Goal: Complete application form: Complete application form

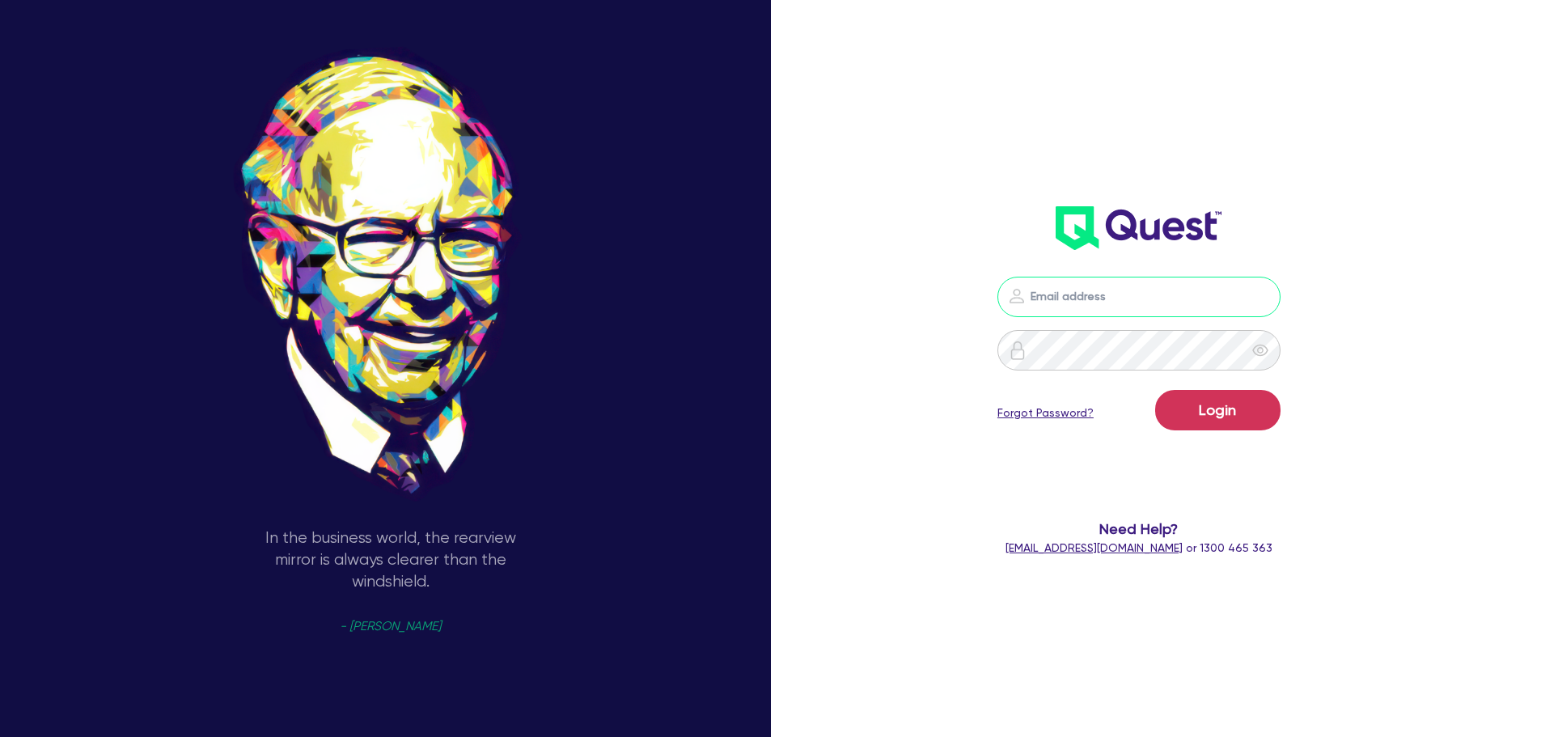
click at [1078, 302] on input "email" at bounding box center [1139, 297] width 283 height 40
type input "alyssa.baird@quest.finance"
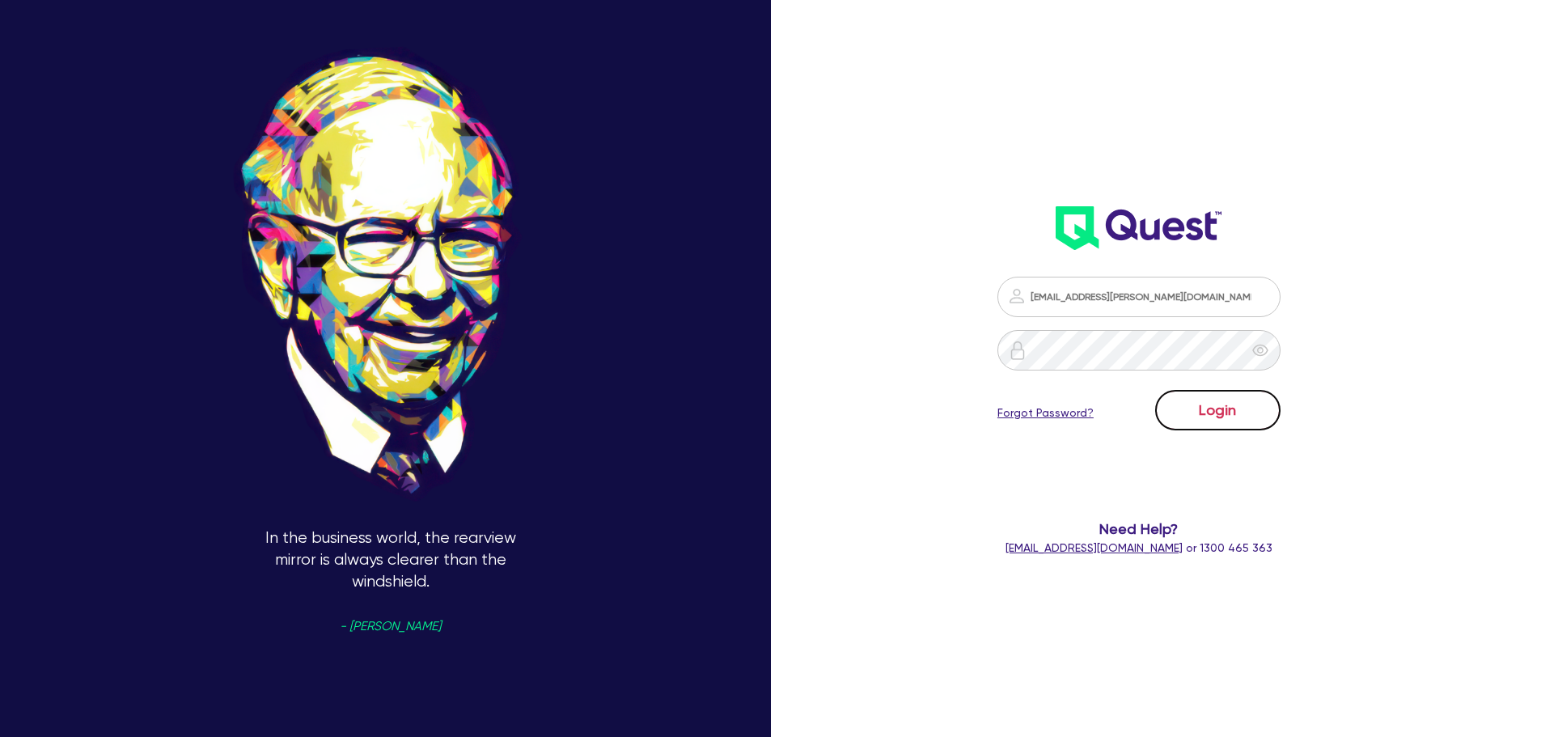
click at [1236, 416] on button "Login" at bounding box center [1217, 410] width 125 height 40
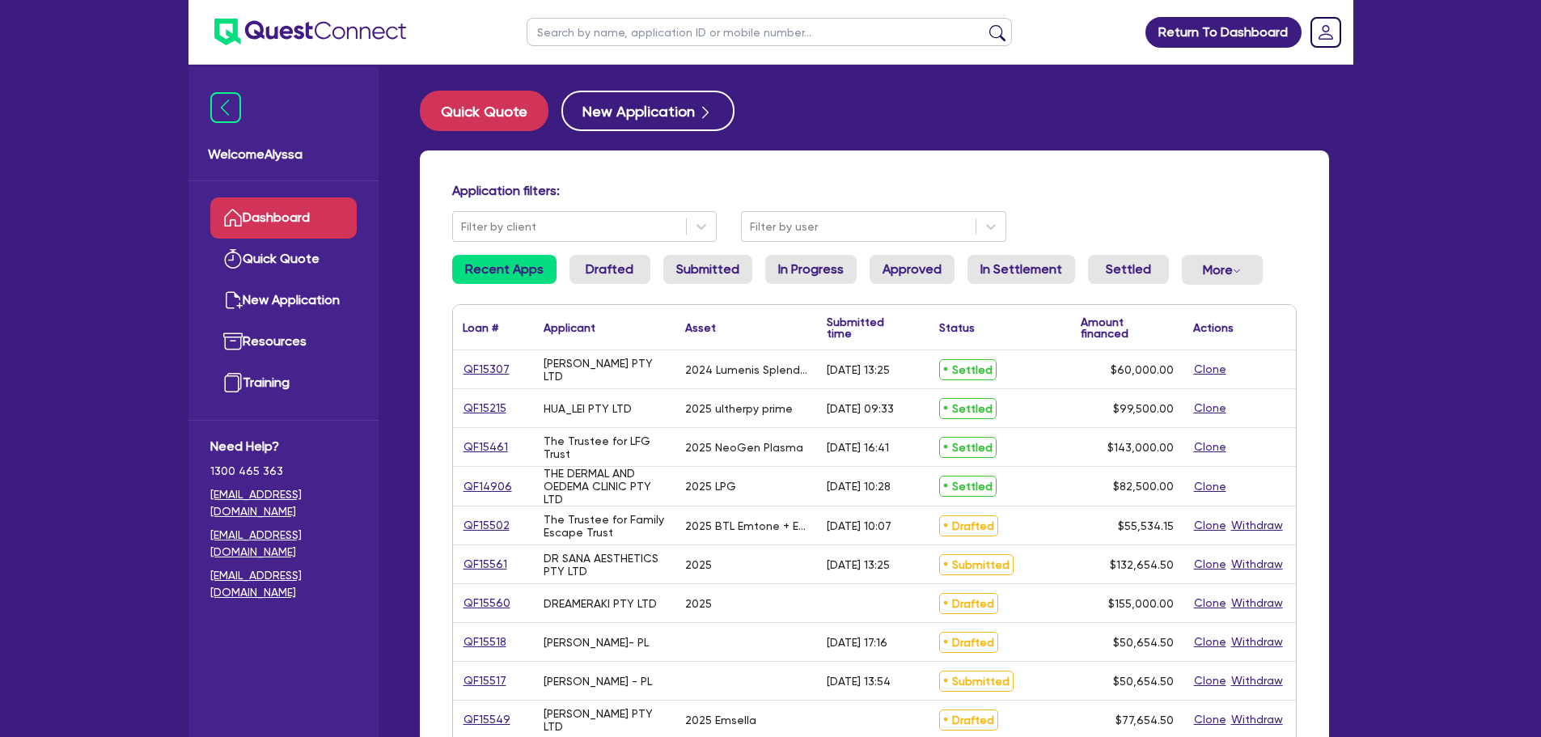
click at [692, 35] on input "text" at bounding box center [769, 32] width 485 height 28
type input "meagan"
click at [985, 24] on button "submit" at bounding box center [998, 35] width 26 height 23
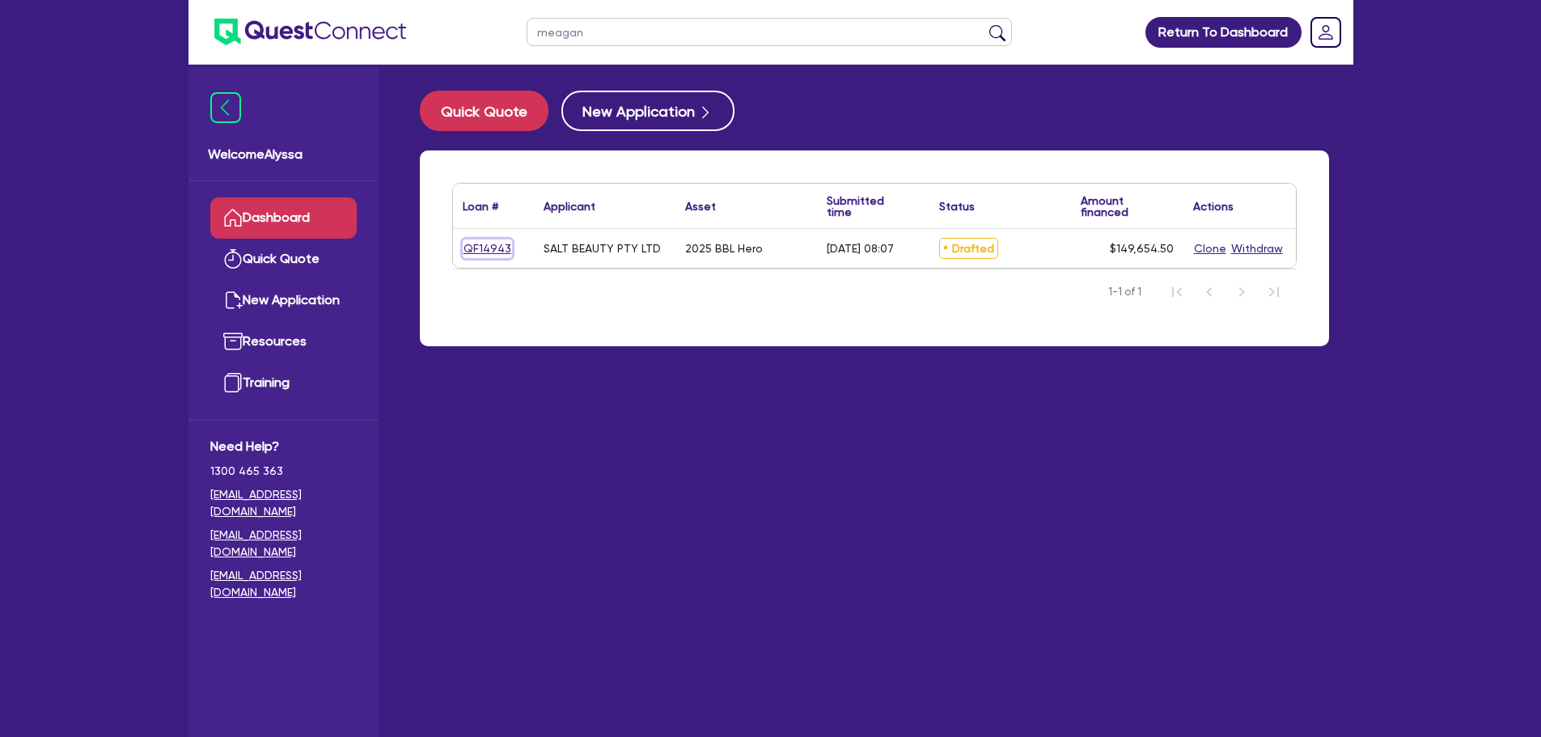
click at [479, 247] on link "QF14943" at bounding box center [487, 249] width 49 height 19
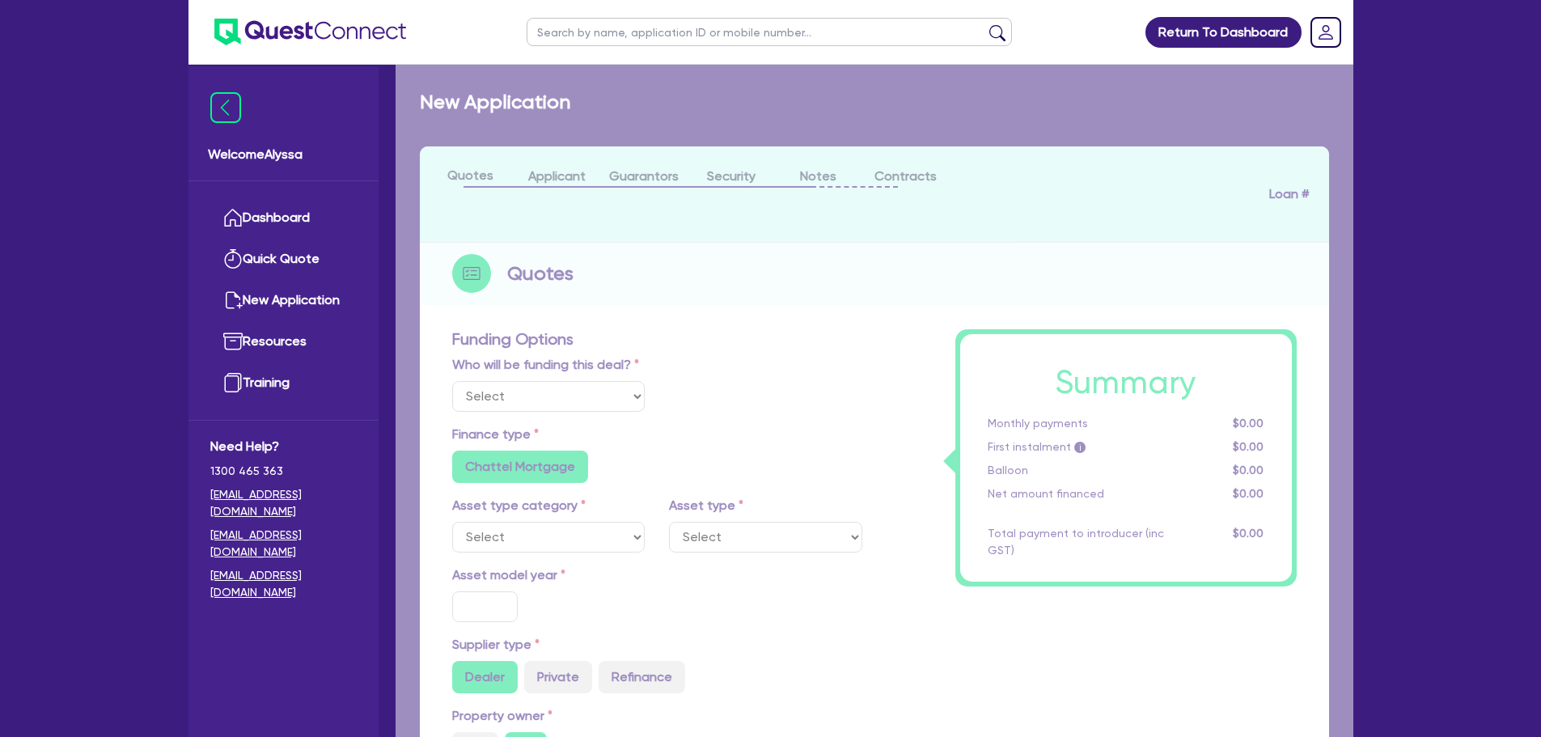
select select "Other"
select select "TERTIARY_ASSETS"
type input "2025"
type input "253,000"
type input "104,000"
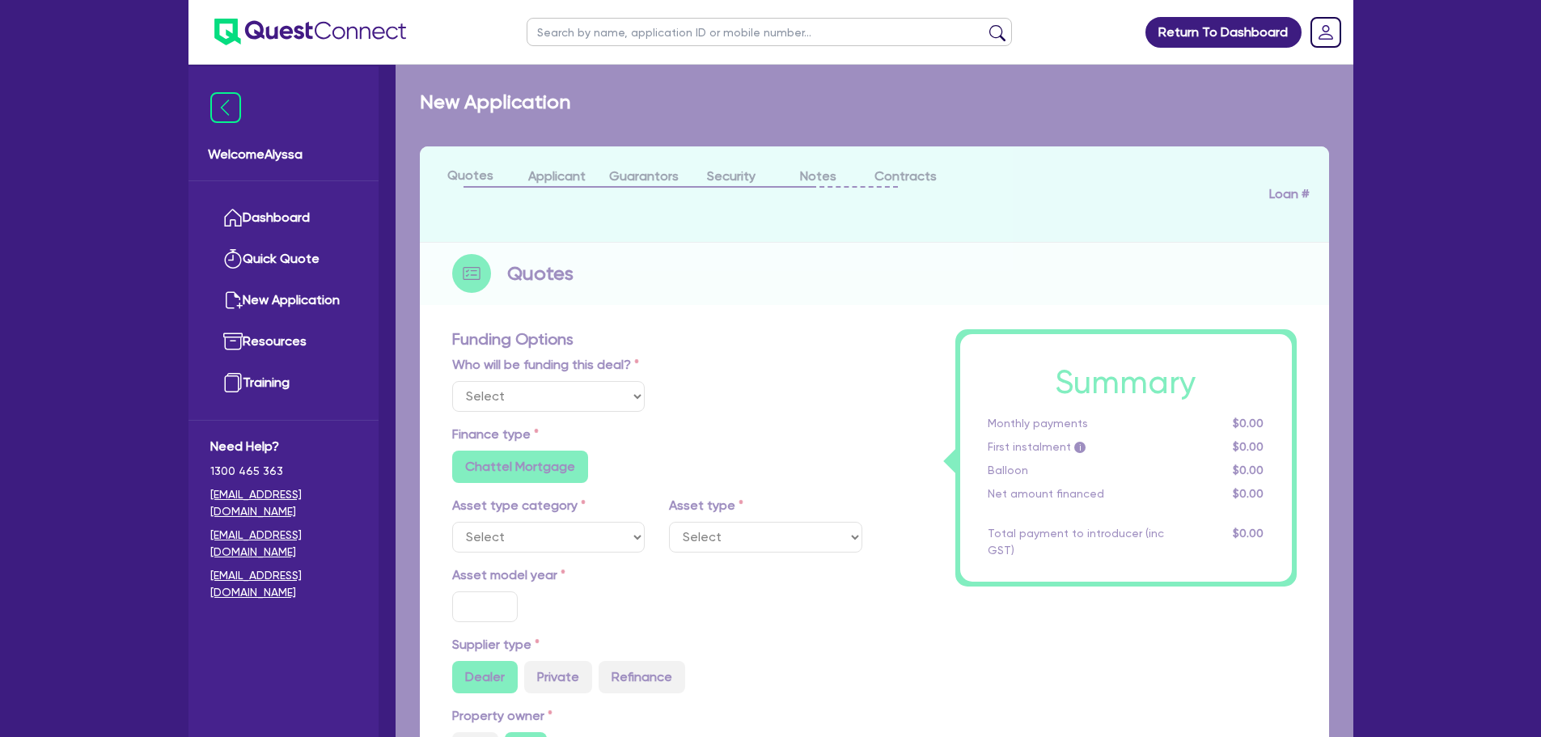
type input "4.5"
type input "6,734.45"
type input "9.15"
radio input "false"
radio input "true"
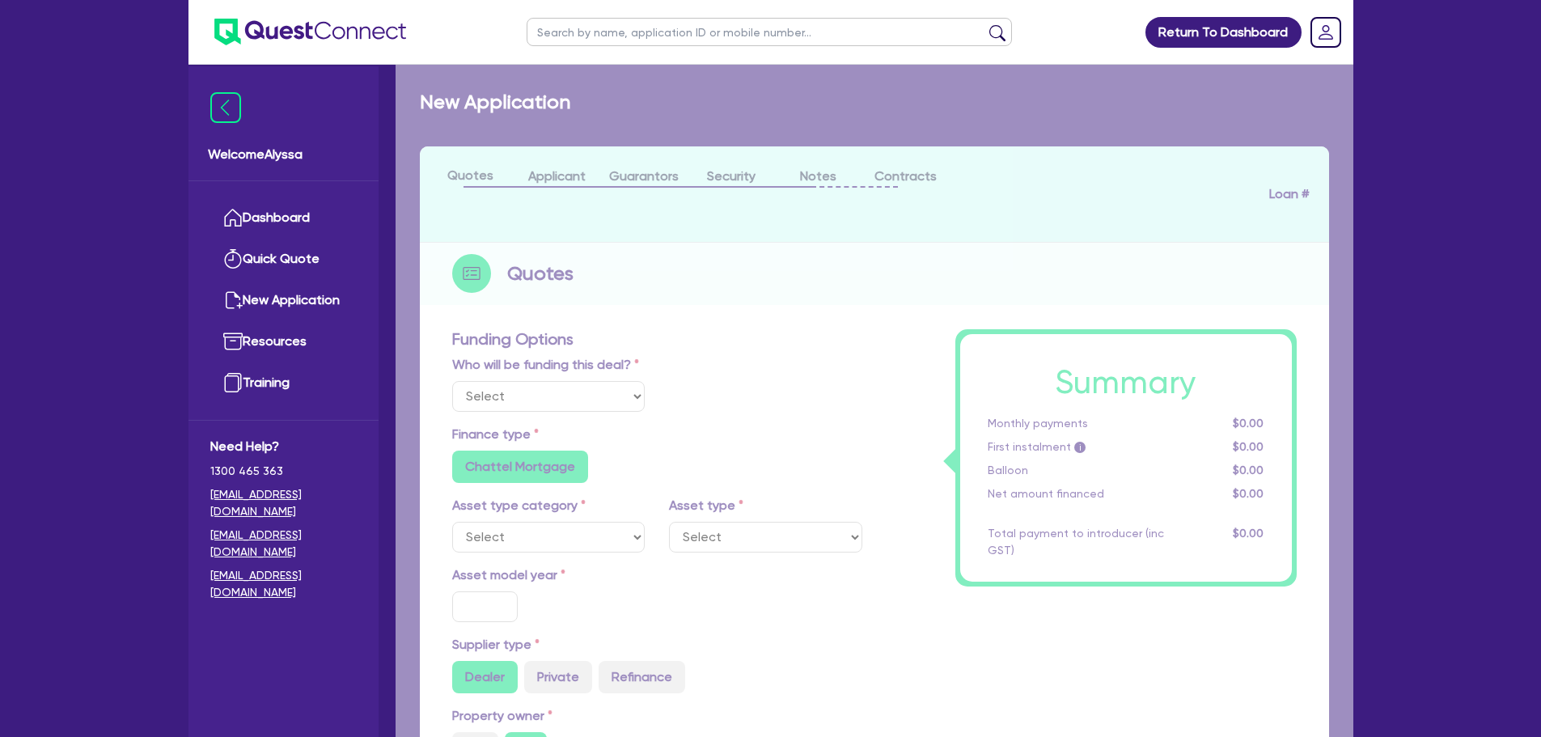
radio input "false"
select select "BEAUTY_EQUIPMENT"
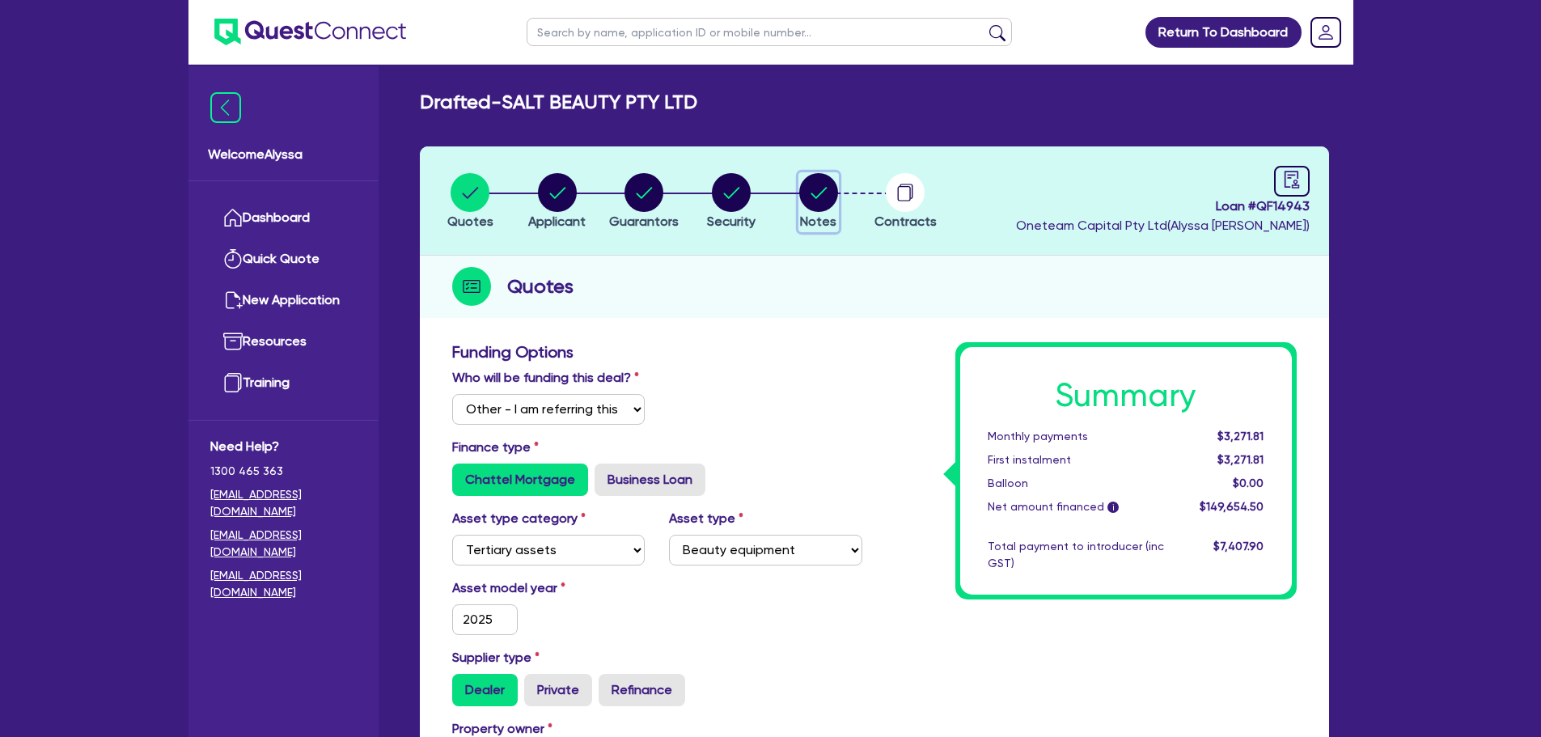
click at [820, 189] on circle "button" at bounding box center [818, 192] width 39 height 39
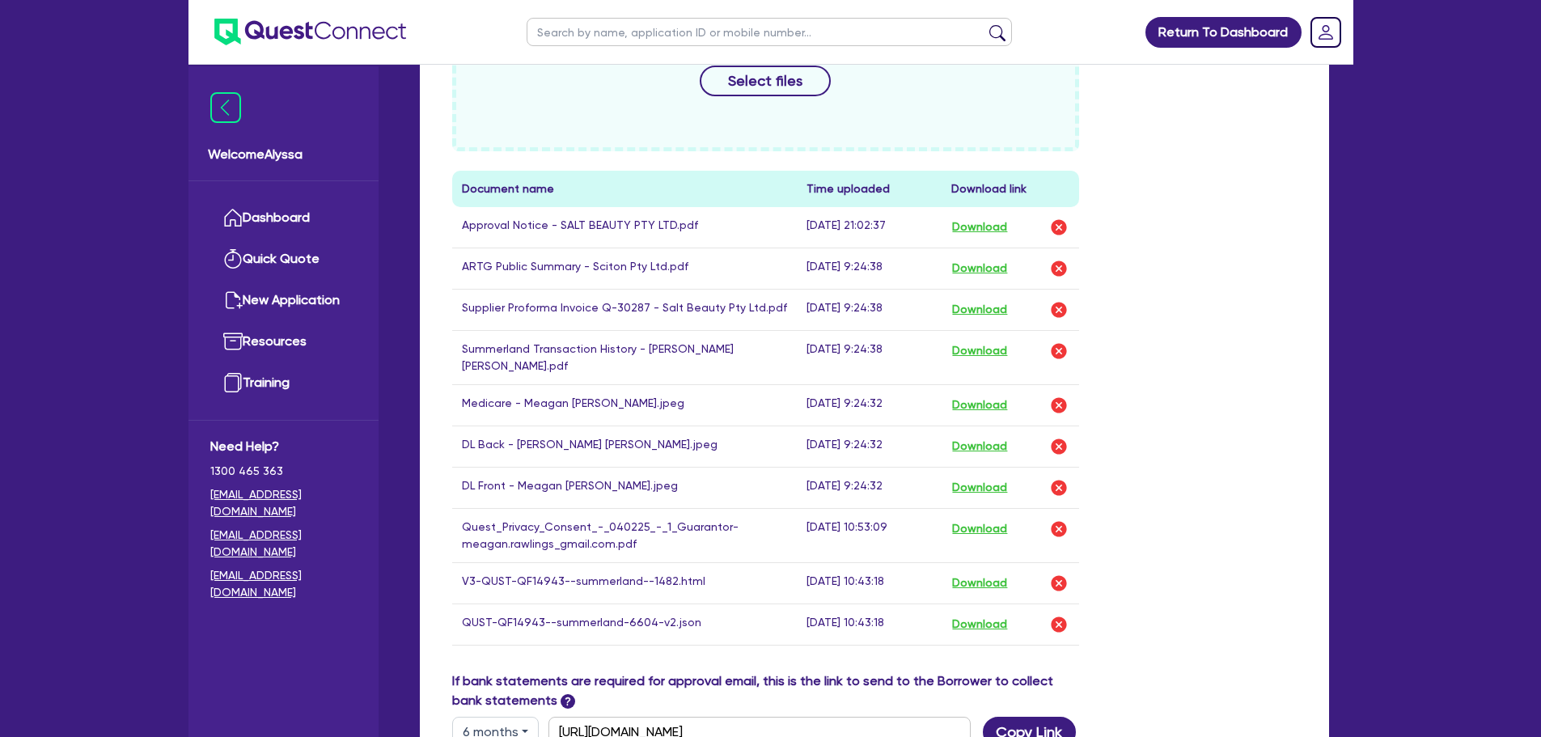
scroll to position [753, 0]
click at [998, 477] on button "Download" at bounding box center [980, 487] width 57 height 21
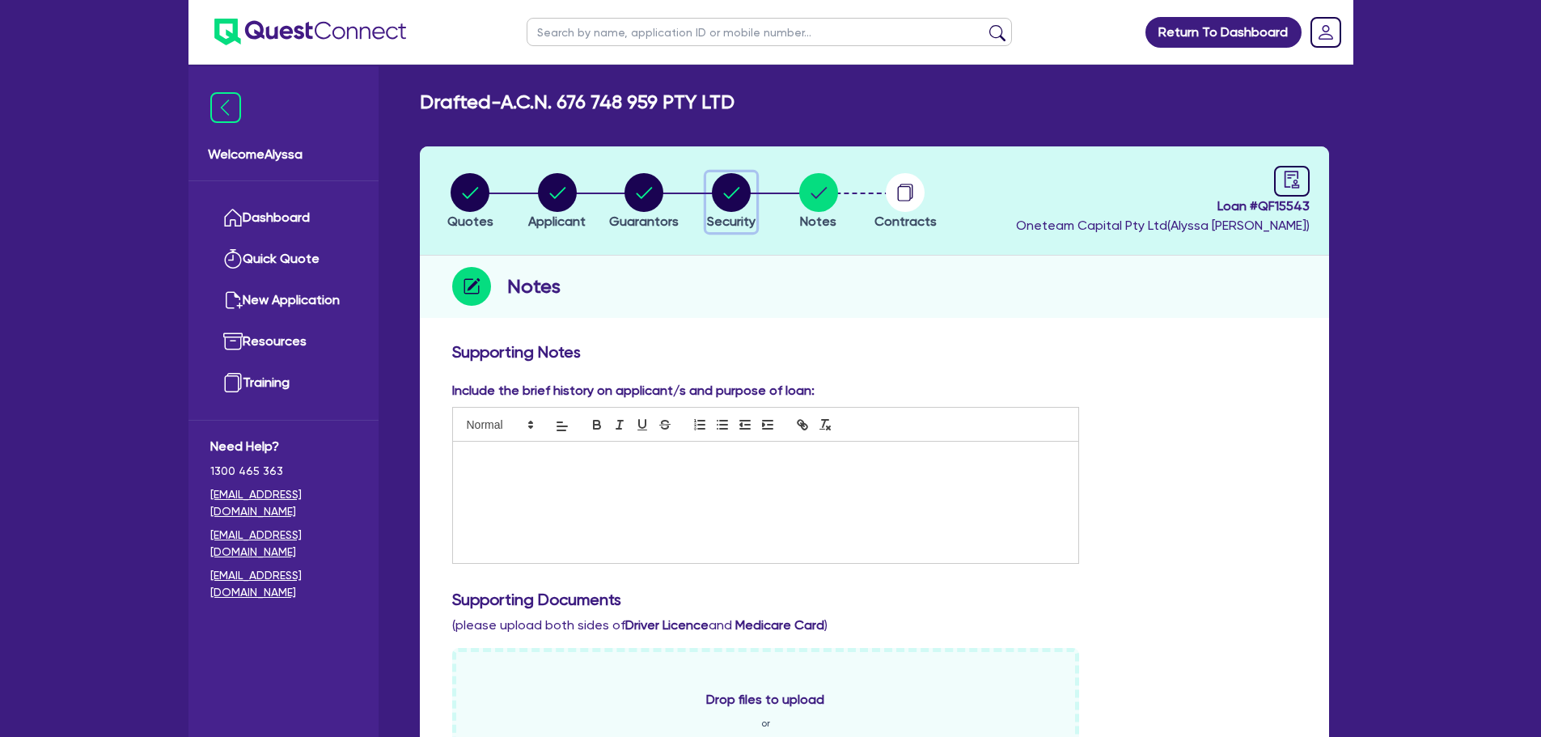
click at [733, 192] on circle "button" at bounding box center [731, 192] width 39 height 39
select select "TERTIARY_ASSETS"
select select "BEAUTY_EQUIPMENT"
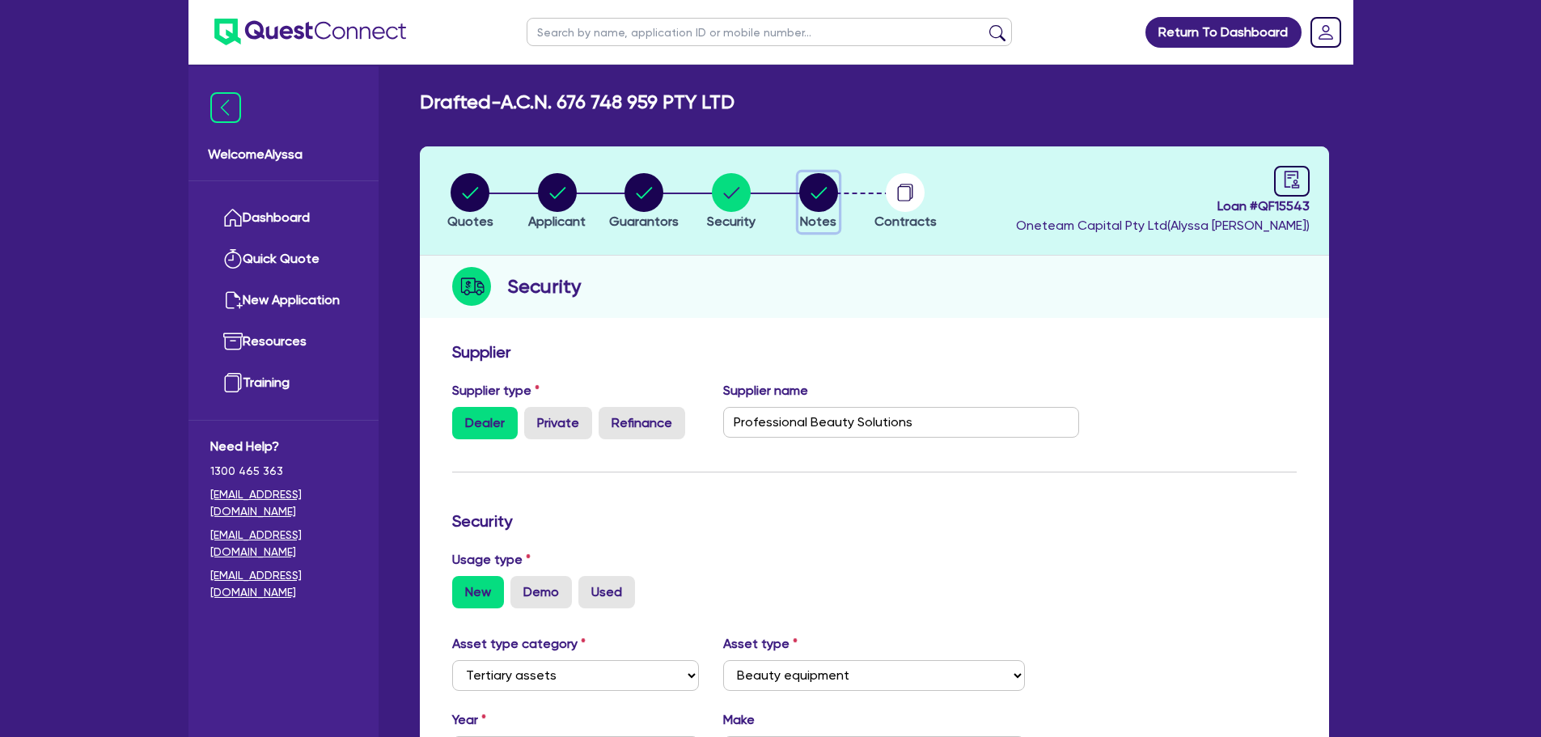
click at [817, 219] on span "Notes" at bounding box center [818, 221] width 36 height 15
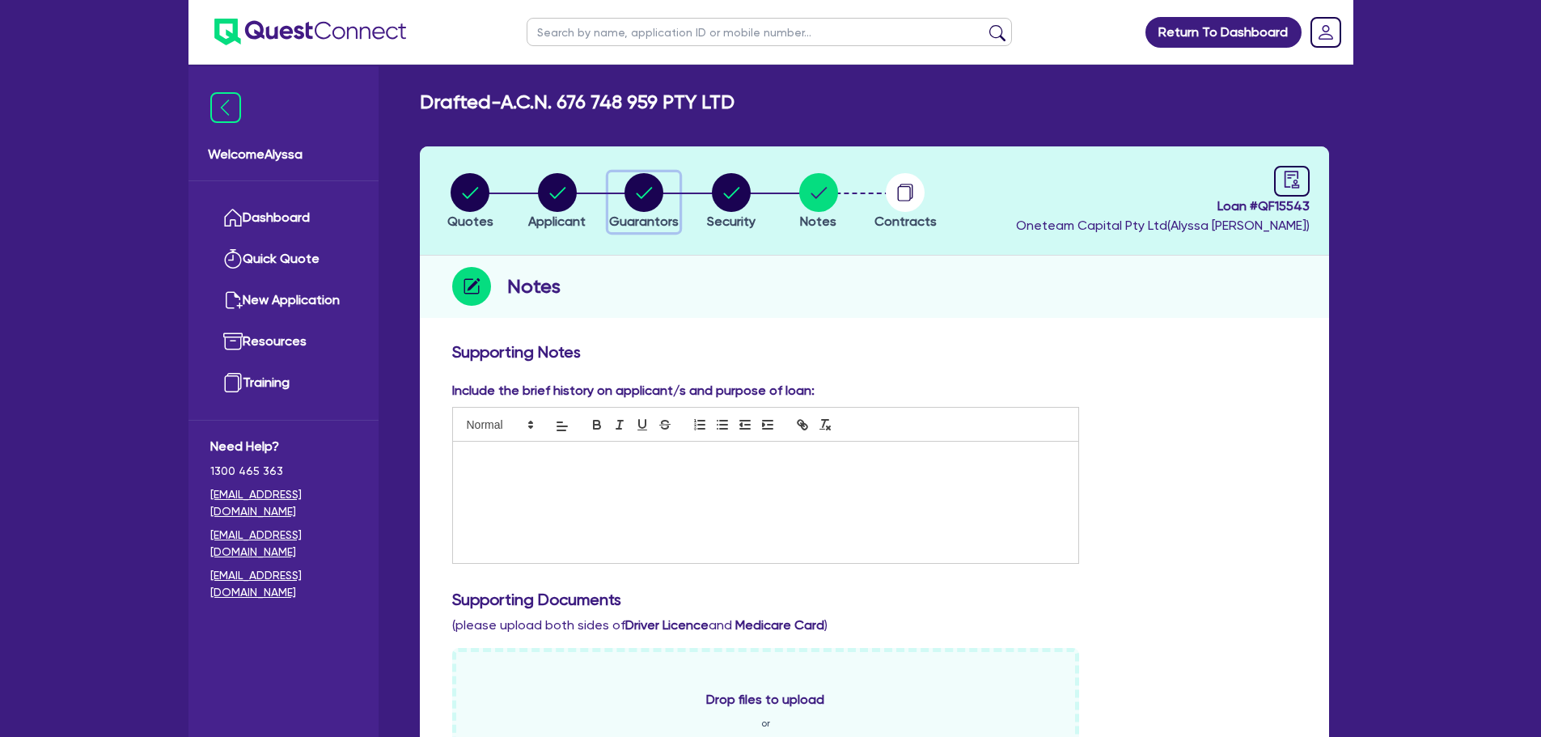
click at [644, 196] on icon "button" at bounding box center [645, 192] width 16 height 11
select select "MR"
select select "[GEOGRAPHIC_DATA]"
select select "MARRIED"
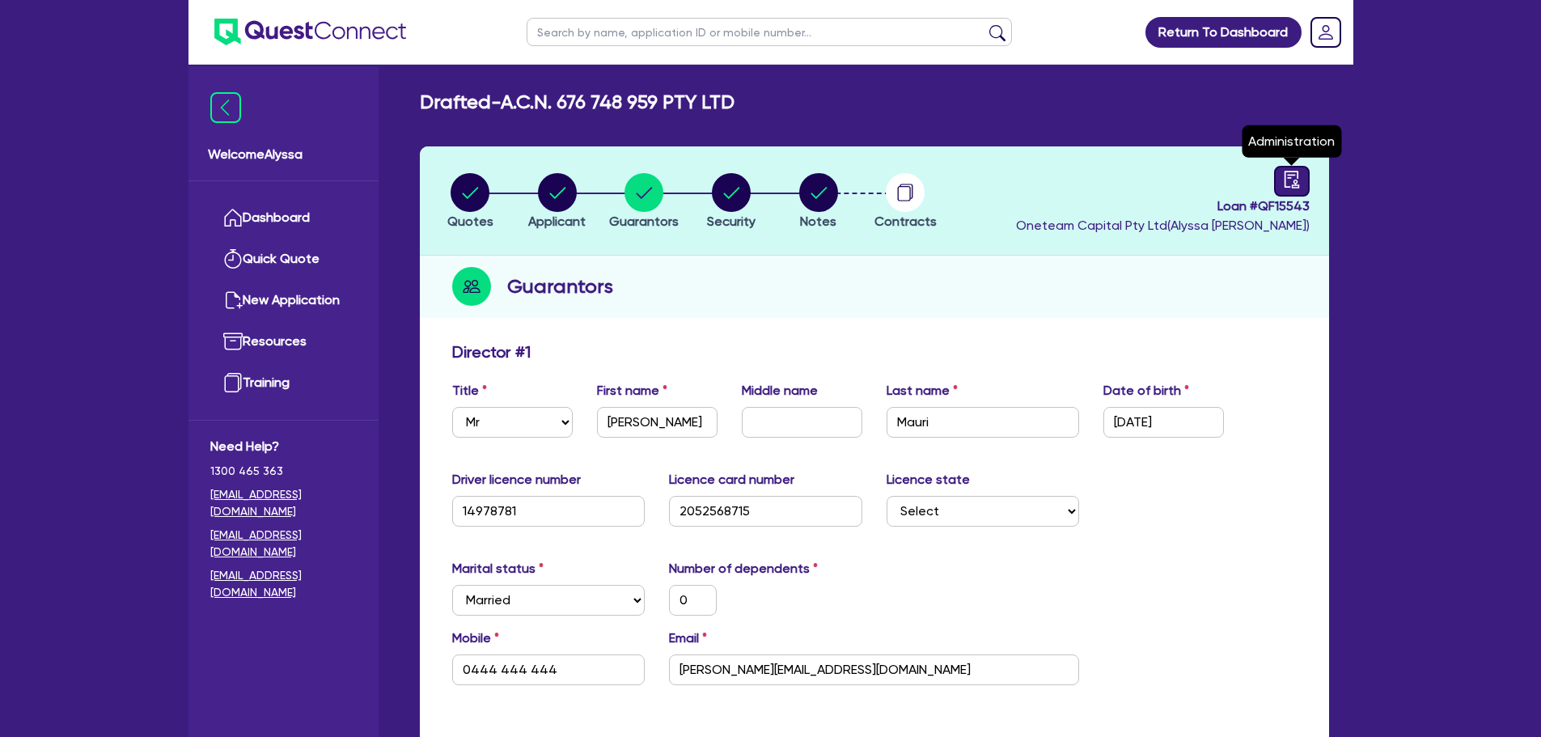
click at [1303, 176] on div at bounding box center [1292, 181] width 36 height 31
select select "DRAFTED_NEW"
select select "Quest Finance - Own Book"
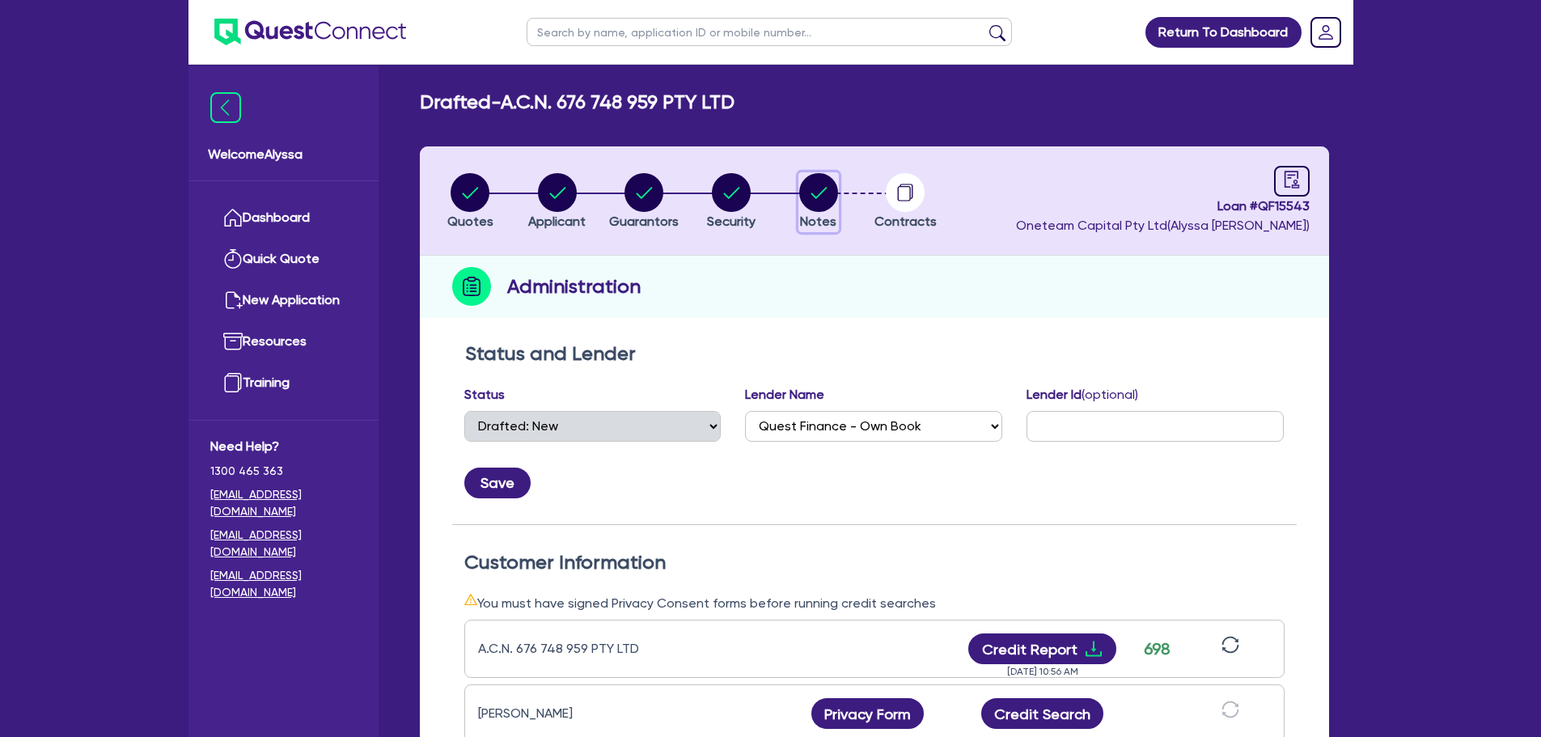
click at [802, 199] on circle "button" at bounding box center [818, 192] width 39 height 39
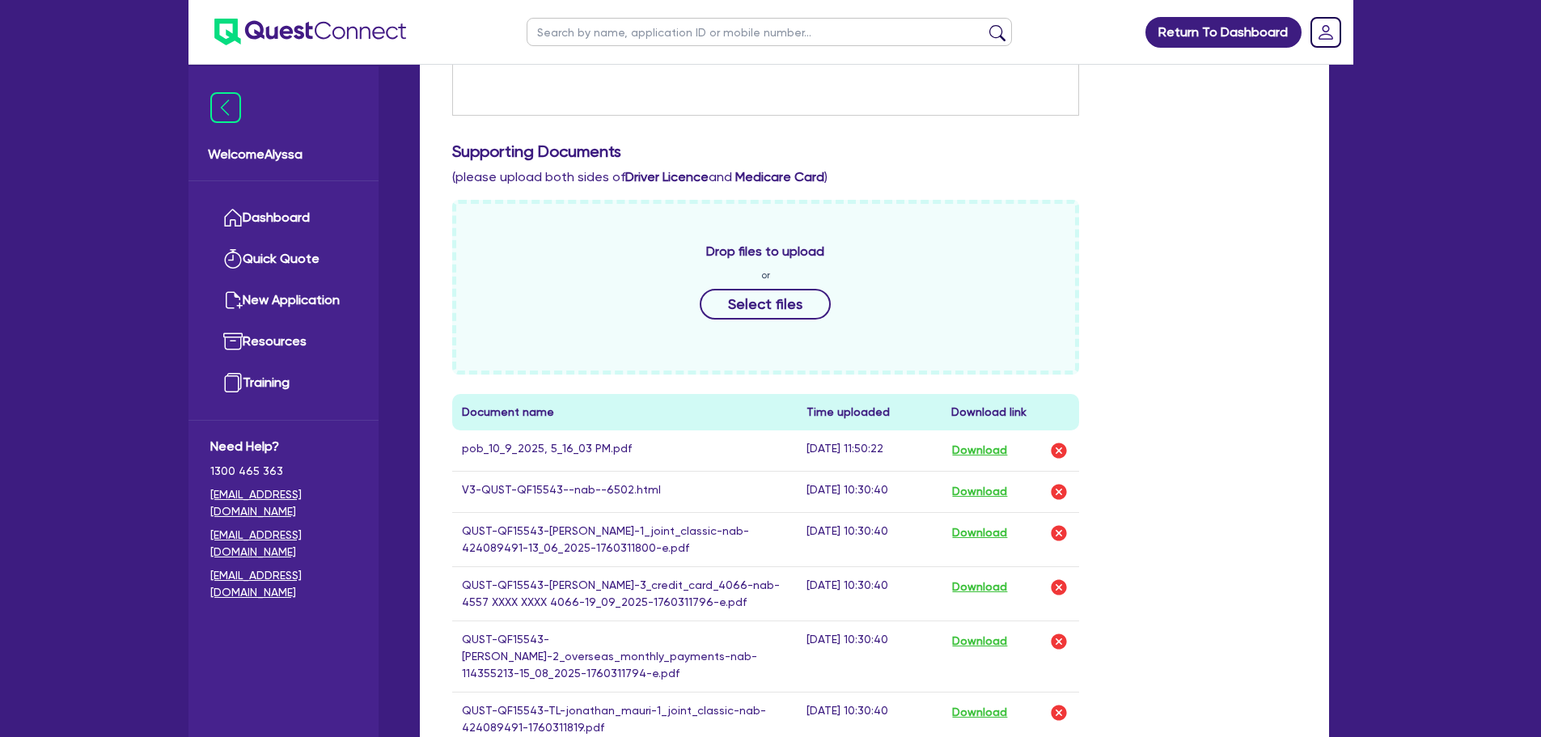
scroll to position [197, 0]
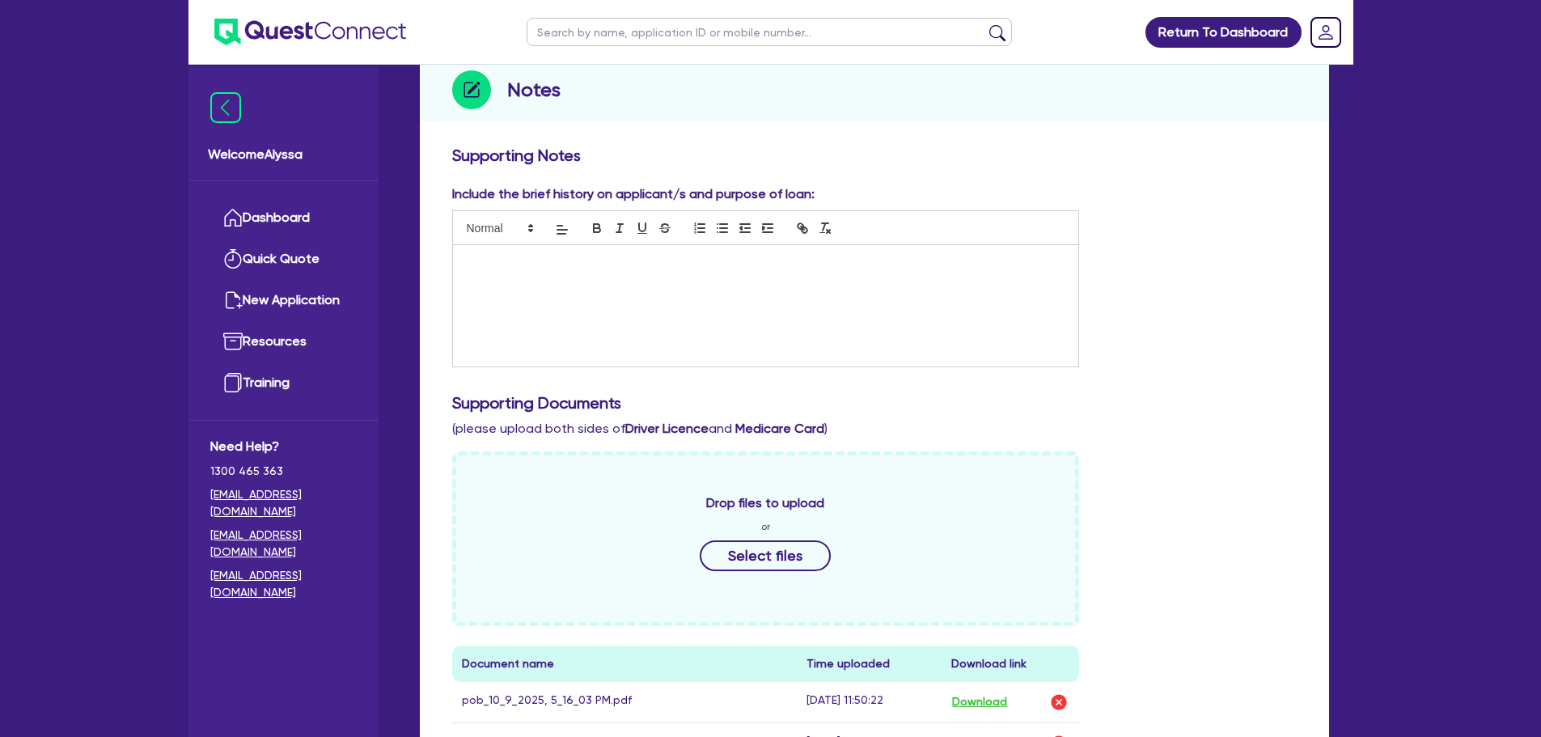
click at [511, 320] on div at bounding box center [766, 305] width 626 height 121
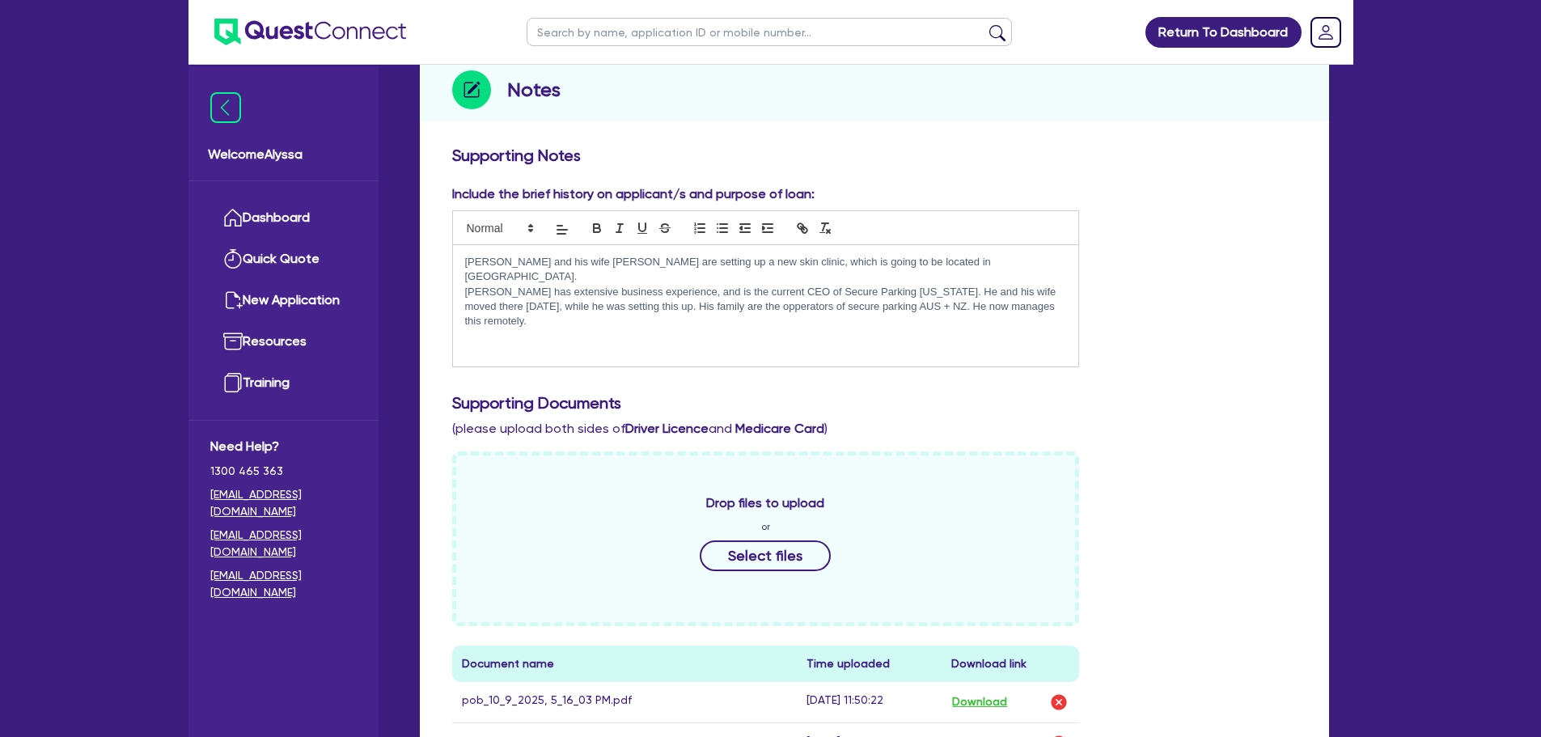
scroll to position [0, 0]
drag, startPoint x: 600, startPoint y: 307, endPoint x: 503, endPoint y: 303, distance: 96.4
click at [503, 303] on p "Jonathan has extensive business experience, and is the current CEO of Secure Pa…" at bounding box center [766, 307] width 602 height 45
click at [556, 307] on p "Jonathan has extensive business experience, and is the current CEO of Secure Pa…" at bounding box center [766, 307] width 602 height 45
click at [503, 307] on p "Jonathan has extensive business experience, and is the current CEO of Secure Pa…" at bounding box center [766, 307] width 602 height 45
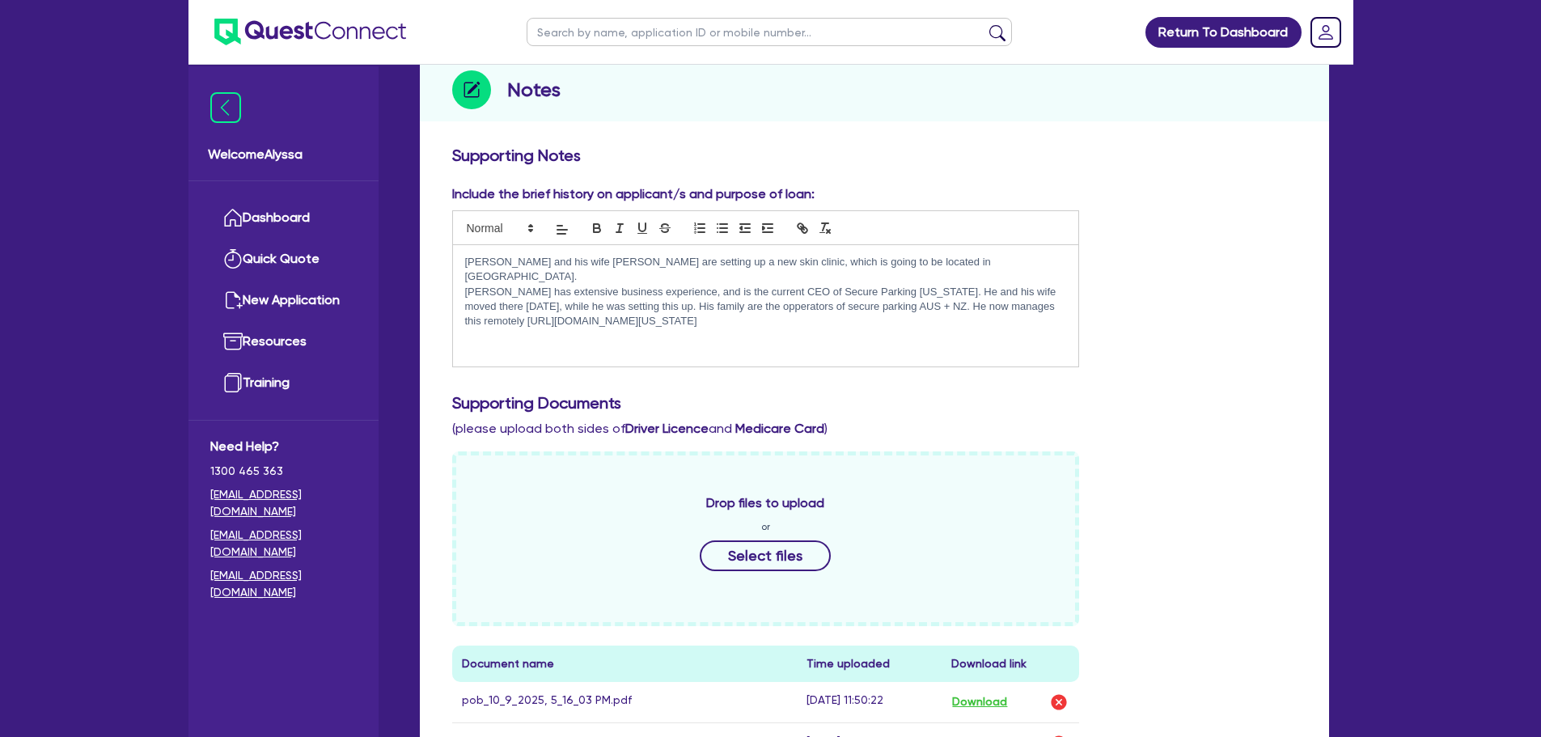
click at [818, 309] on p "Jonathan has extensive business experience, and is the current CEO of Secure Pa…" at bounding box center [766, 307] width 602 height 45
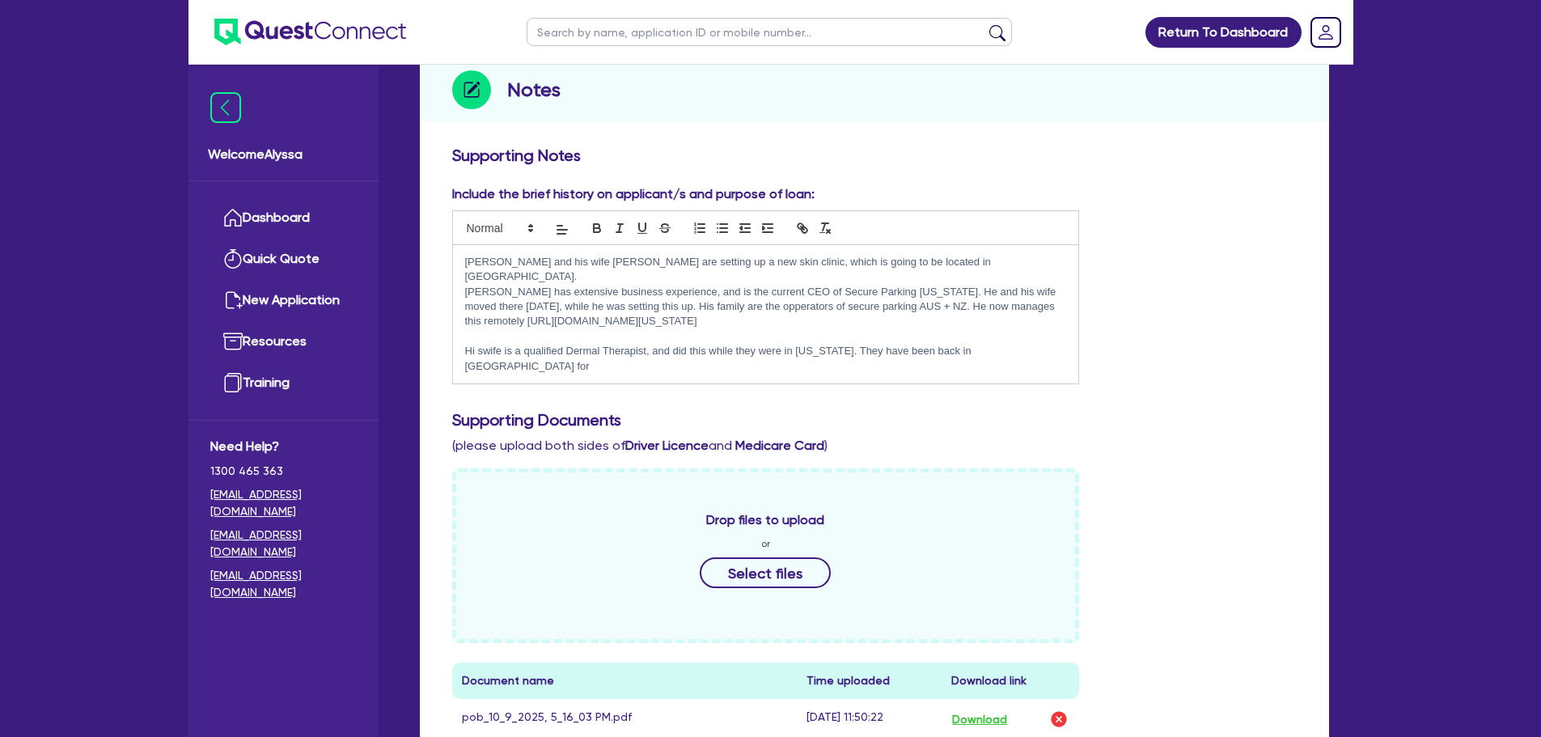
click at [478, 344] on p "Hi swife is a qualified Dermal Therapist, and did this while they were in Hawai…" at bounding box center [766, 359] width 602 height 30
click at [1017, 344] on p "His wife is a qualified Dermal Therapist, and did this while they were in Hawai…" at bounding box center [766, 359] width 602 height 30
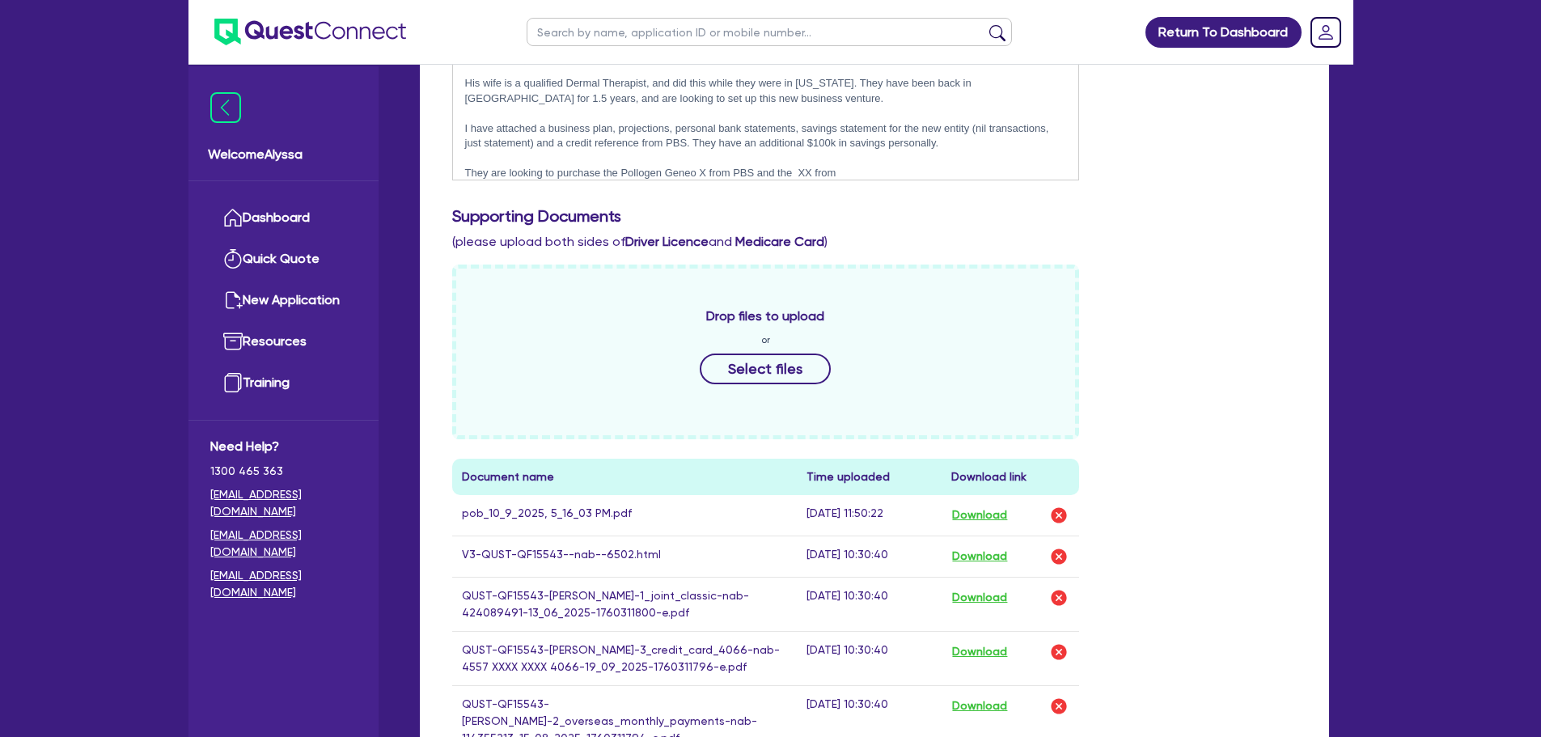
scroll to position [455, 0]
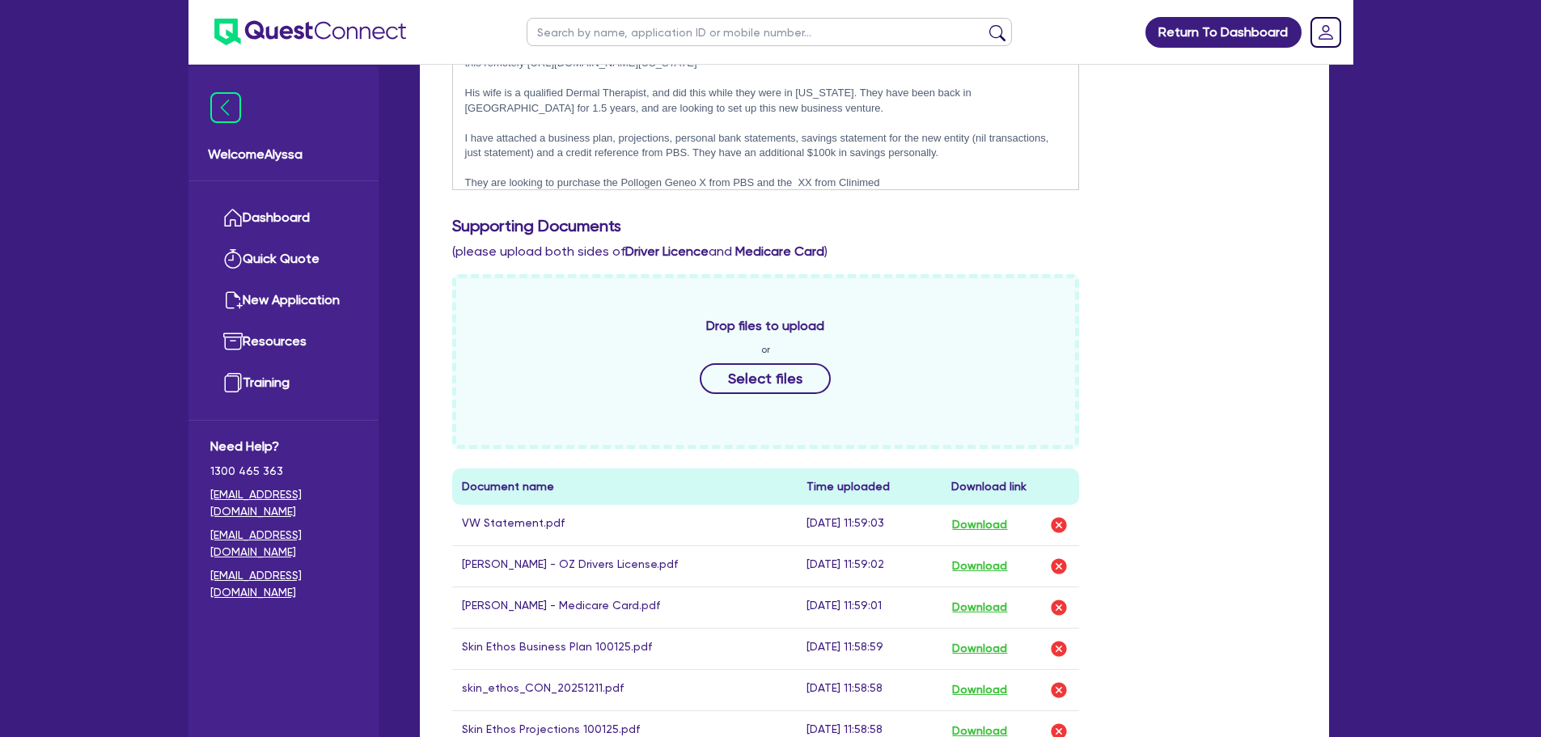
click at [815, 176] on p "They are looking to purchase the Pollogen Geneo X from PBS and the XX from Clin…" at bounding box center [766, 183] width 602 height 15
click at [945, 176] on p "They are looking to purchase the Pollogen Geneo X from PBS and the Focus Dual f…" at bounding box center [766, 183] width 602 height 15
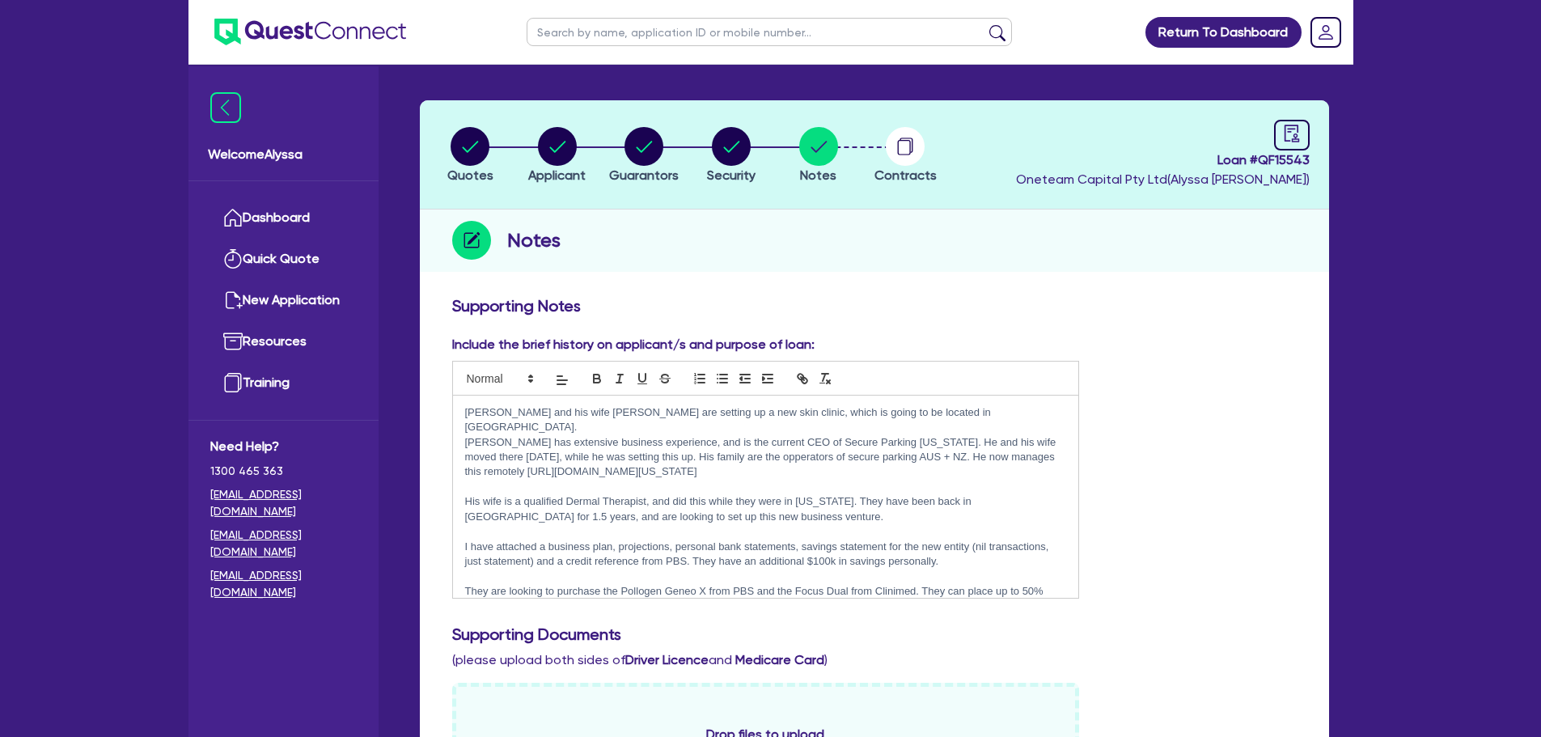
scroll to position [45, 0]
click at [567, 146] on circle "button" at bounding box center [557, 147] width 39 height 39
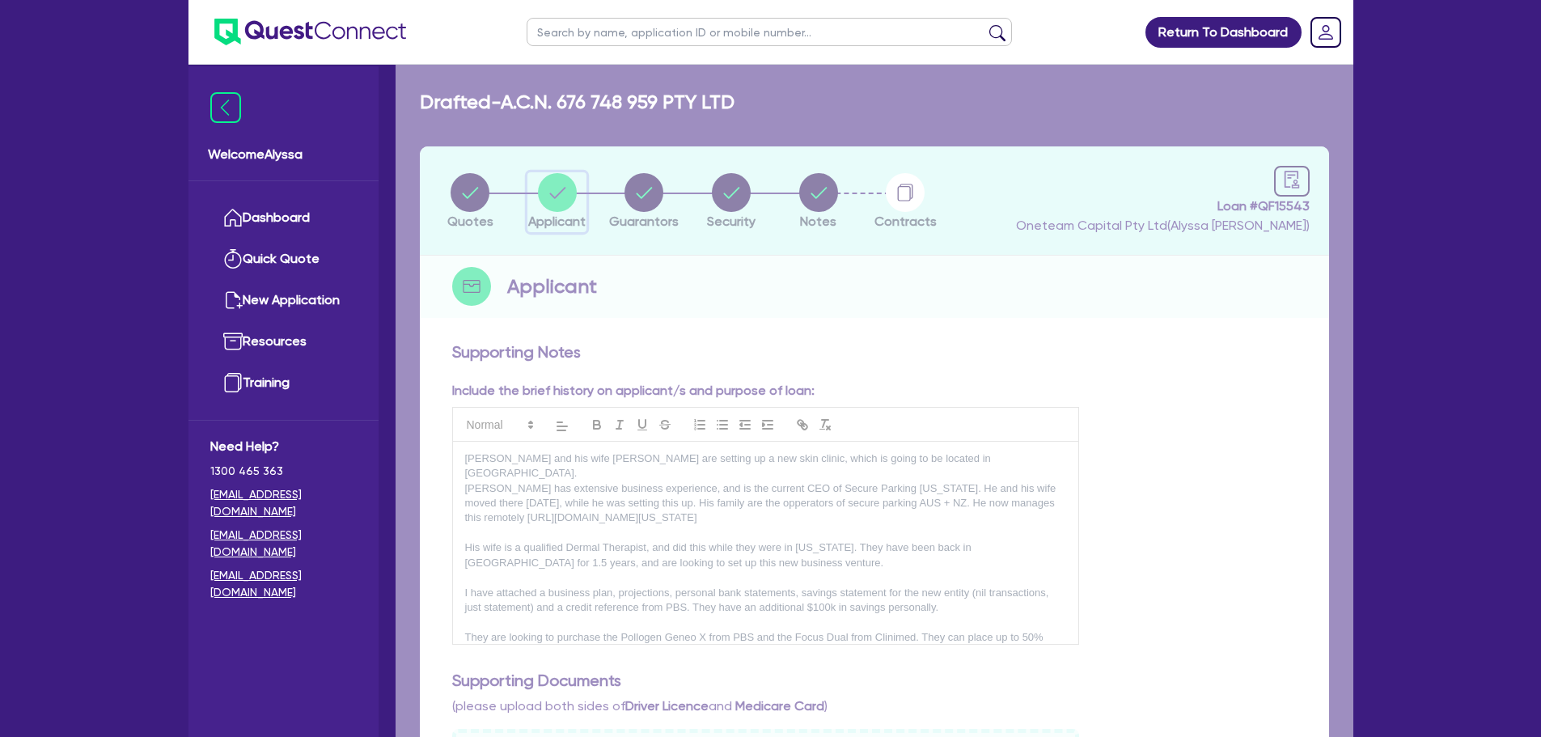
select select "COMPANY"
select select "HEALTH_BEAUTY"
select select "HAIR_BEAUTY_SALONS"
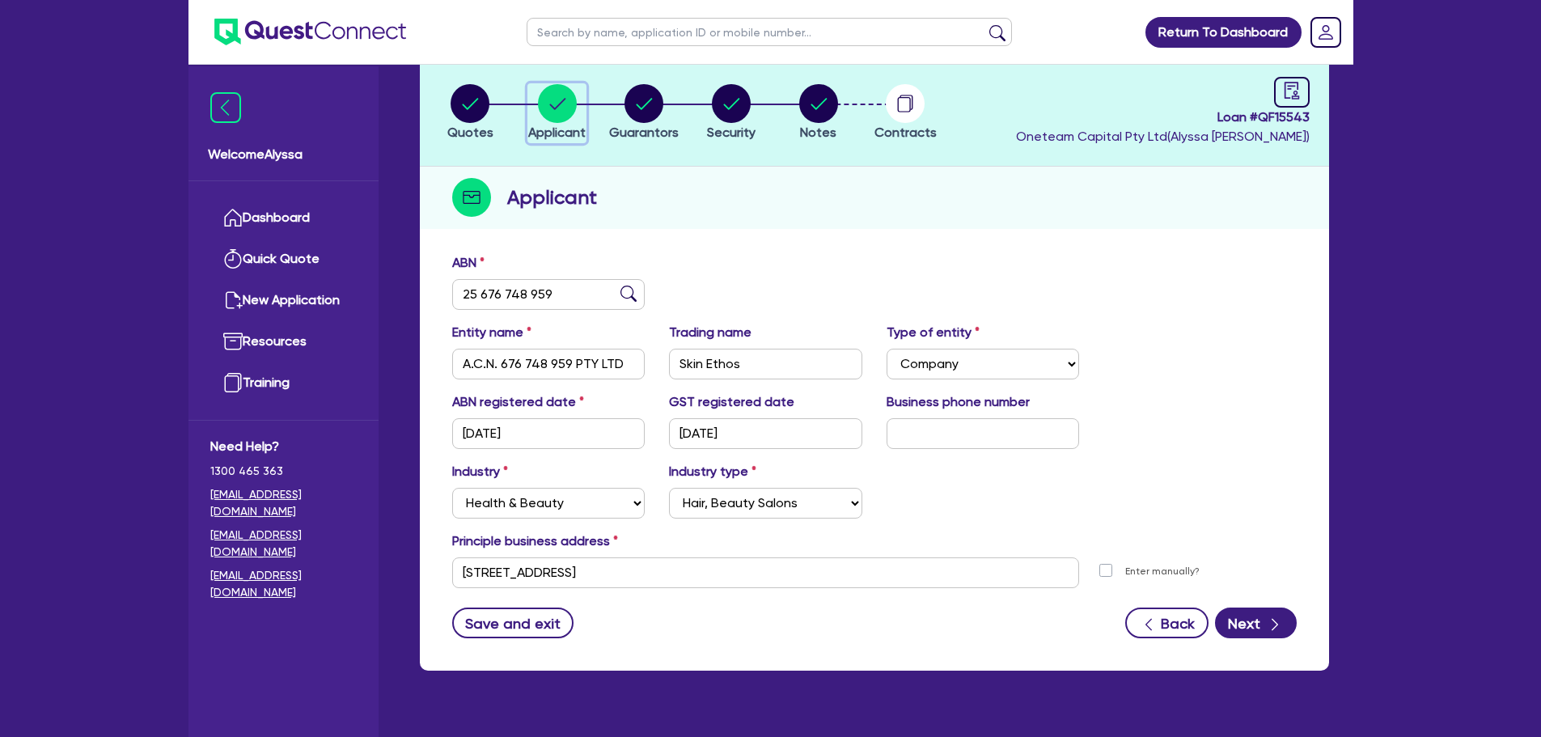
scroll to position [88, 0]
click at [829, 108] on circle "button" at bounding box center [818, 104] width 39 height 39
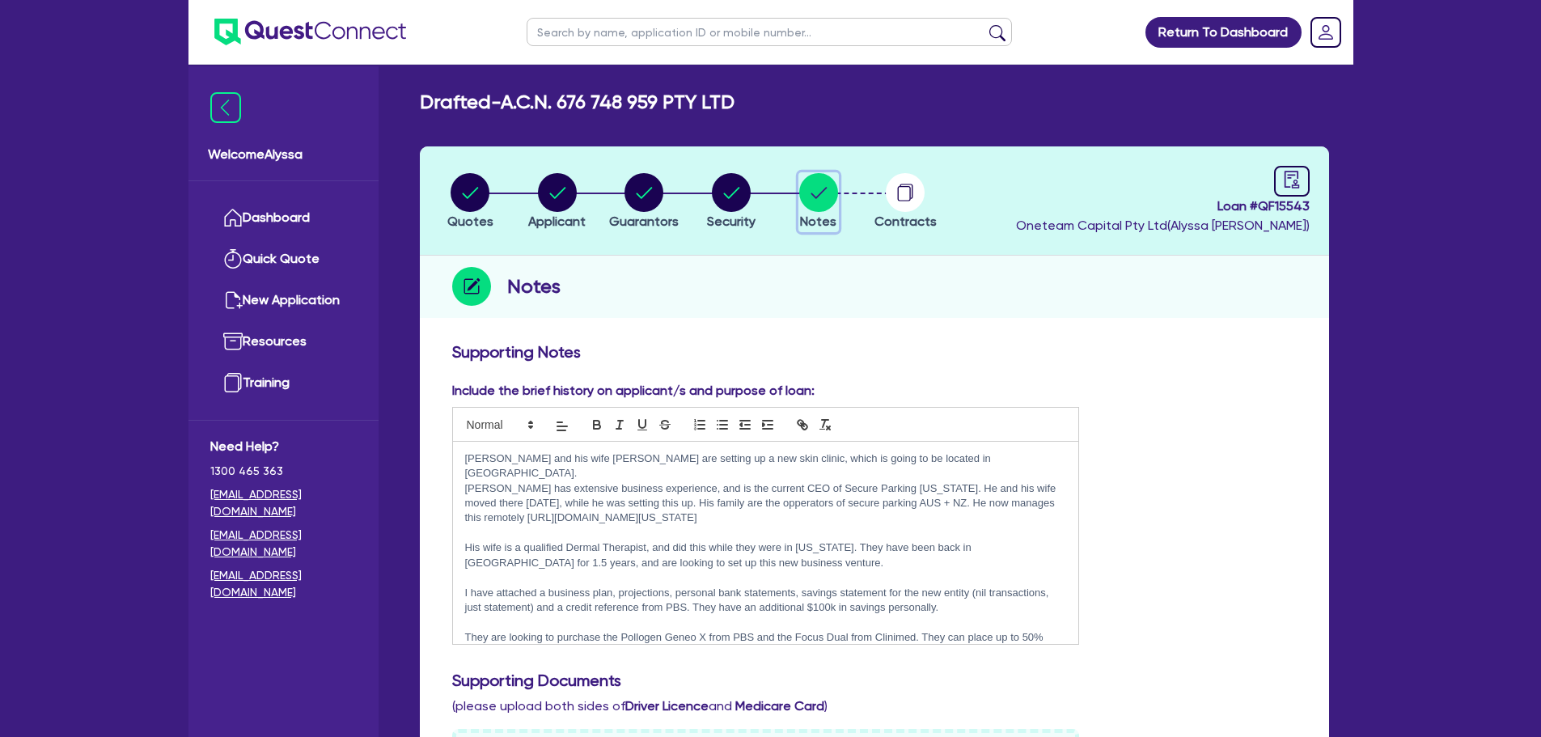
scroll to position [11, 0]
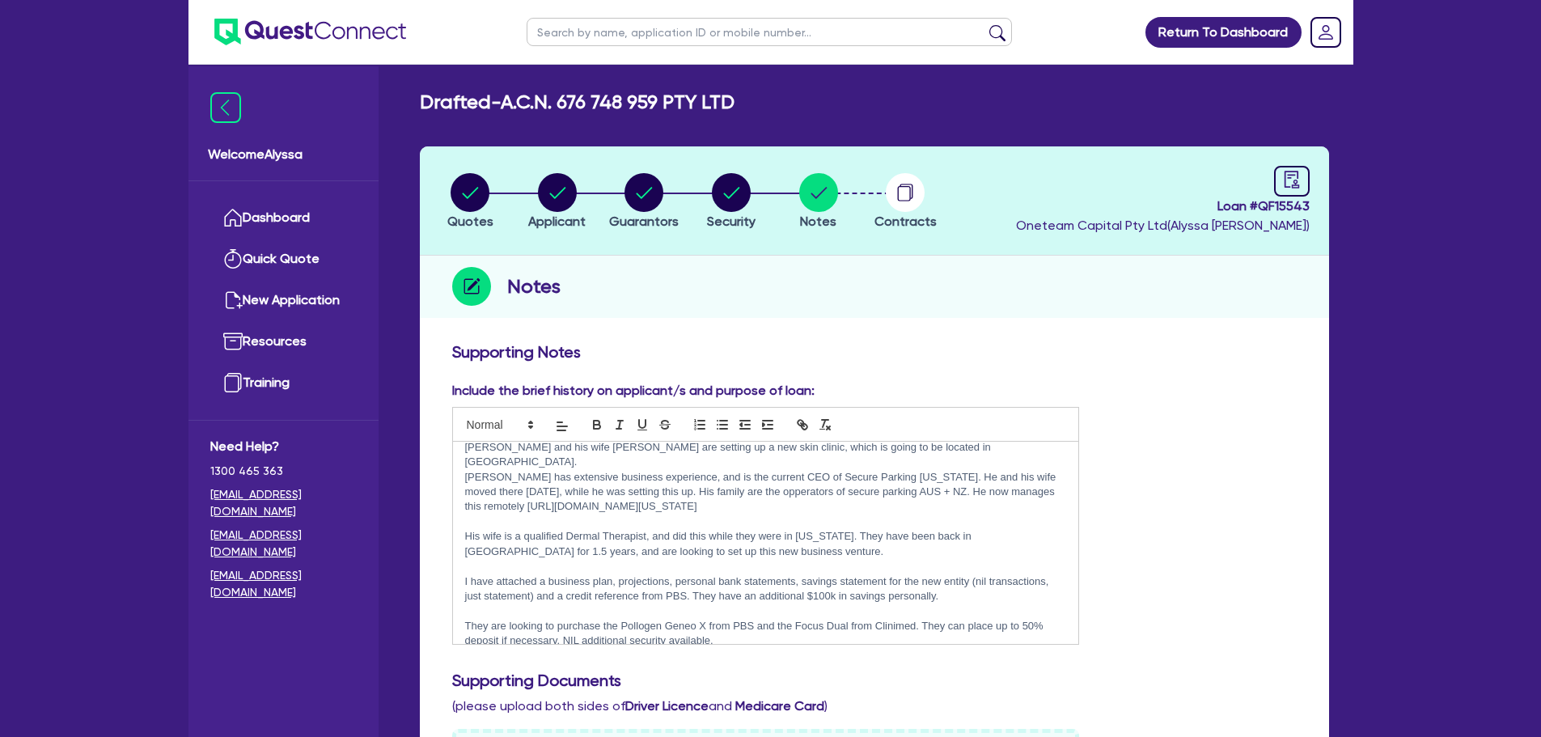
click at [761, 633] on p "They are looking to purchase the Pollogen Geneo X from PBS and the Focus Dual f…" at bounding box center [766, 634] width 602 height 30
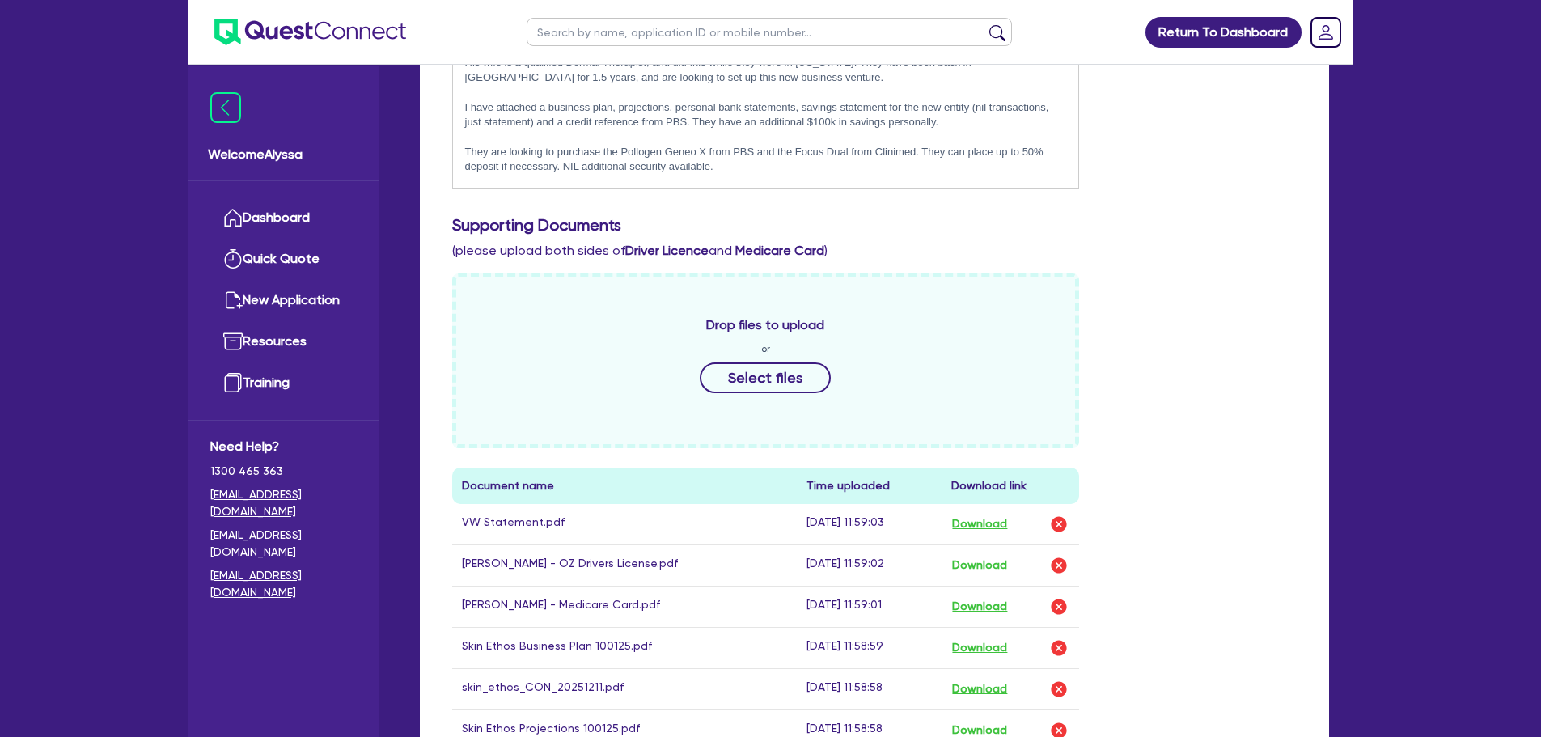
scroll to position [453, 0]
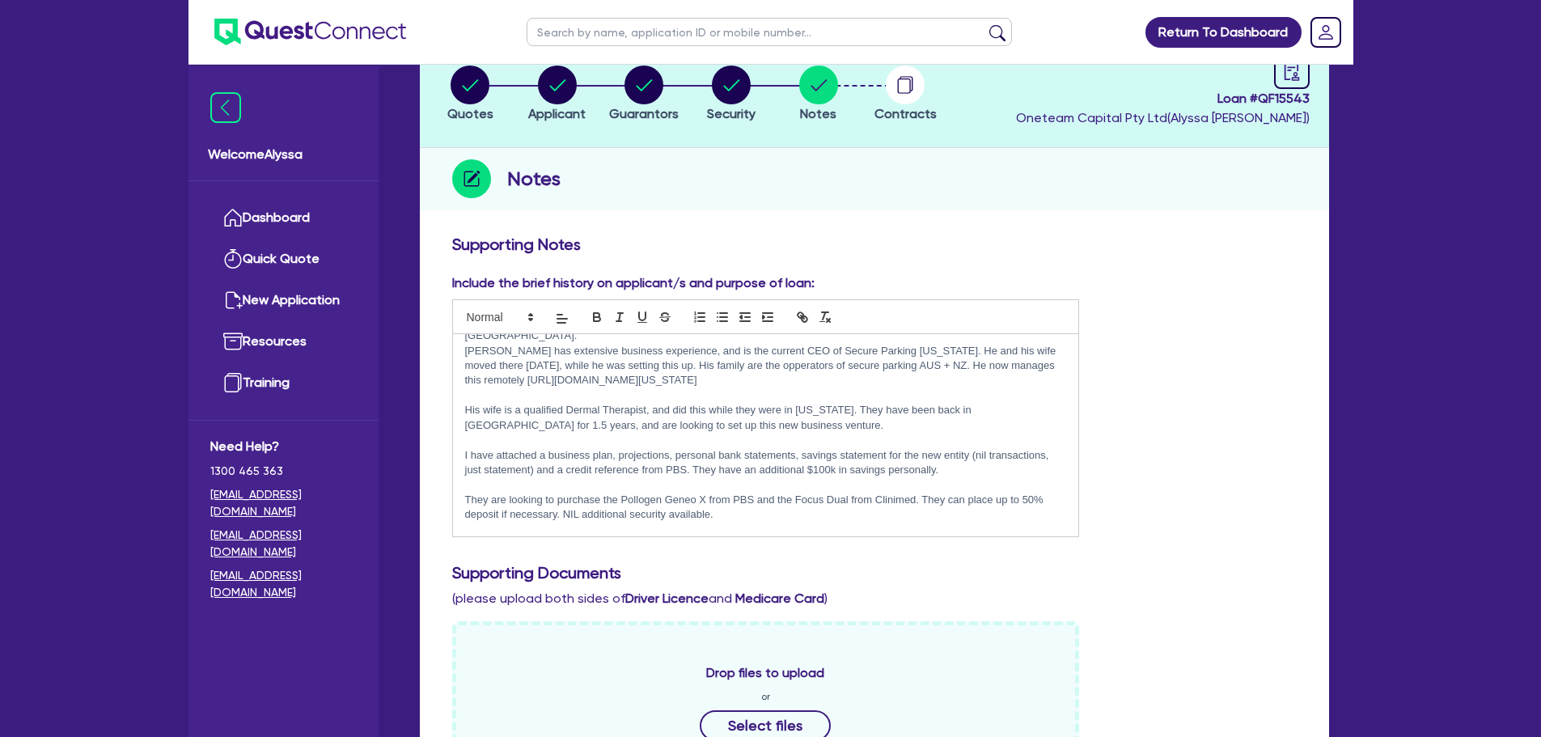
scroll to position [3, 0]
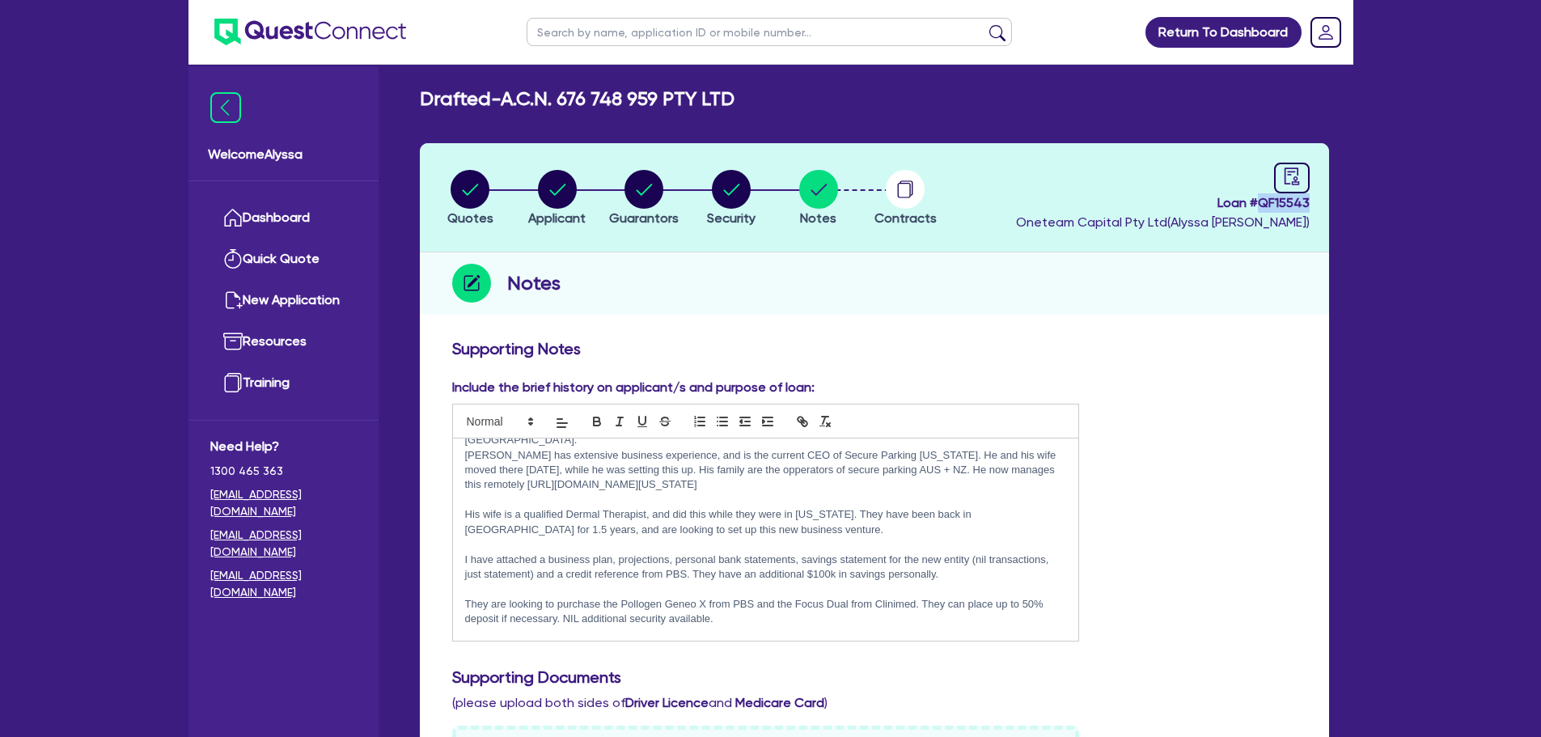
drag, startPoint x: 1314, startPoint y: 198, endPoint x: 1257, endPoint y: 204, distance: 56.9
click at [1257, 204] on header "Quotes Applicant Guarantors Security Notes Contracts Loan # QF15543 Oneteam Cap…" at bounding box center [874, 197] width 909 height 109
copy span "QF15543"
click at [763, 456] on p "Jonathan has extensive business experience, and is the current CEO of Secure Pa…" at bounding box center [766, 470] width 602 height 45
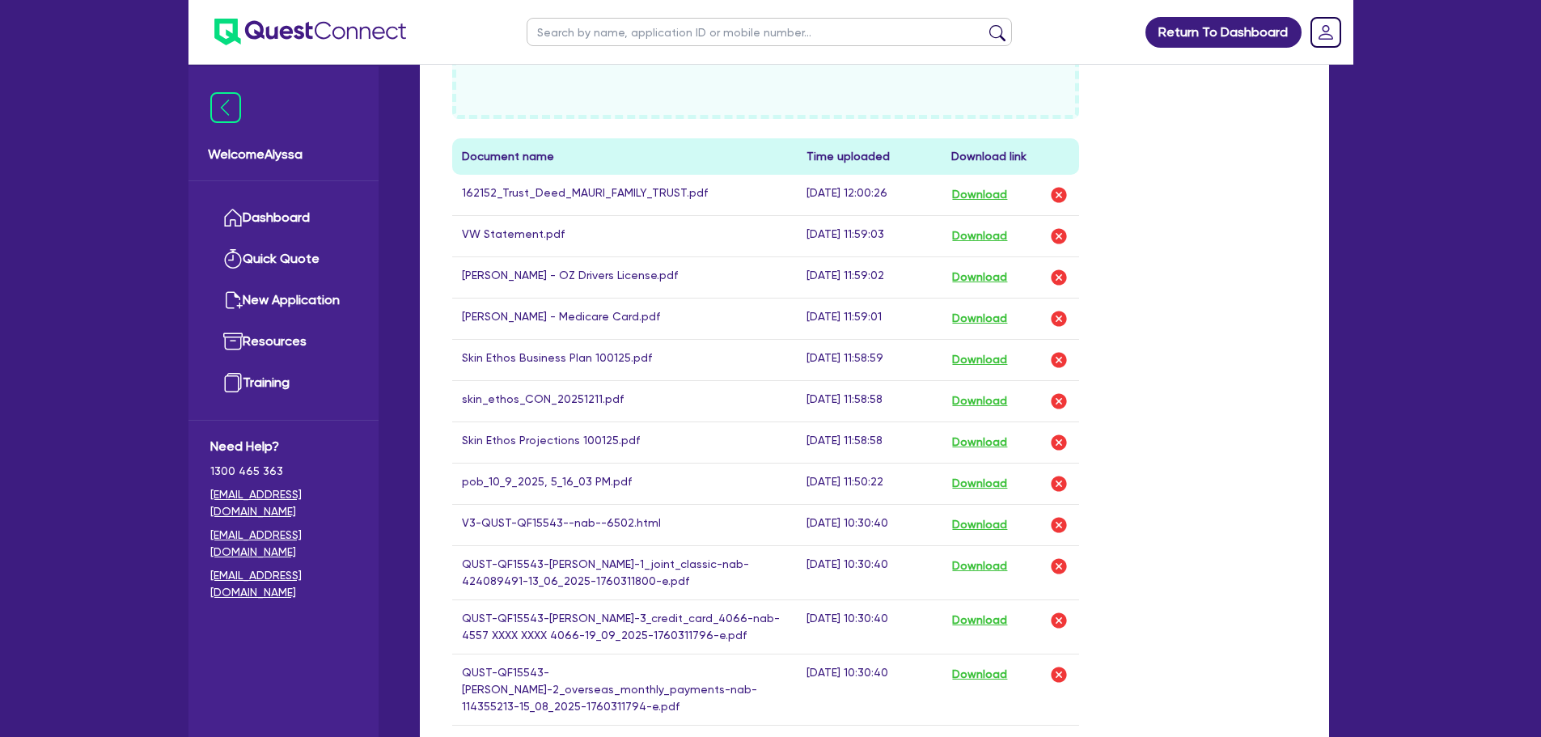
scroll to position [1588, 0]
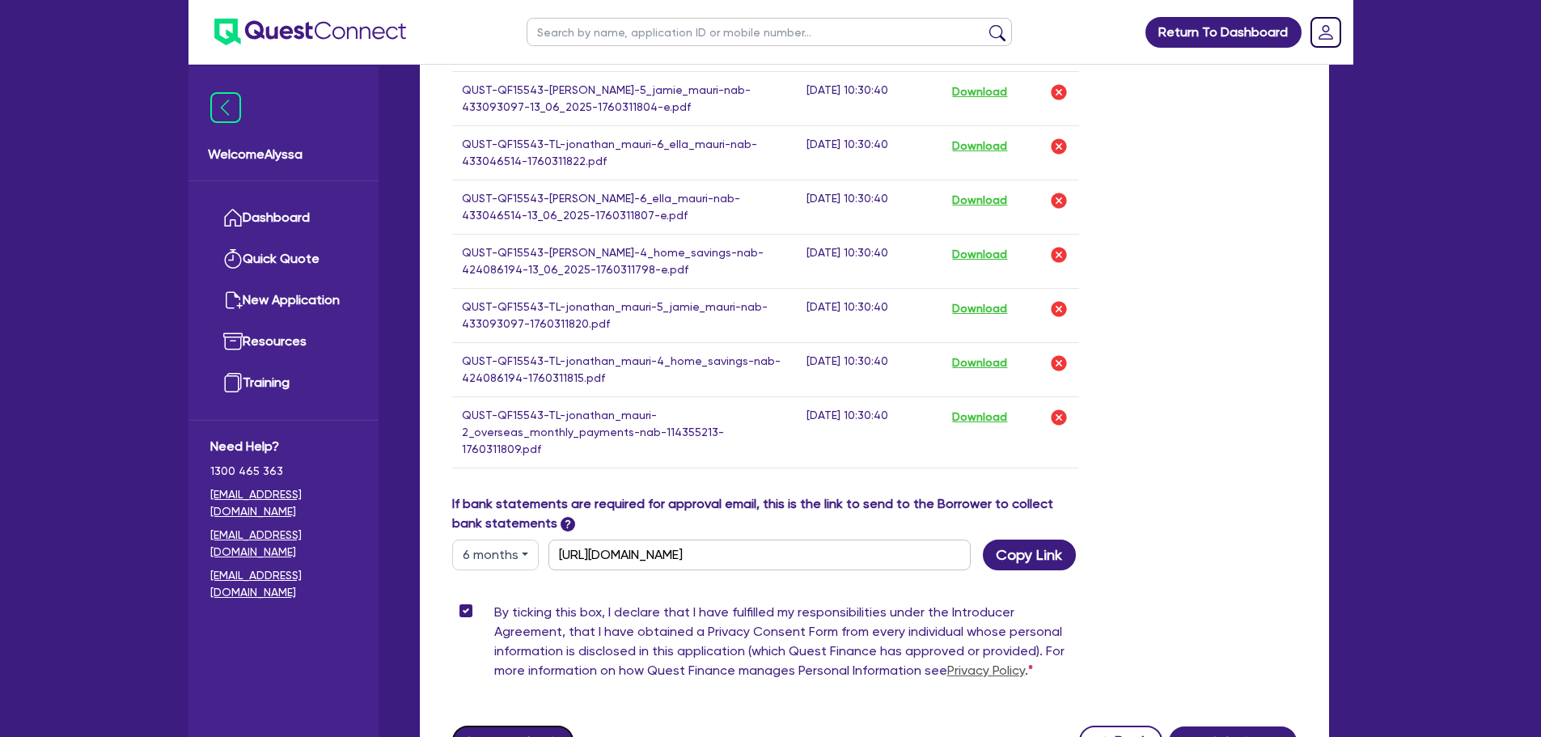
click at [502, 726] on button "Save and exit" at bounding box center [513, 741] width 122 height 31
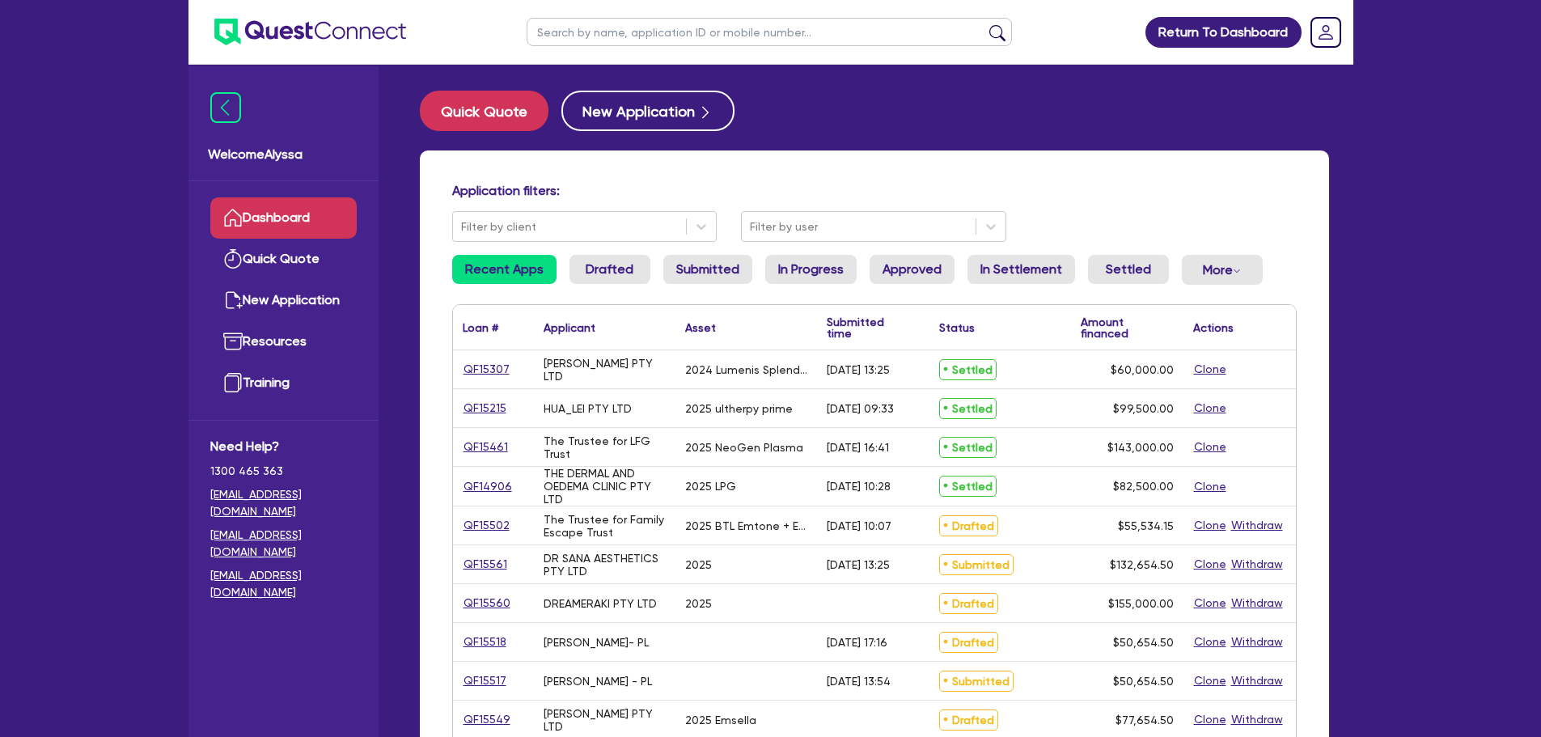
click at [575, 33] on input "text" at bounding box center [769, 32] width 485 height 28
click at [985, 24] on button "submit" at bounding box center [998, 35] width 26 height 23
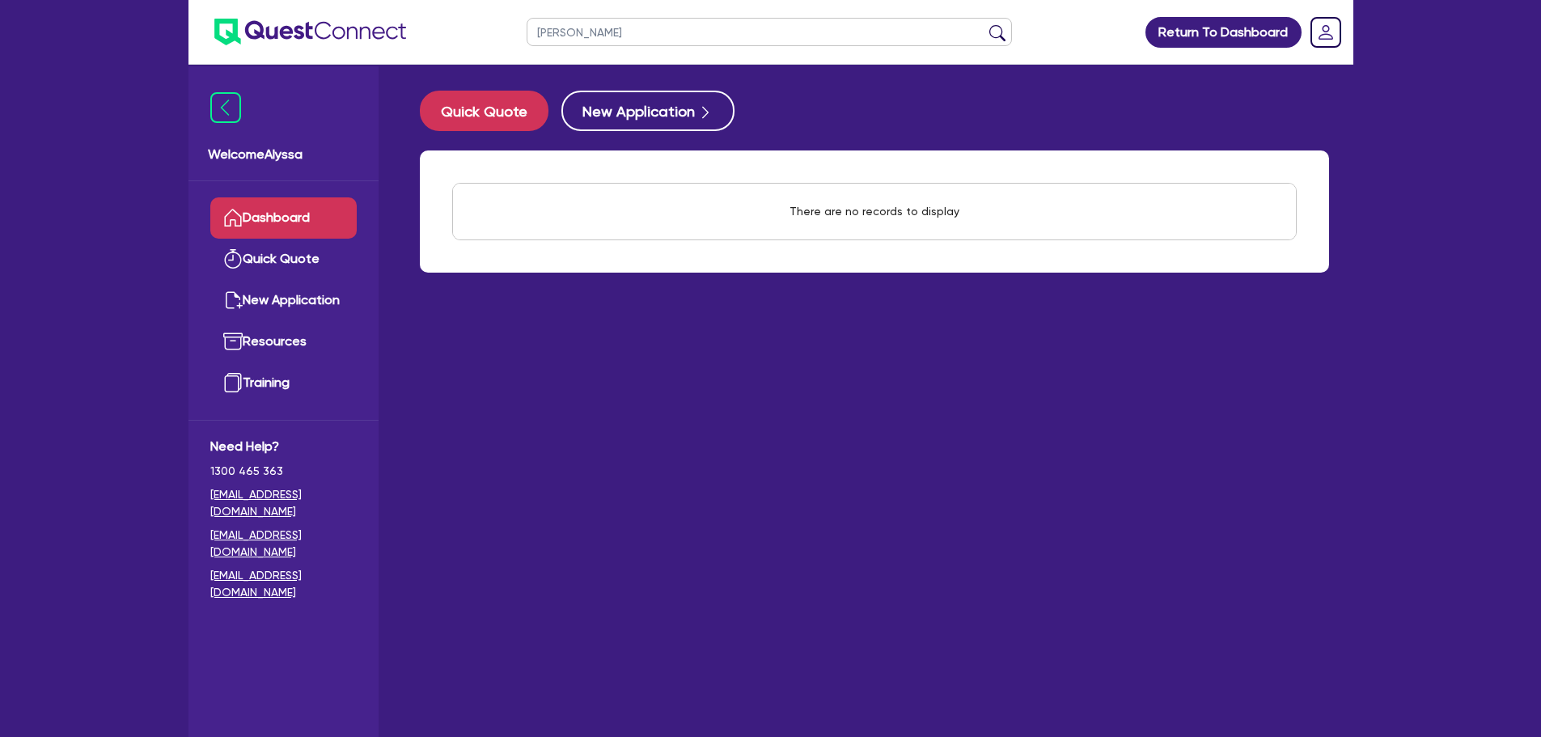
type input "jonathan"
click at [985, 24] on button "submit" at bounding box center [998, 35] width 26 height 23
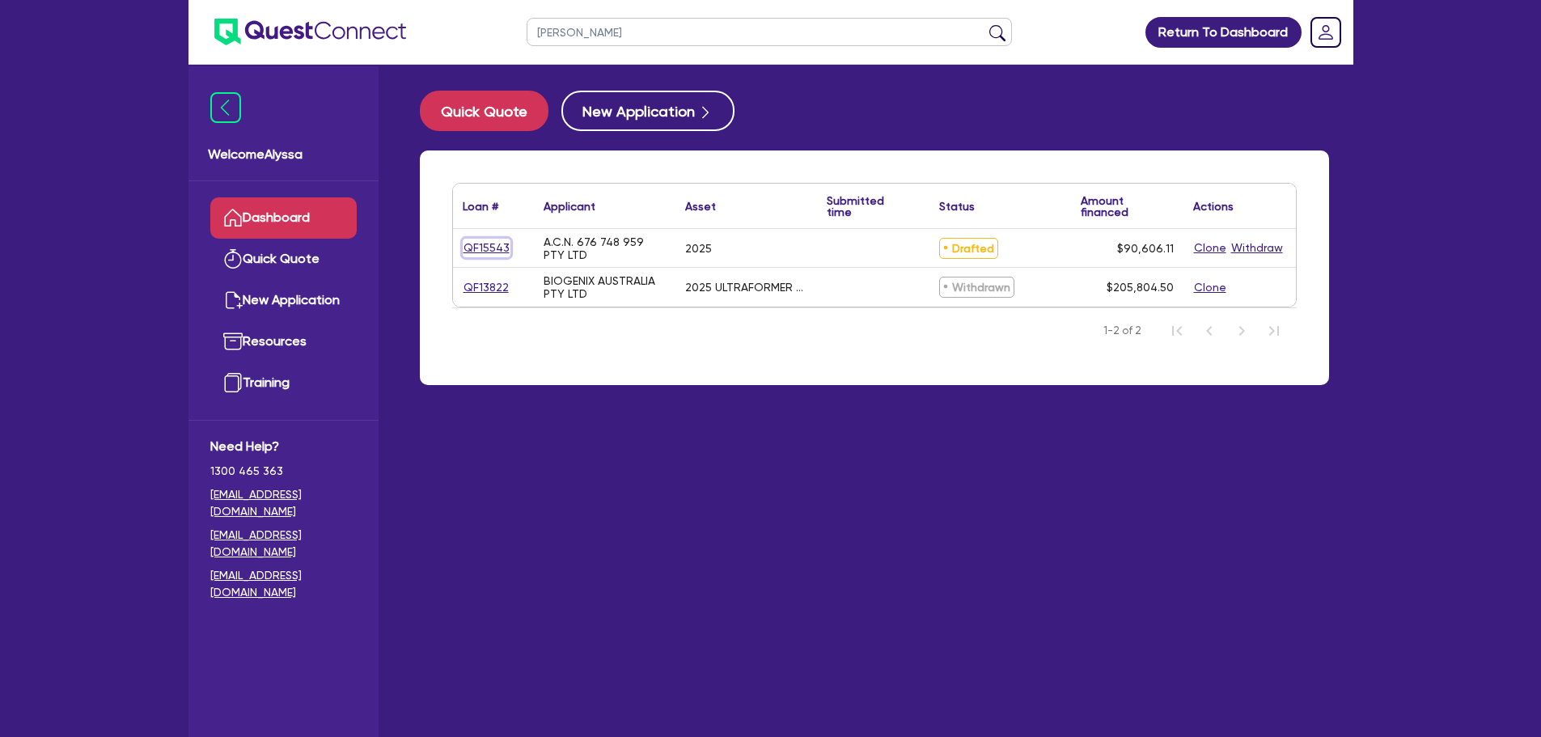
click at [486, 247] on link "QF15543" at bounding box center [487, 248] width 48 height 19
select select "Quest Finance - Own Book"
select select "TERTIARY_ASSETS"
select select "BEAUTY_EQUIPMENT"
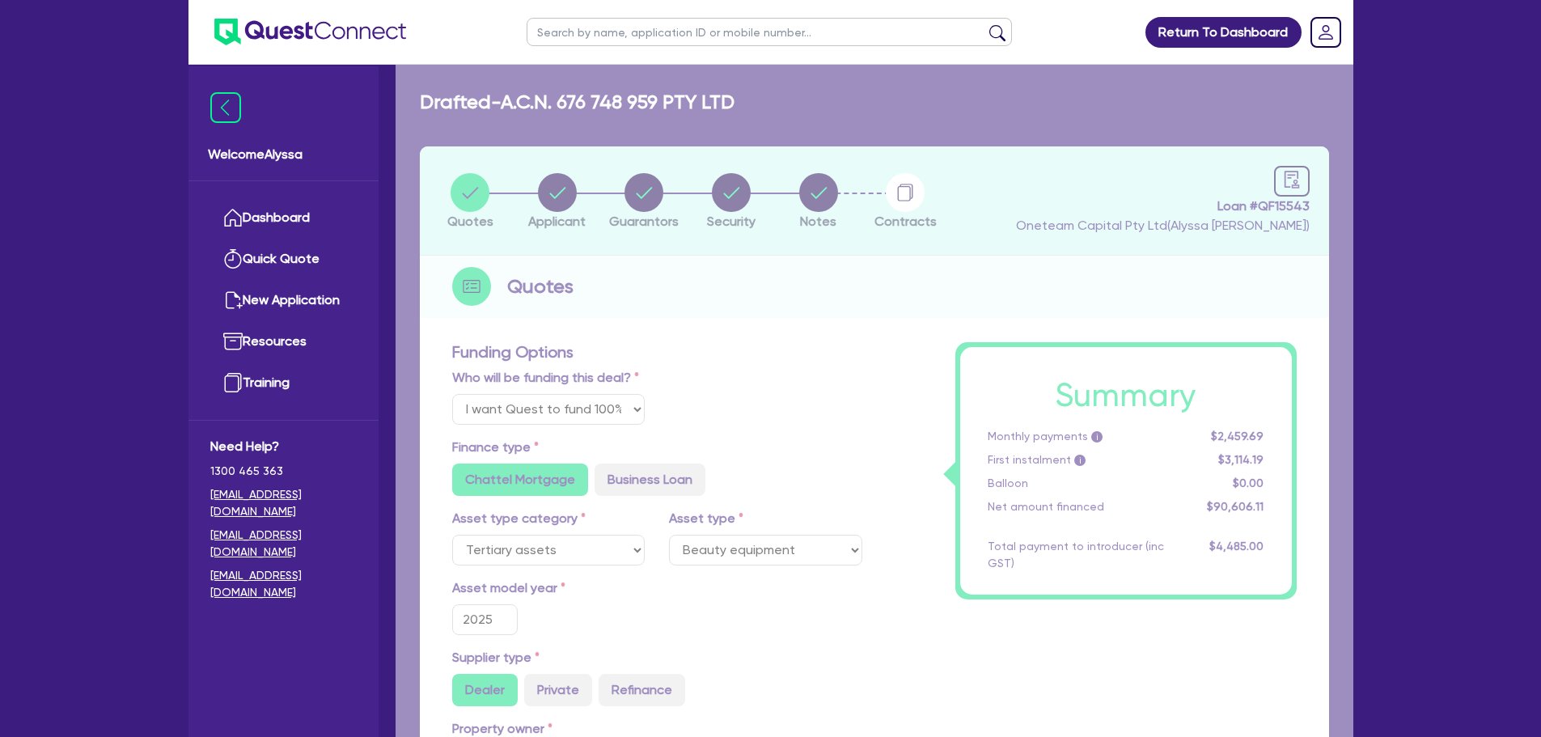
type input "113,257.64"
type input "22,651.53"
type input "4,077.27"
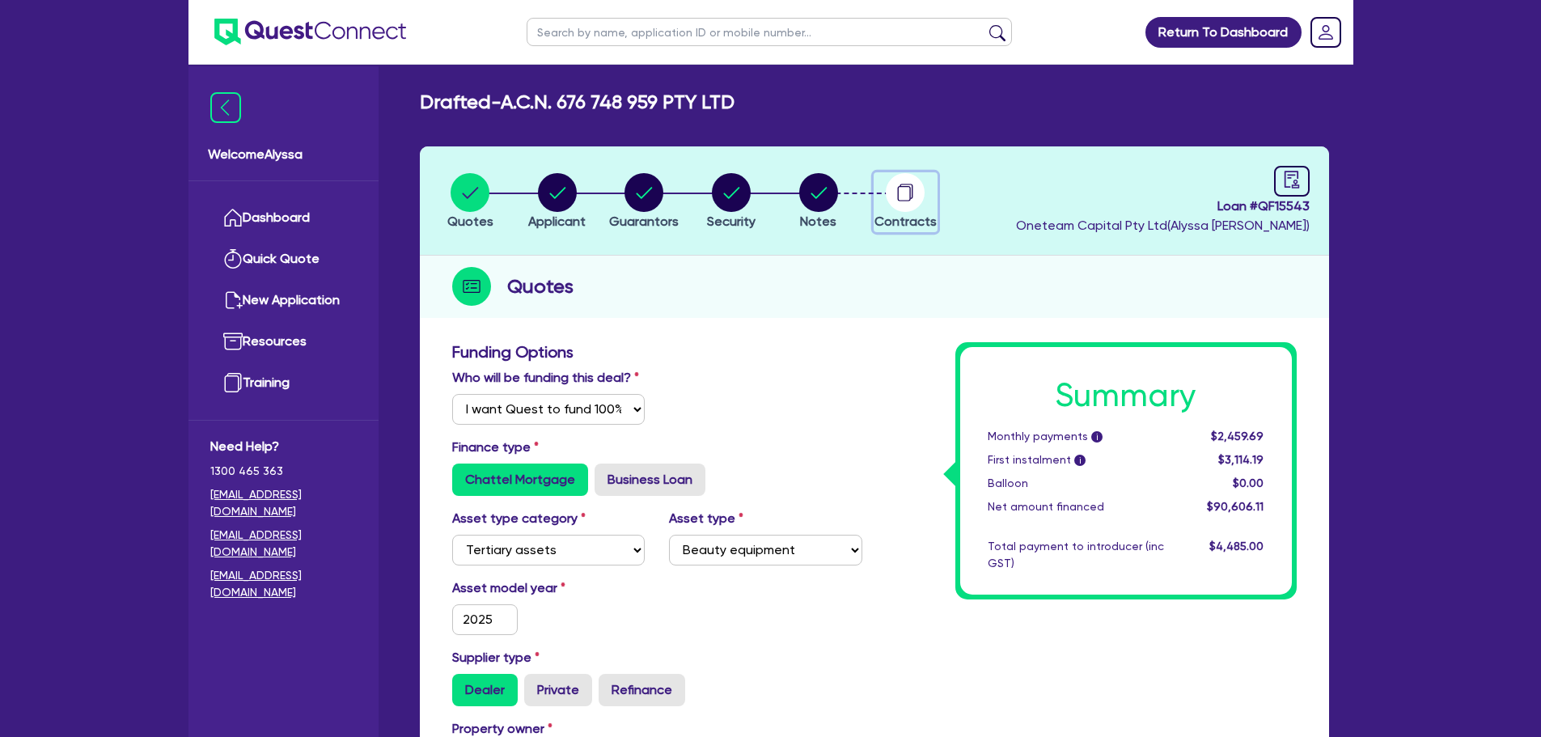
click at [903, 198] on circle "button" at bounding box center [905, 192] width 39 height 39
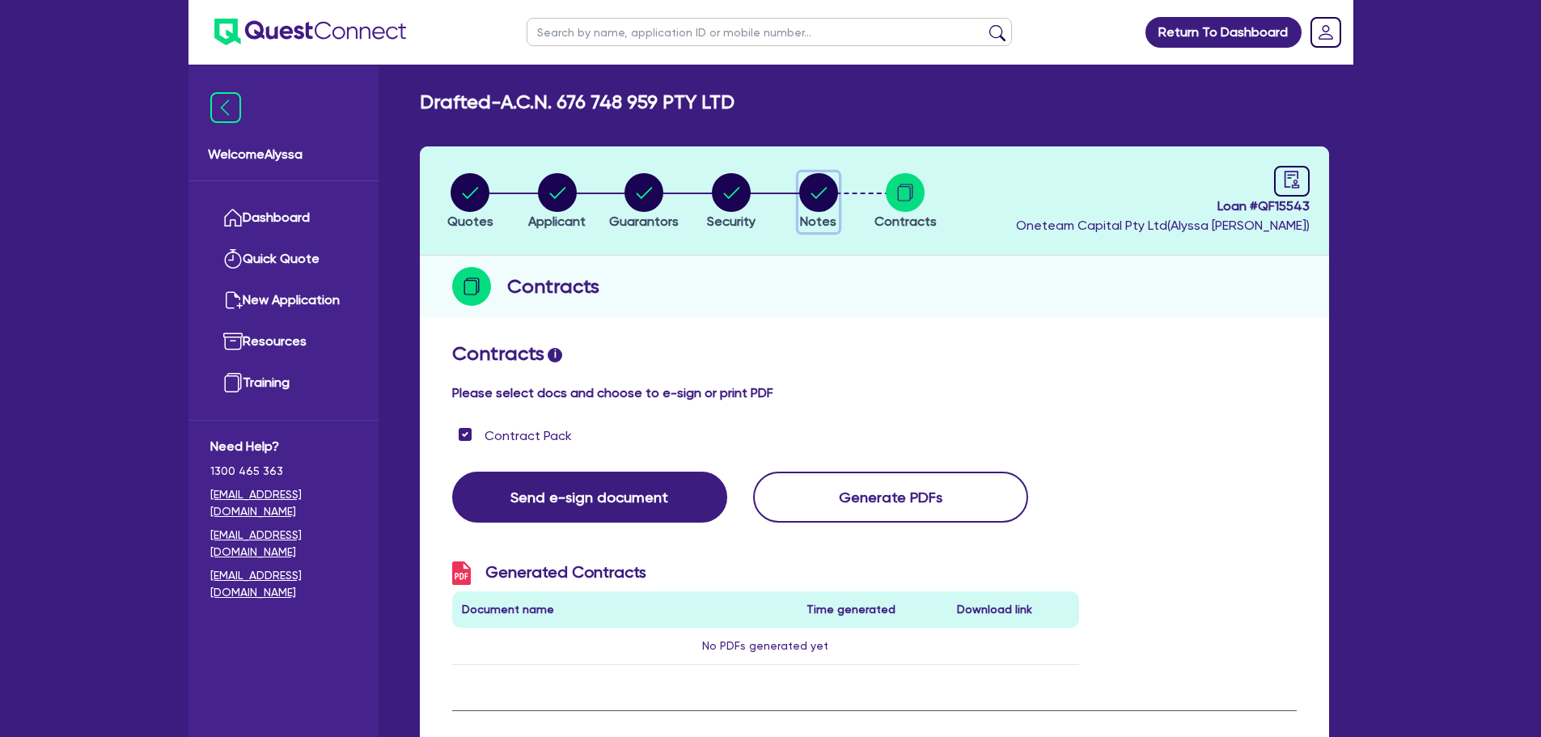
click at [808, 214] on span "Notes" at bounding box center [818, 221] width 36 height 15
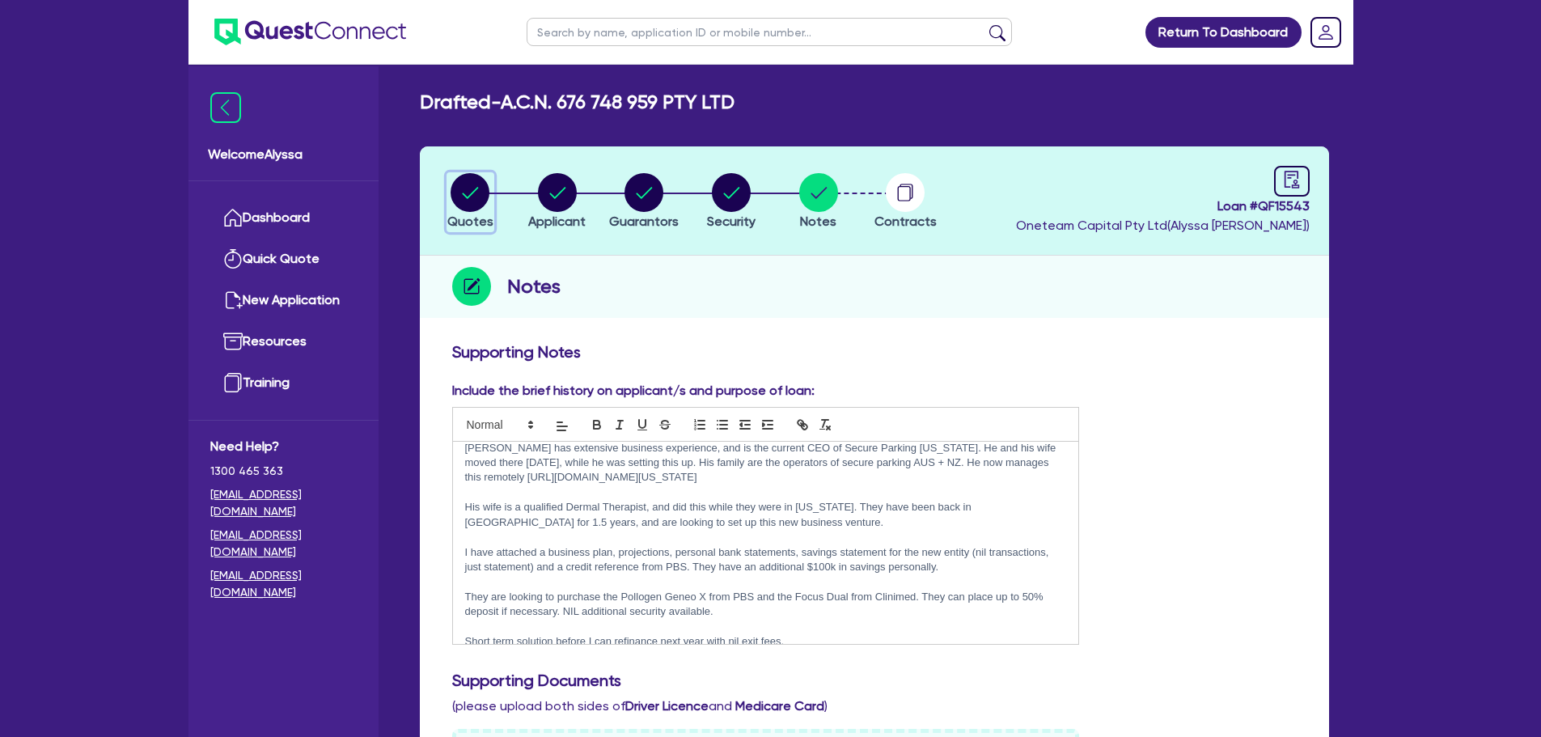
click at [469, 212] on button "Quotes" at bounding box center [471, 202] width 48 height 60
select select "Quest Finance - Own Book"
select select "TERTIARY_ASSETS"
select select "BEAUTY_EQUIPMENT"
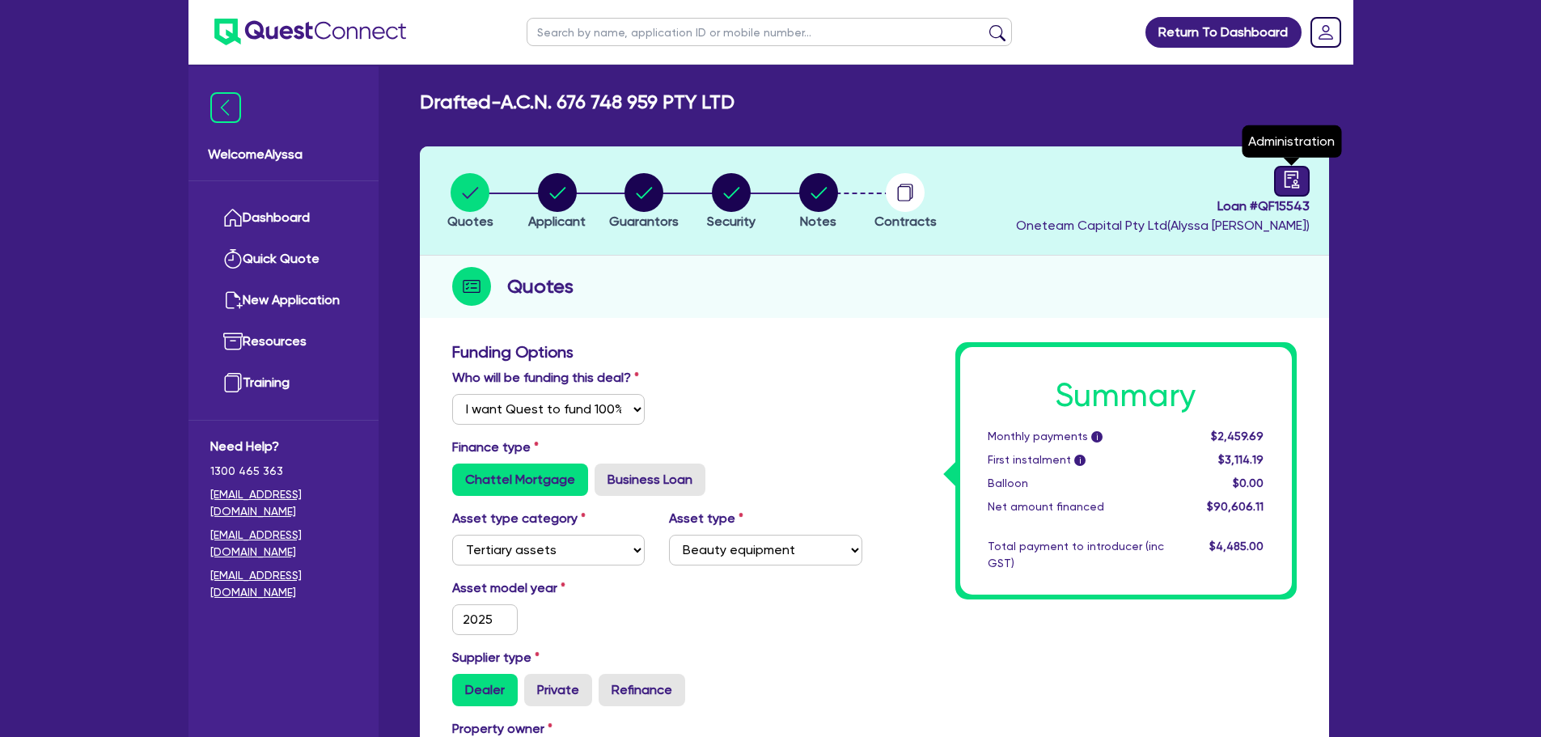
click at [1295, 193] on div at bounding box center [1292, 181] width 36 height 31
select select "DRAFTED_NEW"
select select "Quest Finance - Own Book"
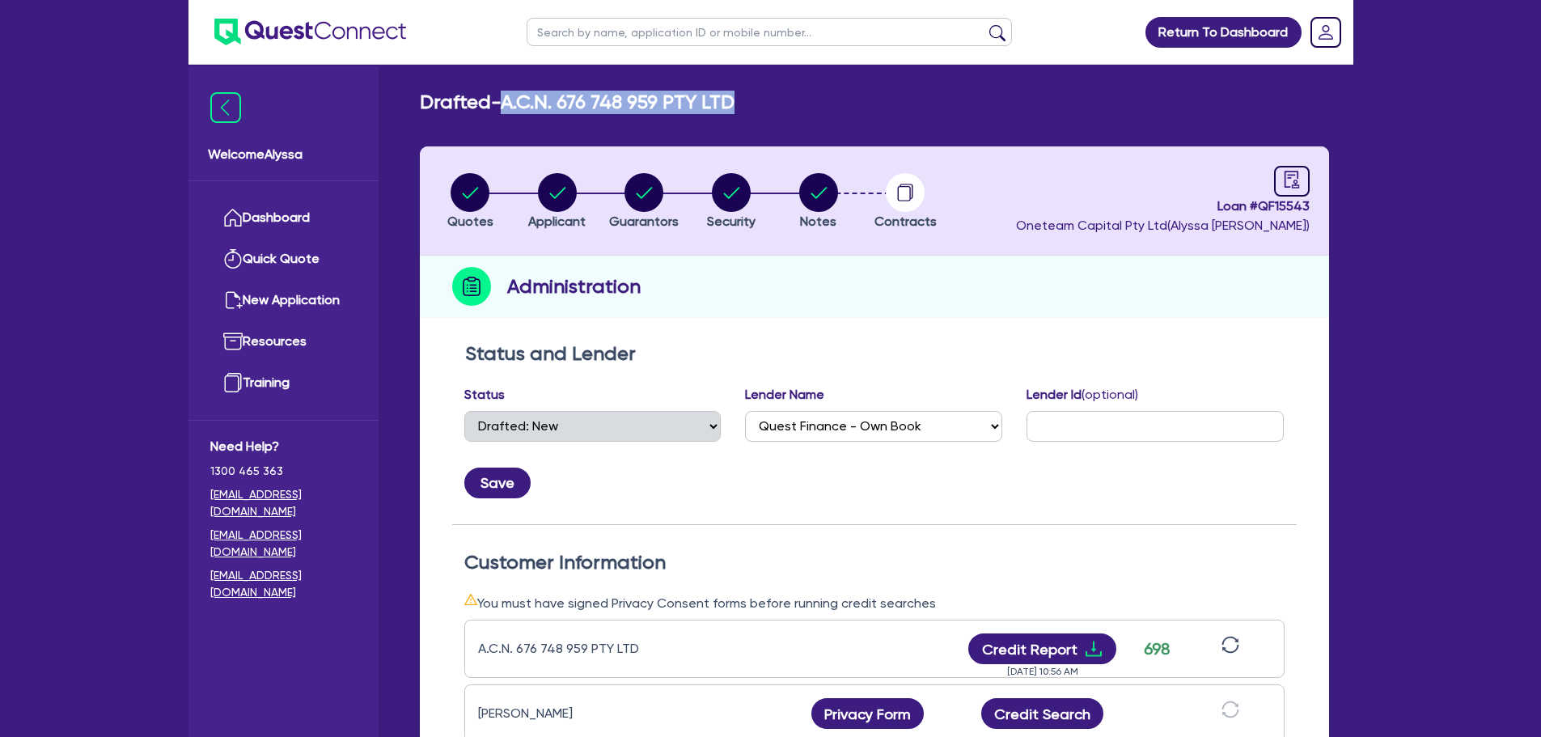
drag, startPoint x: 659, startPoint y: 106, endPoint x: 510, endPoint y: 101, distance: 149.8
click at [510, 101] on div "Drafted - A.C.N. 676 748 959 PTY LTD" at bounding box center [875, 102] width 934 height 23
copy h2 "A.C.N. 676 748 959 PTY LTD"
drag, startPoint x: 1312, startPoint y: 206, endPoint x: 1210, endPoint y: 206, distance: 102.8
click at [1210, 206] on header "Quotes Applicant Guarantors Security Notes Contracts Loan # QF15543 Oneteam Cap…" at bounding box center [874, 200] width 909 height 109
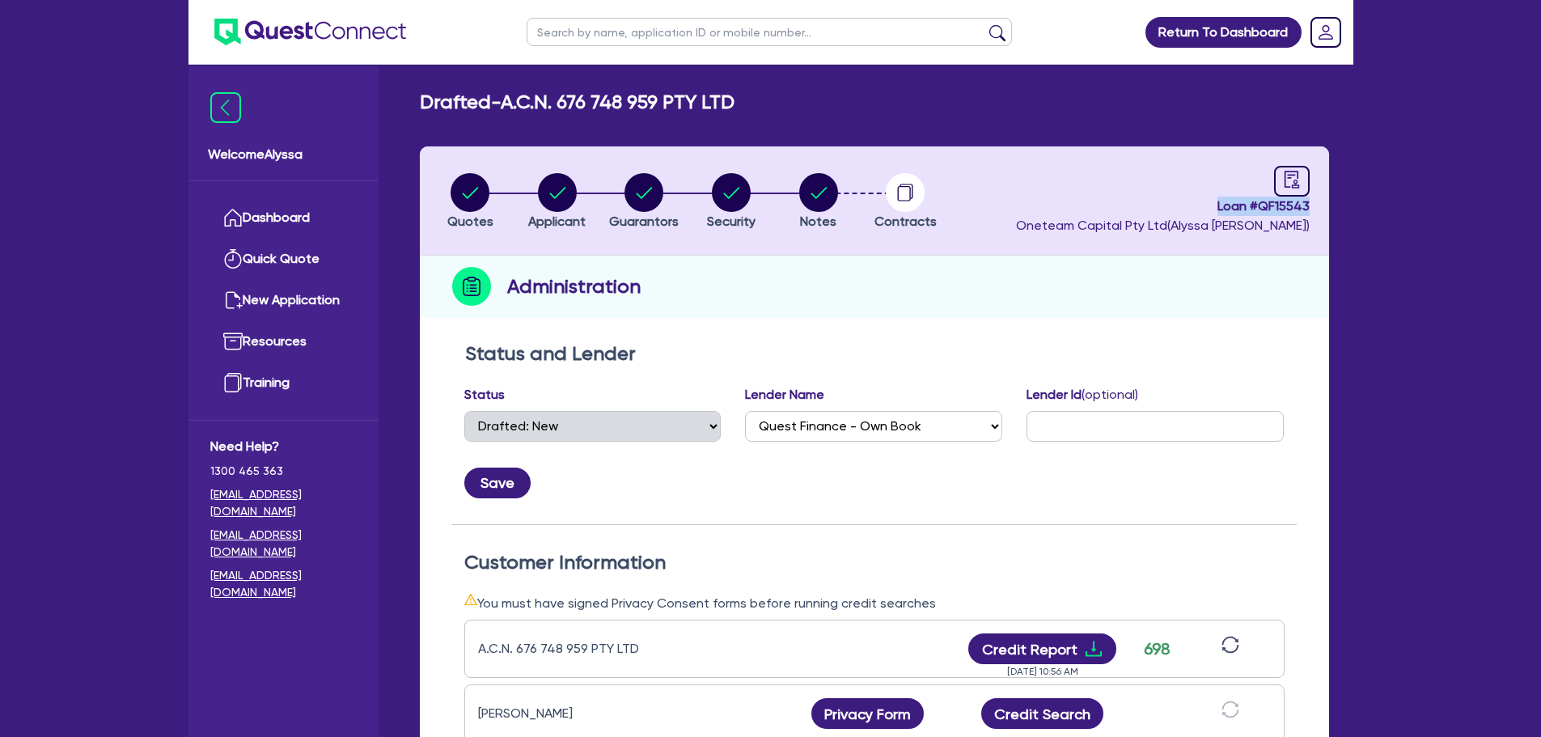
copy span "Loan # QF15543"
click at [1007, 309] on div "Administration" at bounding box center [874, 287] width 909 height 62
click at [799, 197] on icon "button" at bounding box center [818, 192] width 39 height 39
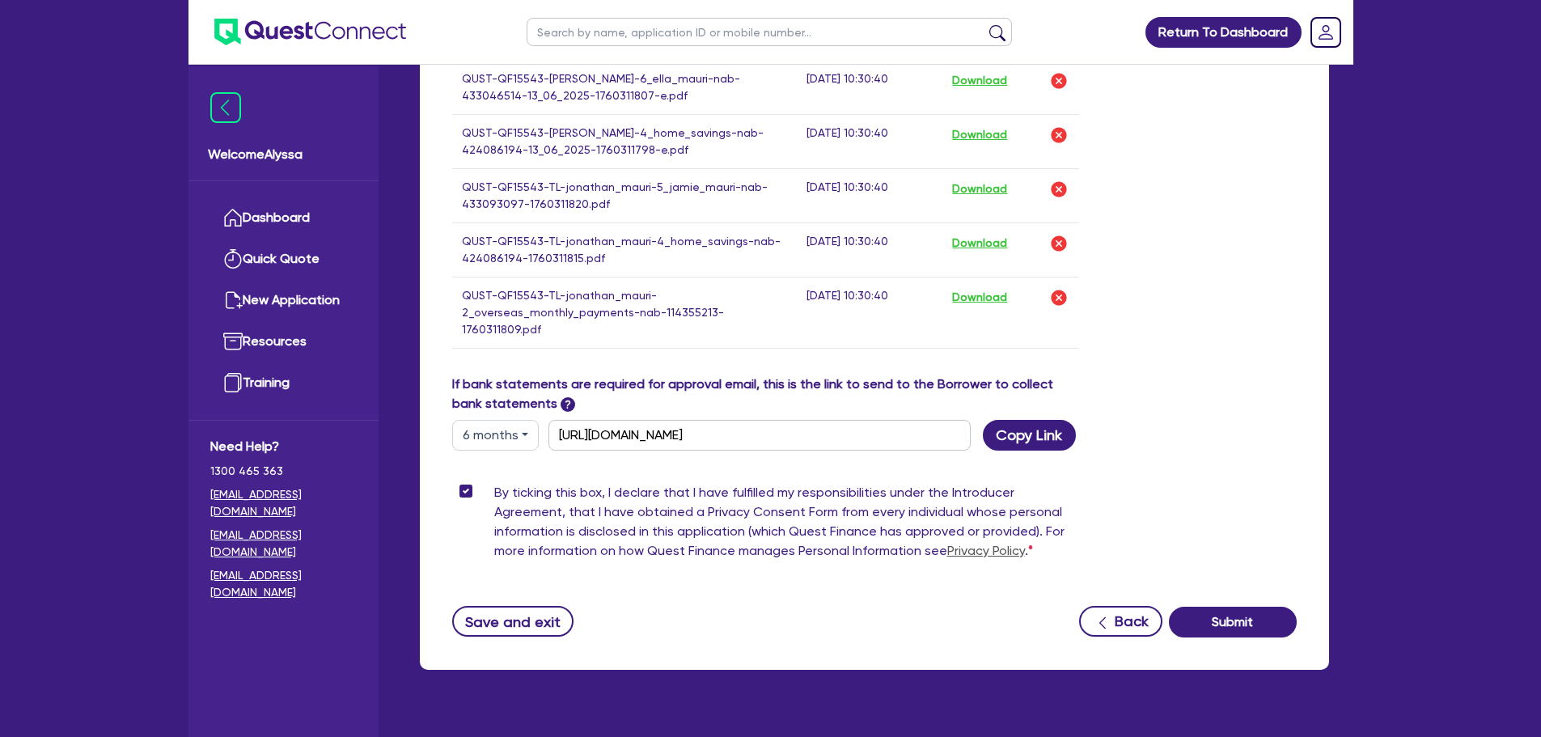
scroll to position [1723, 0]
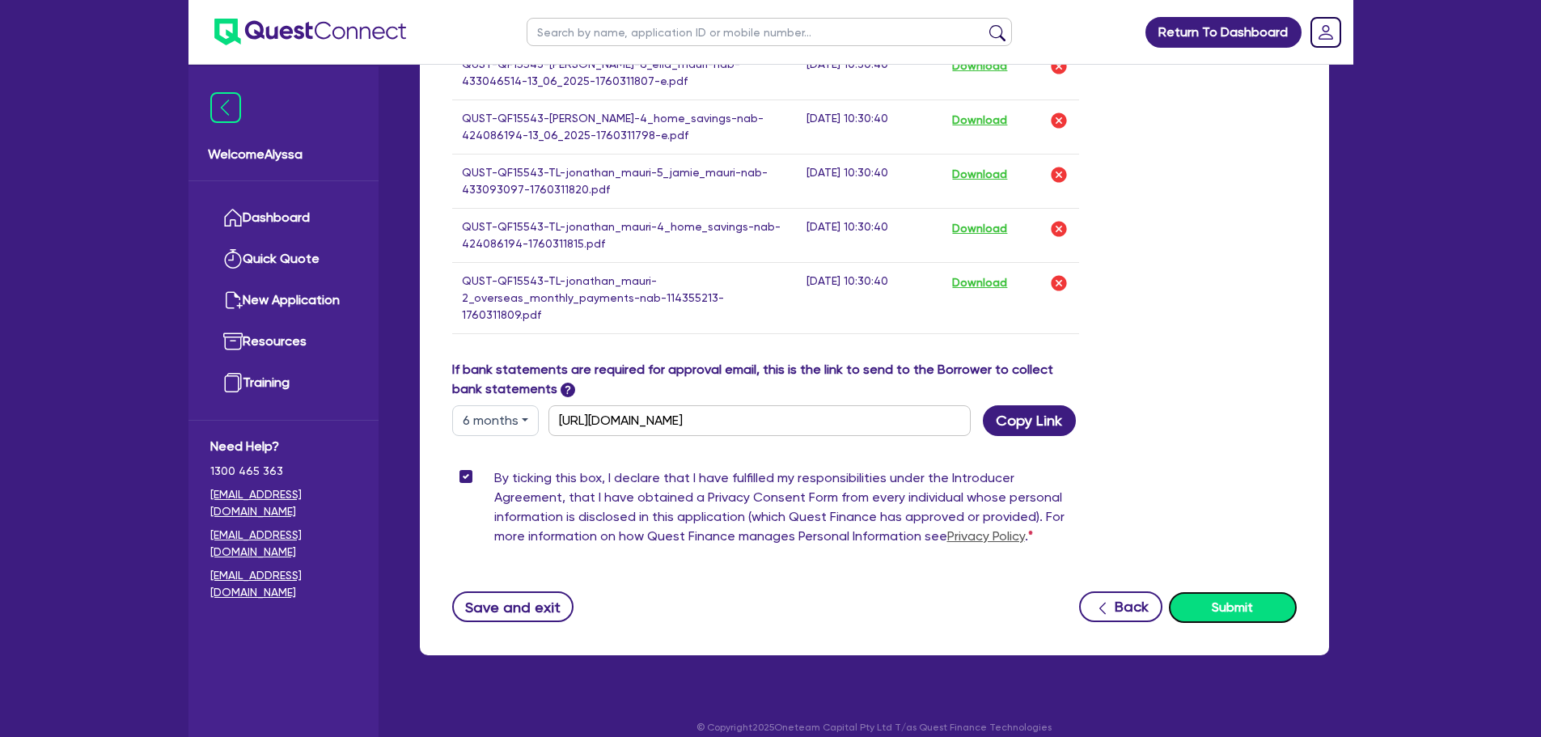
click at [1203, 592] on button "Submit" at bounding box center [1233, 607] width 128 height 31
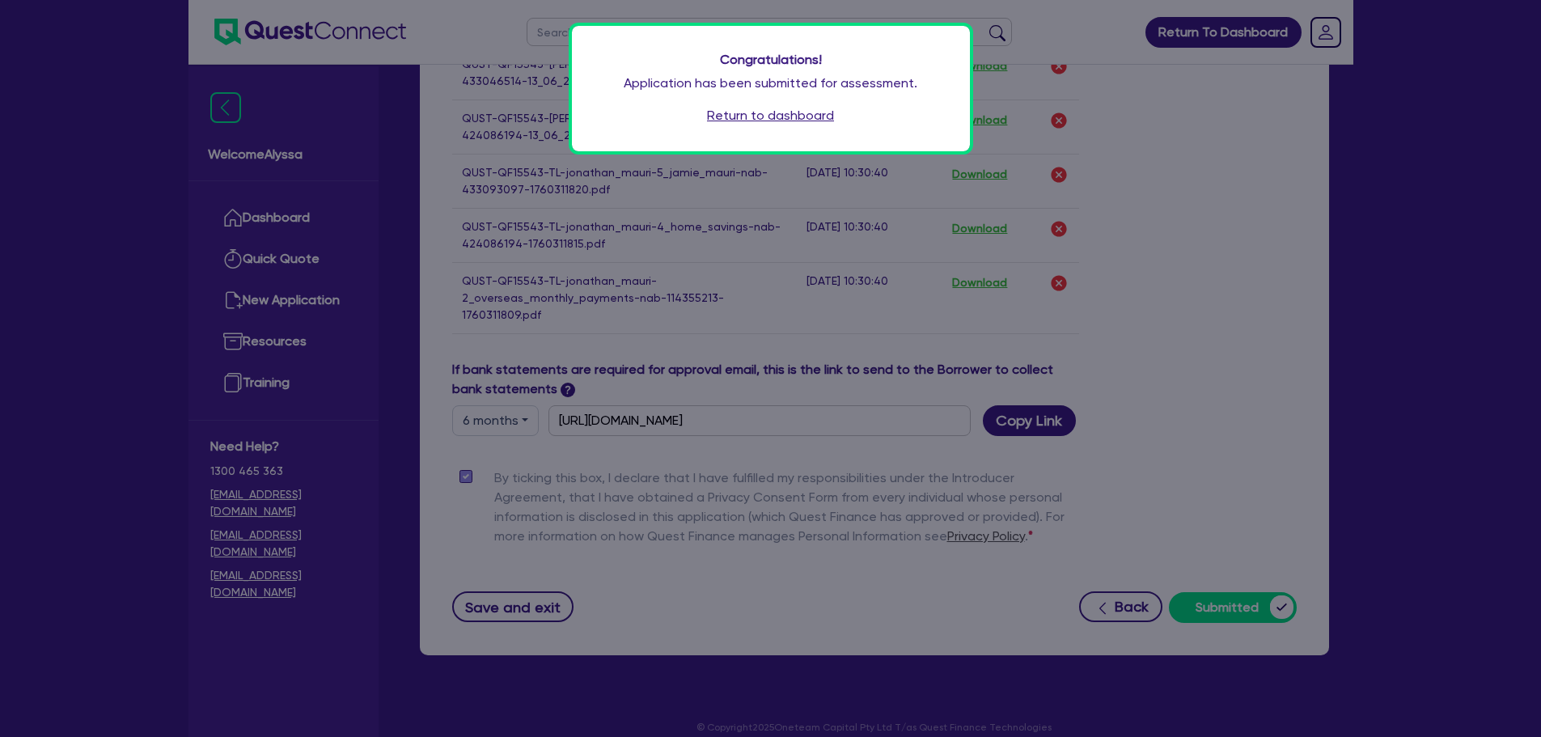
click at [763, 112] on link "Return to dashboard" at bounding box center [770, 115] width 127 height 19
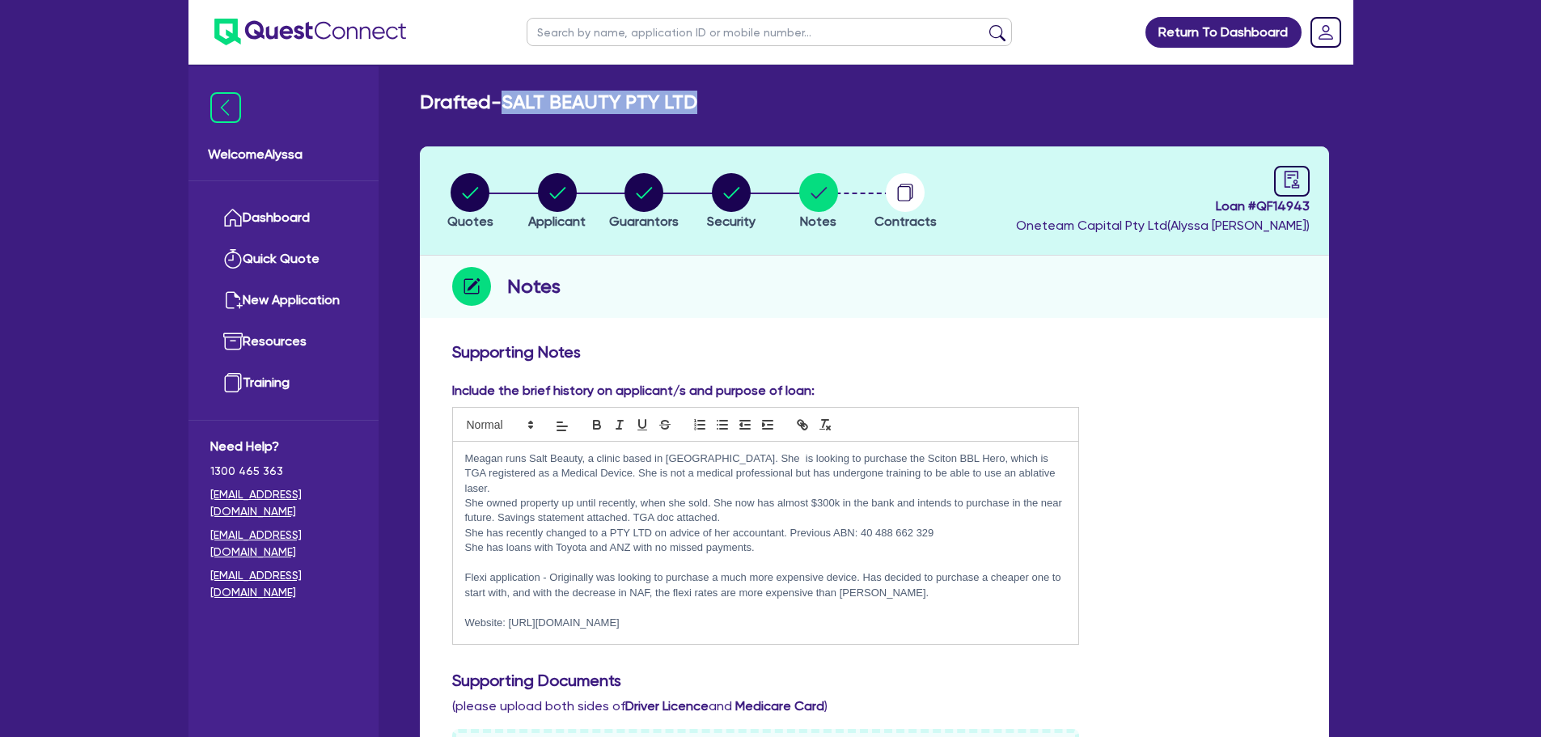
drag, startPoint x: 709, startPoint y: 105, endPoint x: 496, endPoint y: 108, distance: 212.8
click at [496, 108] on div "Drafted - SALT BEAUTY PTY LTD" at bounding box center [875, 102] width 934 height 23
click at [262, 219] on link "Dashboard" at bounding box center [283, 217] width 146 height 41
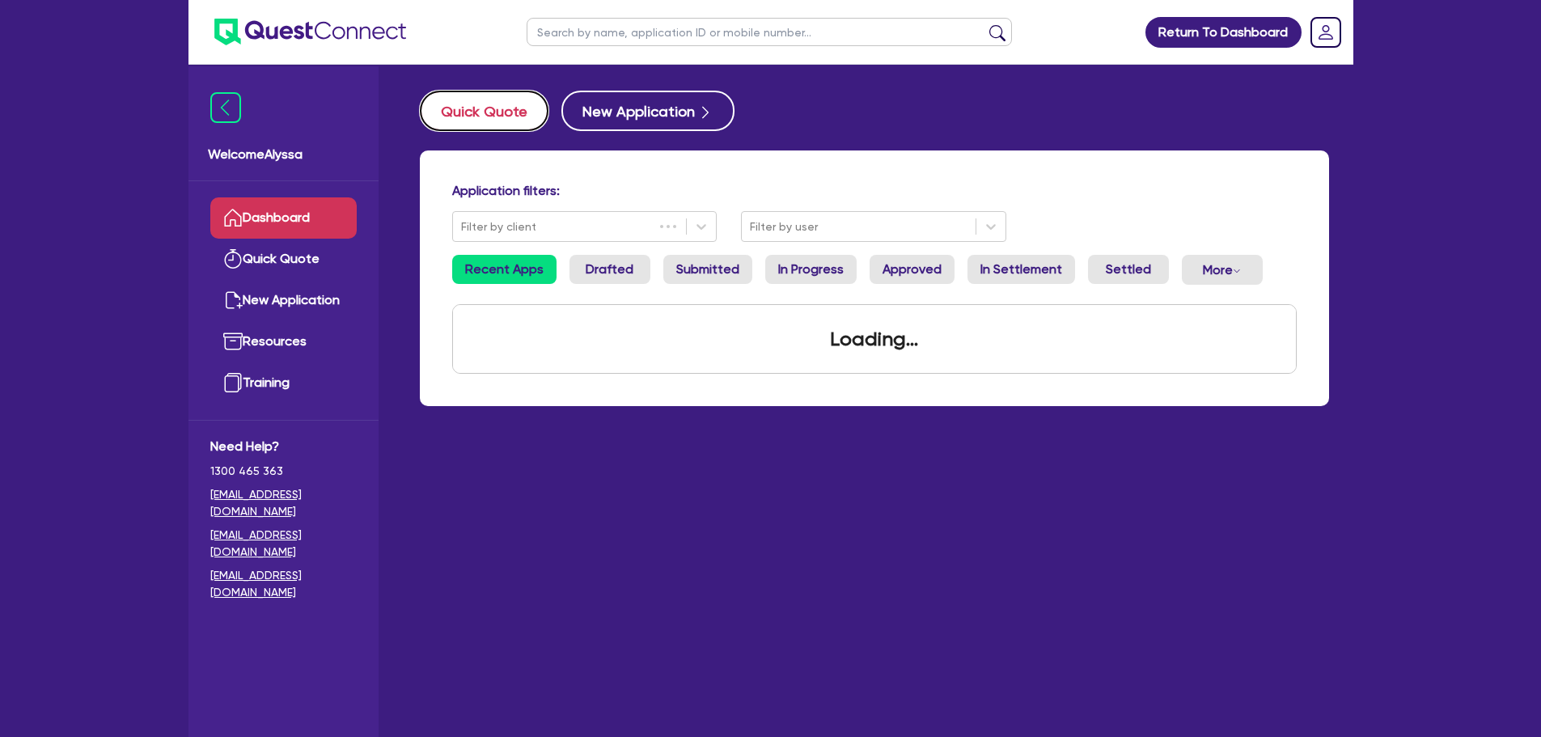
click at [495, 106] on button "Quick Quote" at bounding box center [484, 111] width 129 height 40
select select "Other"
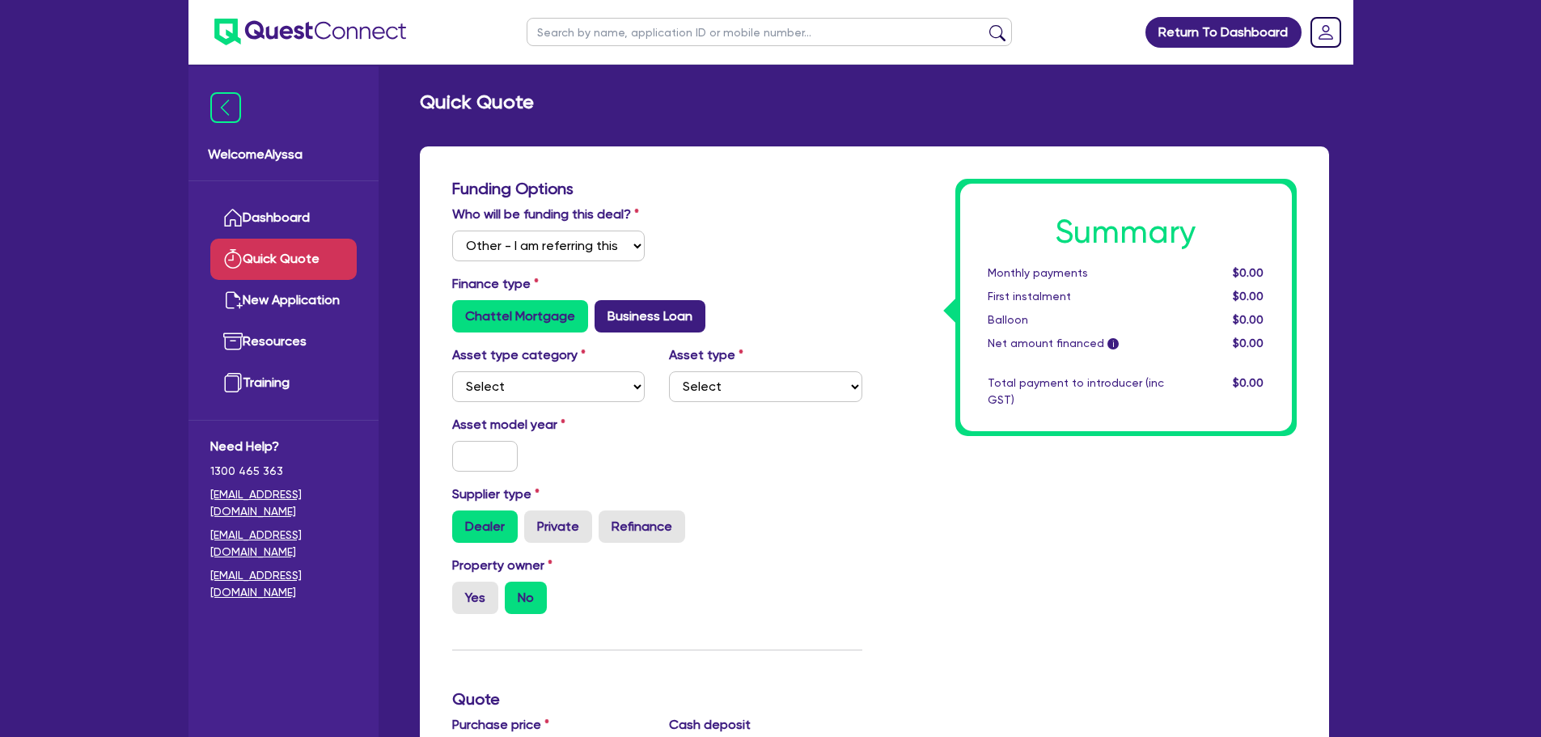
click at [648, 325] on label "Business Loan" at bounding box center [650, 316] width 111 height 32
click at [605, 311] on input "Business Loan" at bounding box center [600, 305] width 11 height 11
radio input "true"
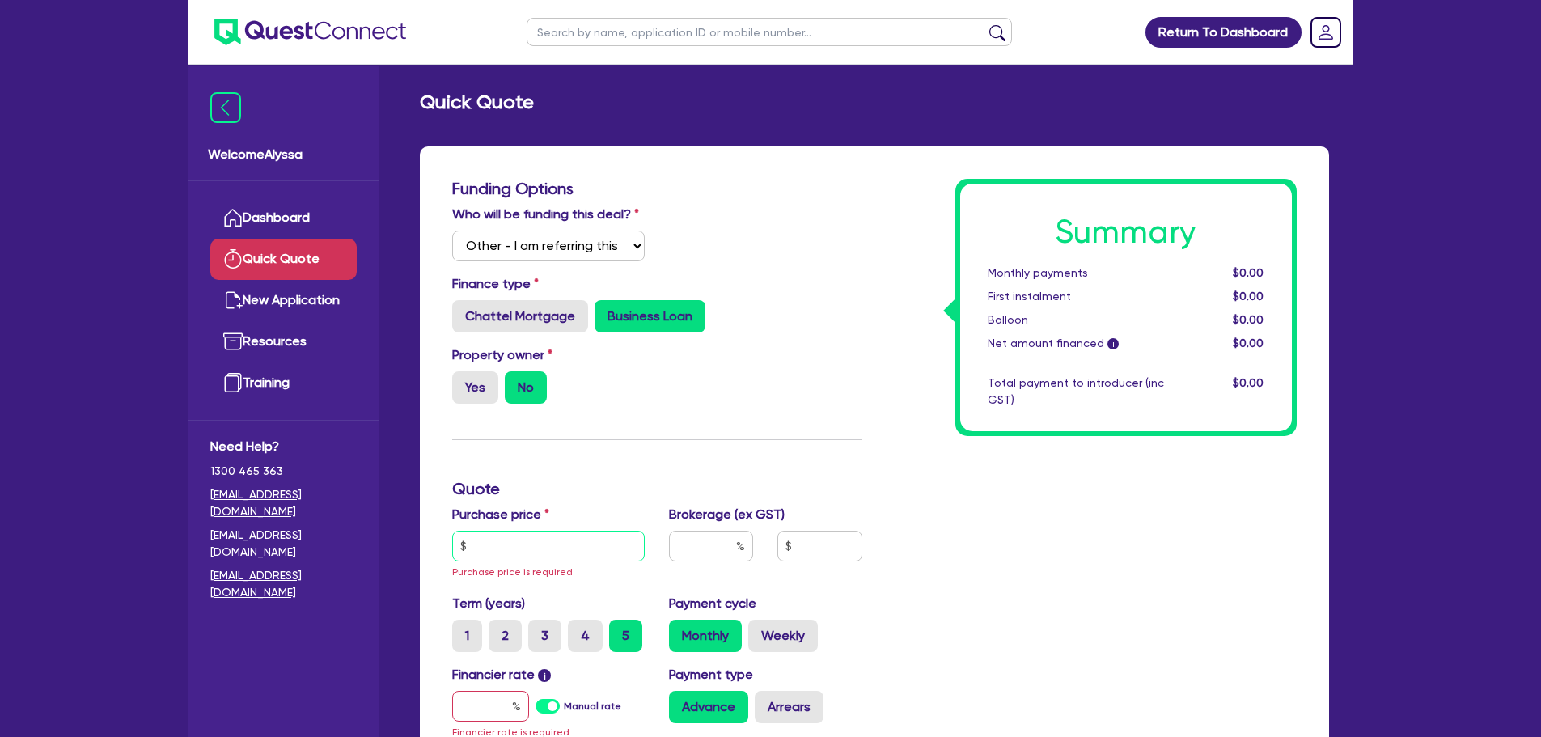
click at [497, 549] on input "text" at bounding box center [548, 546] width 193 height 31
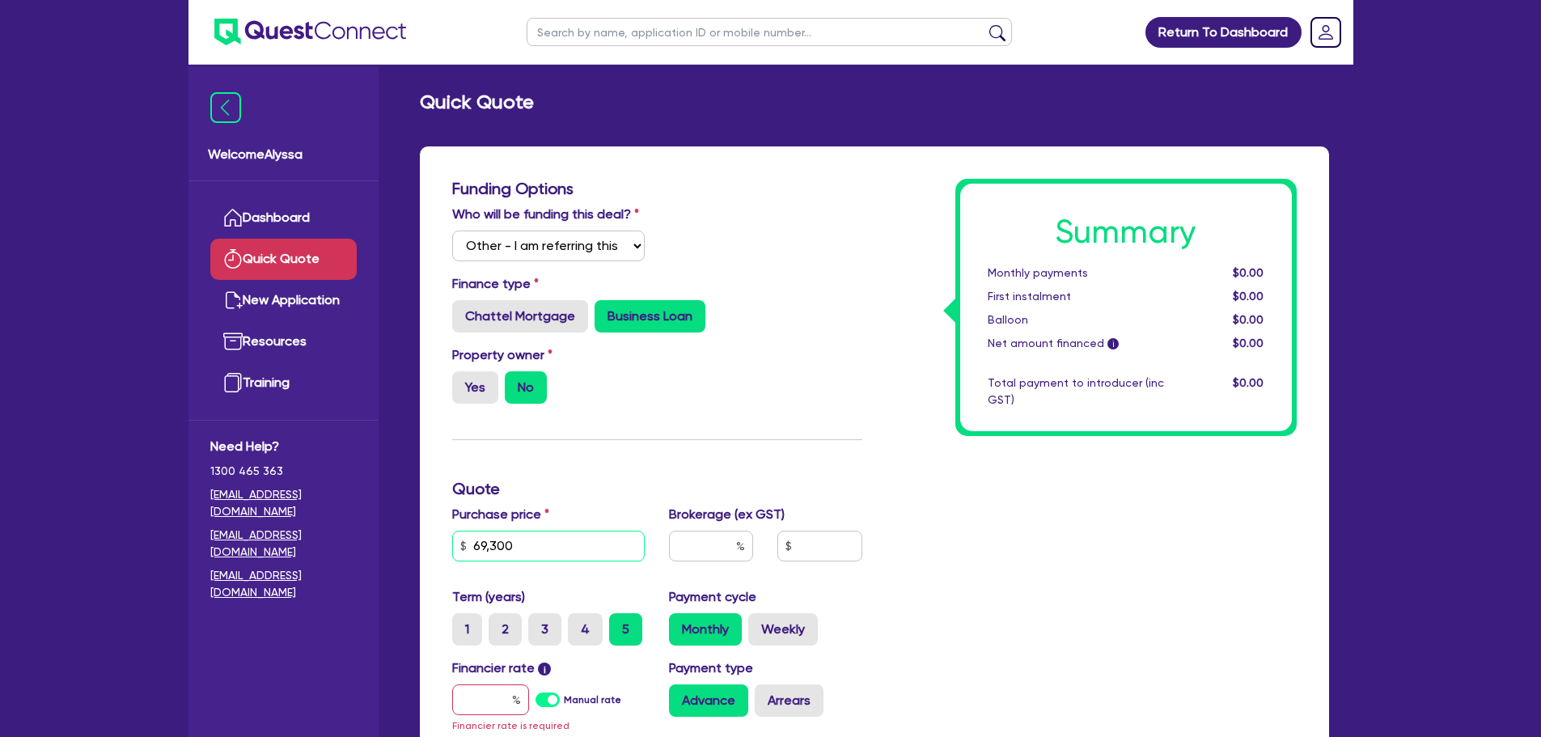
type input "69,300"
click at [716, 547] on input "text" at bounding box center [711, 546] width 84 height 31
type input "4"
click at [491, 697] on input "text" at bounding box center [490, 700] width 77 height 31
type input "7"
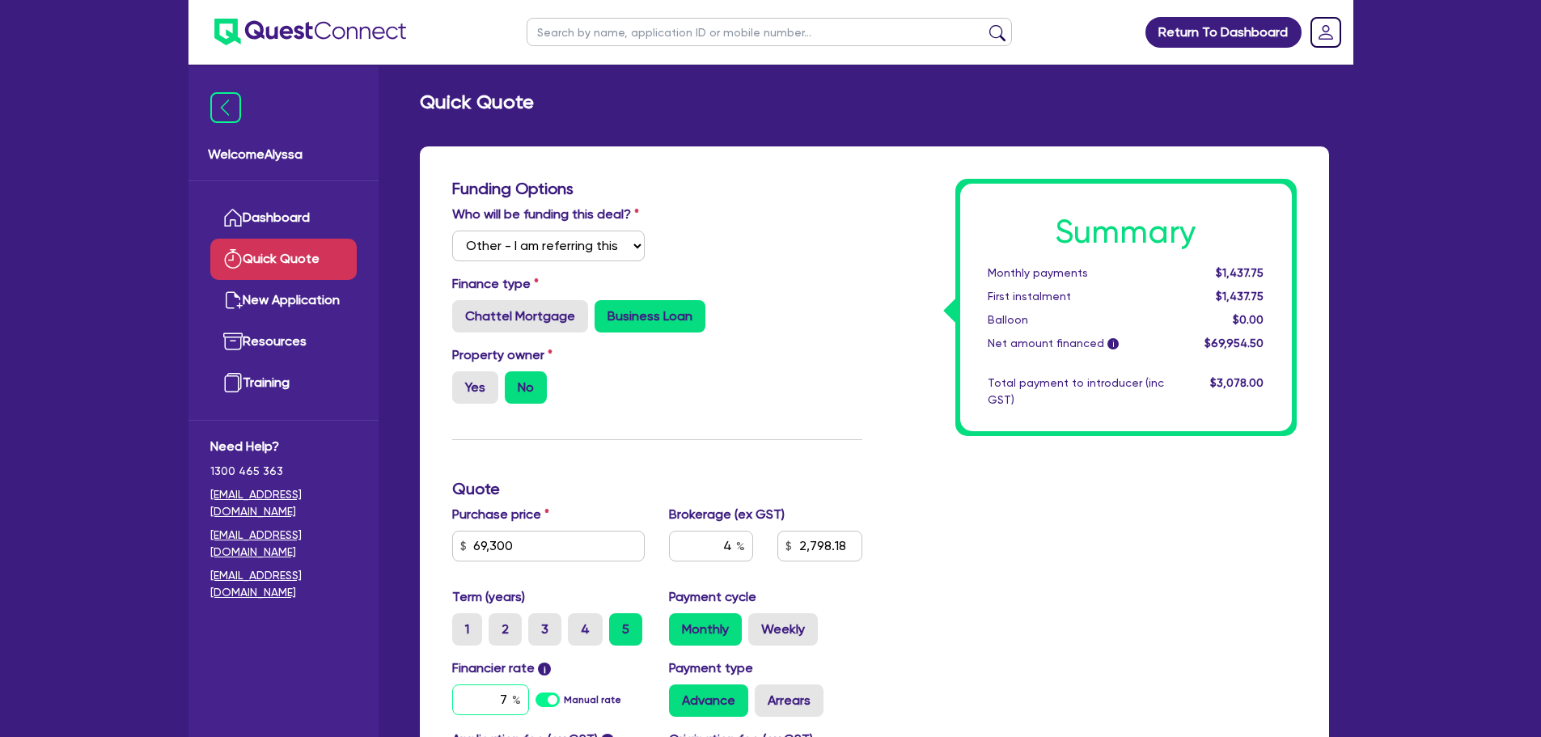
type input "2,798.18"
type input "7."
type input "2,798.18"
type input "7.6"
type input "2,798.18"
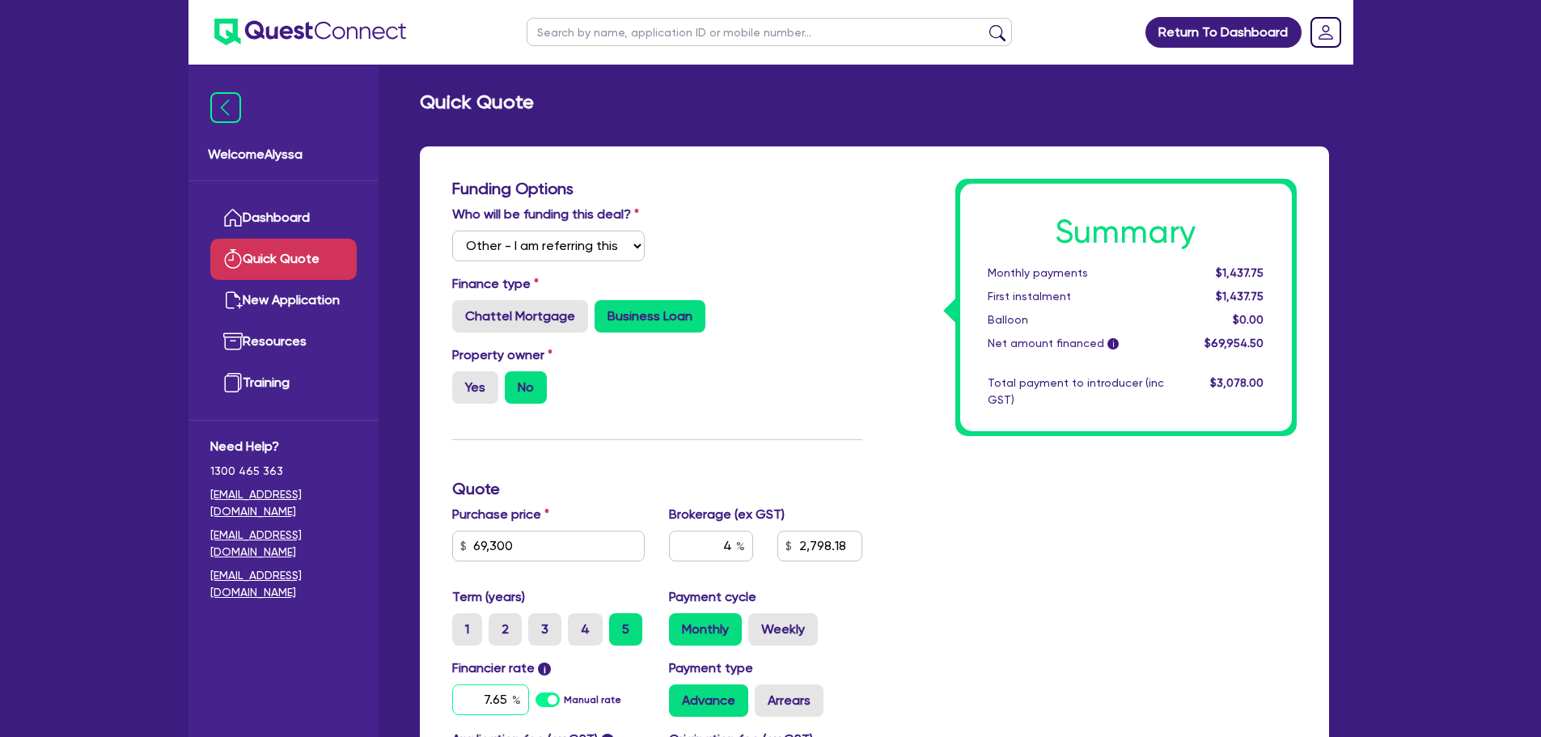
type input "7.65"
type input "2,798.18"
click at [1028, 638] on div "Summary Monthly payments $1,459.33 First instalment $1,459.33 Balloon $0.00 Net…" at bounding box center [1092, 525] width 435 height 692
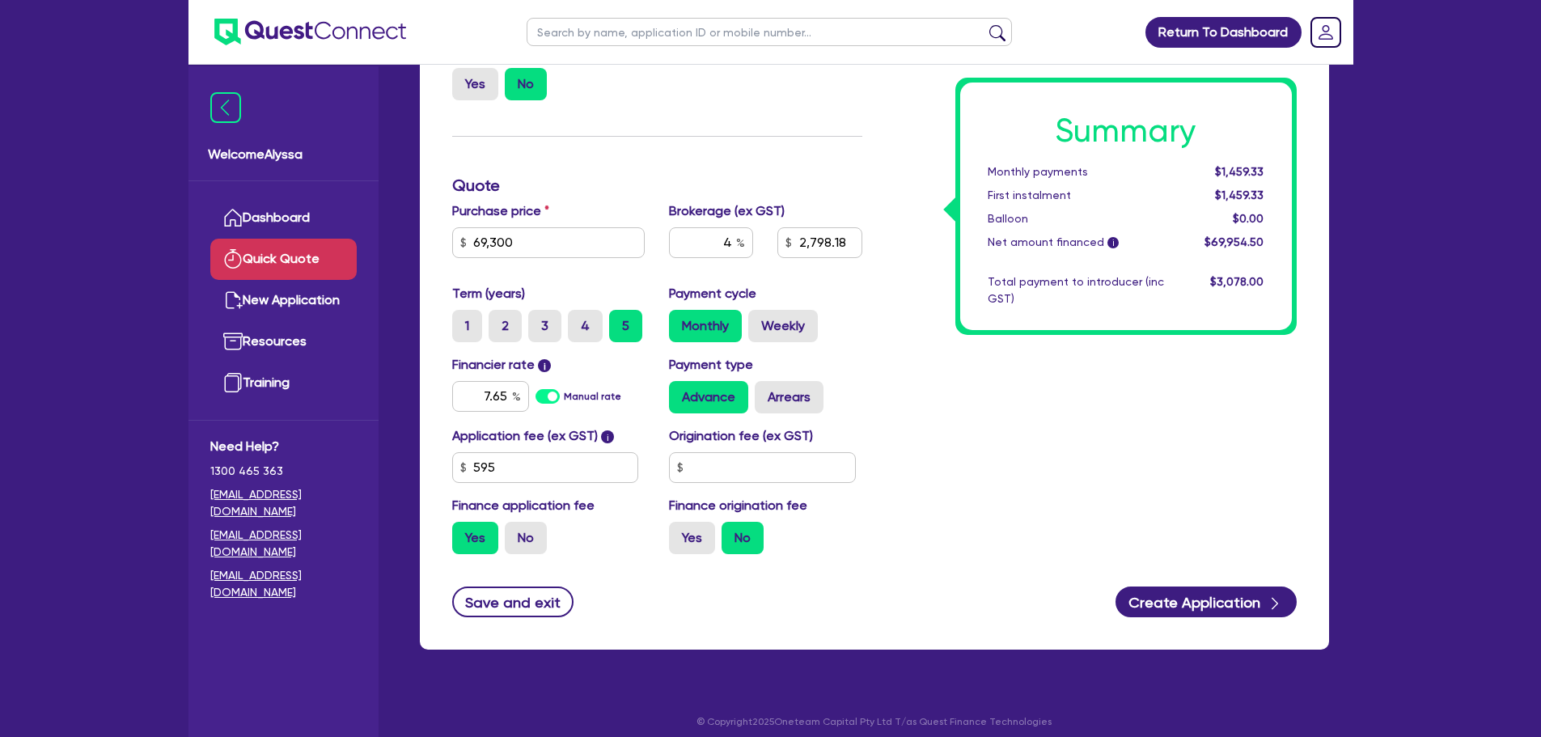
scroll to position [304, 0]
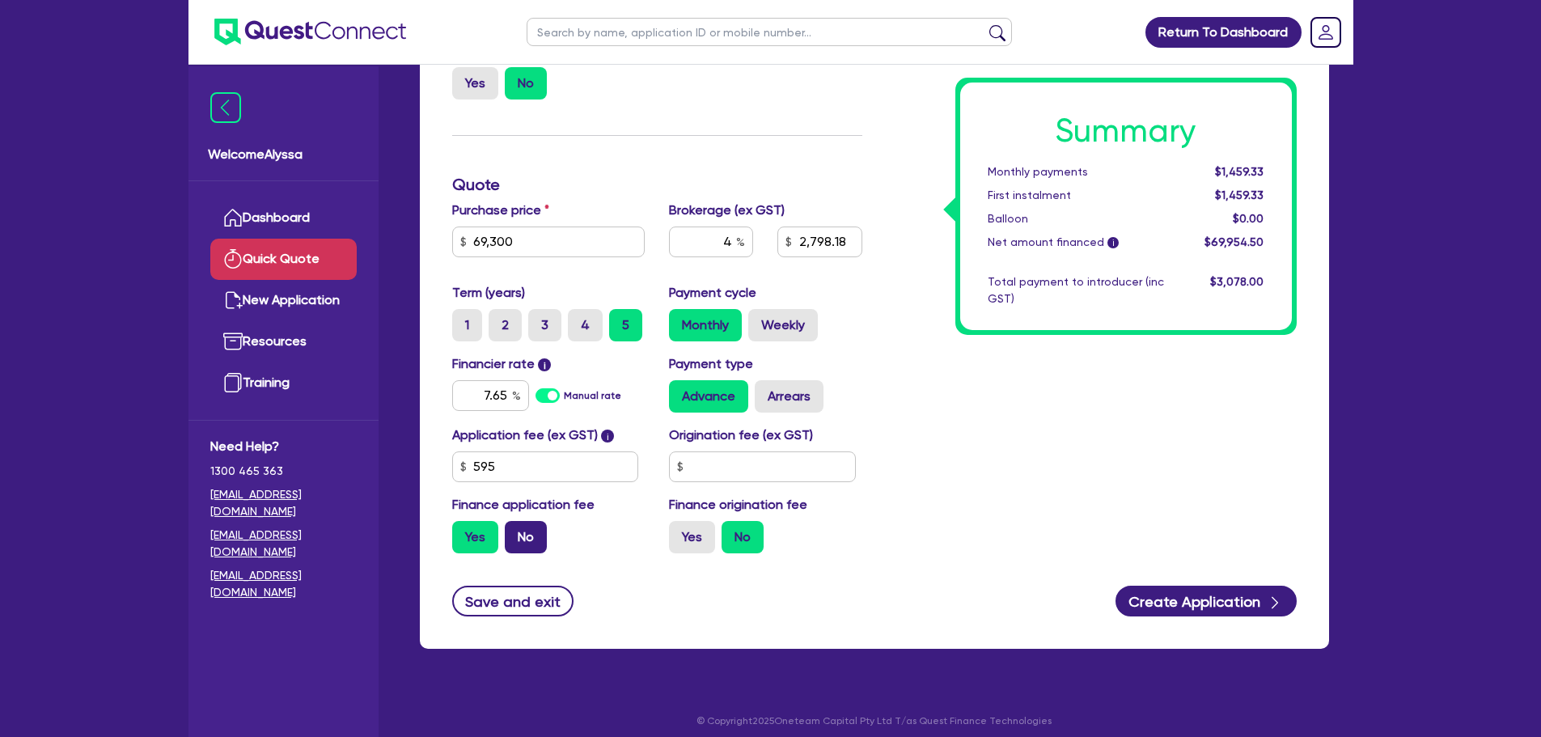
click at [531, 540] on label "No" at bounding box center [526, 537] width 42 height 32
click at [515, 532] on input "No" at bounding box center [510, 526] width 11 height 11
radio input "true"
type input "2,772"
click at [1022, 382] on div "Summary Monthly payments $1,445.68 First instalment i $2,100.18 Balloon $0.00 N…" at bounding box center [1092, 221] width 435 height 692
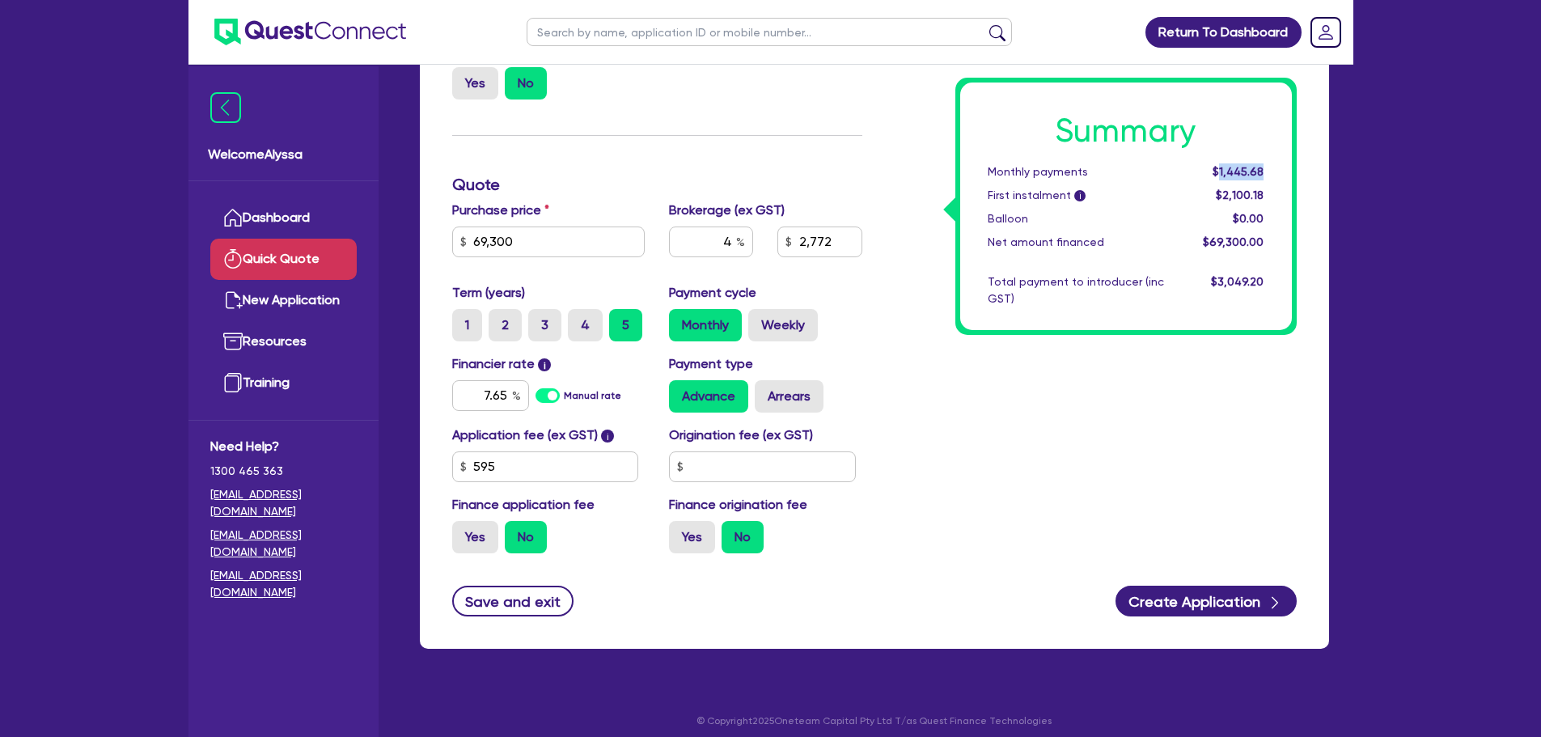
drag, startPoint x: 1272, startPoint y: 168, endPoint x: 1220, endPoint y: 173, distance: 52.0
click at [1220, 173] on div "$1,445.68" at bounding box center [1226, 171] width 100 height 17
copy span "1,445.68"
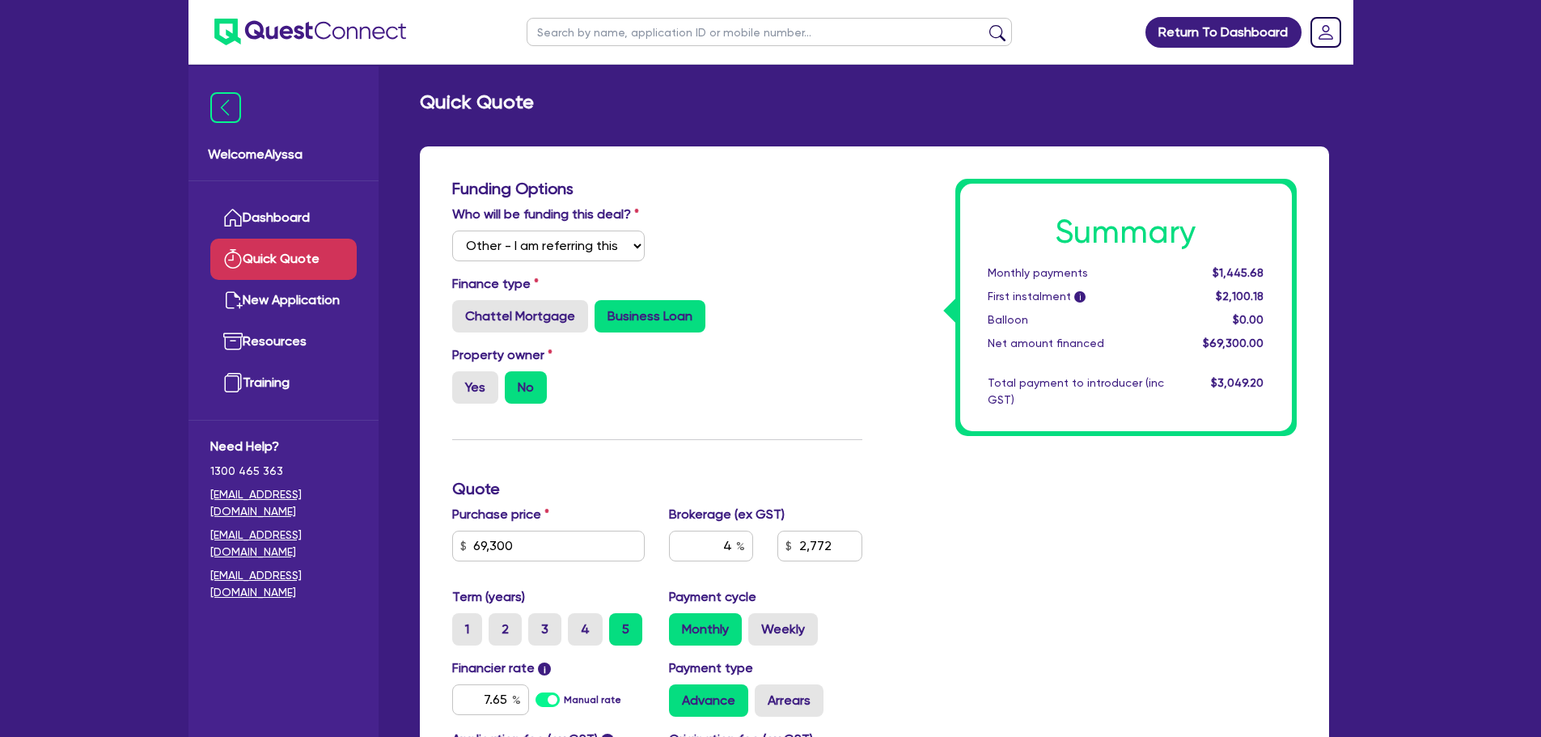
click at [674, 523] on label "Brokerage (ex GST)" at bounding box center [727, 514] width 116 height 19
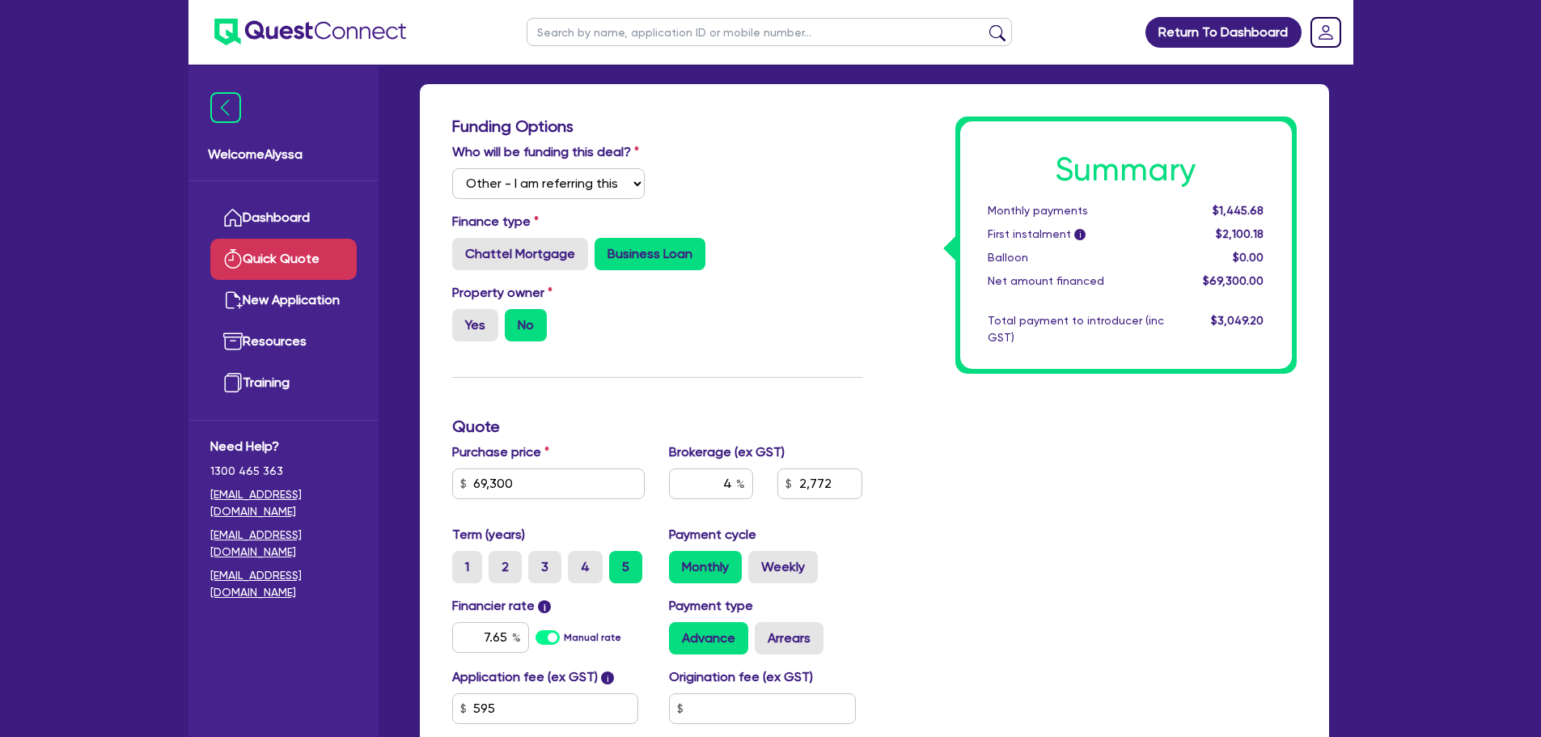
scroll to position [63, 0]
click at [542, 566] on label "3" at bounding box center [544, 566] width 33 height 32
click at [539, 561] on input "3" at bounding box center [533, 555] width 11 height 11
radio input "true"
type input "2,772"
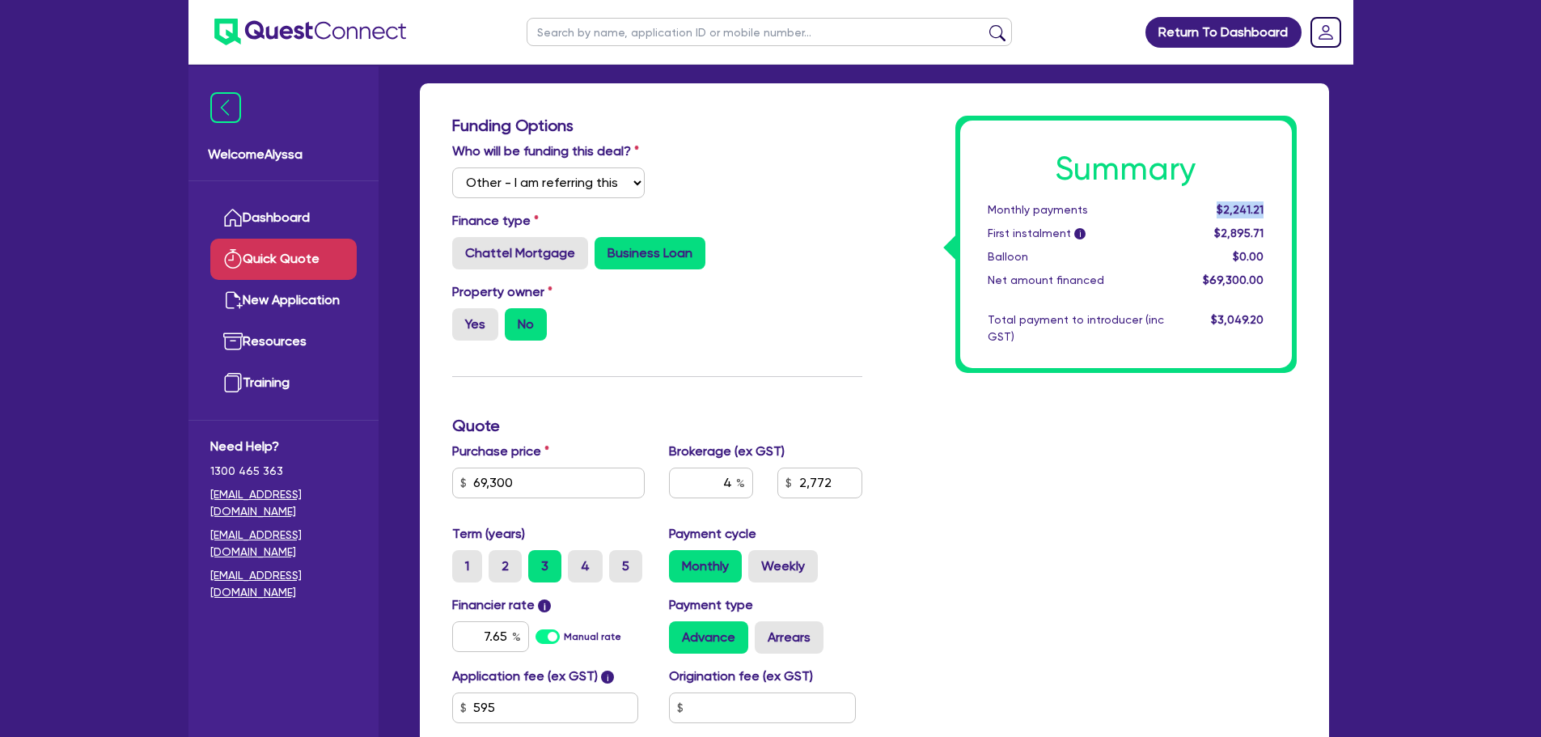
drag, startPoint x: 1272, startPoint y: 211, endPoint x: 1223, endPoint y: 208, distance: 48.7
click at [1223, 208] on div "$2,241.21" at bounding box center [1226, 209] width 100 height 17
click at [1223, 208] on span "$2,241.21" at bounding box center [1240, 209] width 47 height 13
drag, startPoint x: 1267, startPoint y: 206, endPoint x: 1226, endPoint y: 206, distance: 41.3
click at [1226, 206] on div "$2,241.21" at bounding box center [1226, 209] width 100 height 17
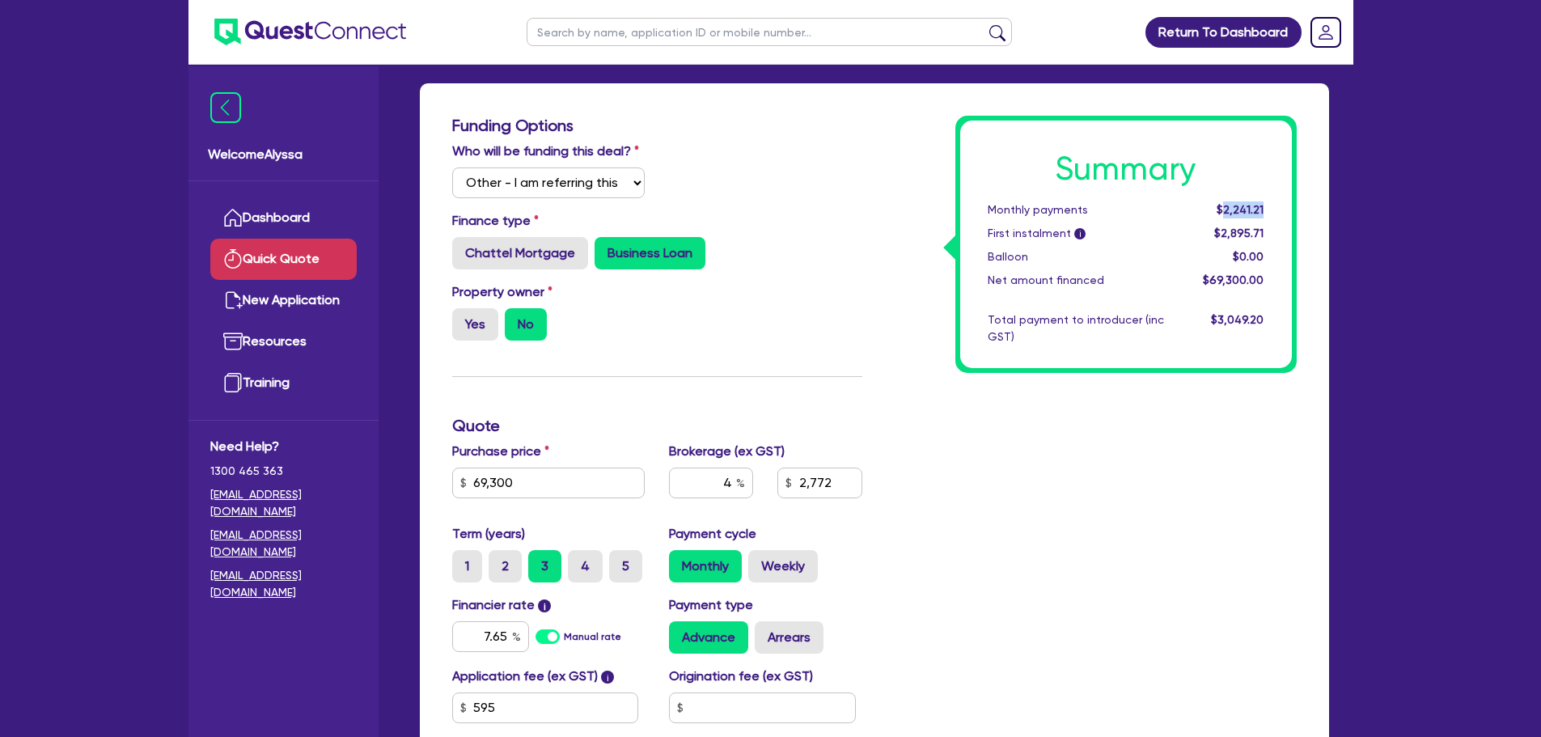
copy span "2,241.21"
click at [593, 28] on input "text" at bounding box center [769, 32] width 485 height 28
type input "salt"
click button "submit" at bounding box center [998, 35] width 26 height 23
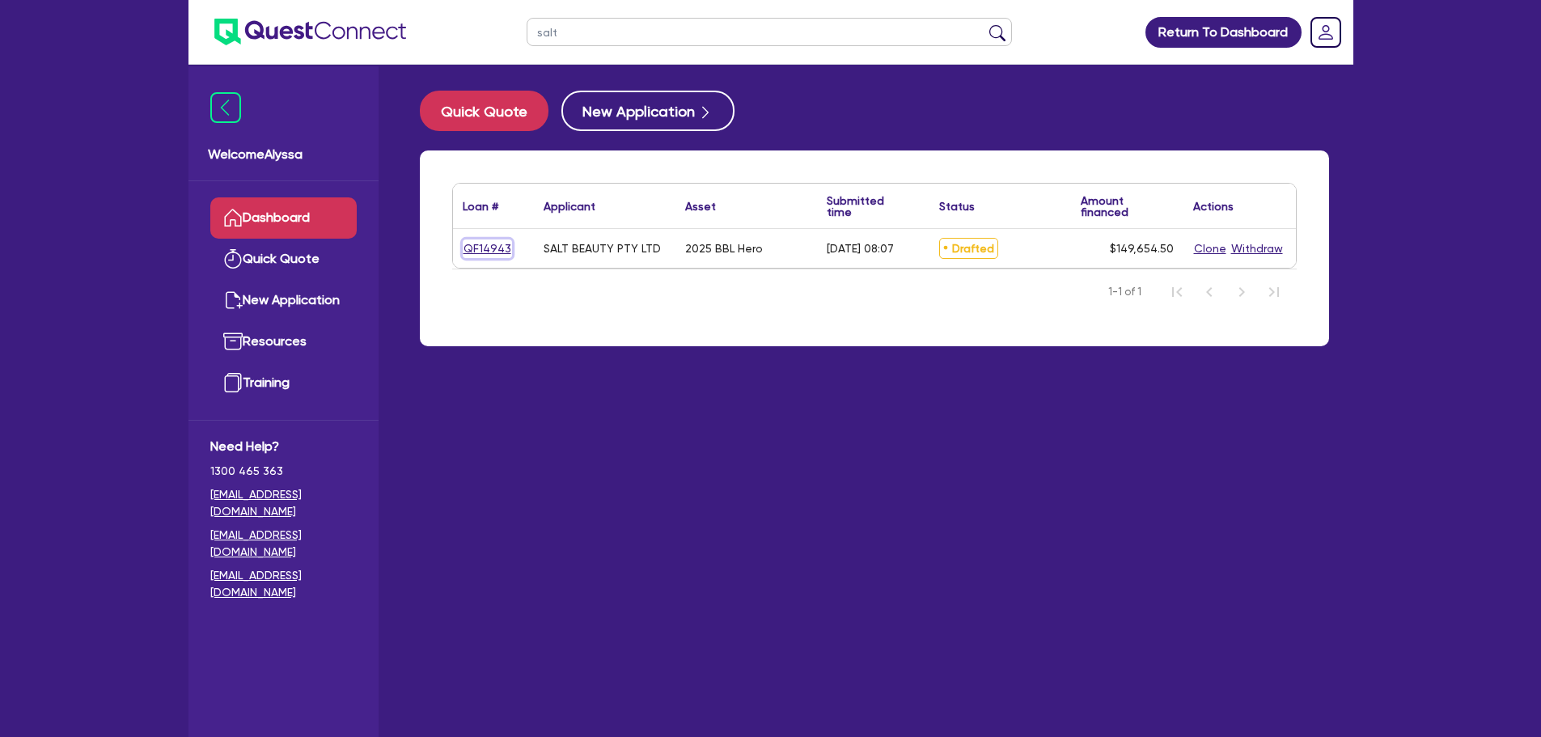
click at [491, 256] on link "QF14943" at bounding box center [487, 249] width 49 height 19
select select "Other"
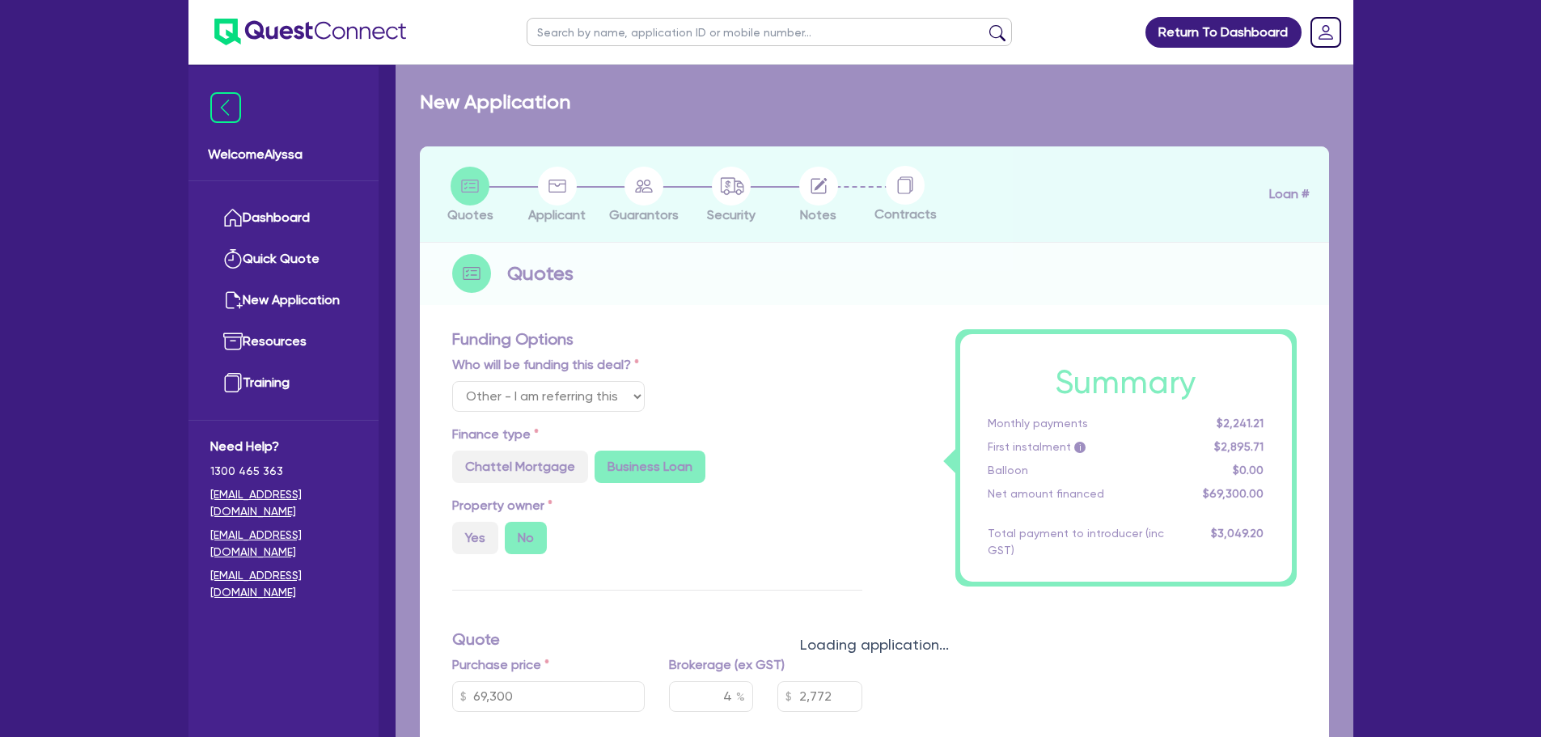
radio input "true"
select select "TERTIARY_ASSETS"
type input "2025"
type input "253,000"
type input "104,000"
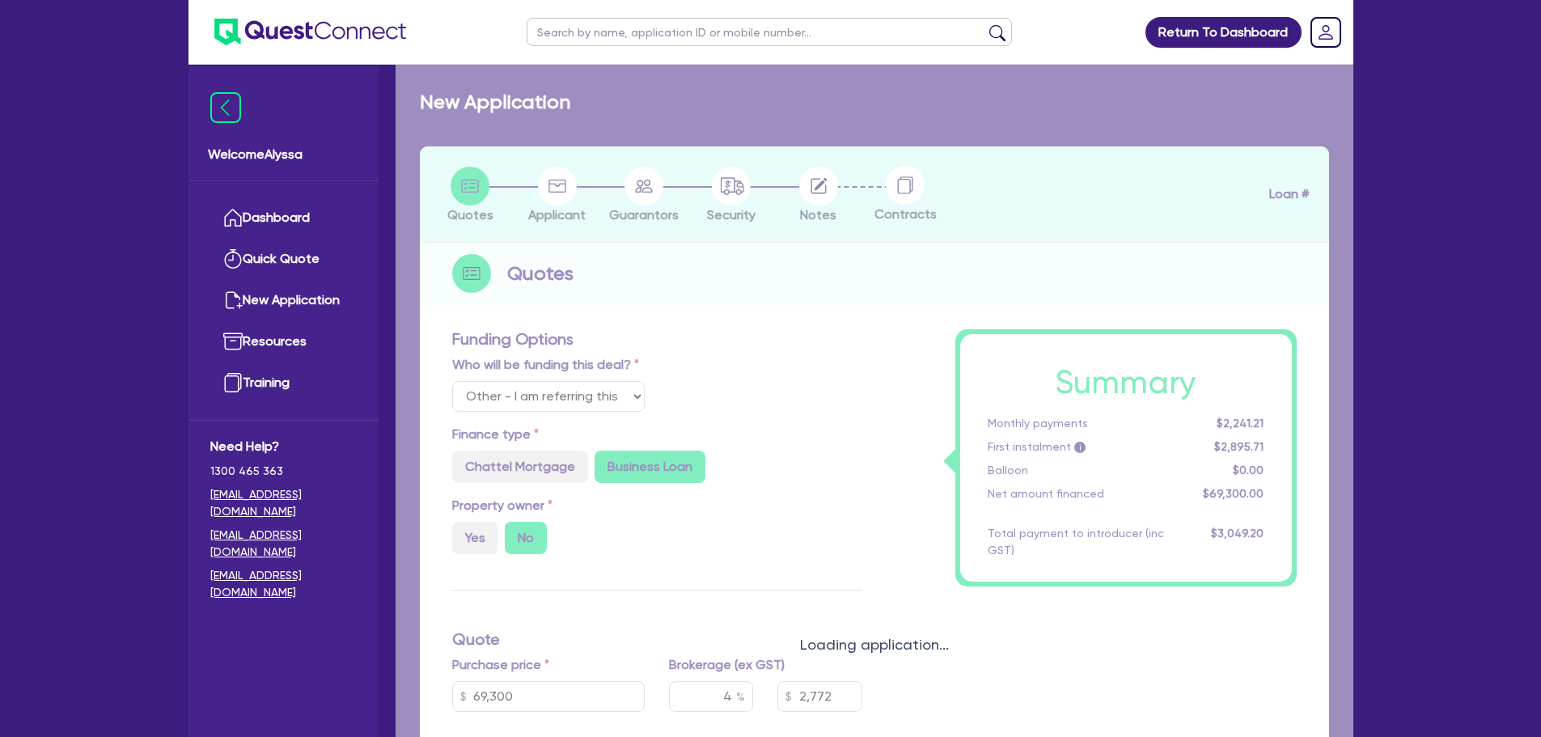
type input "4.5"
type input "6,734.45"
radio input "false"
radio input "true"
type input "9.15"
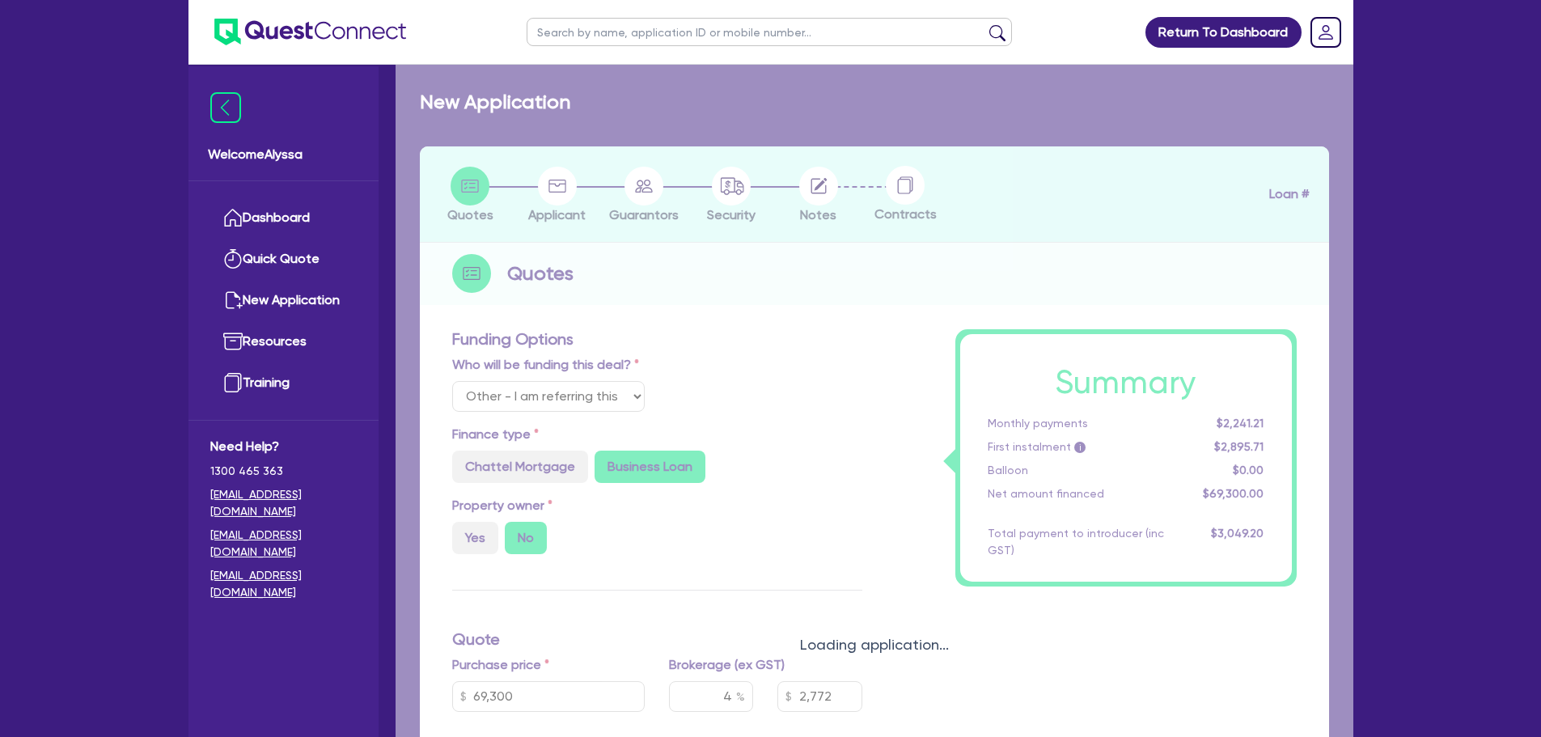
radio input "false"
radio input "true"
select select "BEAUTY_EQUIPMENT"
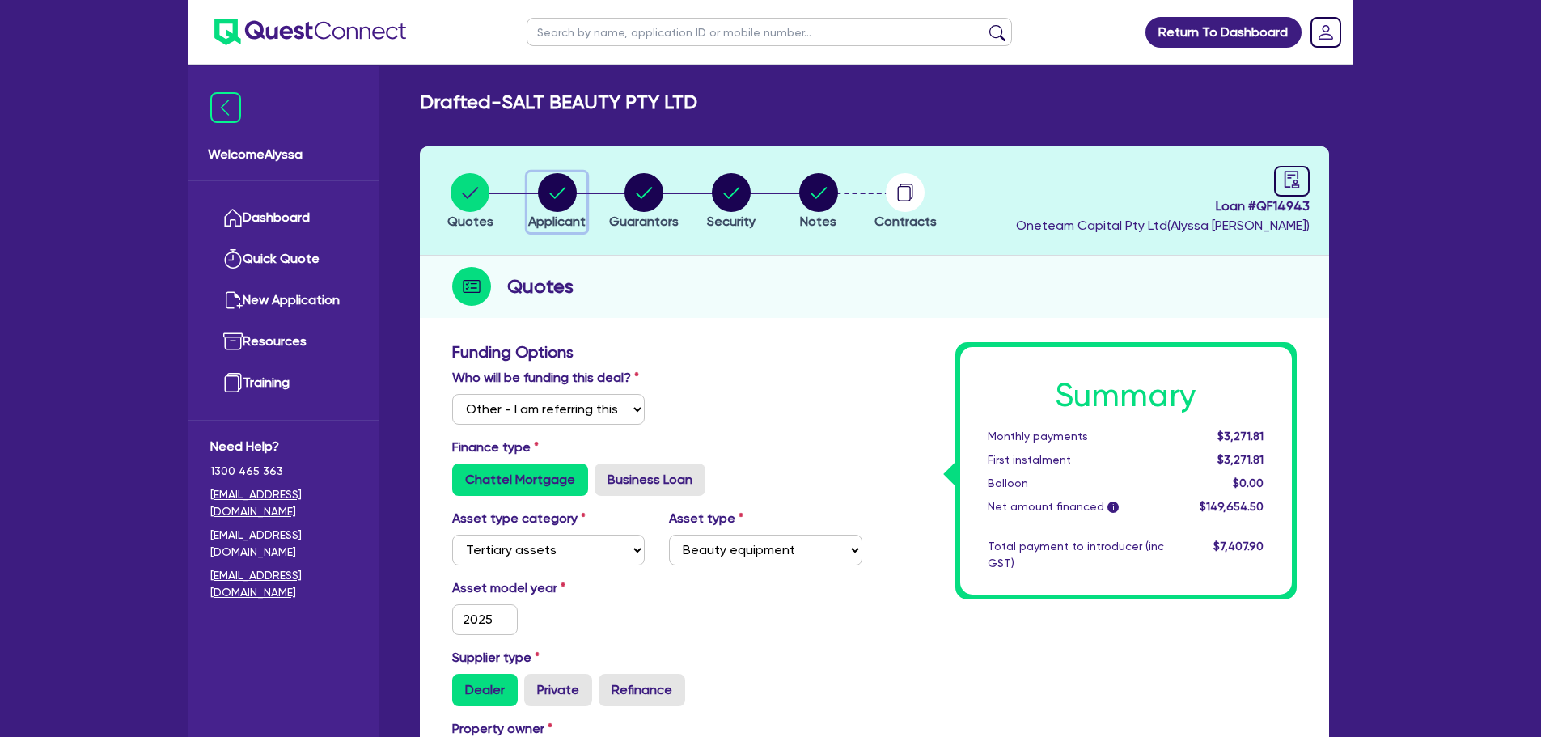
click at [573, 190] on circle "button" at bounding box center [557, 192] width 39 height 39
select select "COMPANY"
select select "HEALTH_BEAUTY"
select select "HAIR_BEAUTY_SALONS"
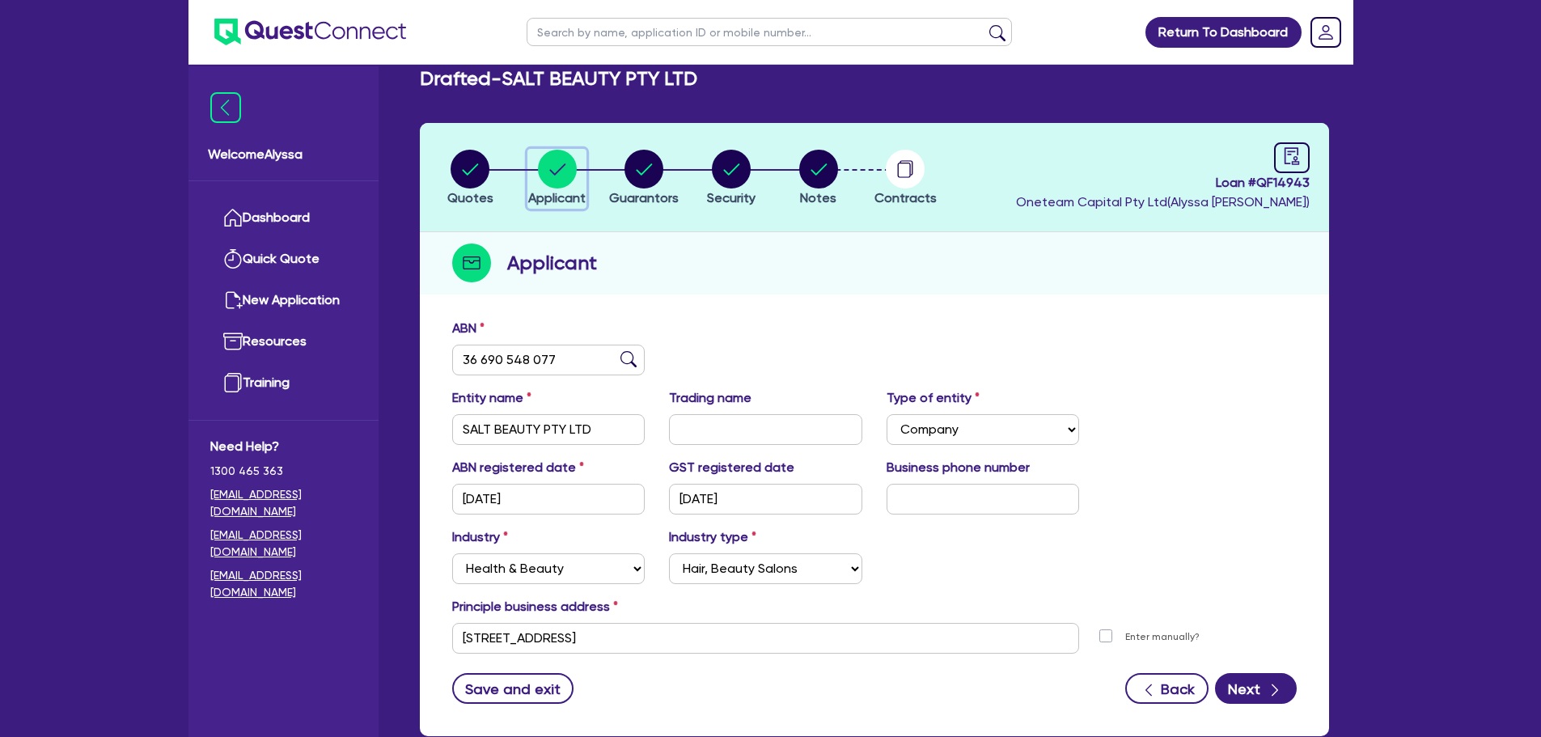
scroll to position [22, 0]
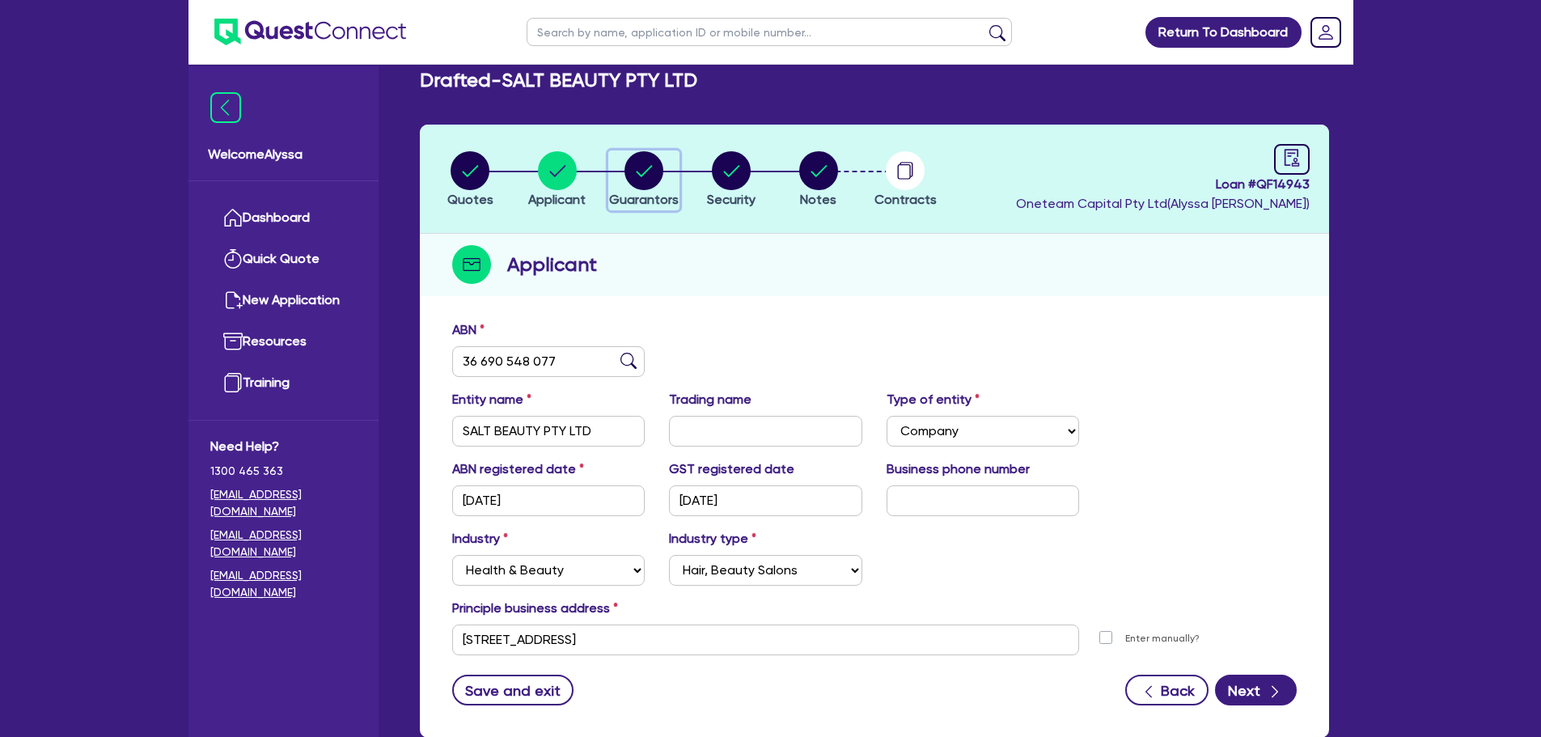
click at [638, 171] on circle "button" at bounding box center [644, 170] width 39 height 39
select select "MRS"
select select "[GEOGRAPHIC_DATA]"
select select "MARRIED"
select select "CASH"
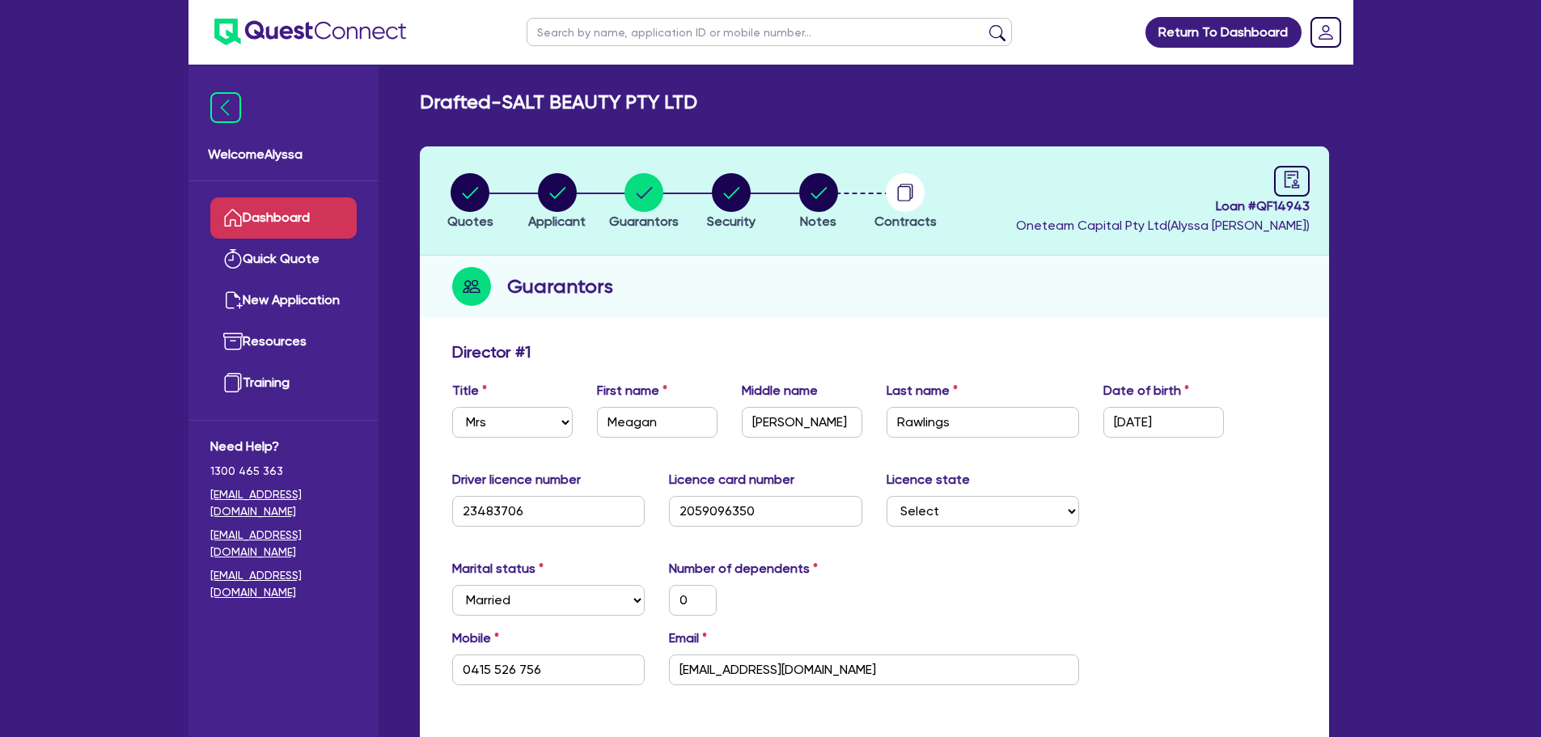
click at [294, 223] on link "Dashboard" at bounding box center [283, 217] width 146 height 41
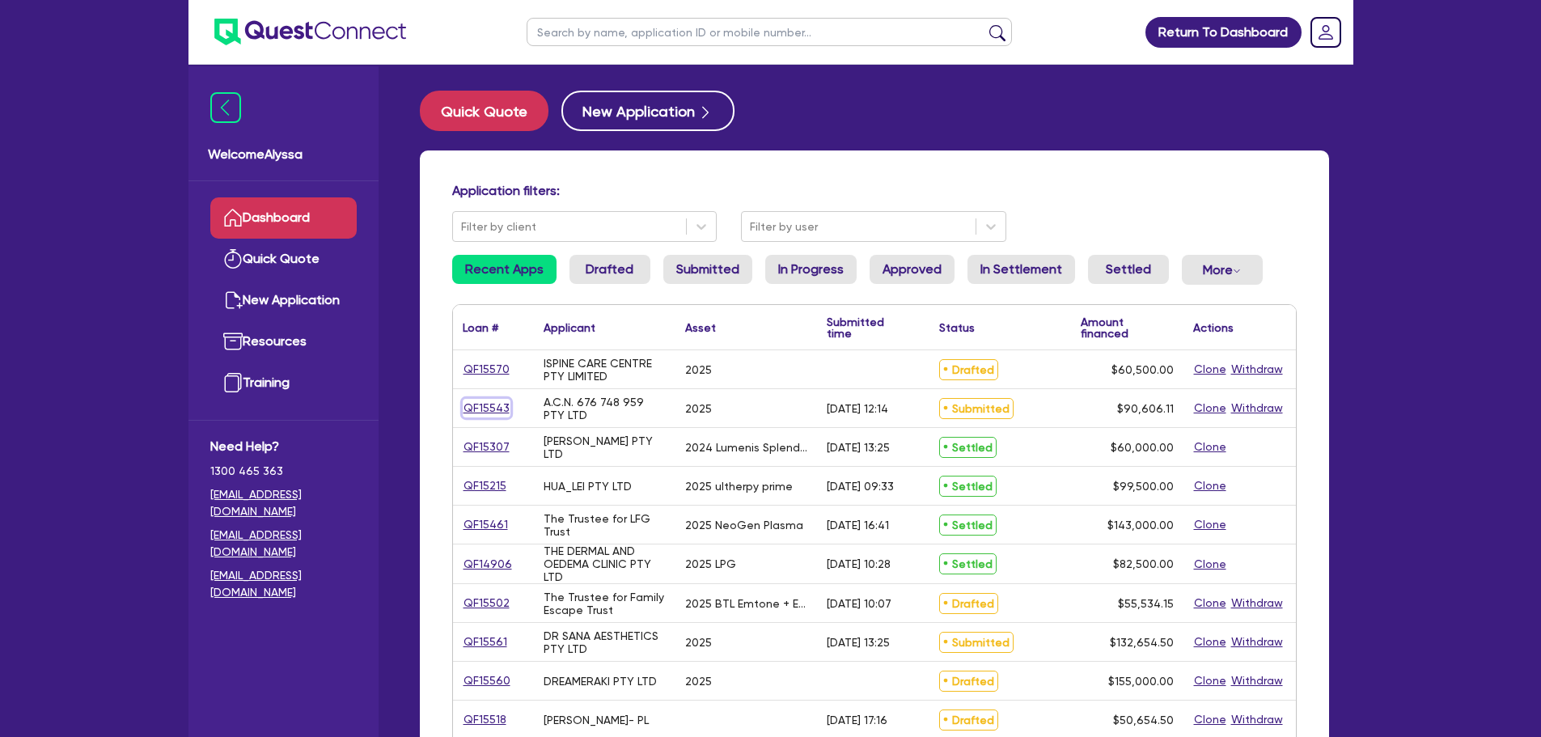
click at [482, 405] on link "QF15543" at bounding box center [487, 408] width 48 height 19
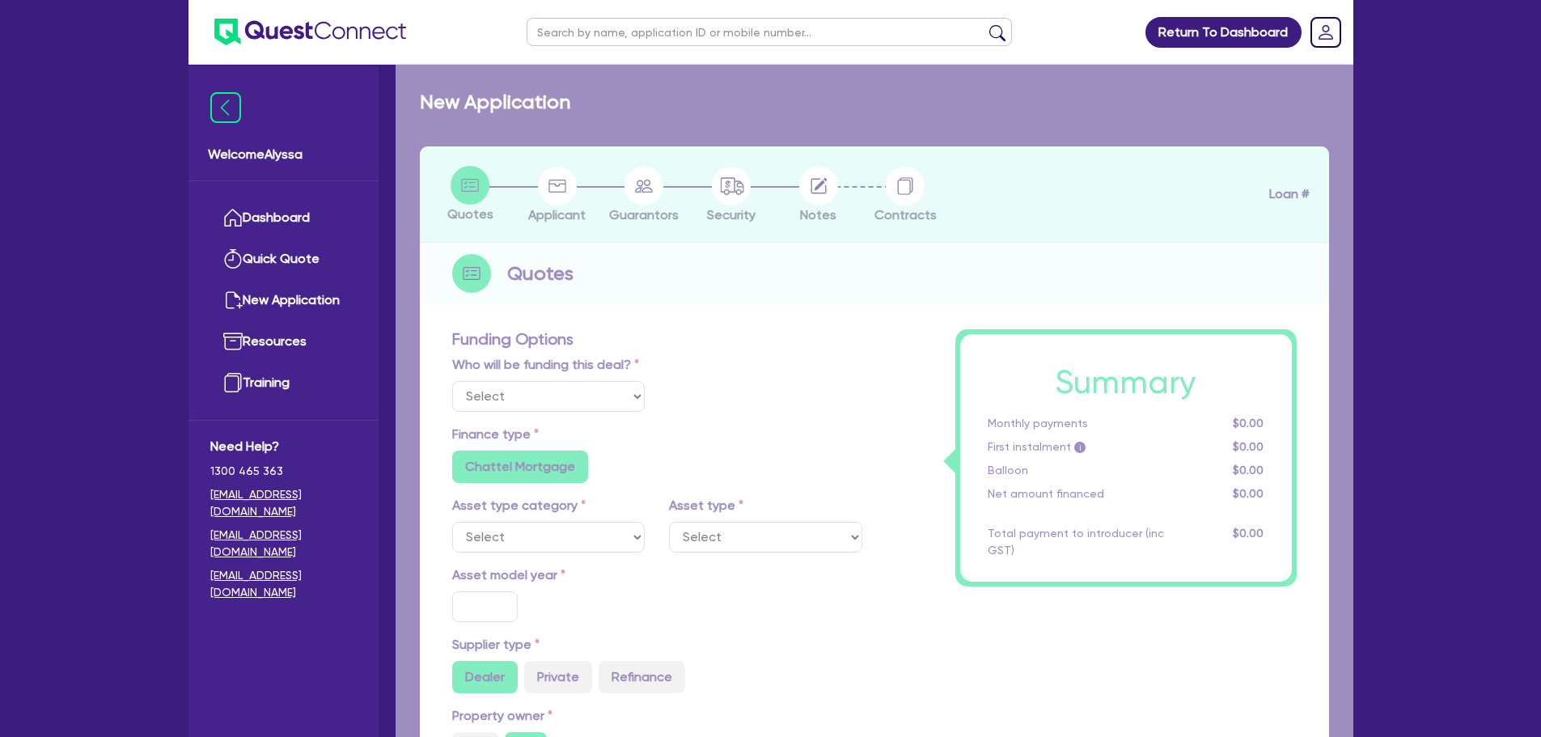
select select "Quest Finance - Own Book"
select select "TERTIARY_ASSETS"
type input "2025"
type input "113,257.64"
type input "22,651.53"
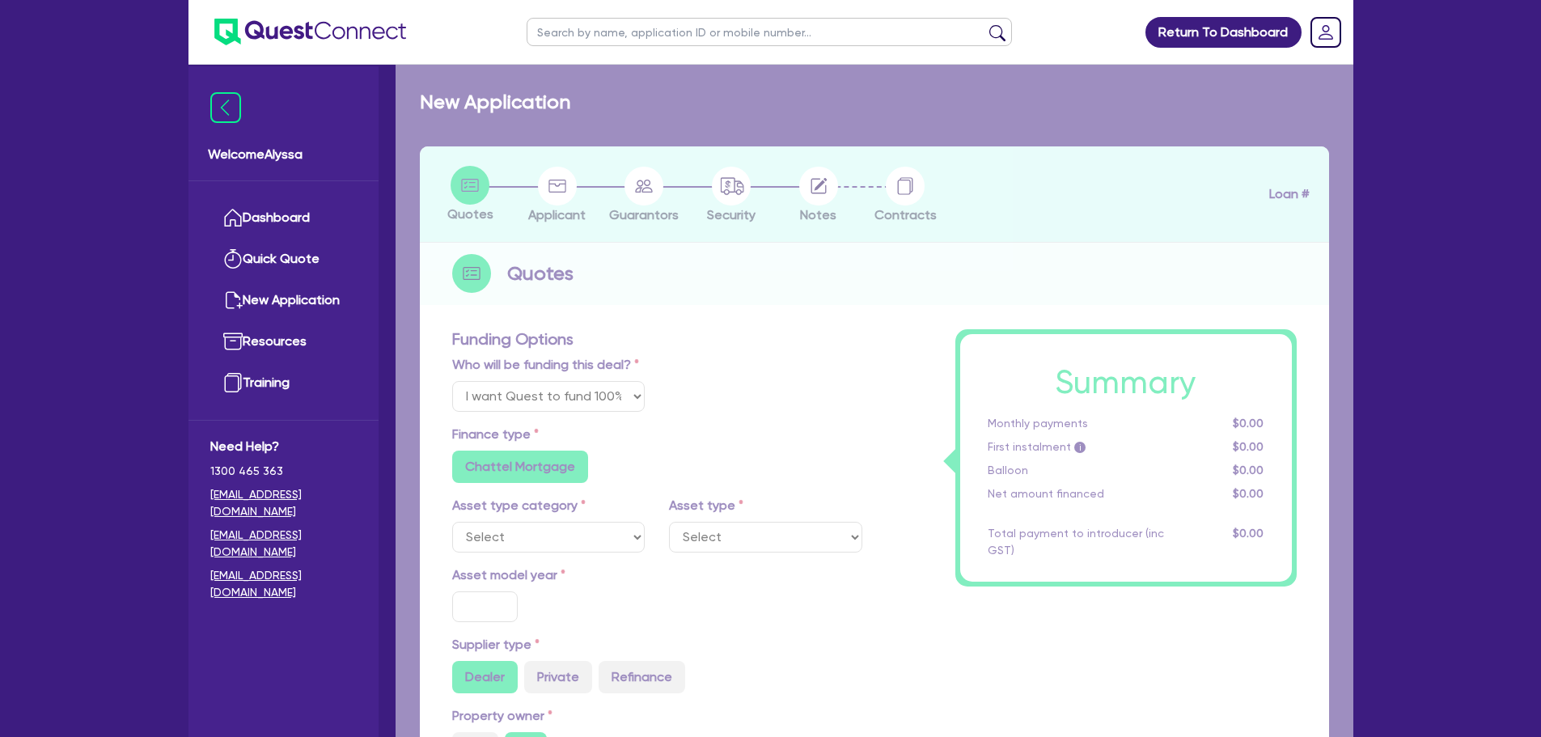
type input "4.5"
type input "4,077.27"
type input "17.95"
radio input "false"
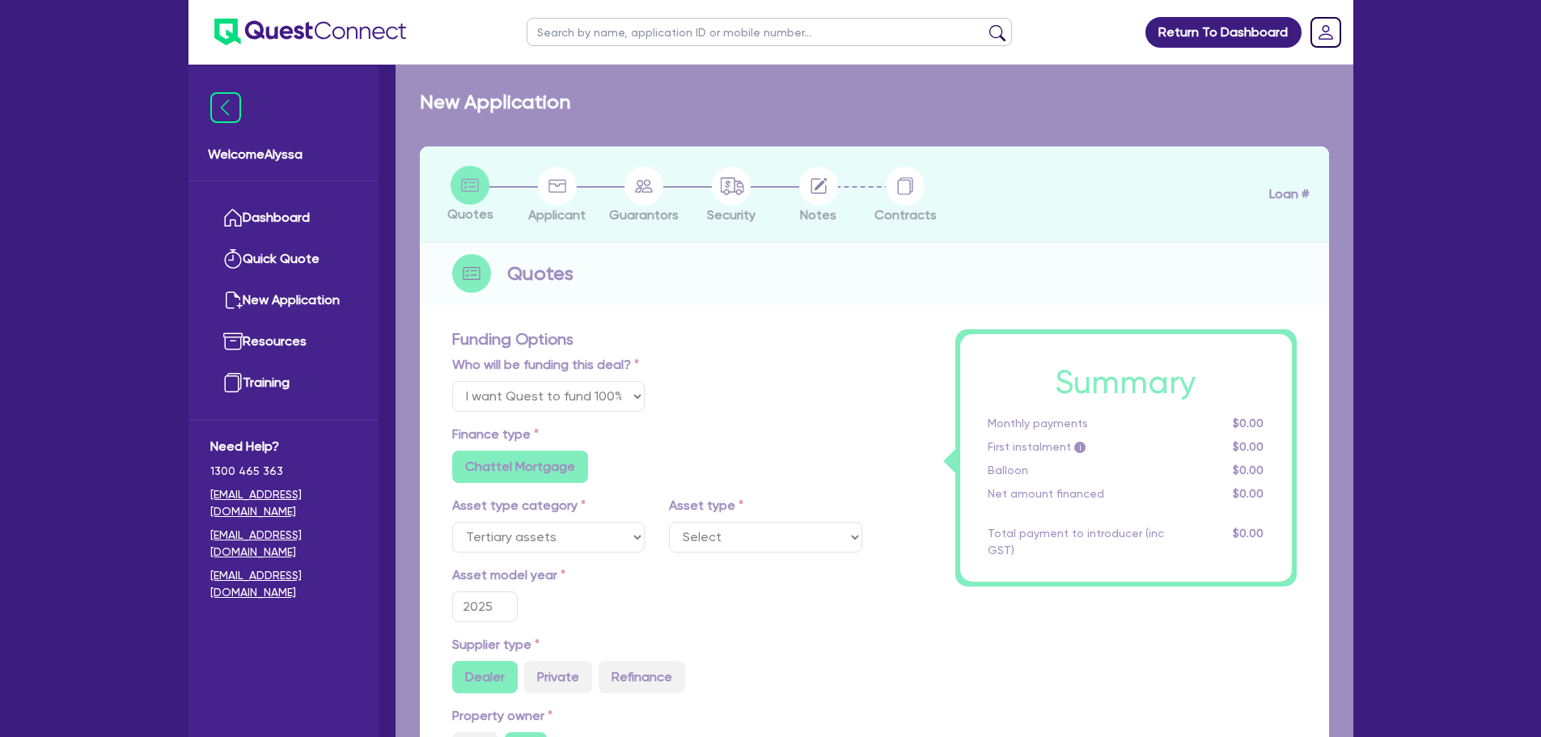
select select "BEAUTY_EQUIPMENT"
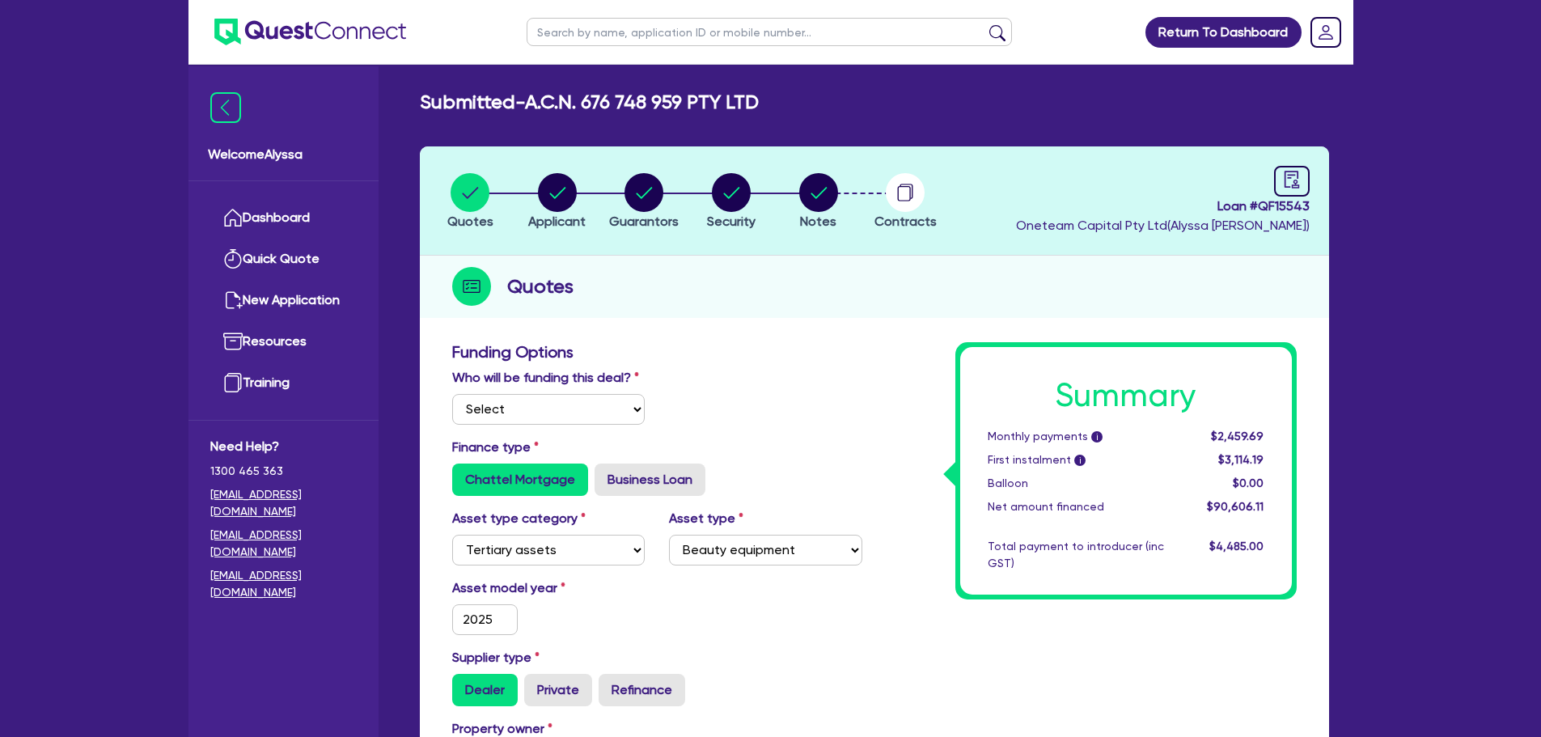
click at [775, 192] on li "Security" at bounding box center [731, 200] width 87 height 57
click at [804, 195] on circle "button" at bounding box center [818, 192] width 39 height 39
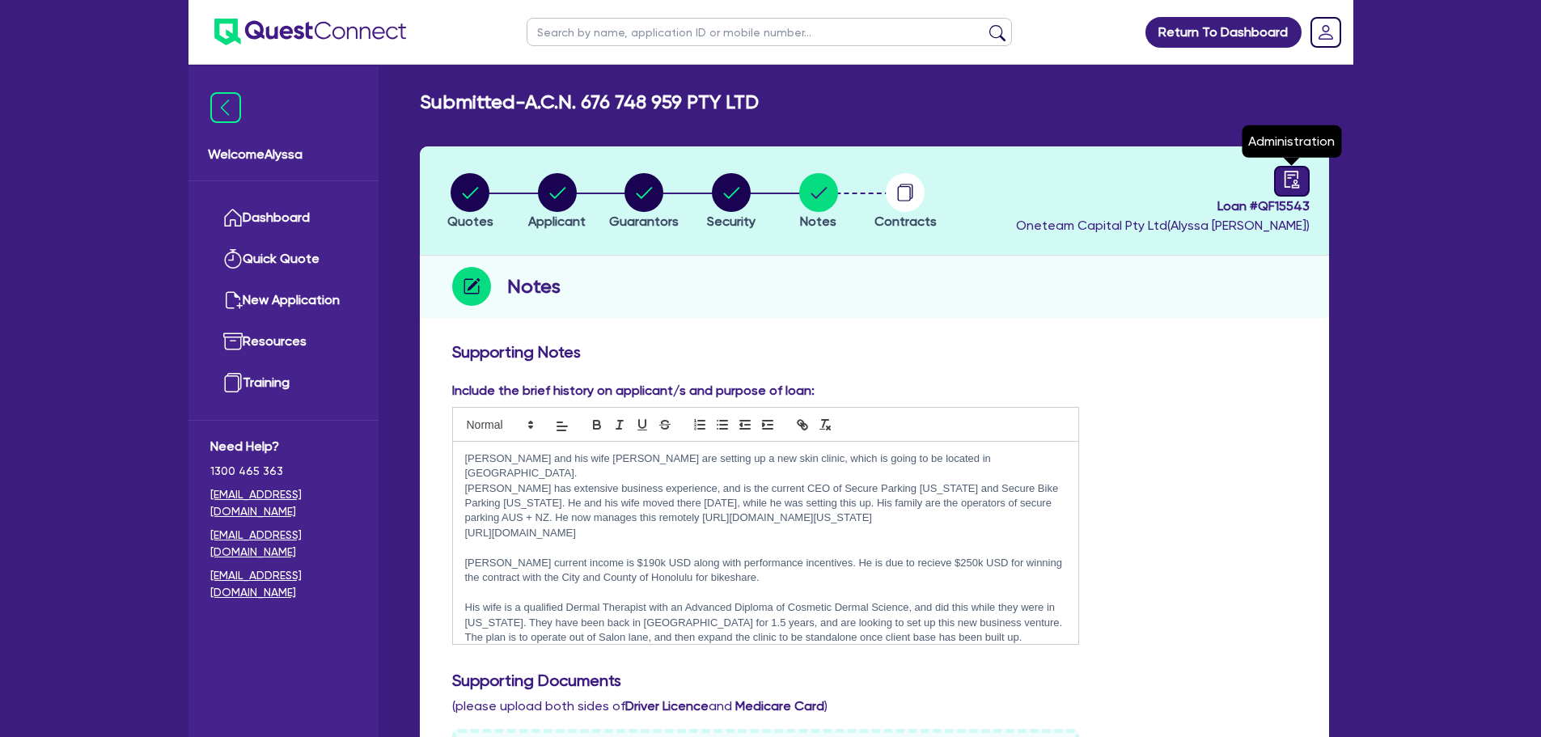
click at [1299, 182] on icon "audit" at bounding box center [1292, 180] width 18 height 18
select select "SUBMITTED_AMENDED"
select select "Quest Finance - Own Book"
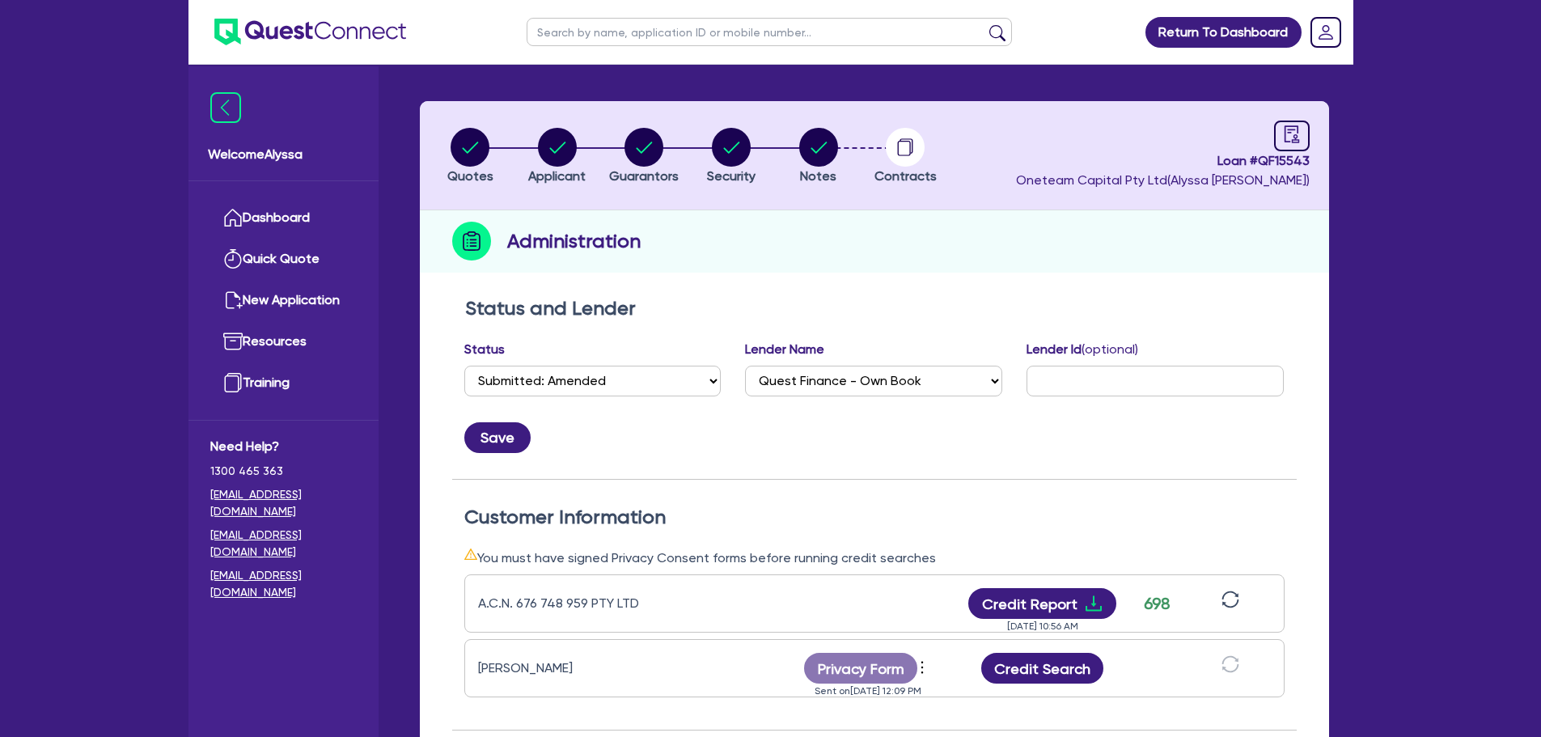
scroll to position [45, 0]
click at [582, 29] on input "text" at bounding box center [769, 32] width 485 height 28
type input "emerge aesthetics"
click button "submit" at bounding box center [998, 35] width 26 height 23
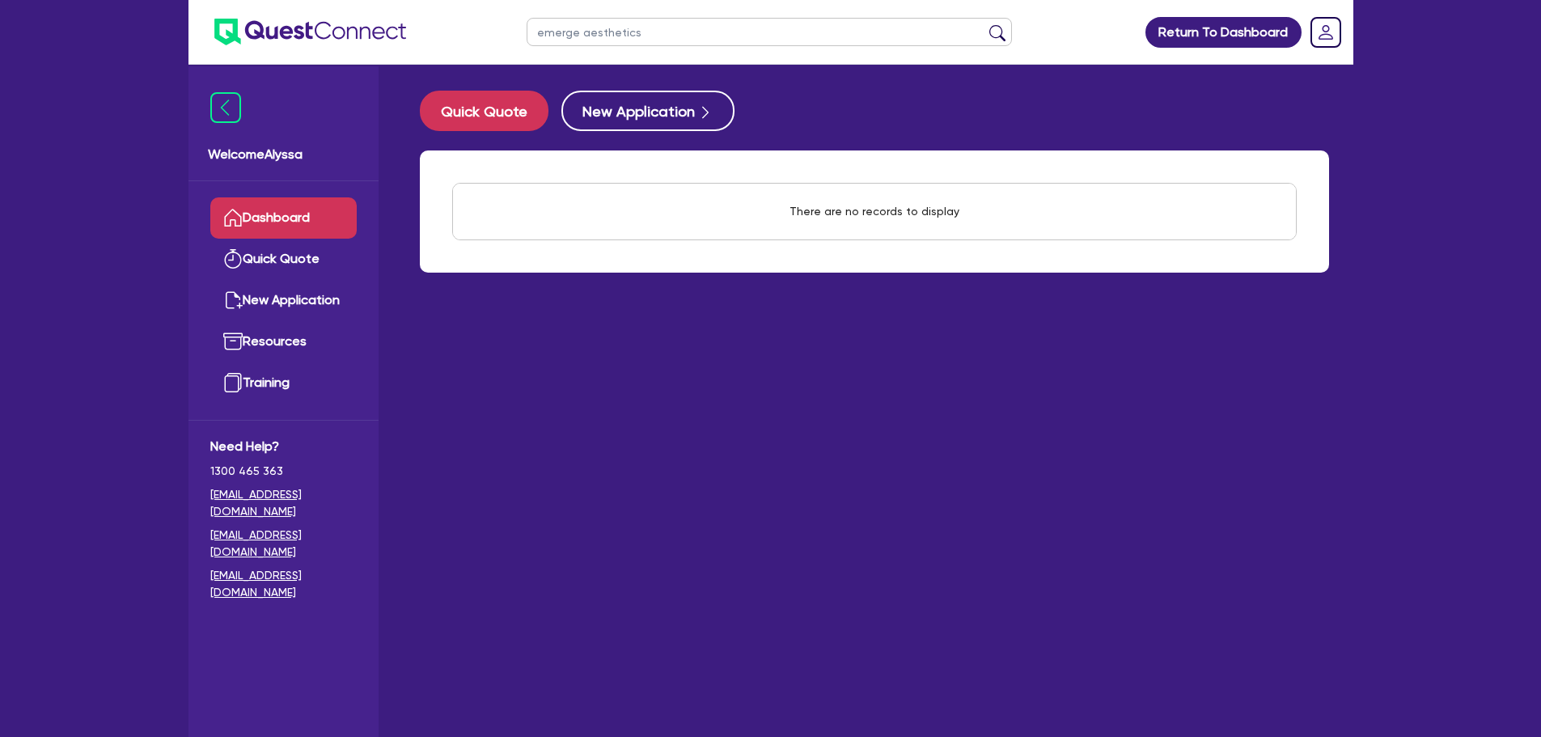
drag, startPoint x: 651, startPoint y: 43, endPoint x: 397, endPoint y: 6, distance: 256.7
click at [397, 6] on header "emerge aesthetics Return To Dashboard Edit Profile Logout" at bounding box center [771, 32] width 1165 height 65
type input "michelle"
click at [985, 24] on button "submit" at bounding box center [998, 35] width 26 height 23
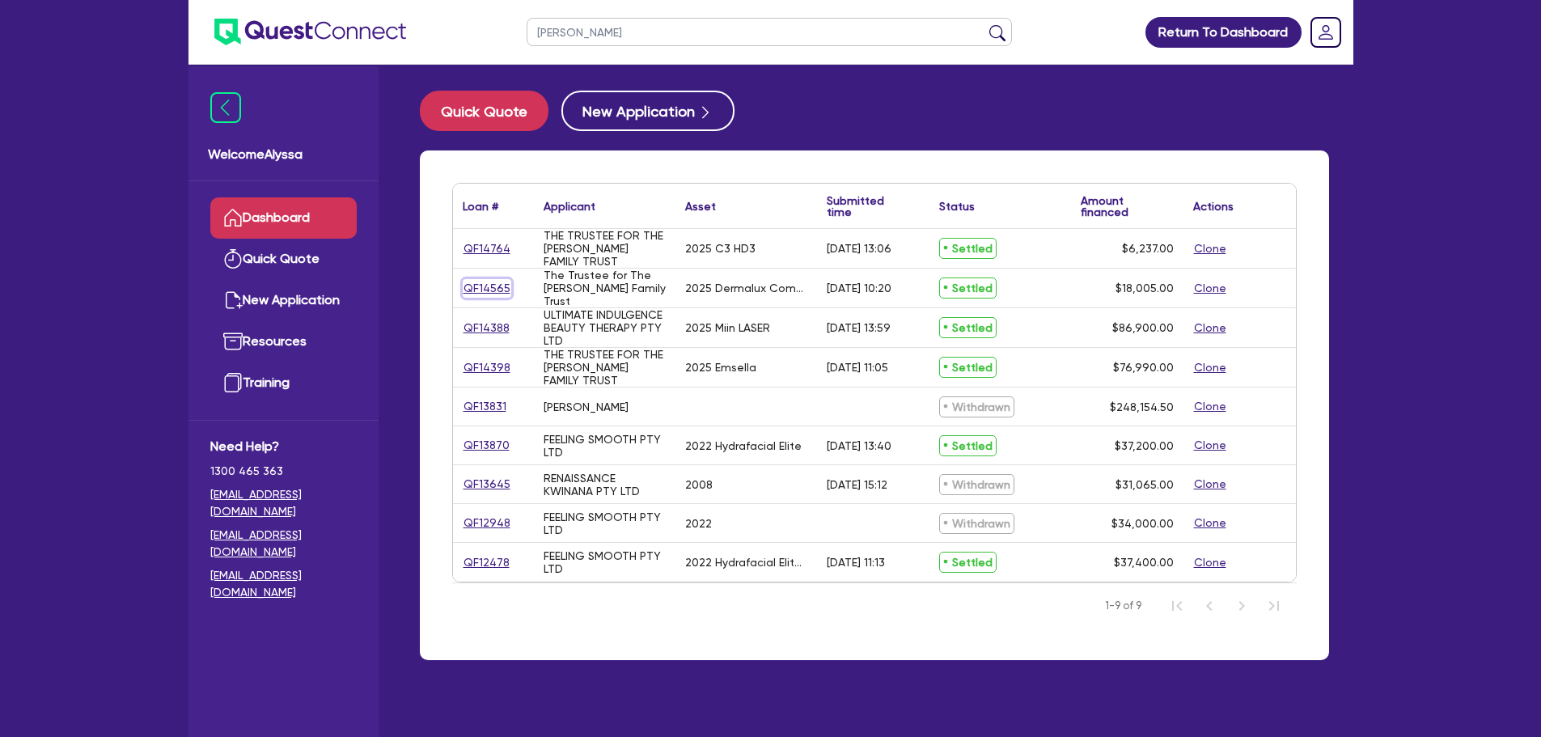
click at [472, 286] on link "QF14565" at bounding box center [487, 288] width 49 height 19
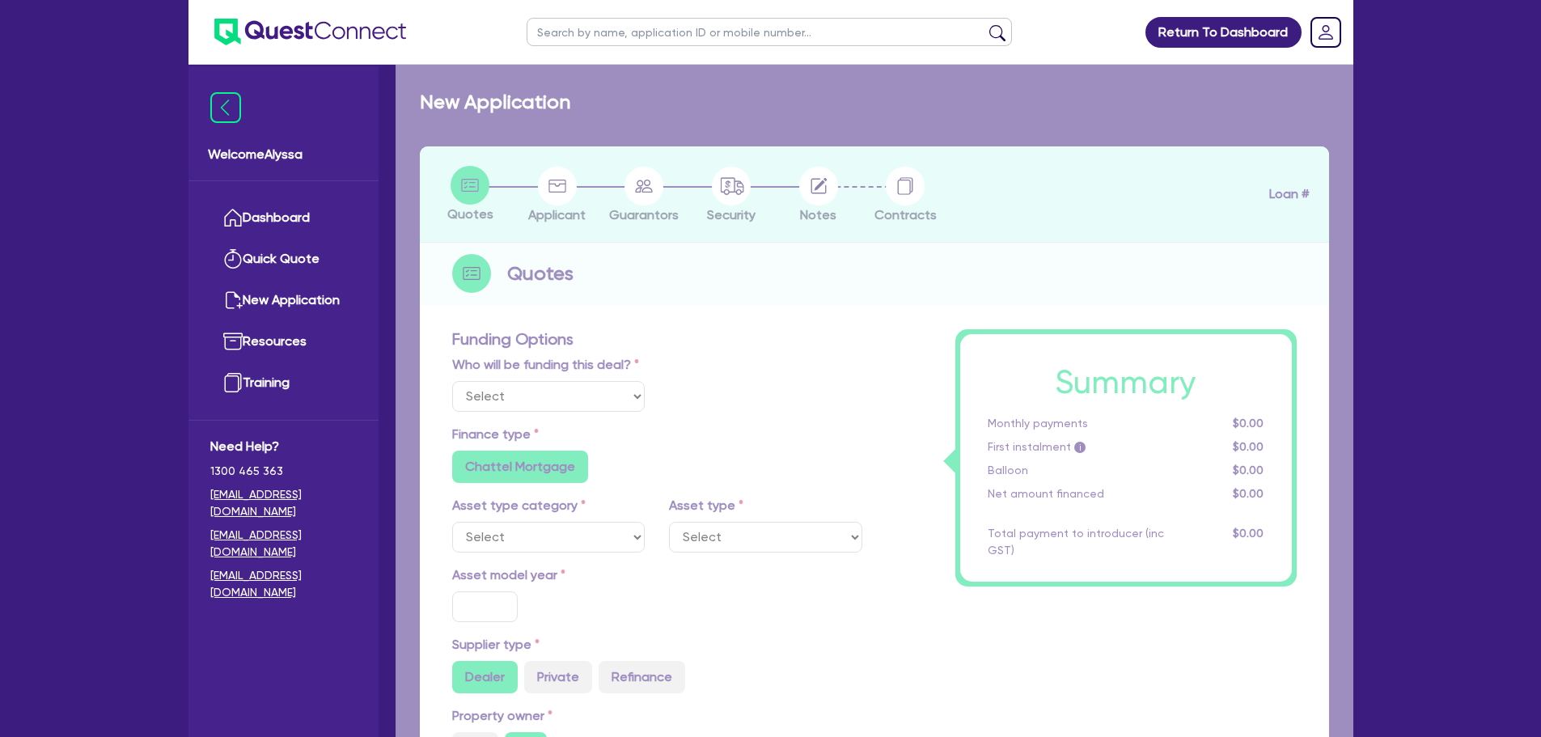
select select "Other"
select select "TERTIARY_ASSETS"
type input "2025"
radio input "true"
type input "21,824"
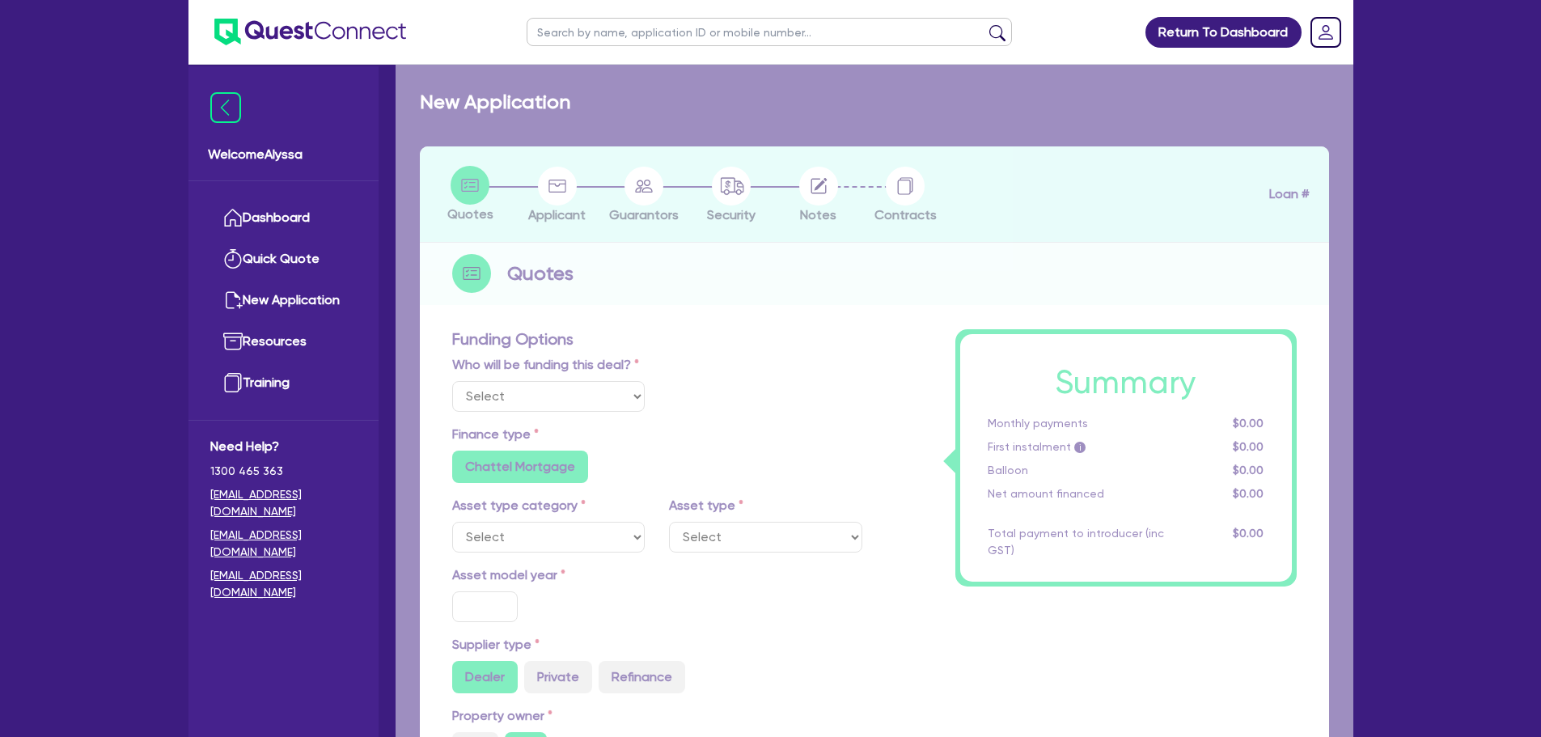
type input "4,324"
type input "5.56"
type input "1,000"
radio input "true"
type input "11.44"
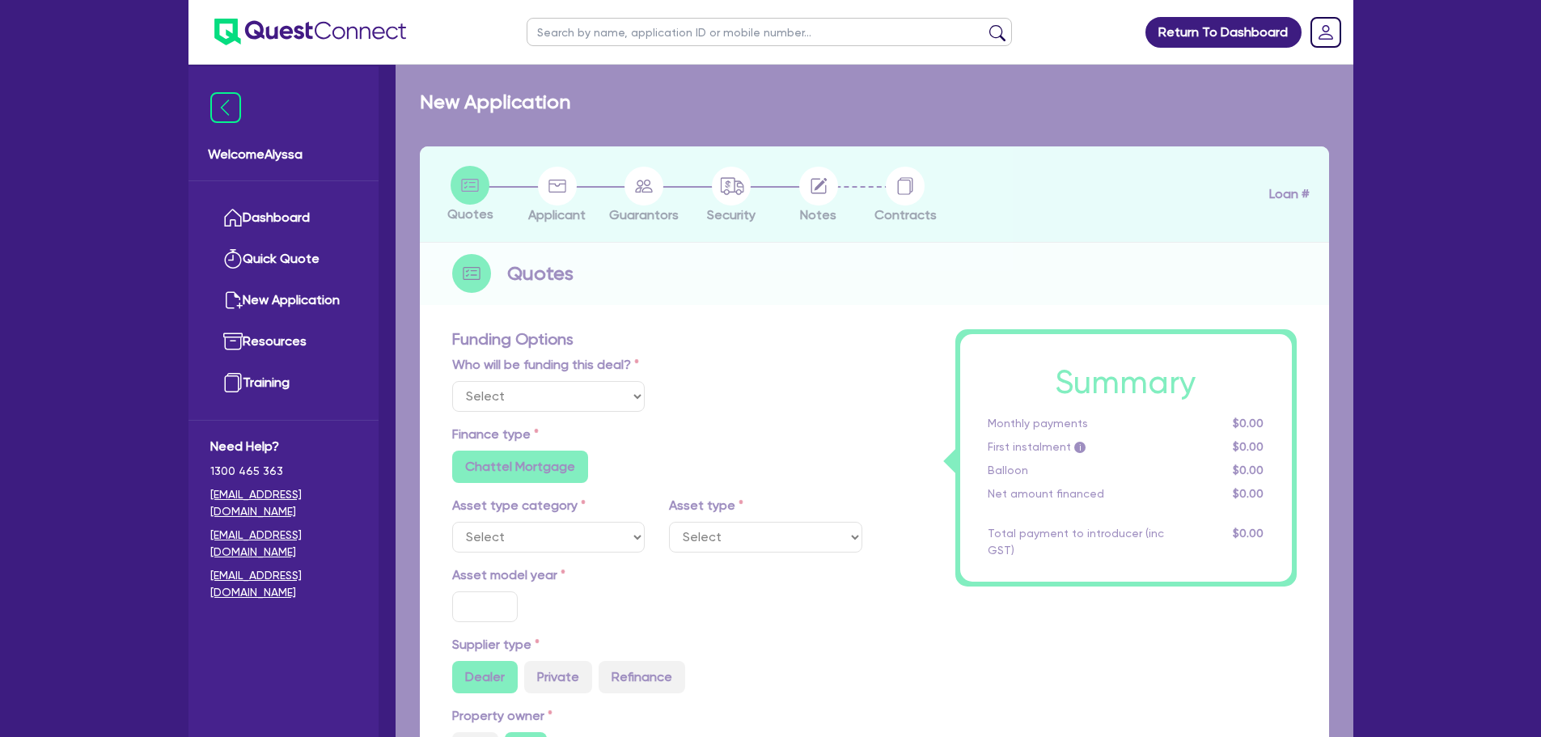
radio input "false"
type input "459.09"
type input "500"
radio input "true"
radio input "false"
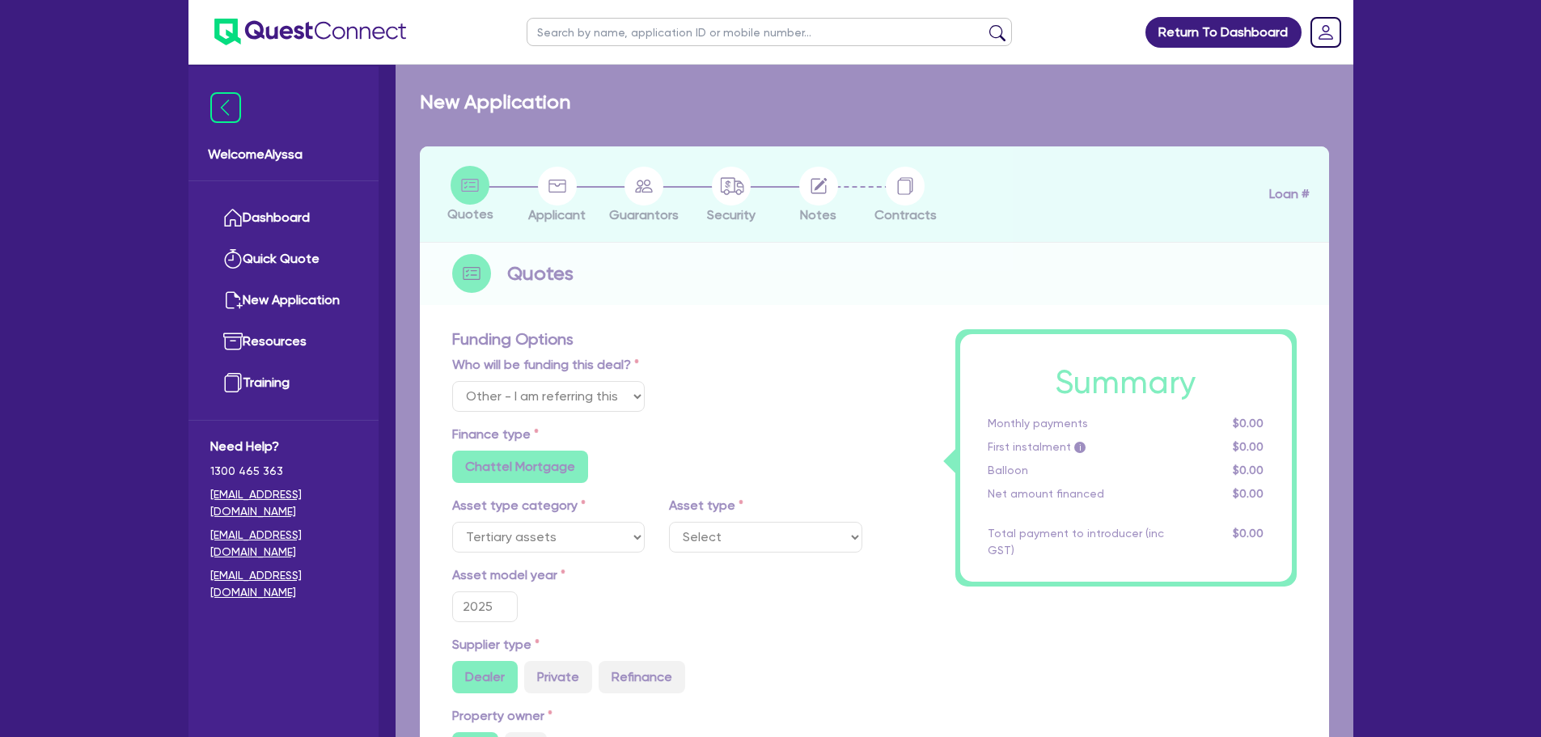
select select "BEAUTY_EQUIPMENT"
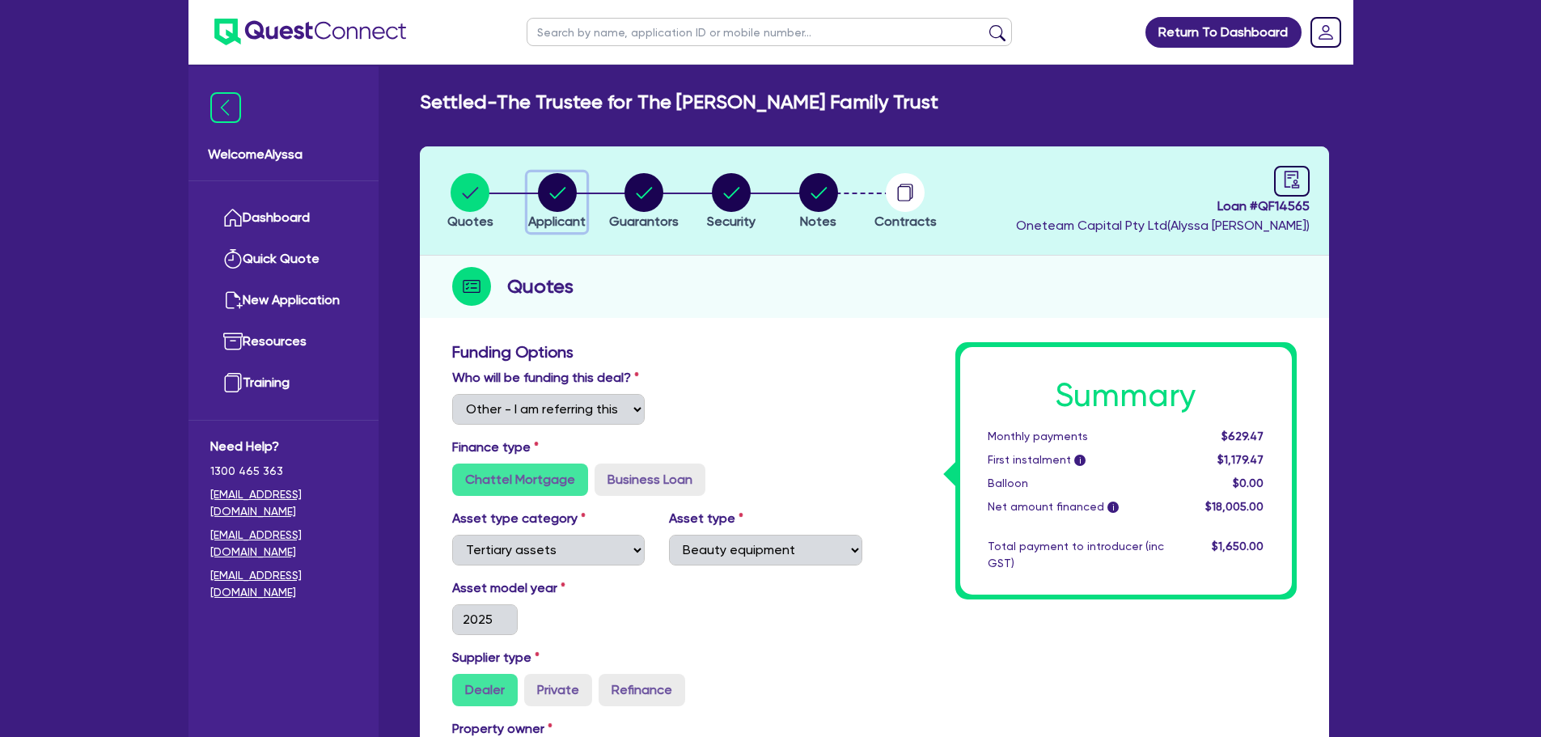
click at [564, 196] on circle "button" at bounding box center [557, 192] width 39 height 39
select select "TRUST"
select select "COMPANY"
select select "HEALTH_BEAUTY"
select select "HAIR_BEAUTY_SALONS"
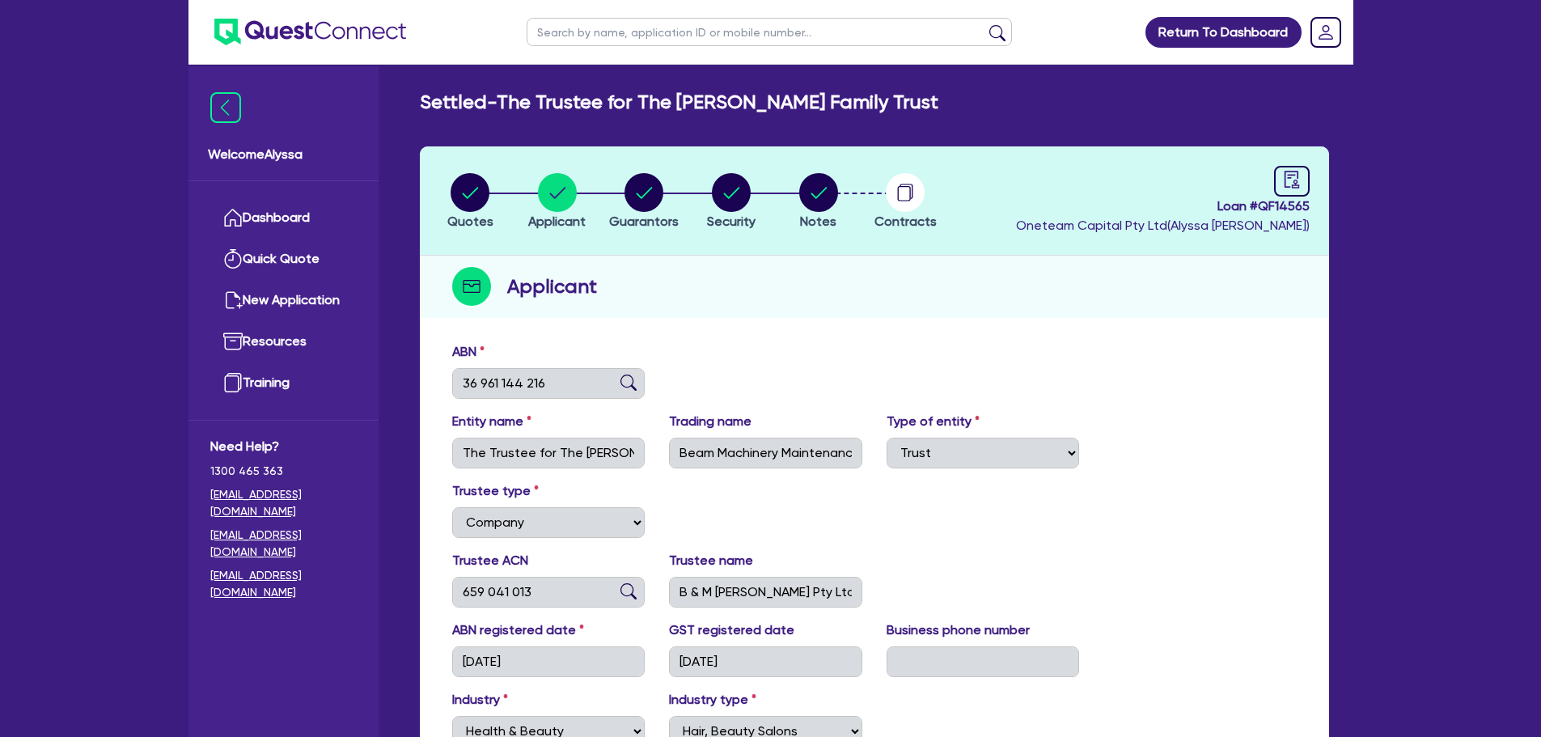
click at [580, 26] on input "text" at bounding box center [769, 32] width 485 height 28
type input "michelle gow"
click button "submit" at bounding box center [998, 35] width 26 height 23
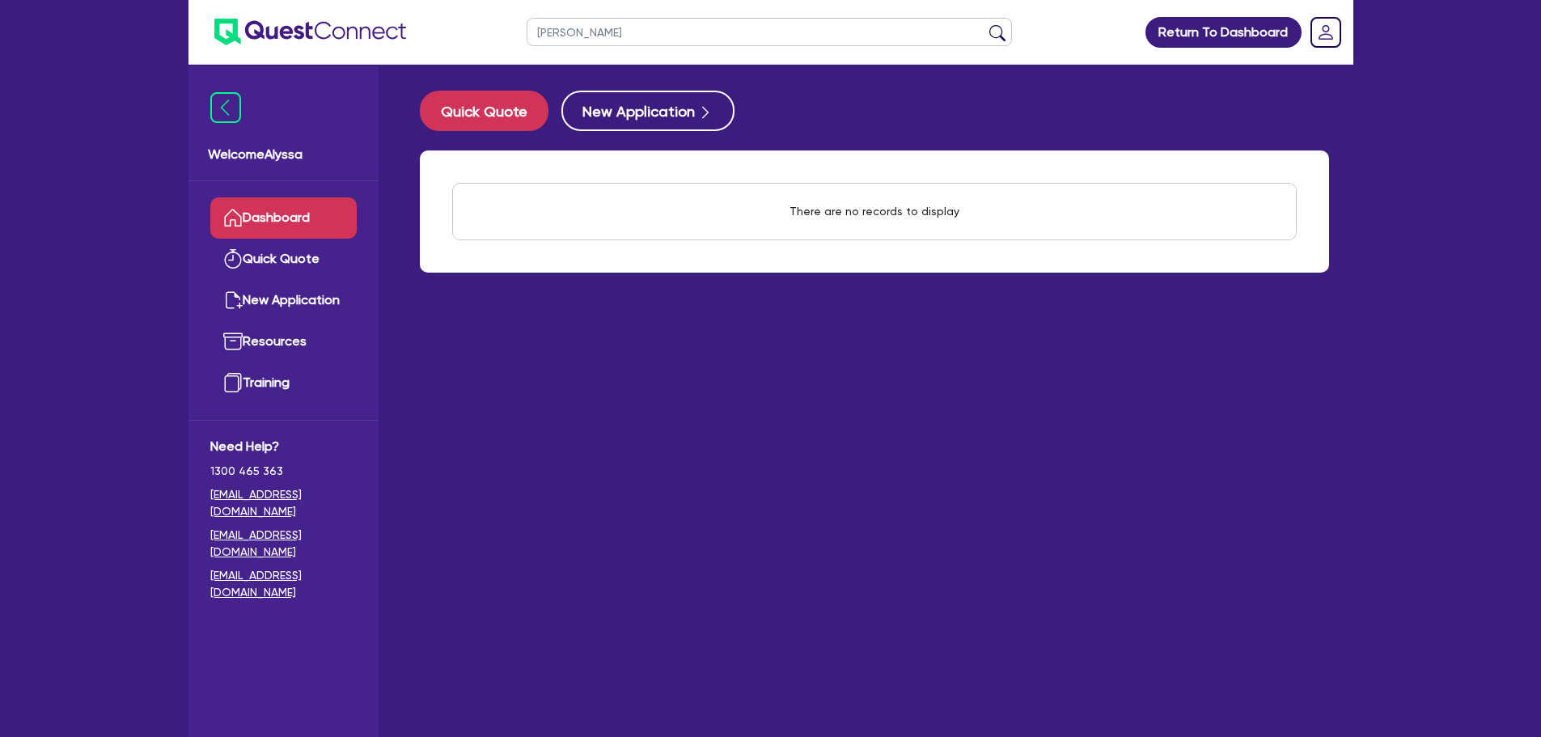
drag, startPoint x: 610, startPoint y: 29, endPoint x: 443, endPoint y: 32, distance: 167.5
click at [443, 32] on header "michelle gow Return To Dashboard Edit Profile Logout" at bounding box center [771, 32] width 1165 height 65
type input "gow"
click at [985, 24] on button "submit" at bounding box center [998, 35] width 26 height 23
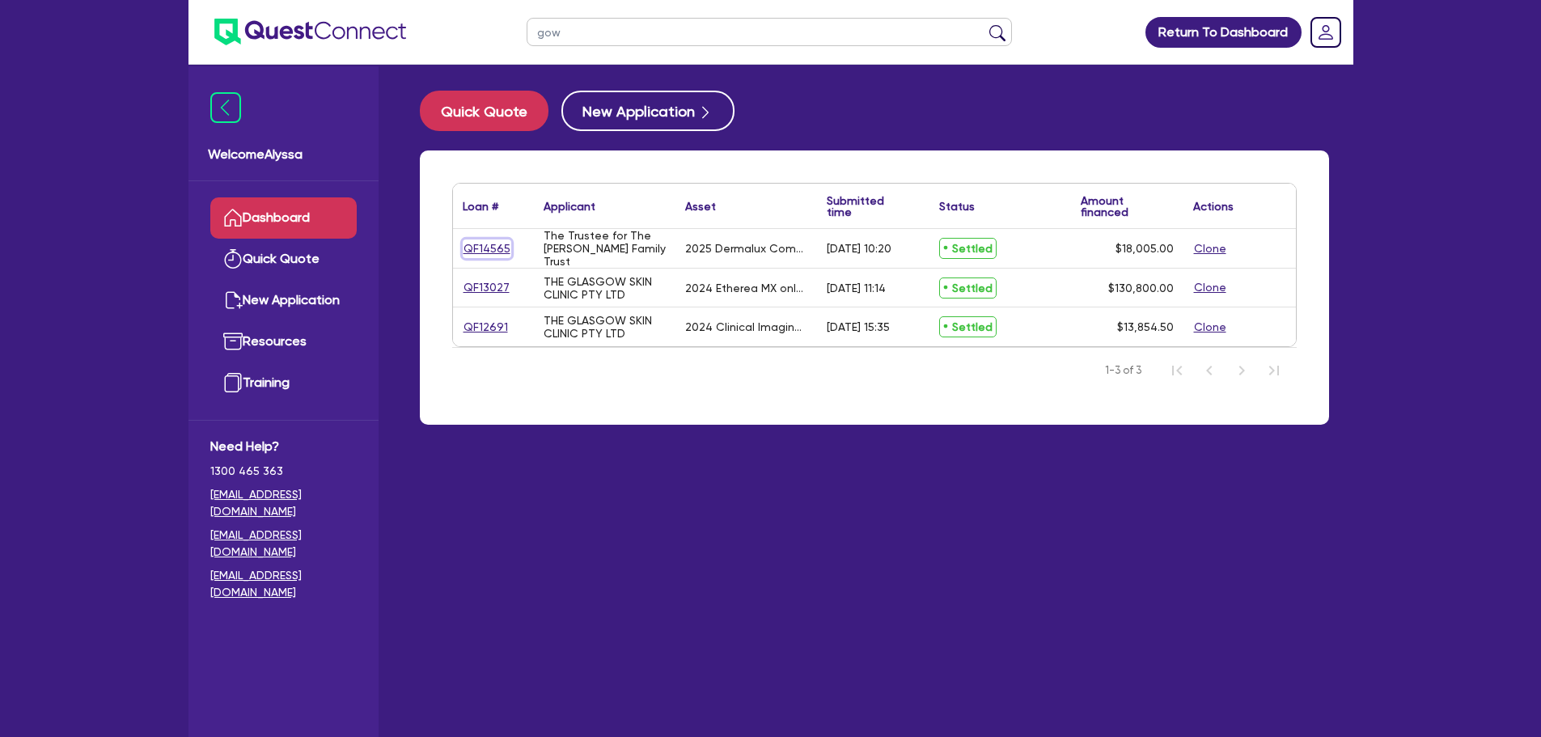
click at [489, 245] on link "QF14565" at bounding box center [487, 249] width 49 height 19
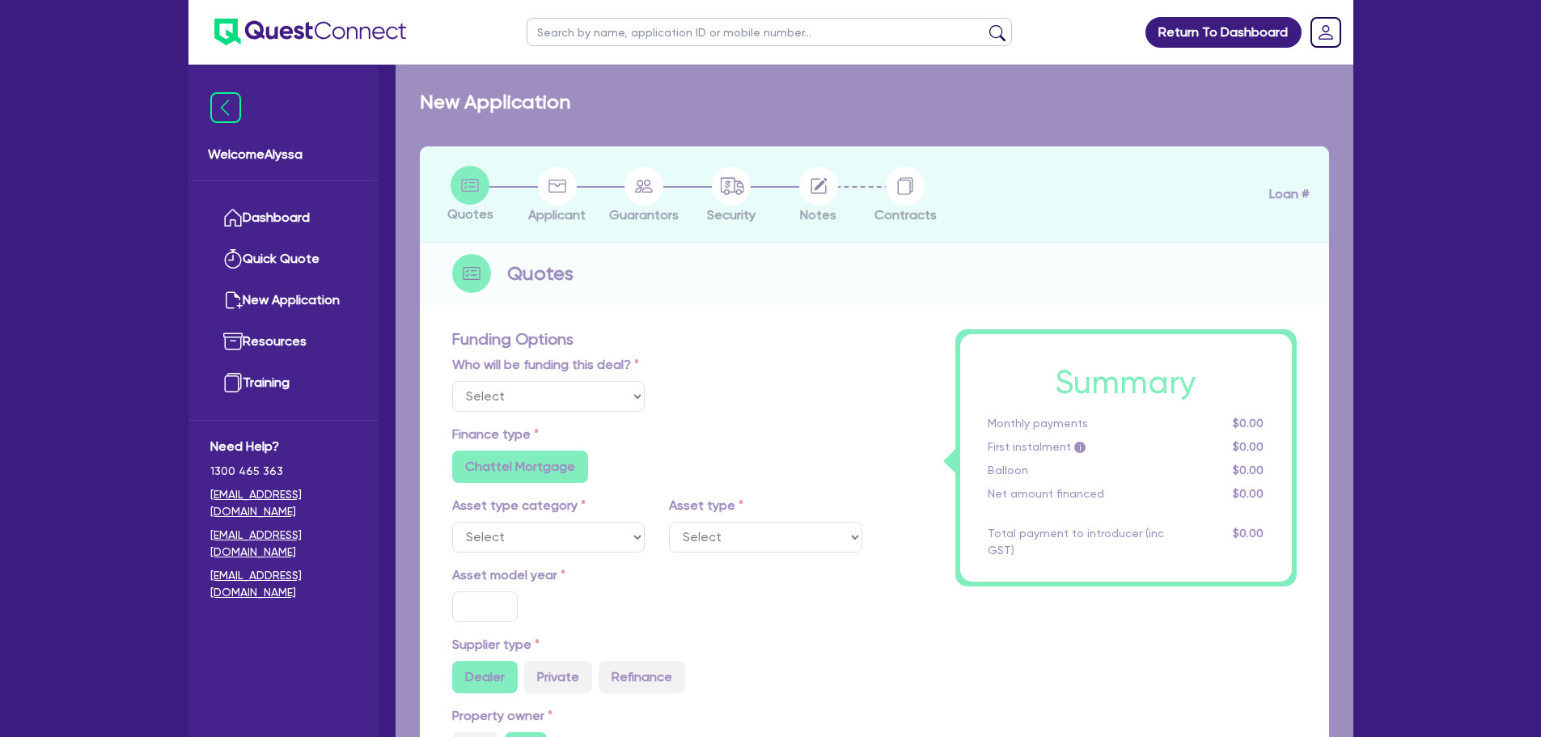
select select "Other"
select select "TERTIARY_ASSETS"
type input "2025"
radio input "true"
type input "21,824"
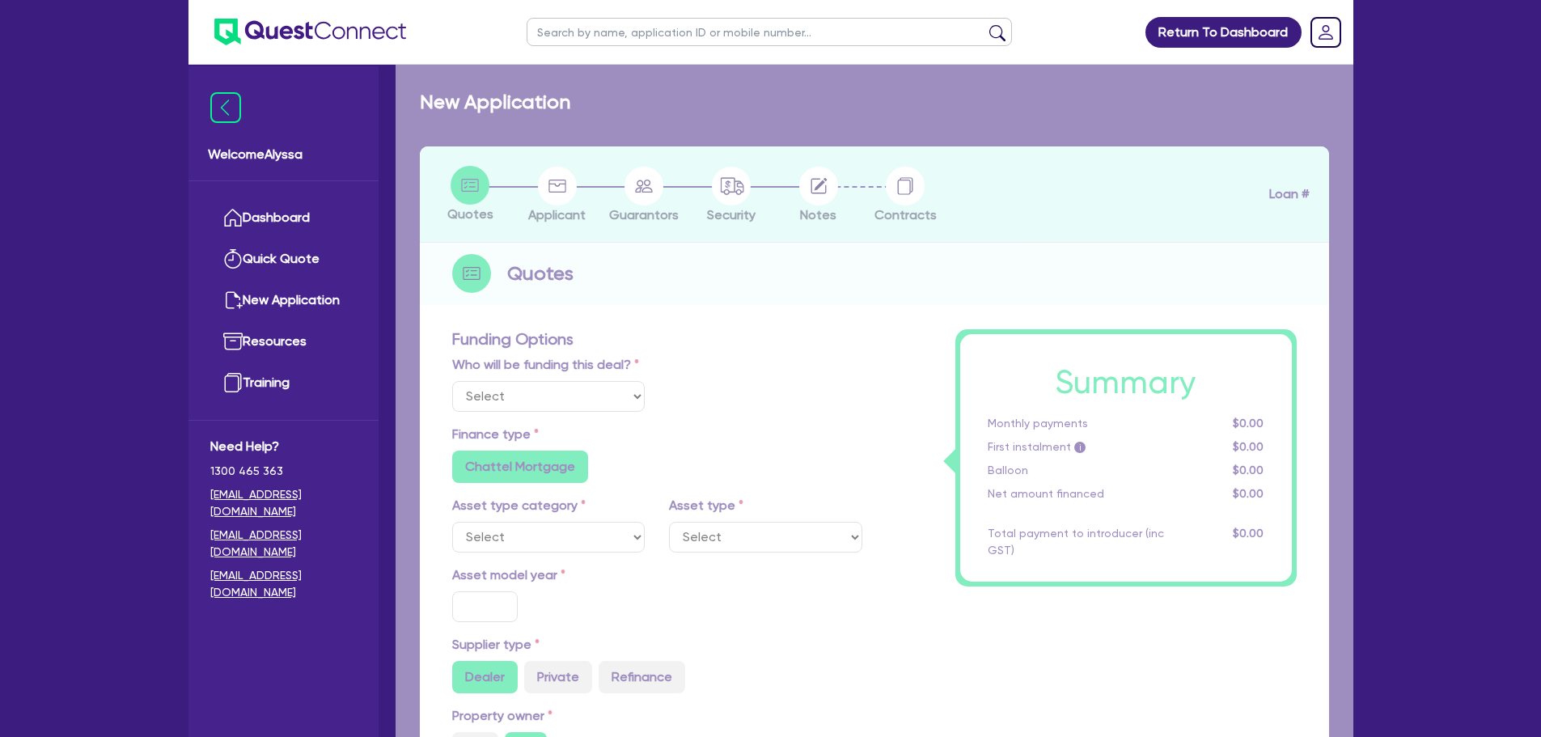
type input "4,324"
type input "5.56"
type input "1,000"
radio input "true"
type input "11.44"
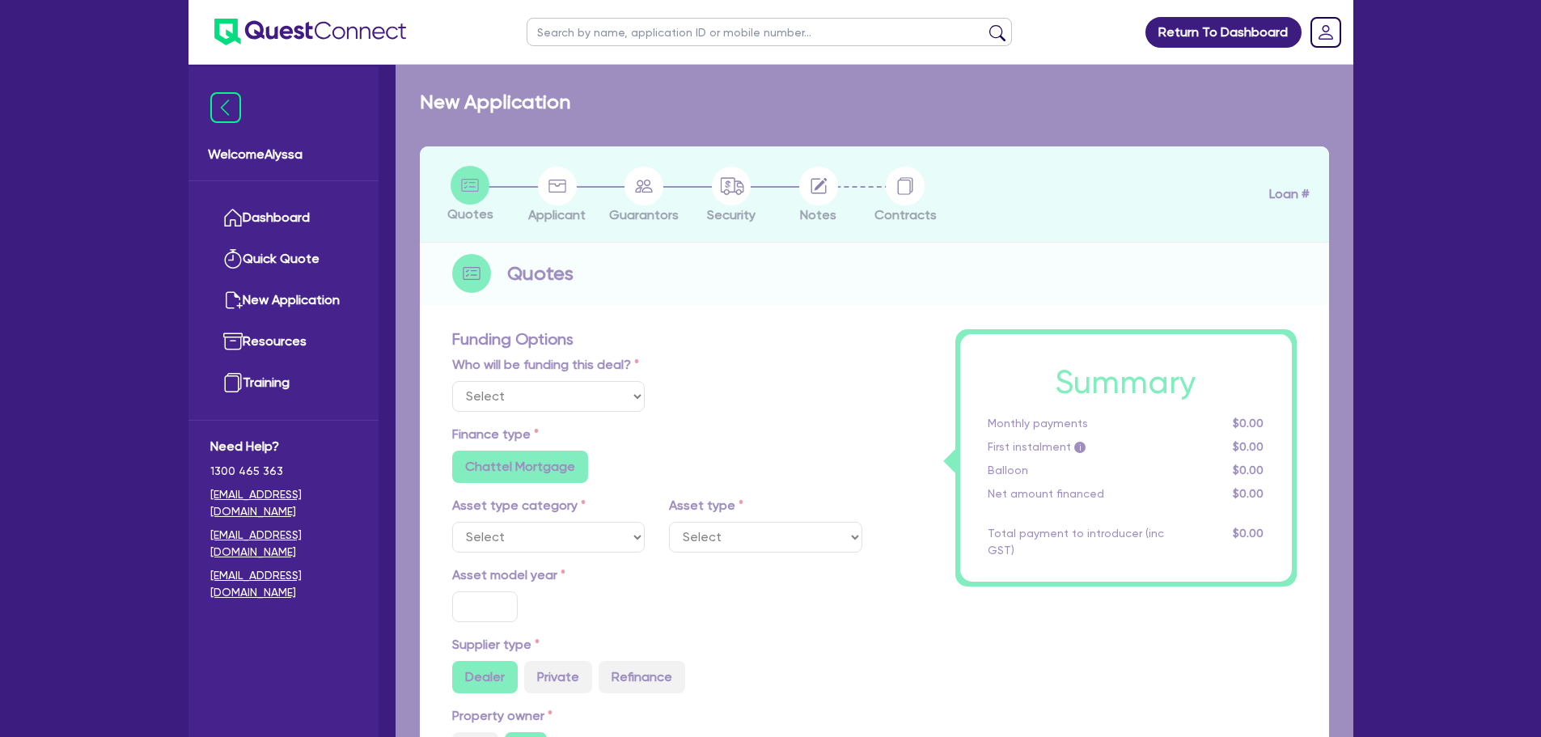
radio input "false"
type input "459.09"
type input "500"
radio input "true"
radio input "false"
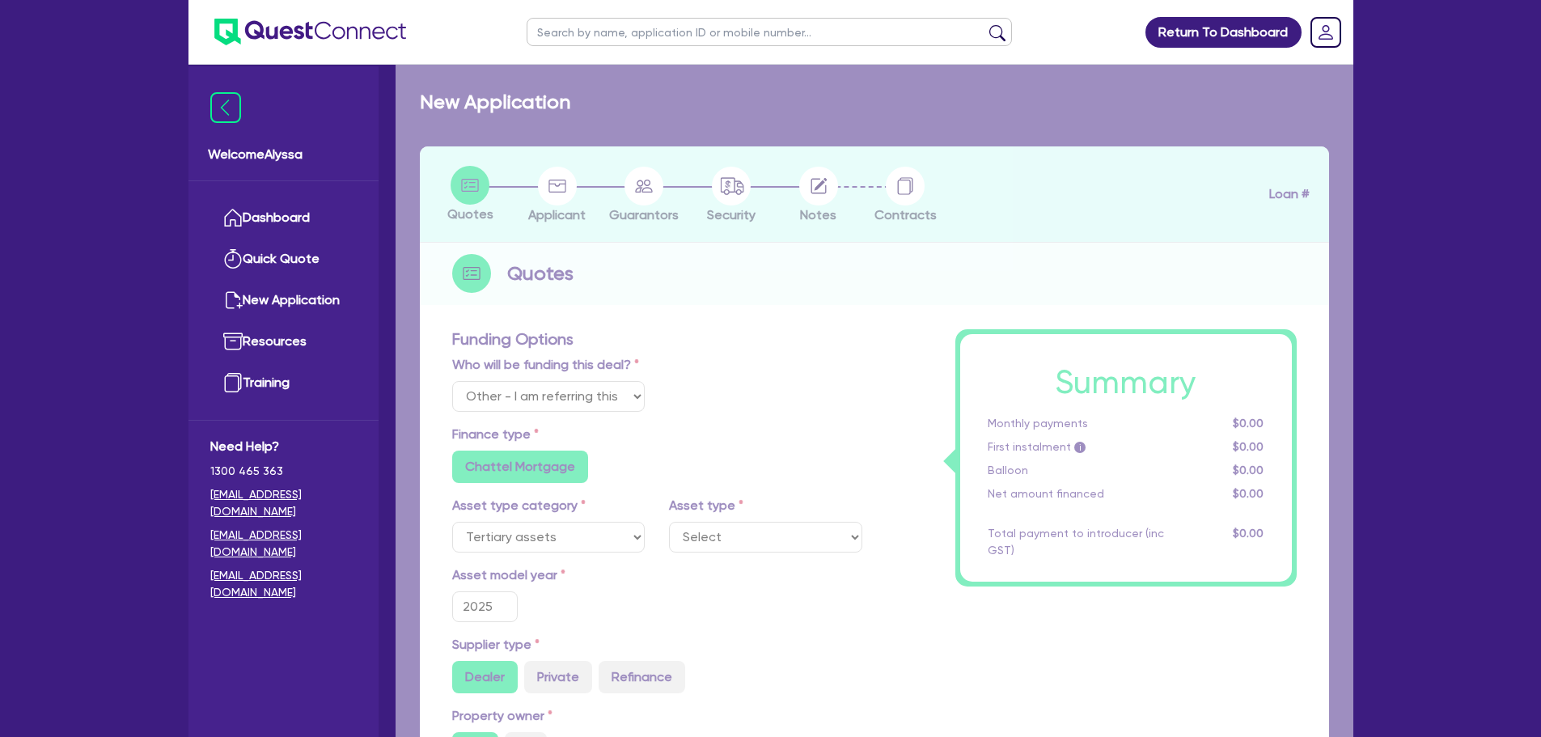
select select "BEAUTY_EQUIPMENT"
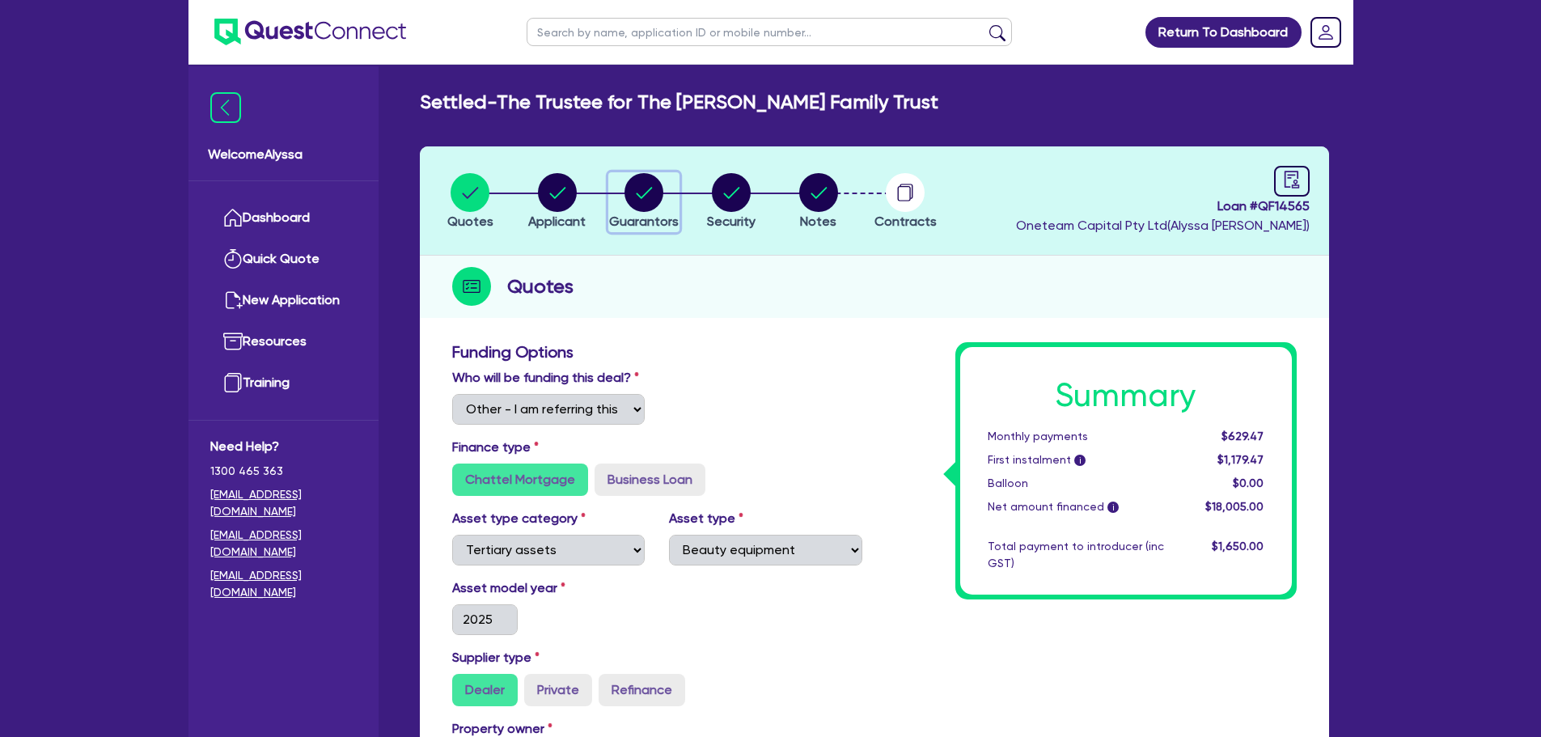
click at [633, 197] on circle "button" at bounding box center [644, 192] width 39 height 39
select select "MRS"
select select "QLD"
select select "MARRIED"
select select "PROPERTY"
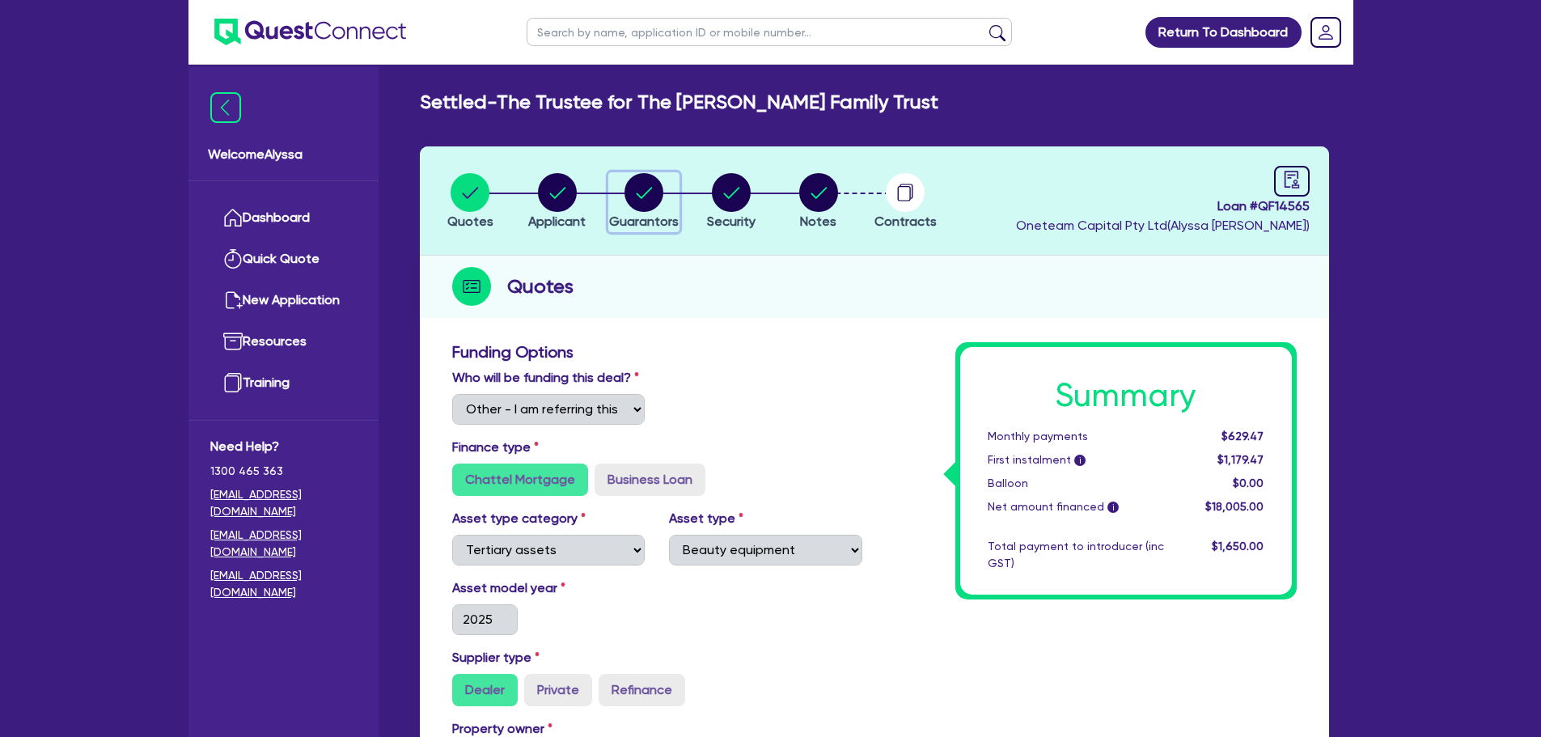
select select "CASH"
select select "VEHICLE"
select select "EQUIPMENT"
select select "MORTGAGE"
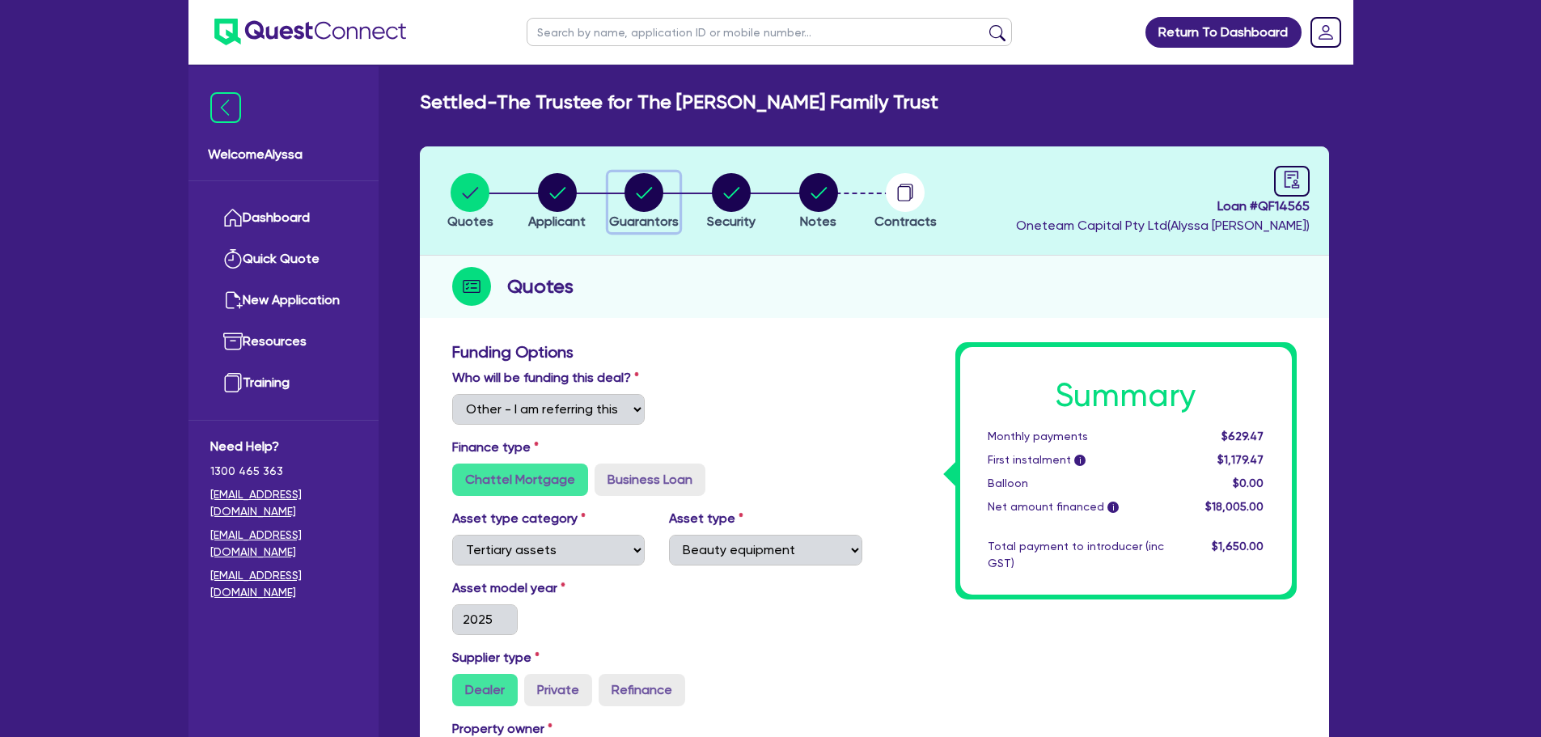
select select "VEHICLE_LOAN"
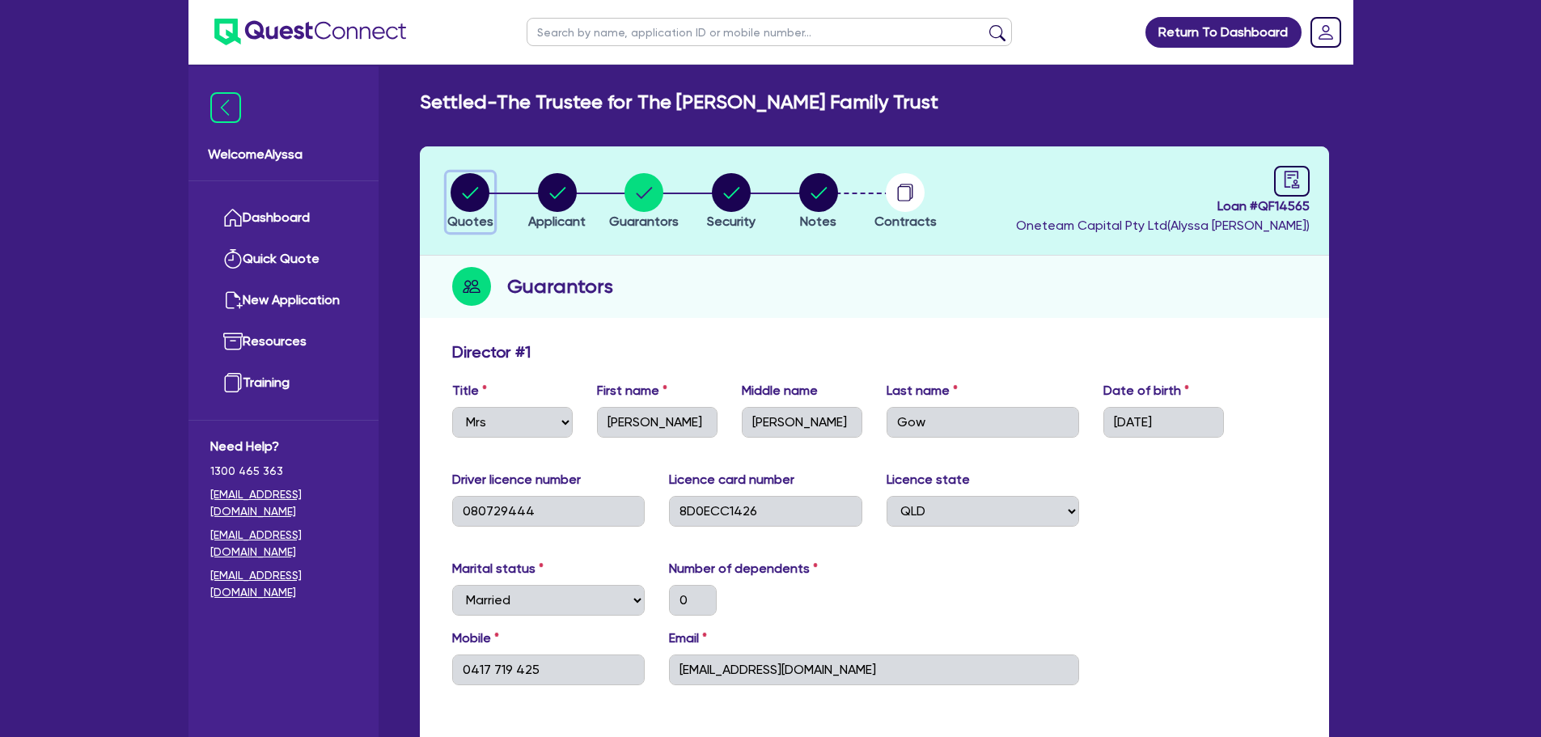
click at [477, 201] on circle "button" at bounding box center [470, 192] width 39 height 39
select select "Other"
select select "TERTIARY_ASSETS"
select select "BEAUTY_EQUIPMENT"
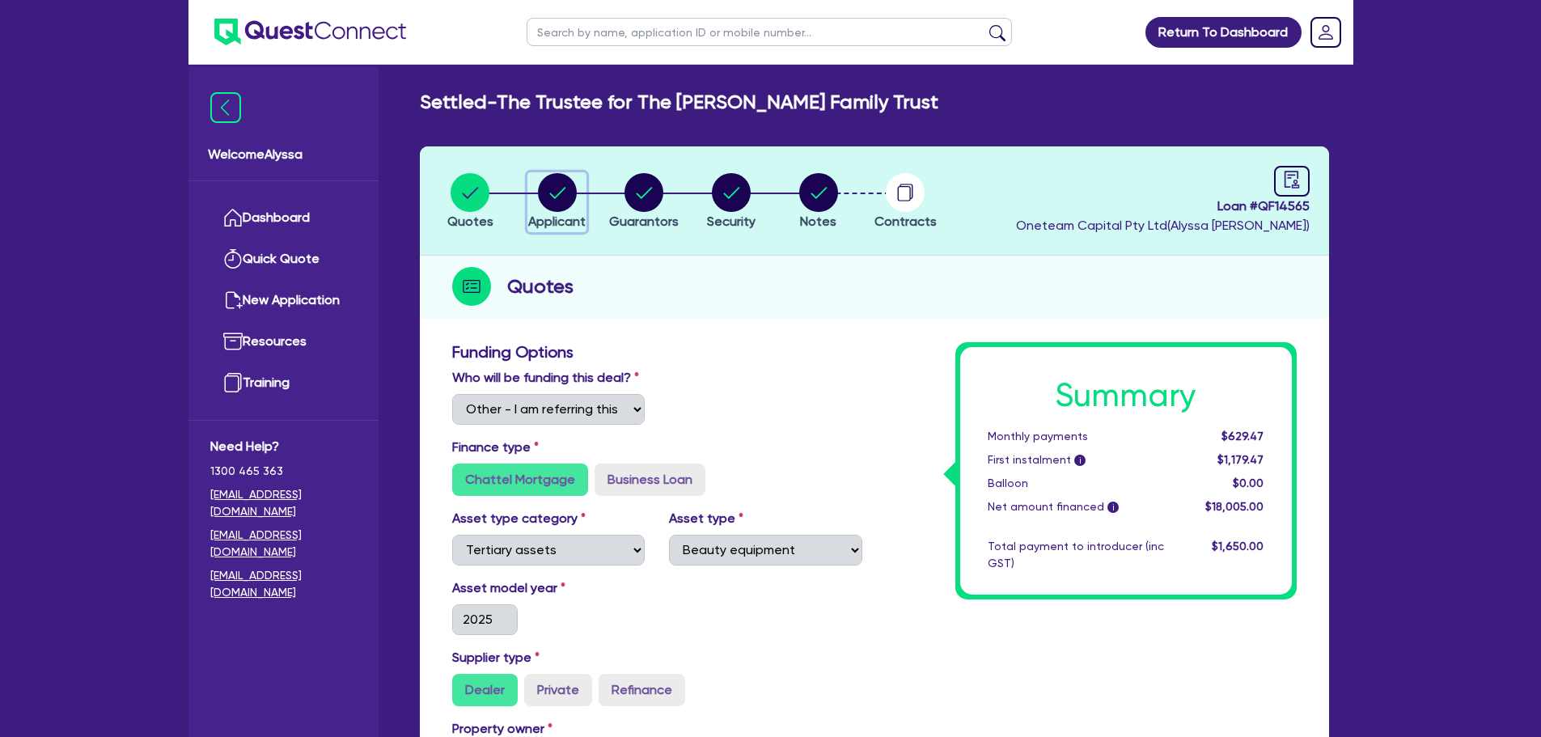
click at [557, 175] on circle "button" at bounding box center [557, 192] width 39 height 39
select select "TRUST"
select select "COMPANY"
select select "HEALTH_BEAUTY"
select select "HAIR_BEAUTY_SALONS"
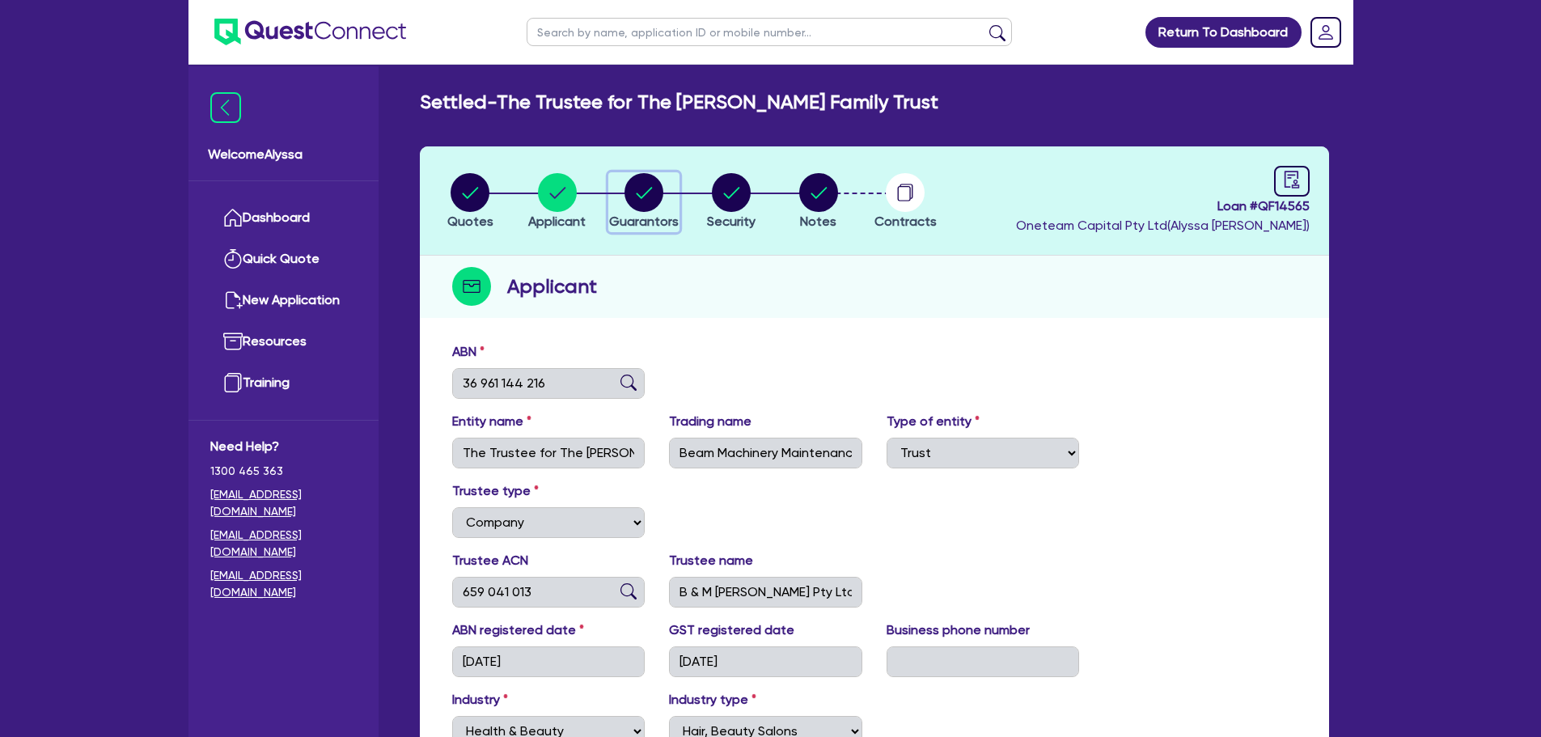
click at [647, 184] on circle "button" at bounding box center [644, 192] width 39 height 39
select select "MRS"
select select "QLD"
select select "MARRIED"
select select "PROPERTY"
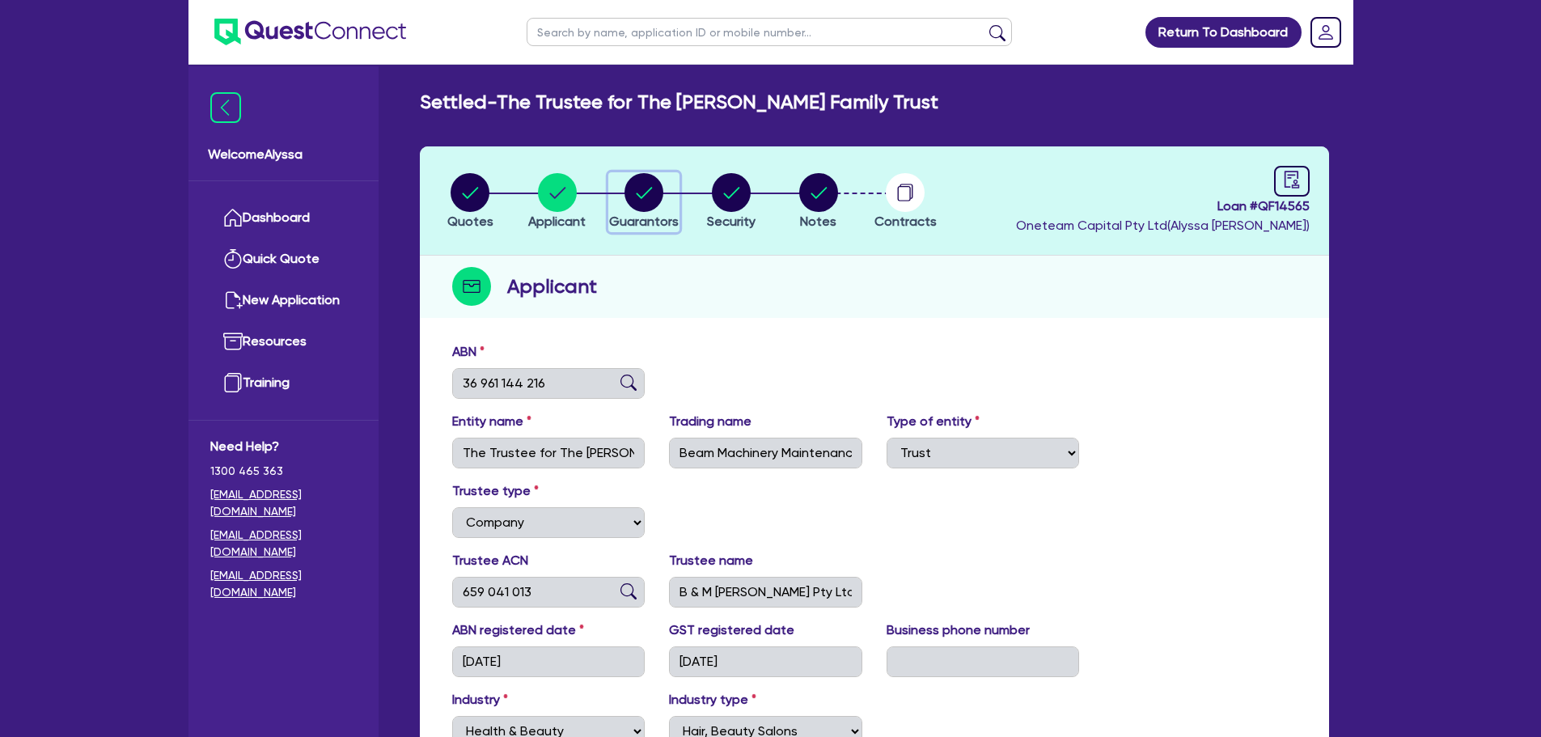
select select "CASH"
select select "VEHICLE"
select select "EQUIPMENT"
select select "MORTGAGE"
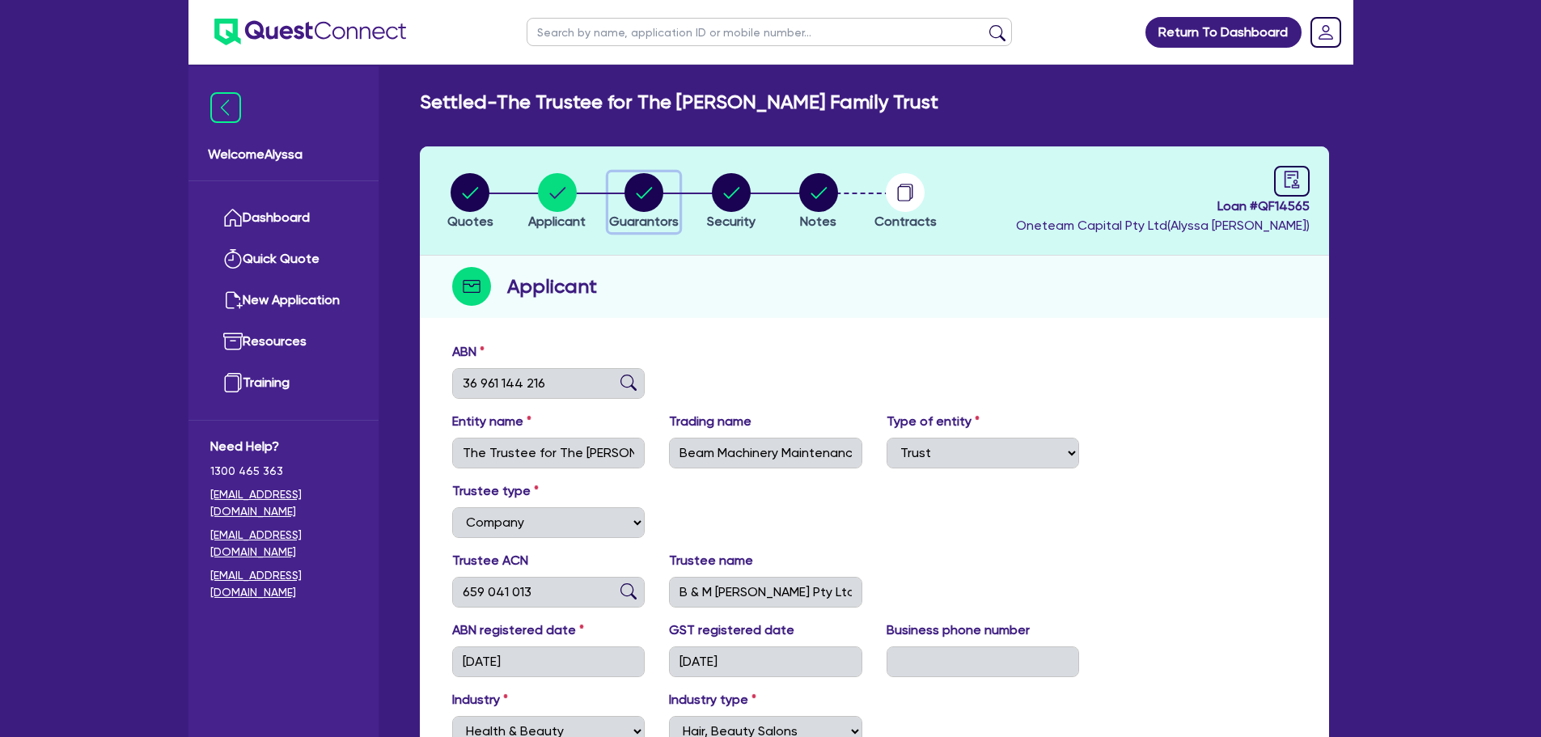
select select "VEHICLE_LOAN"
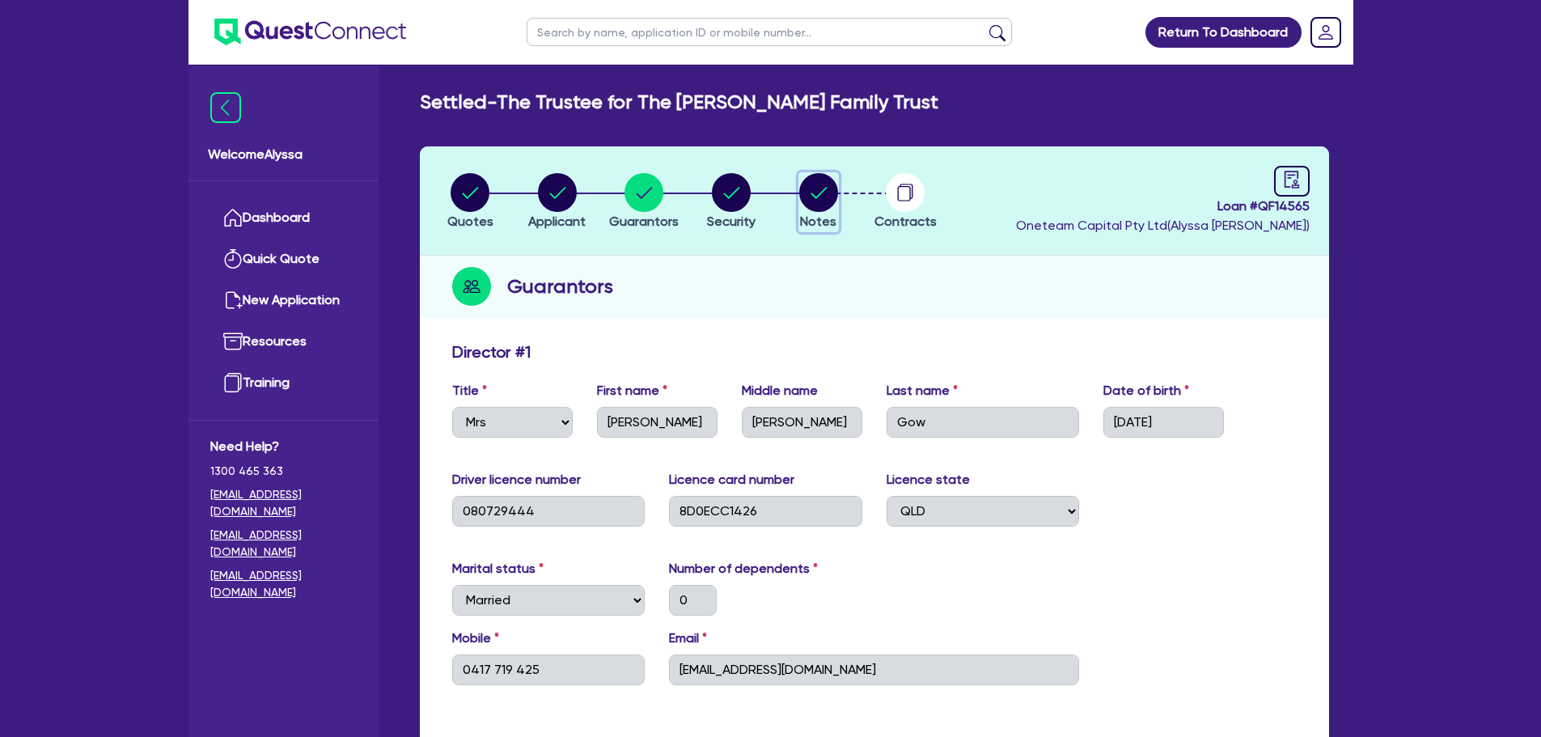
click at [813, 206] on circle "button" at bounding box center [818, 192] width 39 height 39
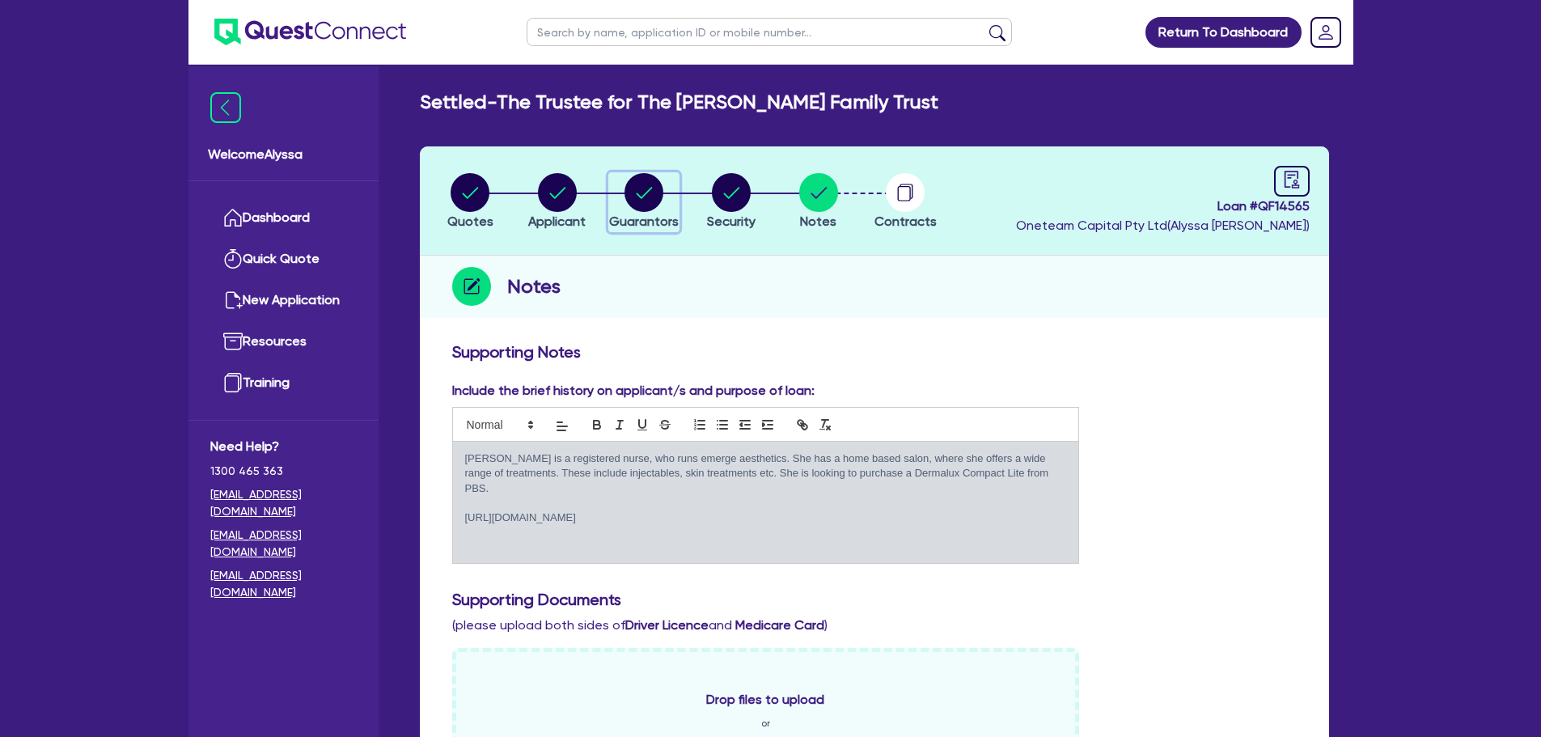
click at [634, 197] on circle "button" at bounding box center [644, 192] width 39 height 39
select select "MRS"
select select "QLD"
select select "MARRIED"
select select "PROPERTY"
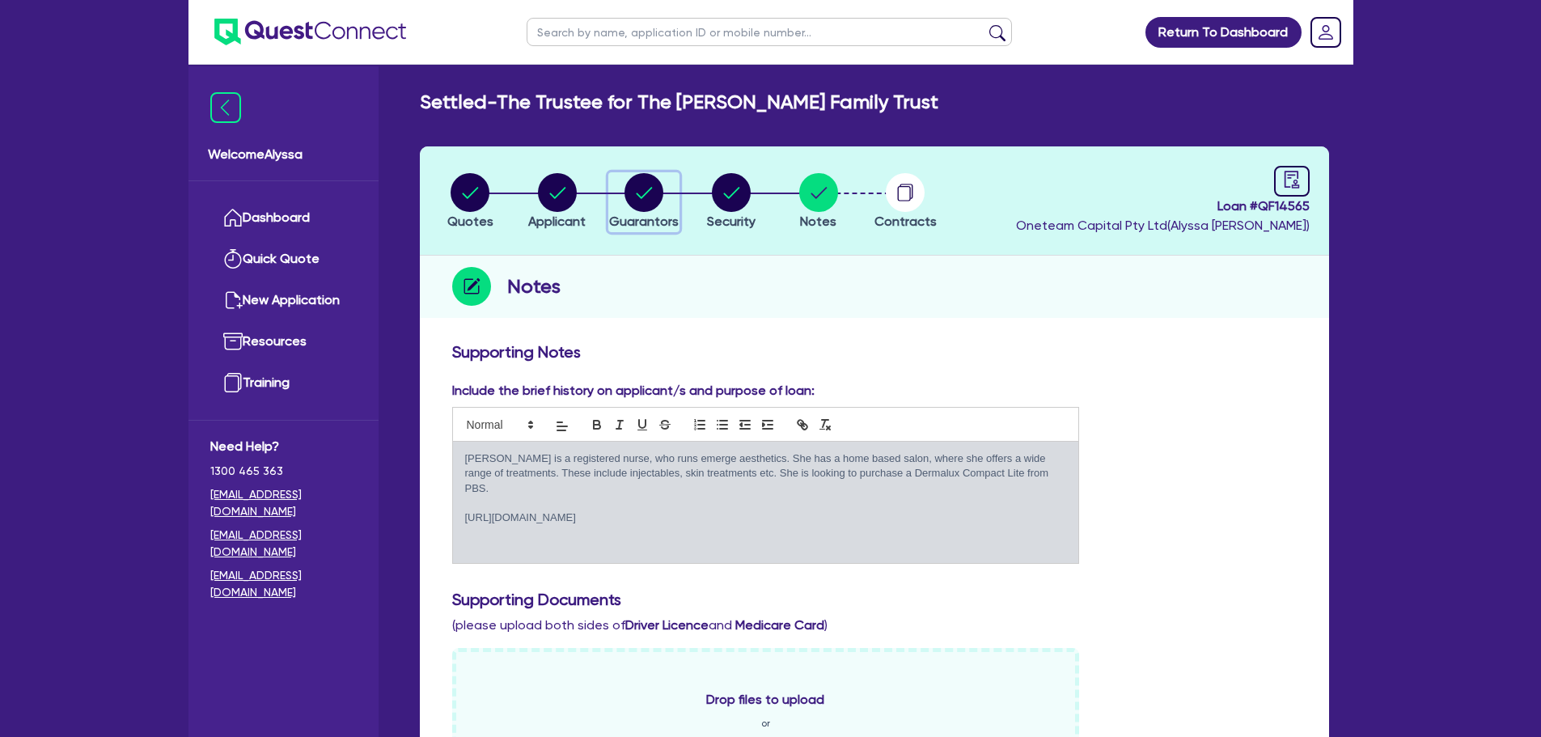
select select "CASH"
select select "VEHICLE"
select select "EQUIPMENT"
select select "MORTGAGE"
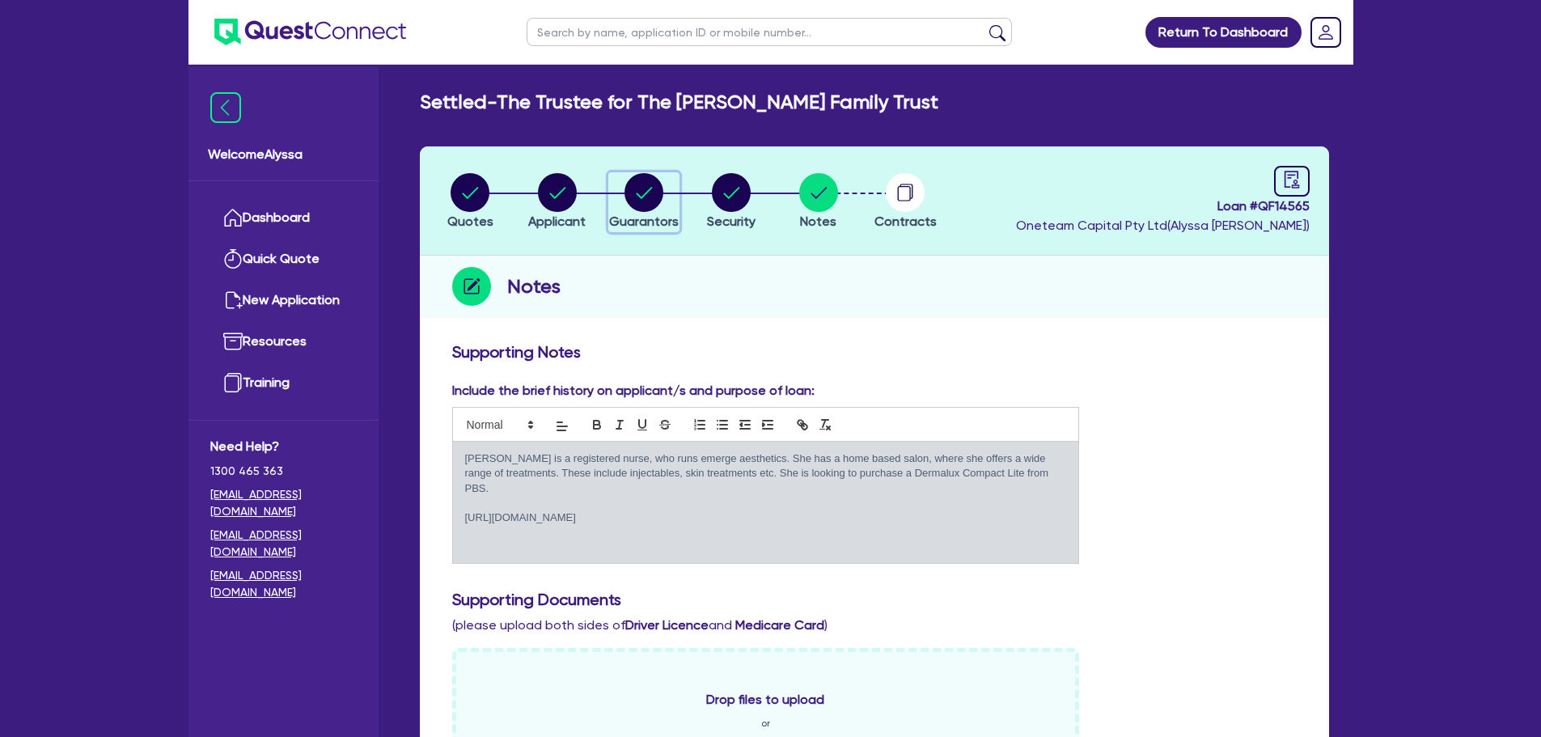
select select "VEHICLE_LOAN"
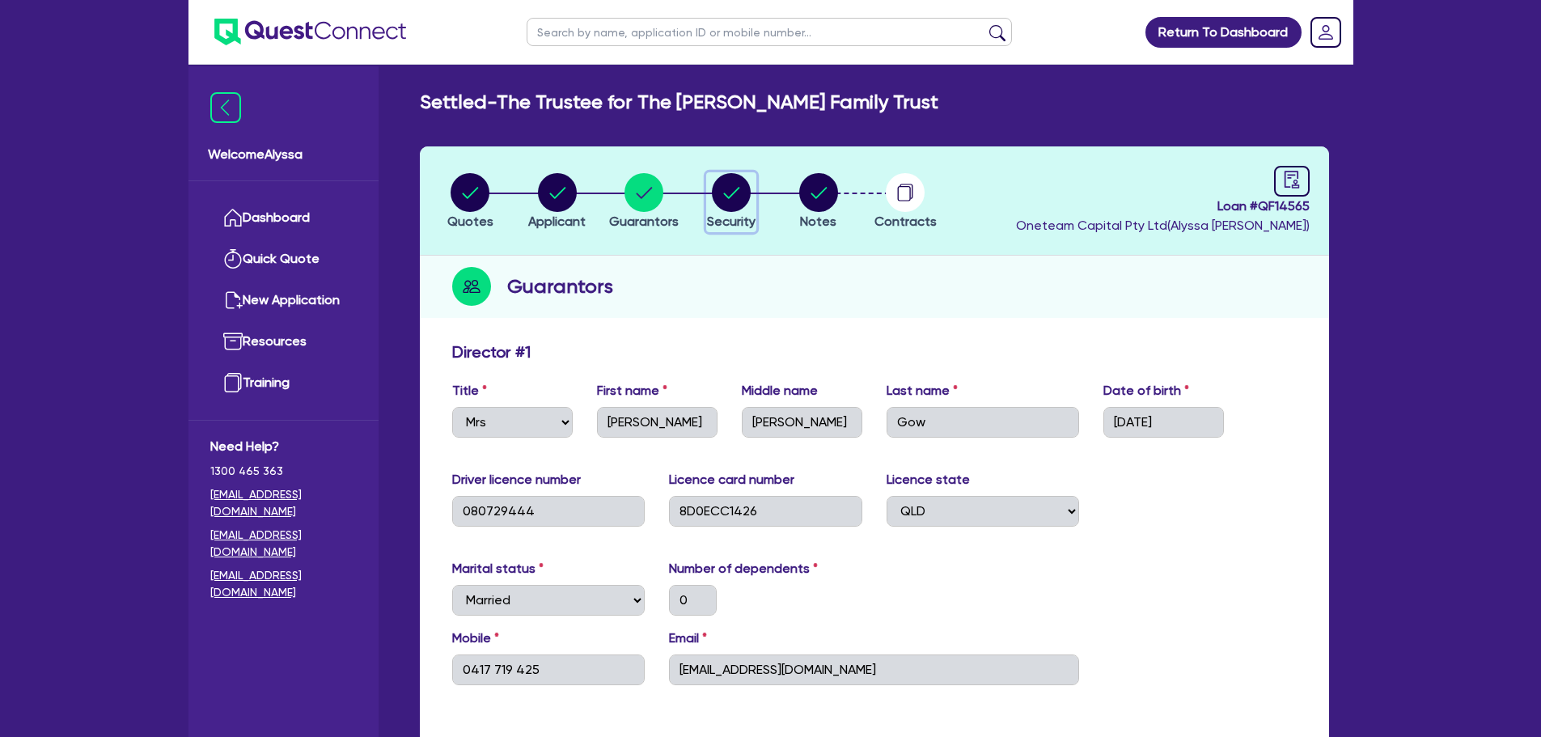
click at [739, 202] on circle "button" at bounding box center [731, 192] width 39 height 39
select select "TERTIARY_ASSETS"
select select "BEAUTY_EQUIPMENT"
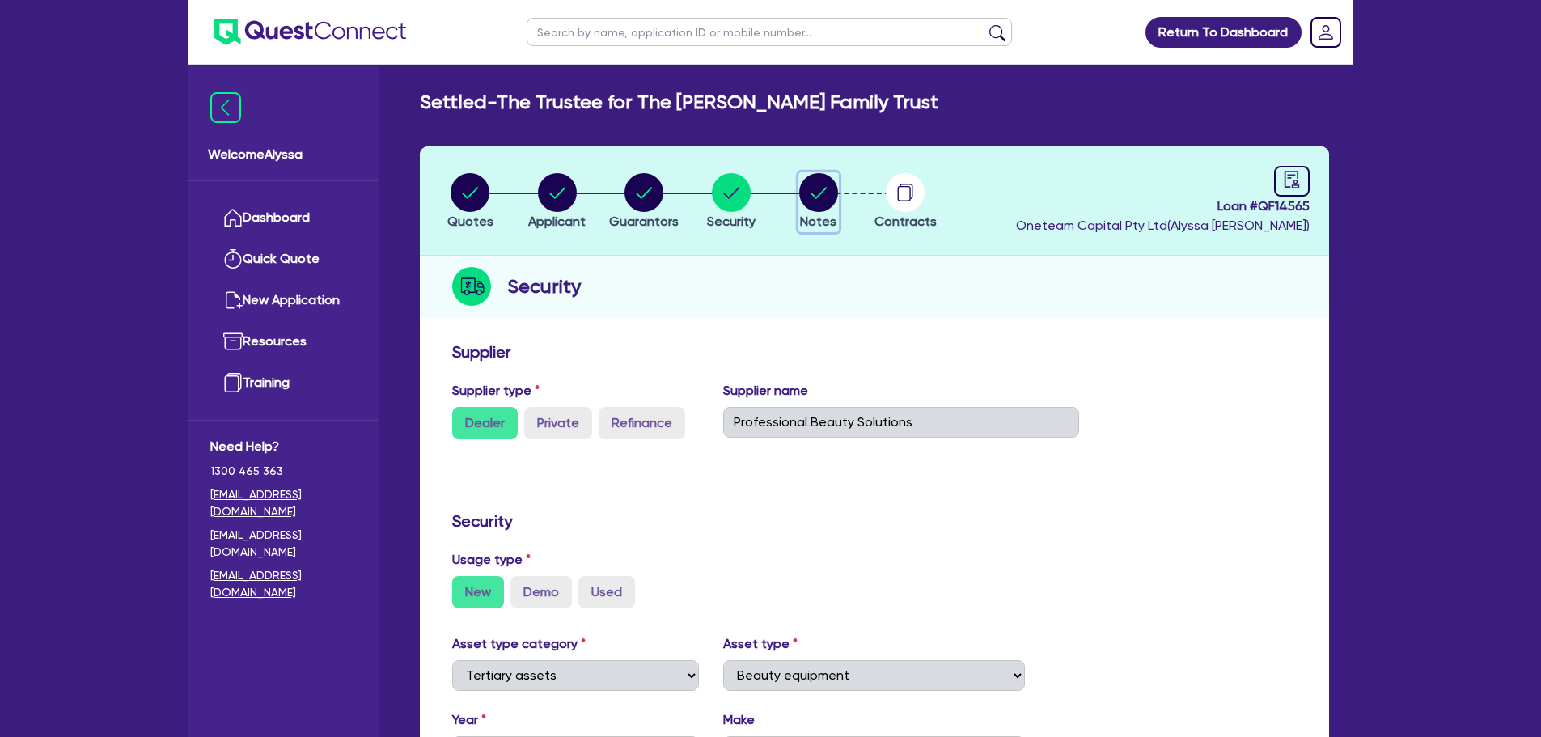
click at [832, 201] on circle "button" at bounding box center [818, 192] width 39 height 39
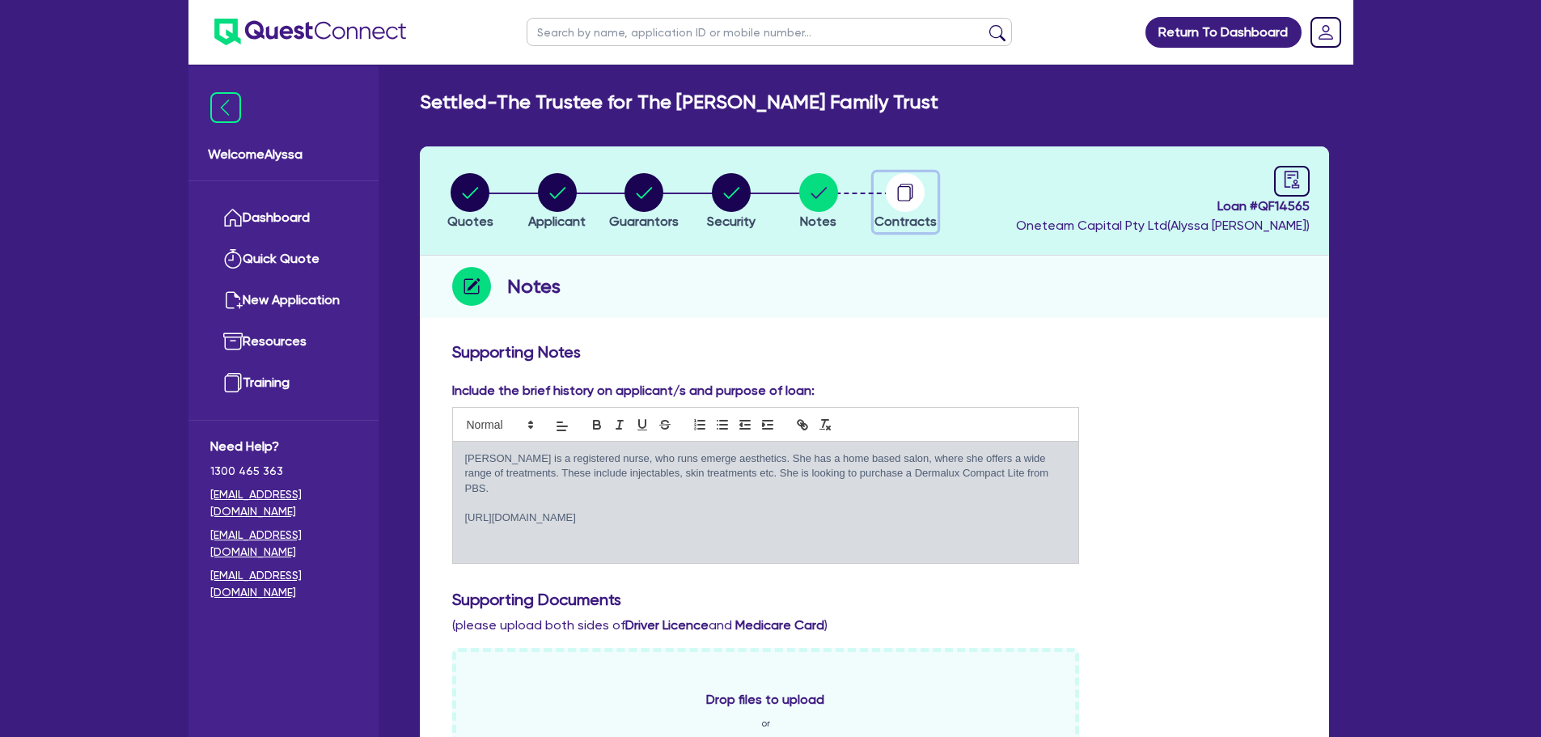
click at [922, 196] on circle "button" at bounding box center [905, 192] width 39 height 39
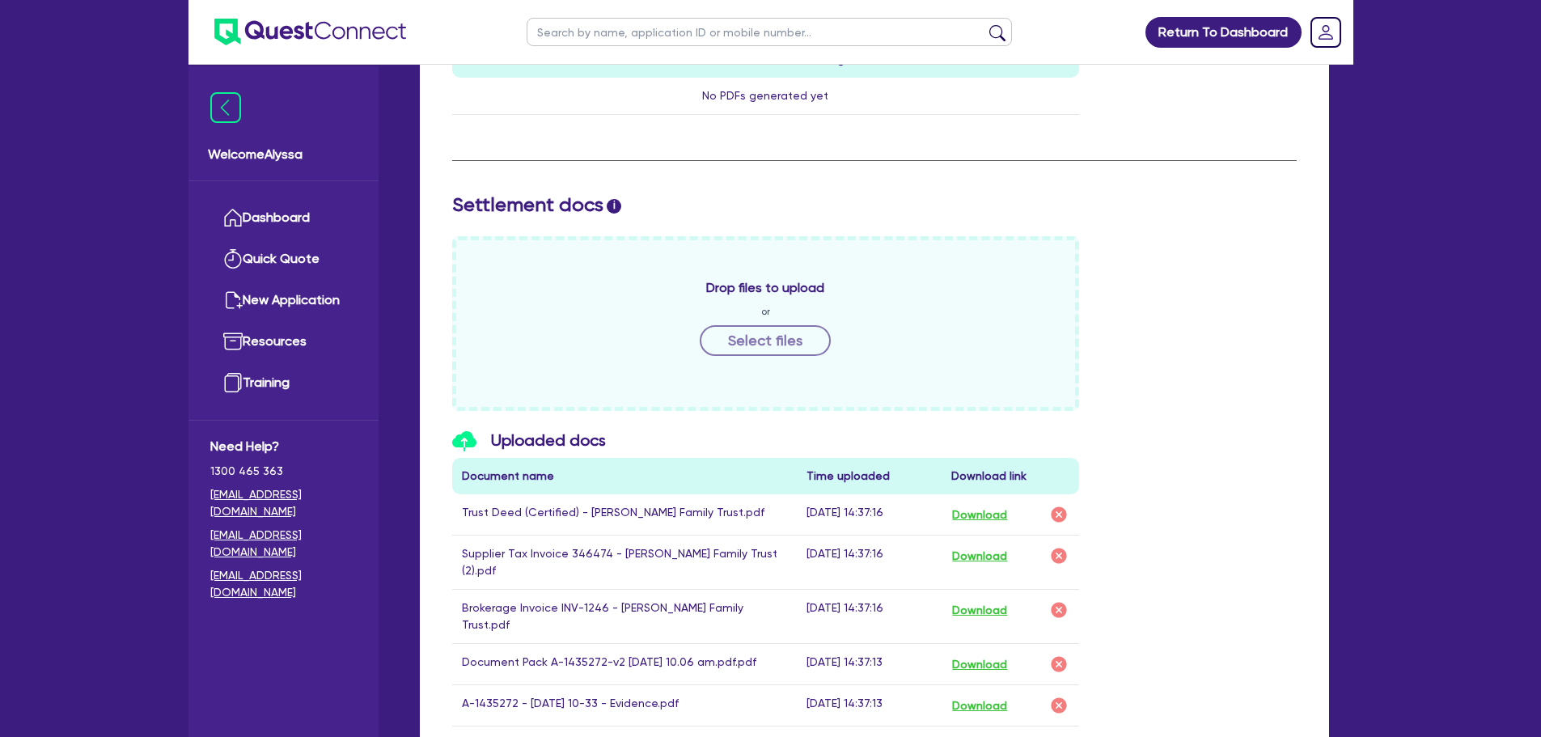
scroll to position [808, 0]
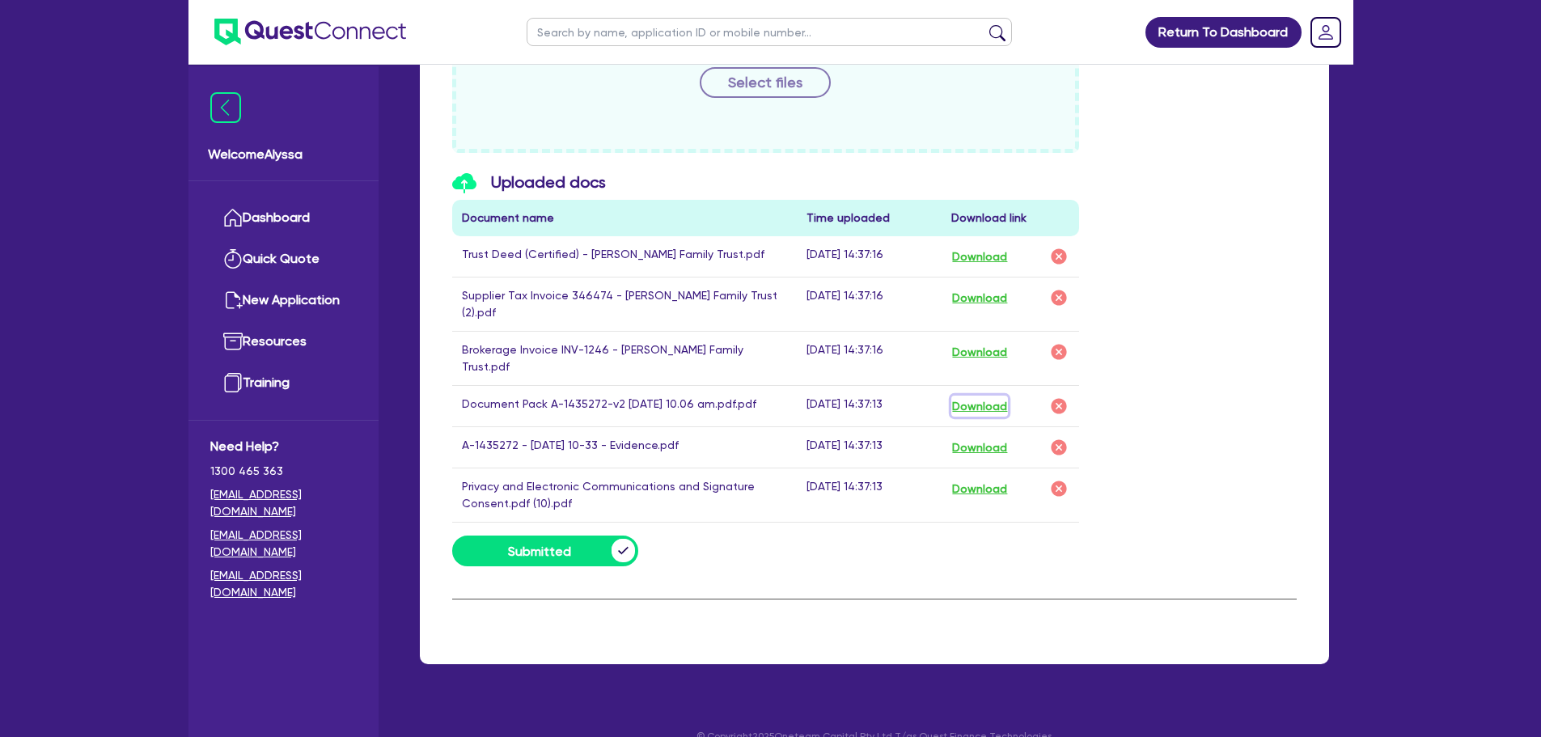
click at [972, 396] on button "Download" at bounding box center [980, 406] width 57 height 21
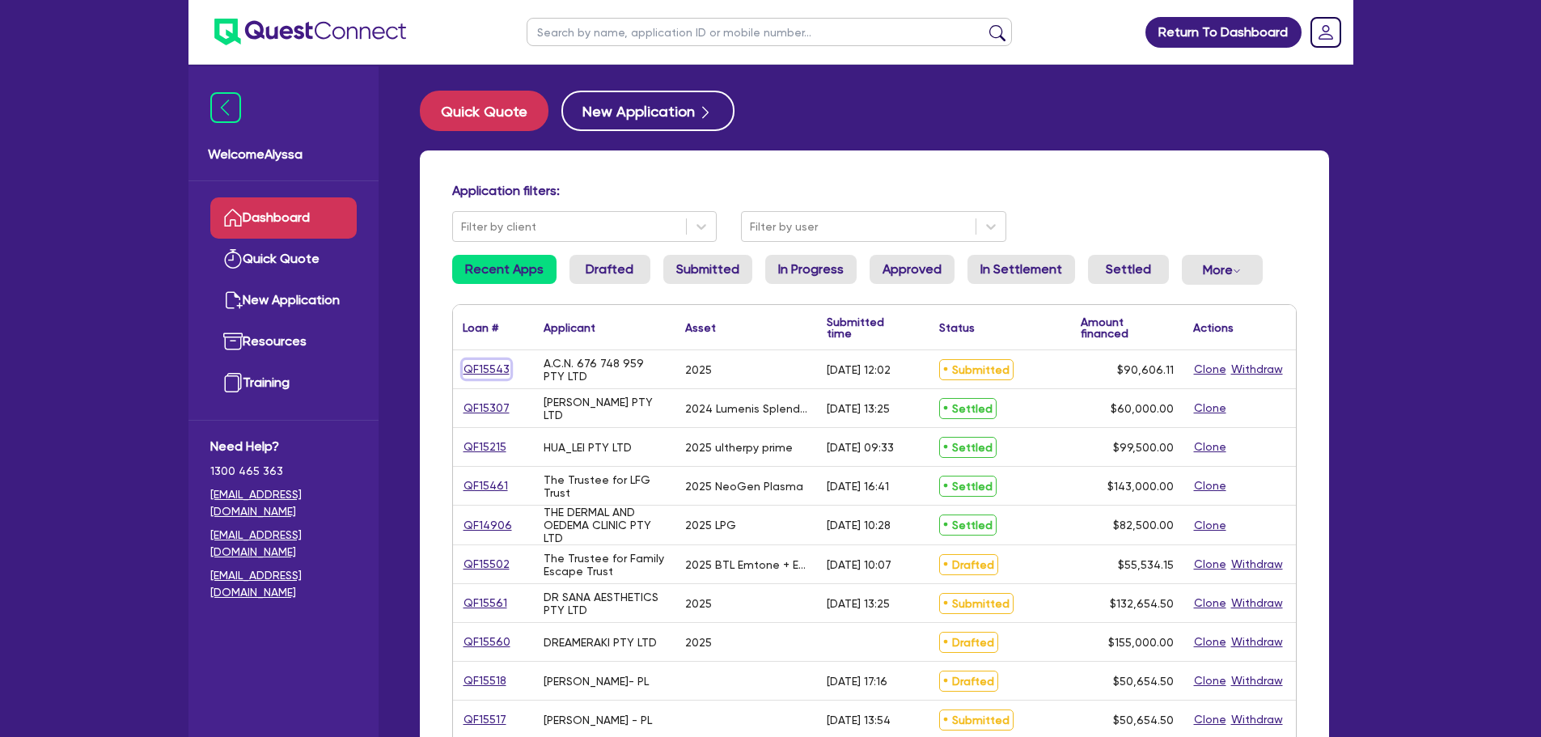
click at [478, 371] on link "QF15543" at bounding box center [487, 369] width 48 height 19
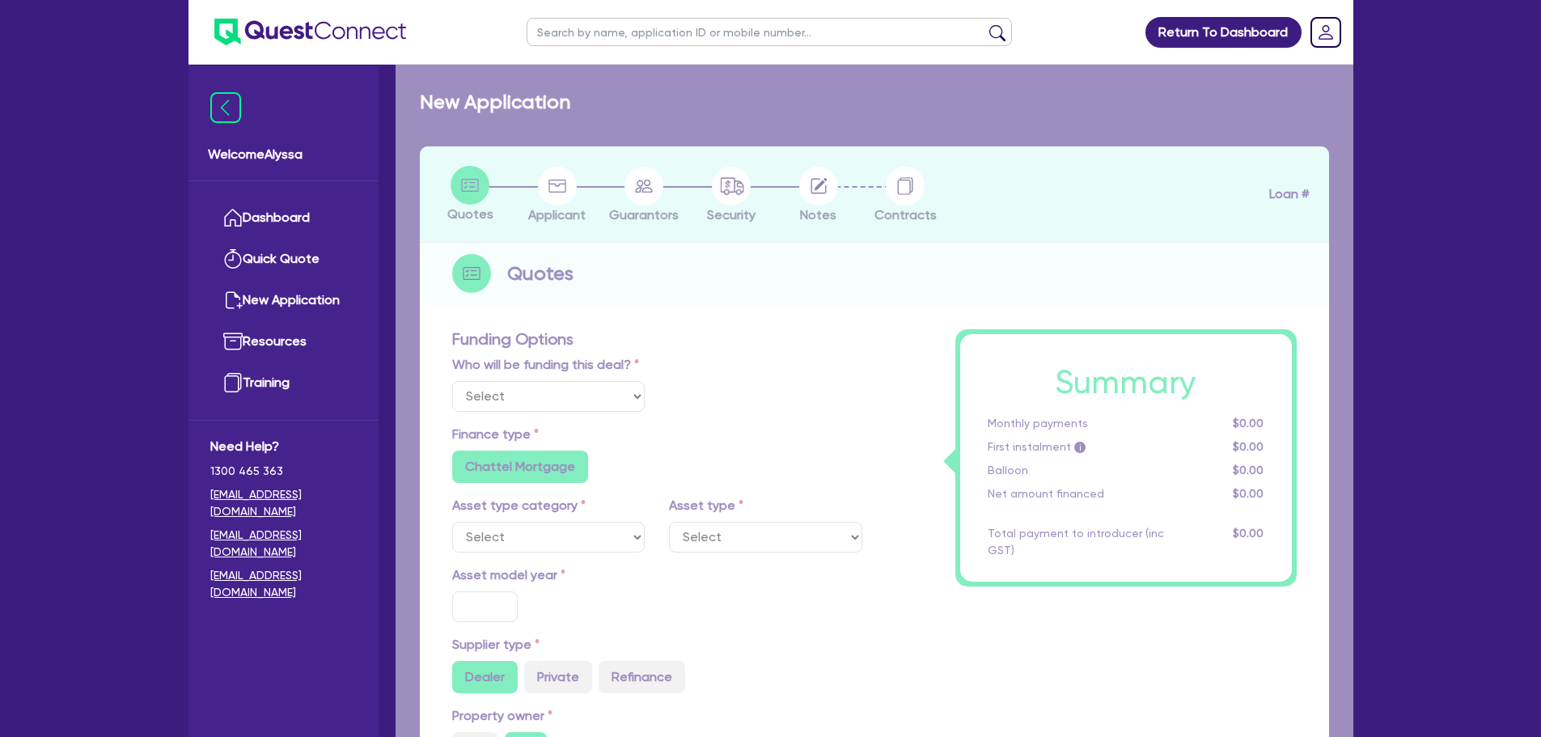
select select "Quest Finance - Own Book"
select select "TERTIARY_ASSETS"
type input "2025"
type input "113,257.64"
type input "22,651.53"
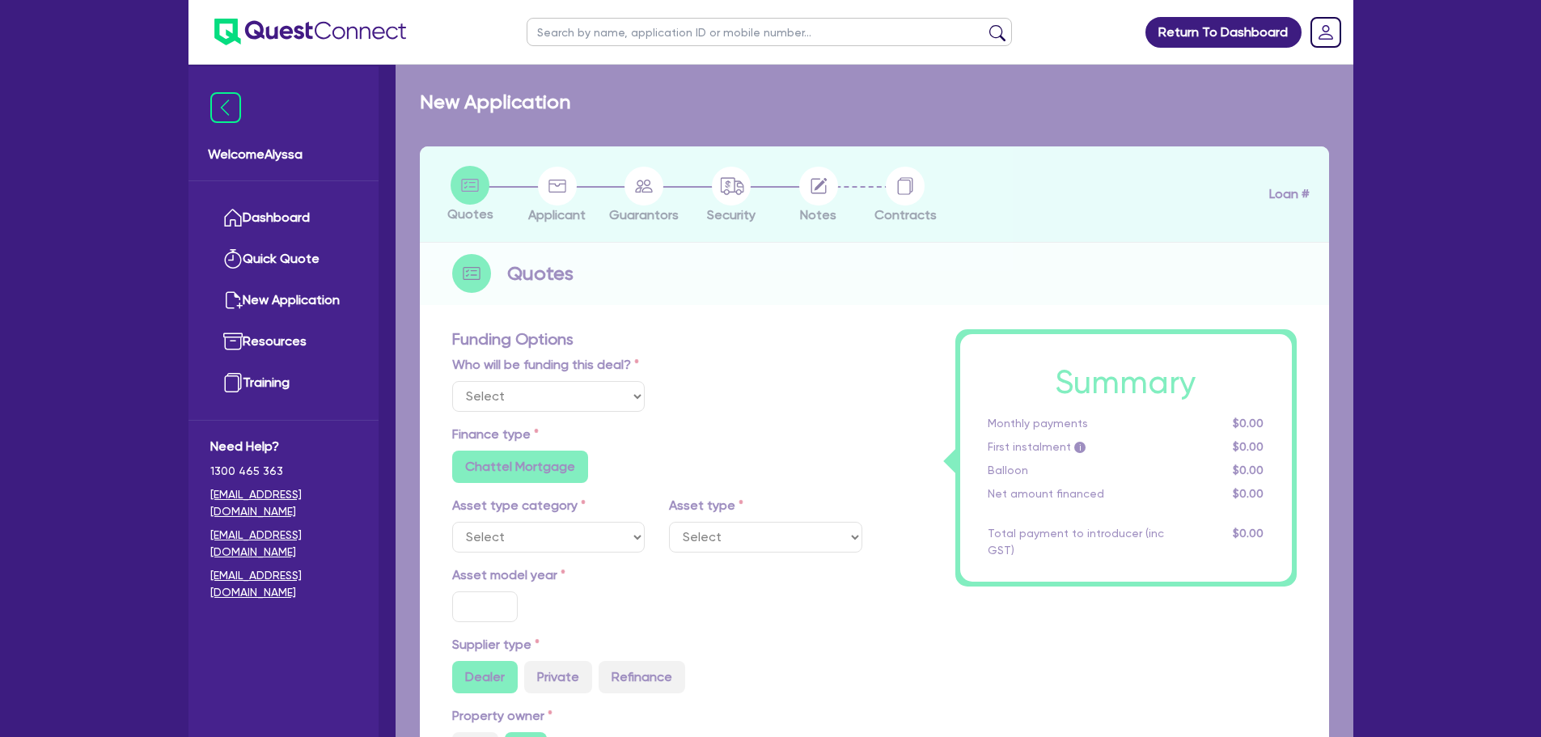
type input "4.5"
type input "4,077.27"
type input "17.95"
radio input "false"
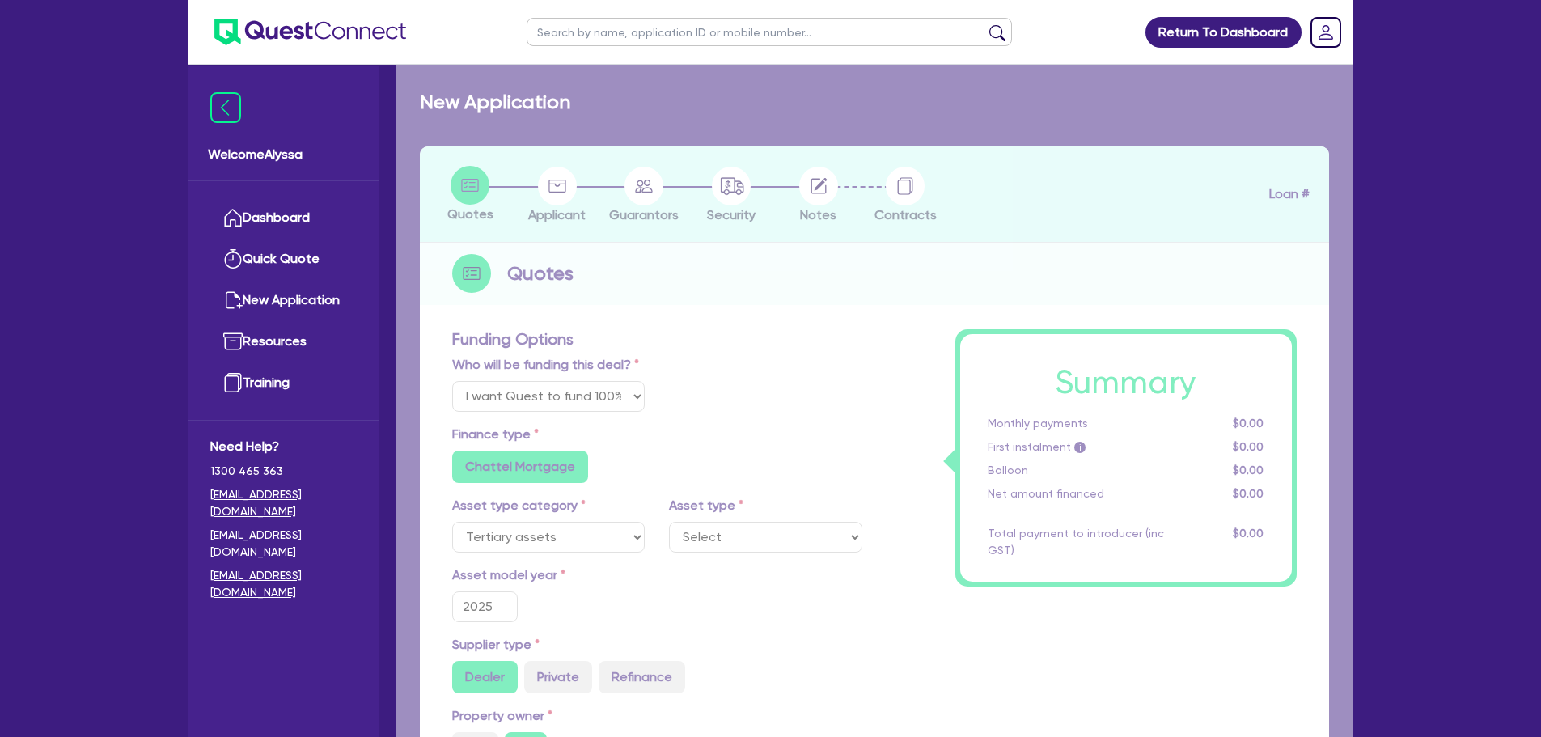
select select "BEAUTY_EQUIPMENT"
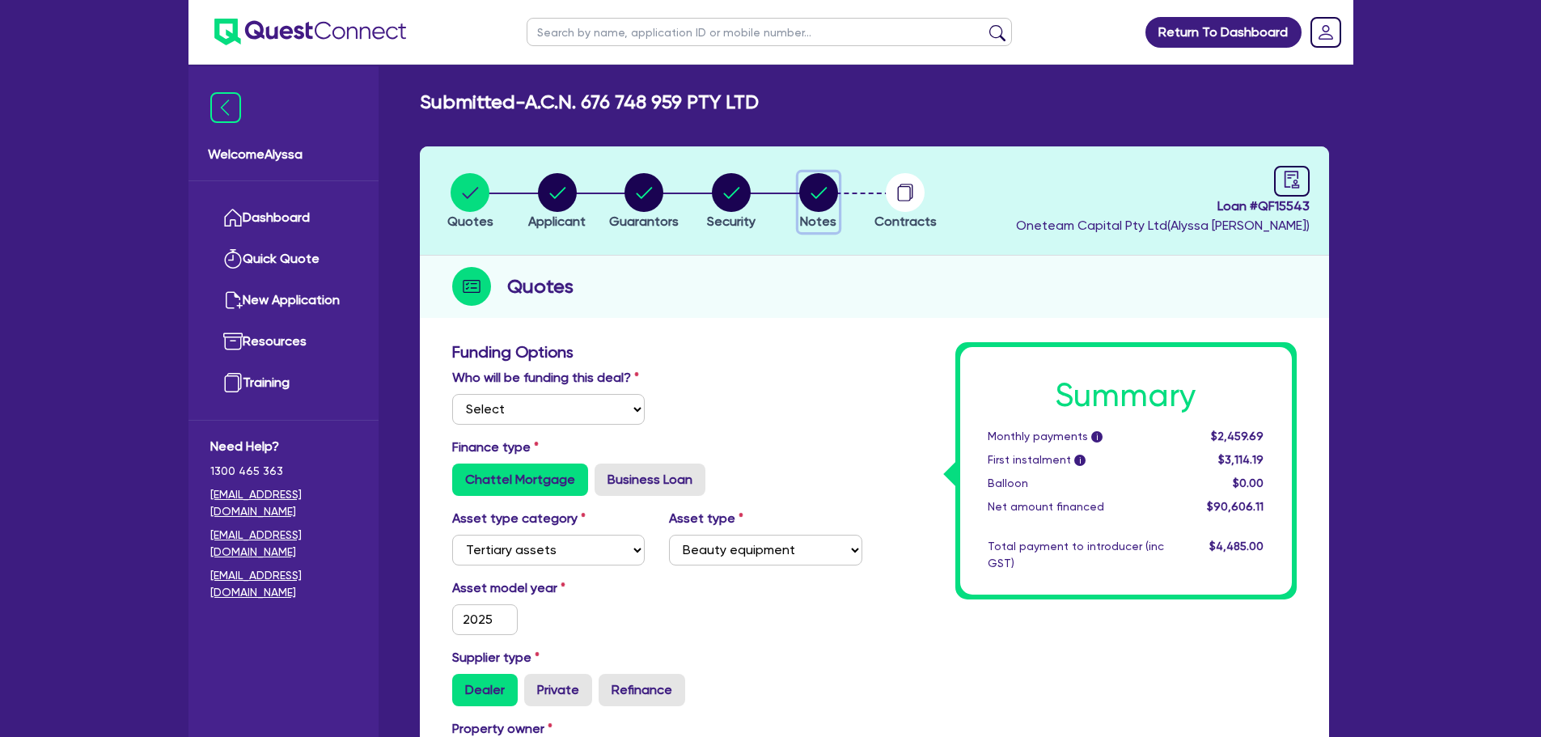
click at [812, 197] on circle "button" at bounding box center [818, 192] width 39 height 39
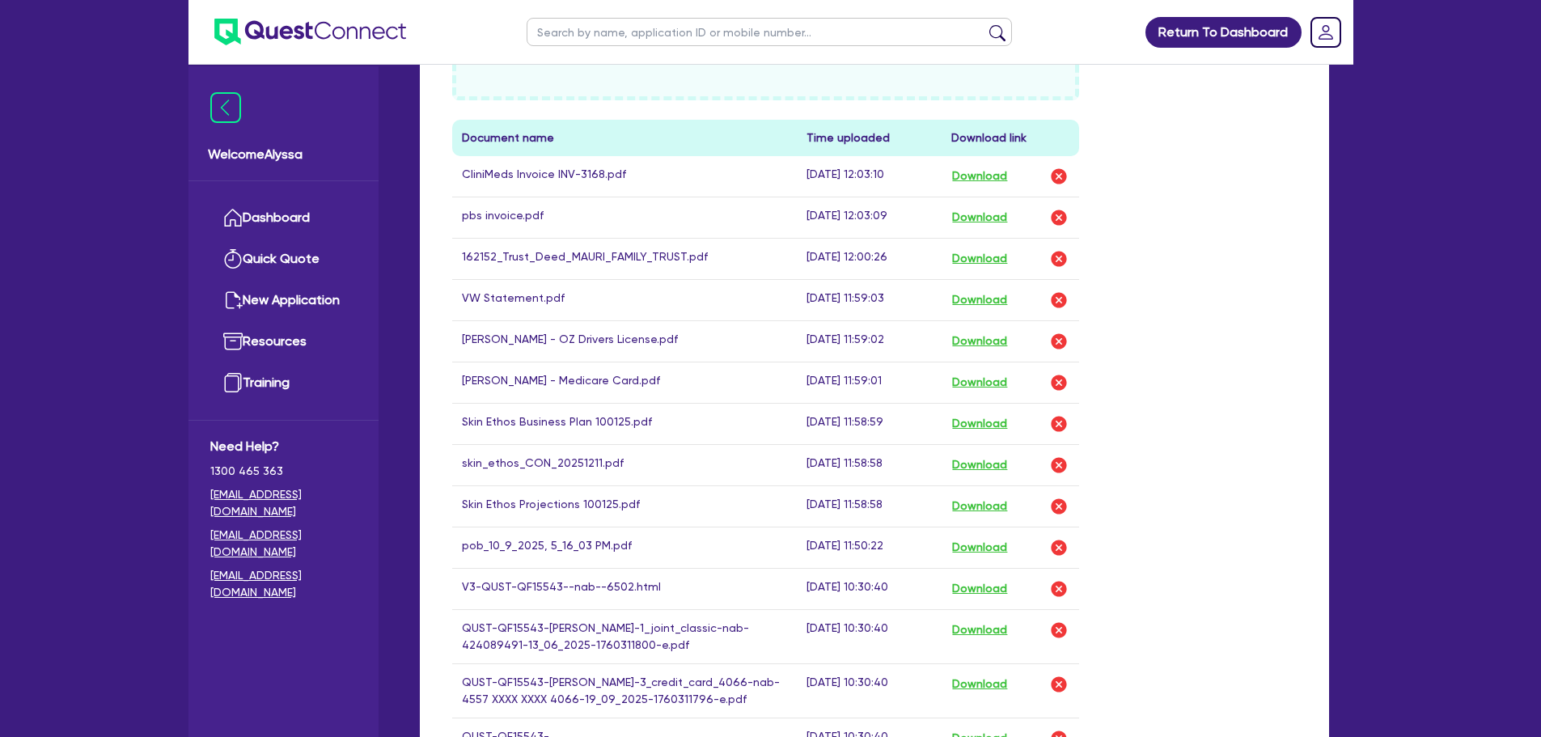
scroll to position [803, 0]
click at [1154, 204] on div "Drop files to upload or Select files Document name Time uploaded Download link …" at bounding box center [874, 644] width 869 height 1436
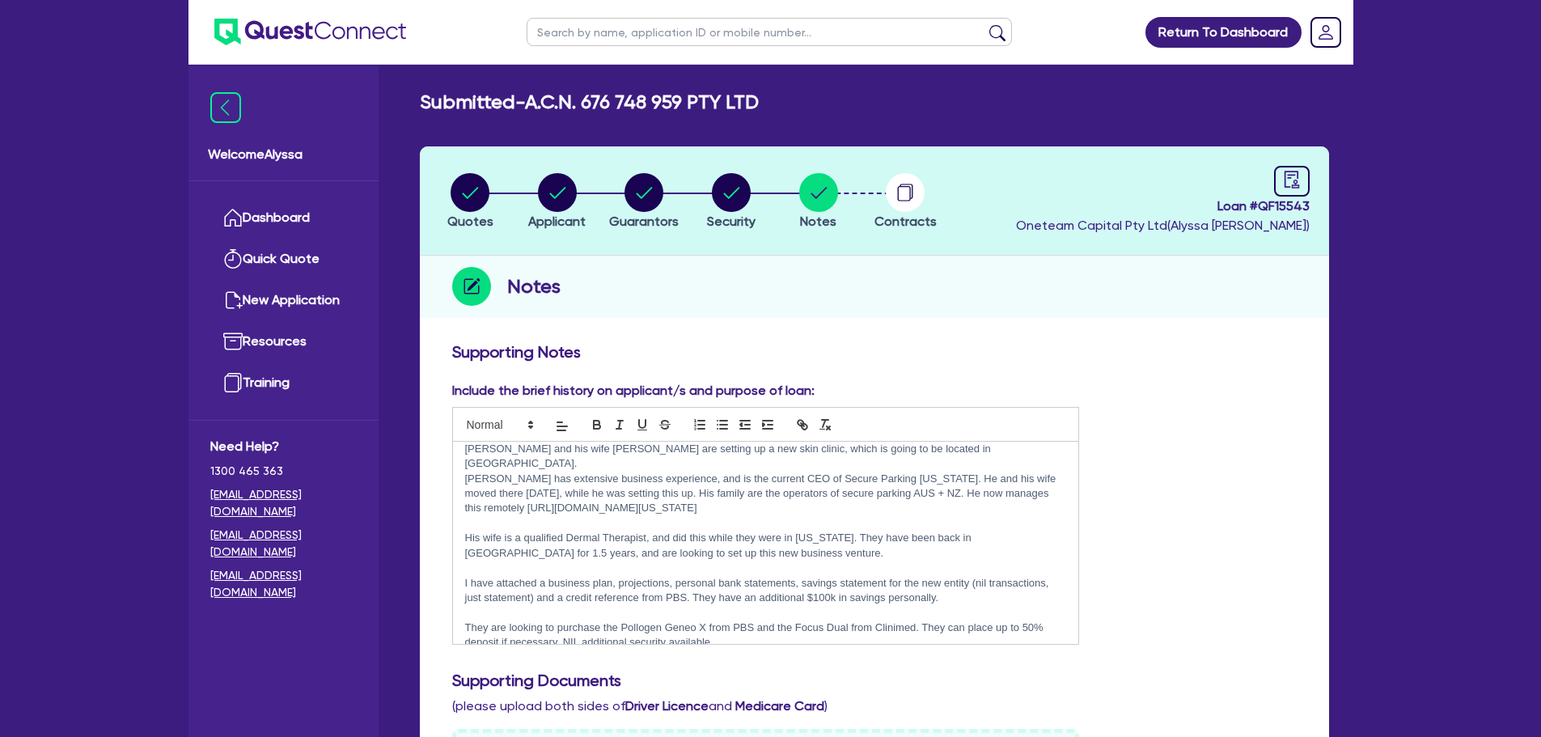
scroll to position [0, 0]
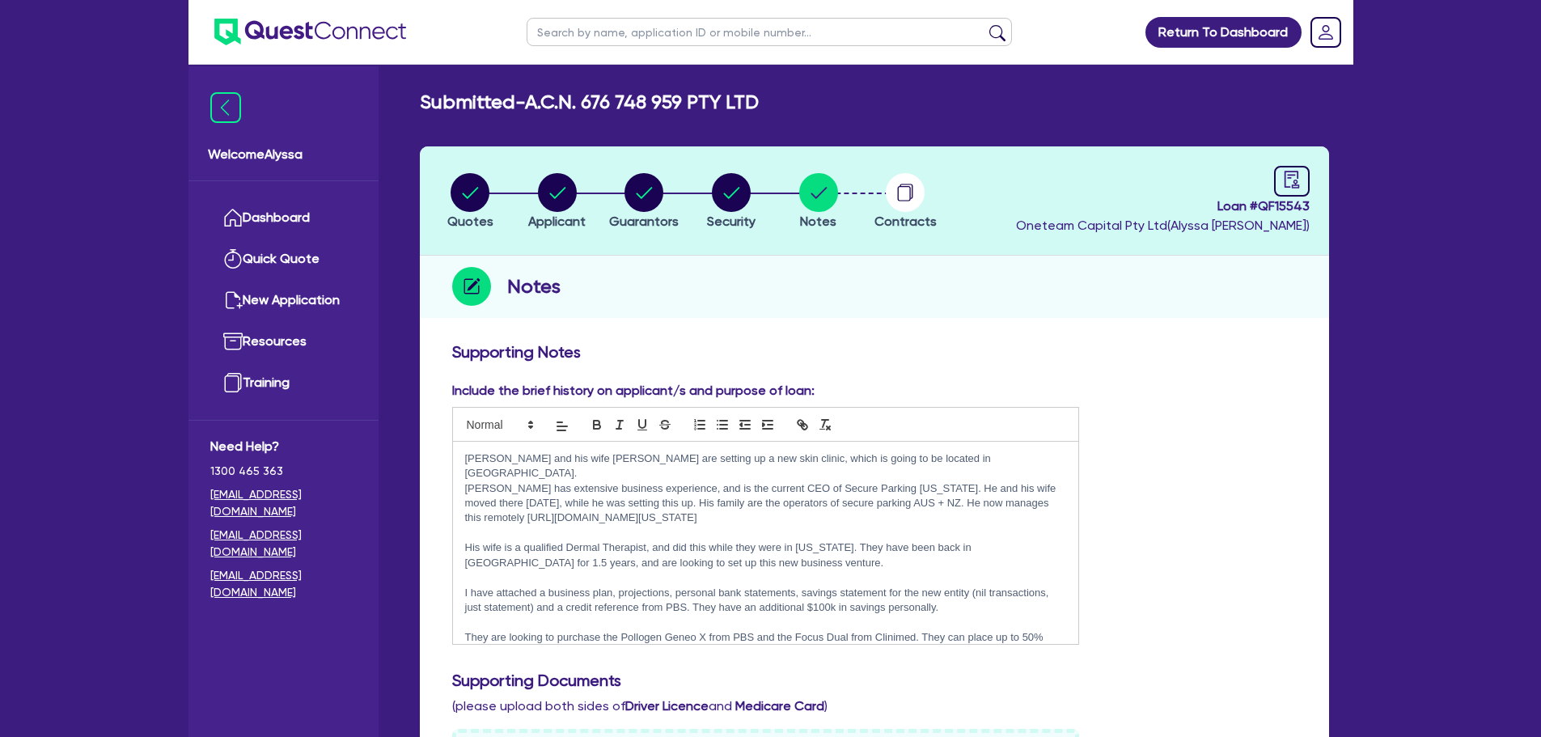
click at [858, 499] on p "Jonathan has extensive business experience, and is the current CEO of Secure Pa…" at bounding box center [766, 503] width 602 height 45
click at [507, 550] on p "Jonathans current income is $190k USD along with performance incentives. He is …" at bounding box center [766, 556] width 602 height 30
click at [686, 543] on p "Jonathans current income is $190k USD along with performance incentives. He is …" at bounding box center [766, 556] width 602 height 30
click at [910, 481] on p "Jonathan has extensive business experience, and is the current CEO of Secure Pa…" at bounding box center [766, 503] width 602 height 45
click at [976, 502] on p "Jonathan has extensive business experience, and is the current CEO of Secure Pa…" at bounding box center [766, 503] width 602 height 45
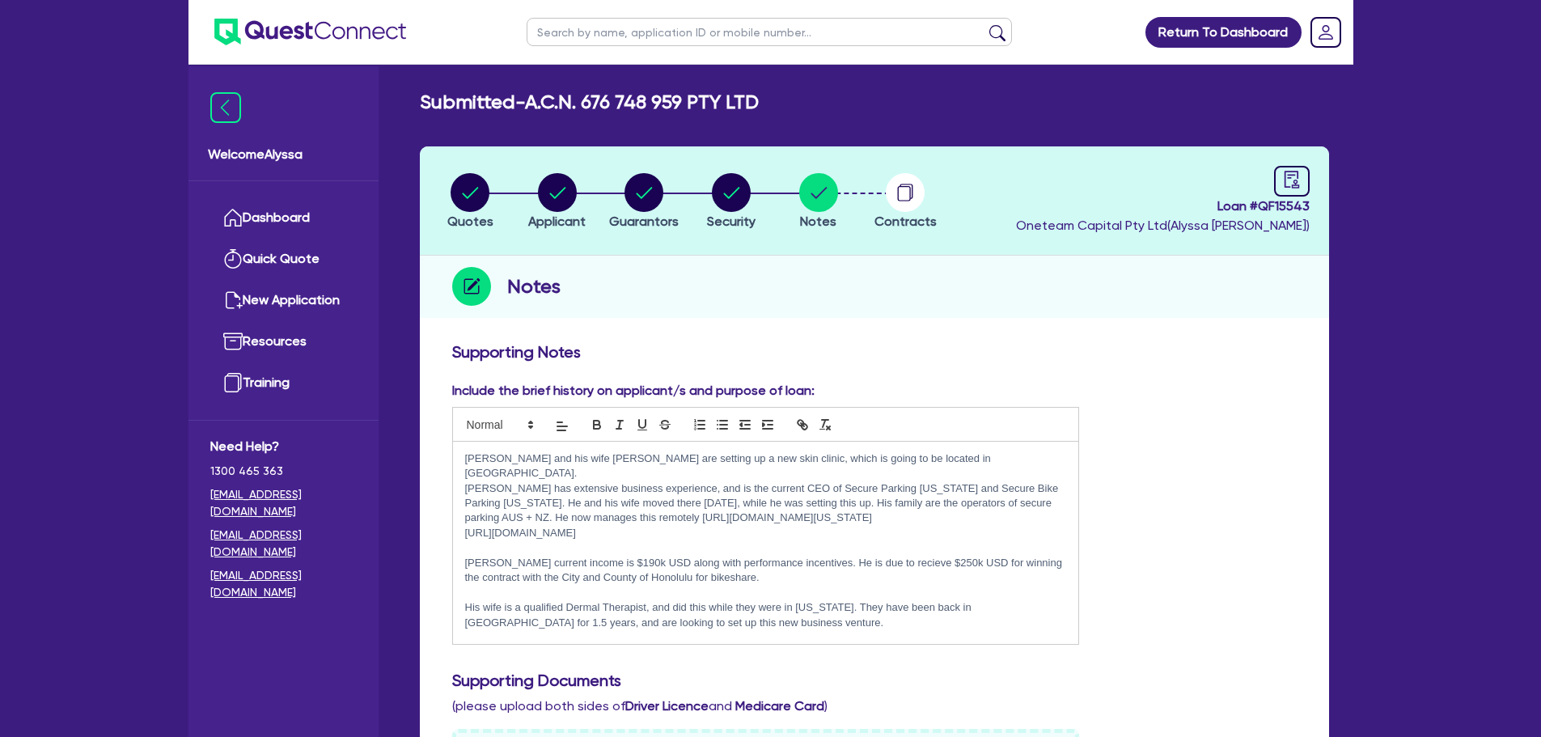
click at [646, 600] on p "His wife is a qualified Dermal Therapist, and did this while they were in Hawai…" at bounding box center [766, 615] width 602 height 30
click at [723, 600] on p "His wife is a qualified Dermal Therapist with a degree in Advanced Diploma of C…" at bounding box center [766, 622] width 602 height 45
click at [996, 604] on p "His wife is a qualified Dermal Therapist with an Advanced Diploma of Cosmetic D…" at bounding box center [766, 615] width 602 height 30
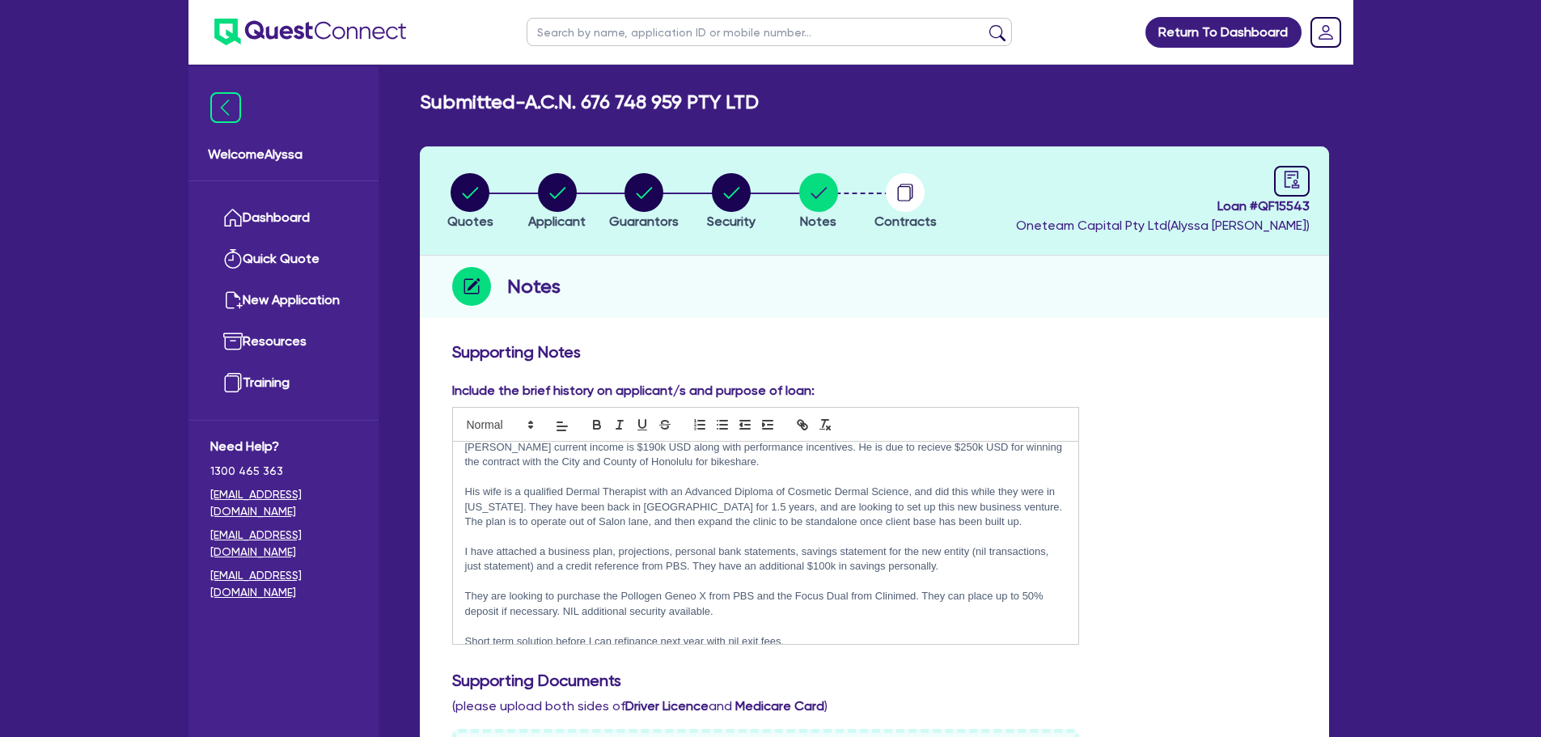
click at [799, 634] on p "Short term solution before I can refinance next year with nil exit fees." at bounding box center [766, 641] width 602 height 15
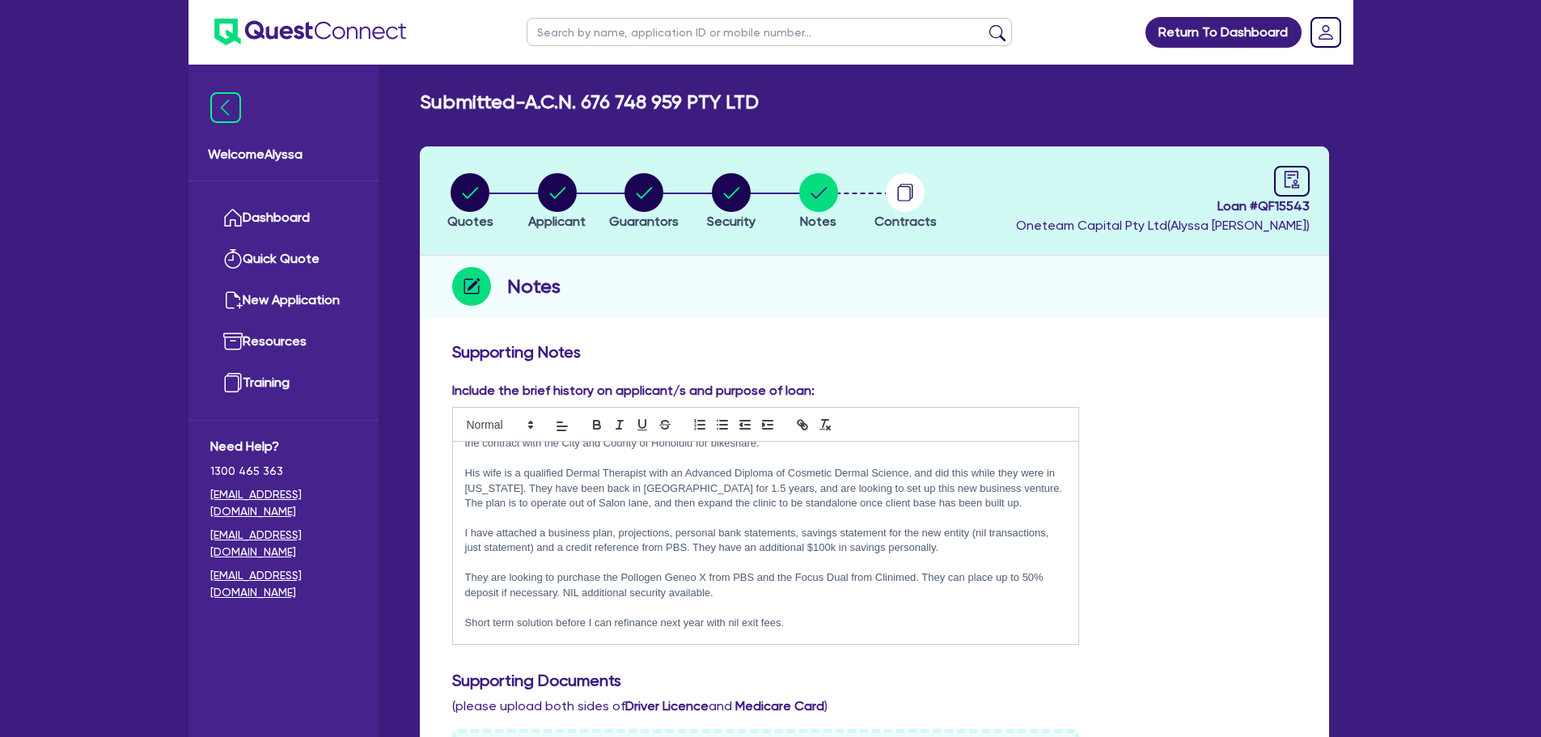
scroll to position [139, 0]
click at [646, 167] on header "Quotes Applicant Guarantors Security Notes Contracts Loan # QF15543 Oneteam Cap…" at bounding box center [874, 200] width 909 height 109
click at [643, 187] on circle "button" at bounding box center [644, 192] width 39 height 39
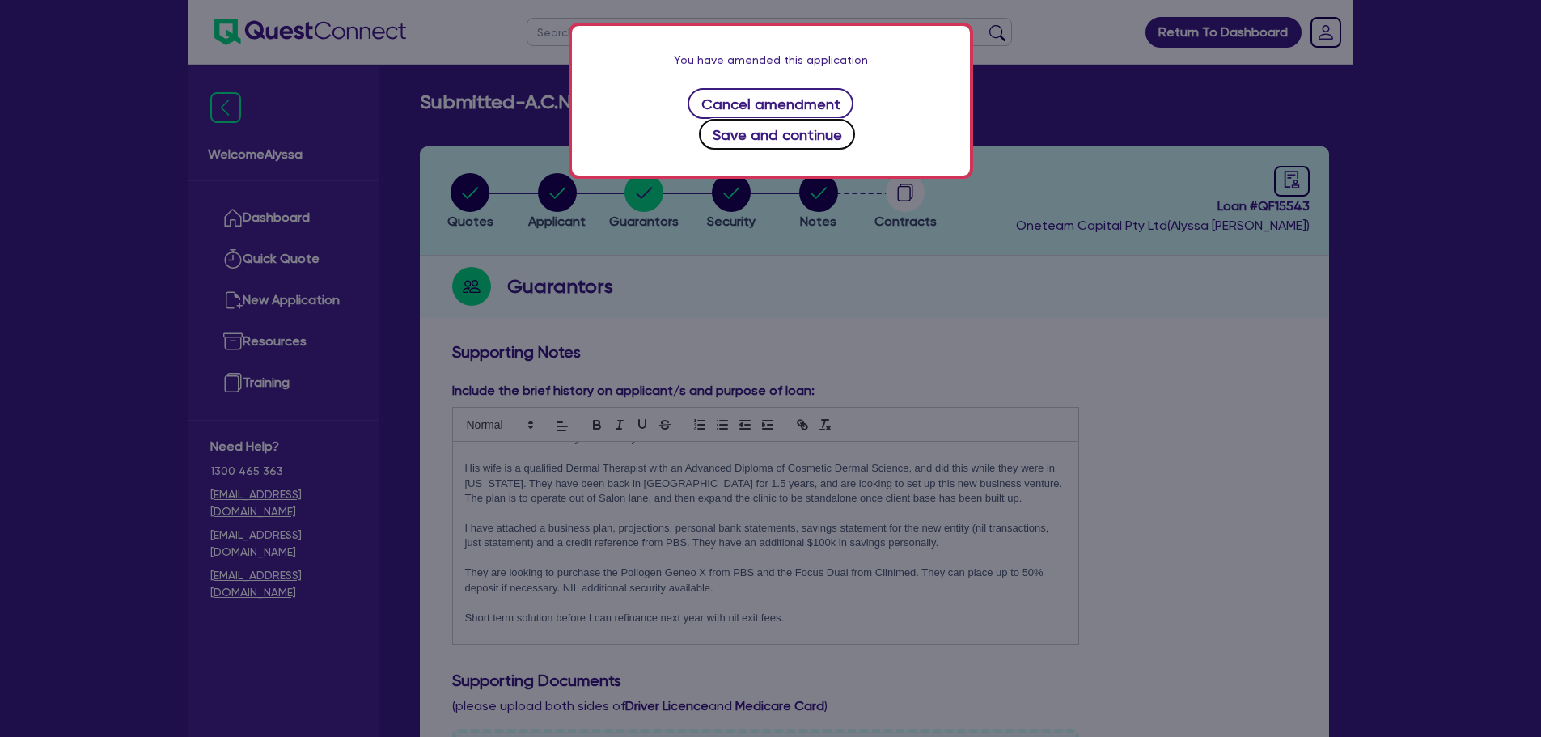
click at [844, 119] on button "Save and continue" at bounding box center [777, 134] width 156 height 31
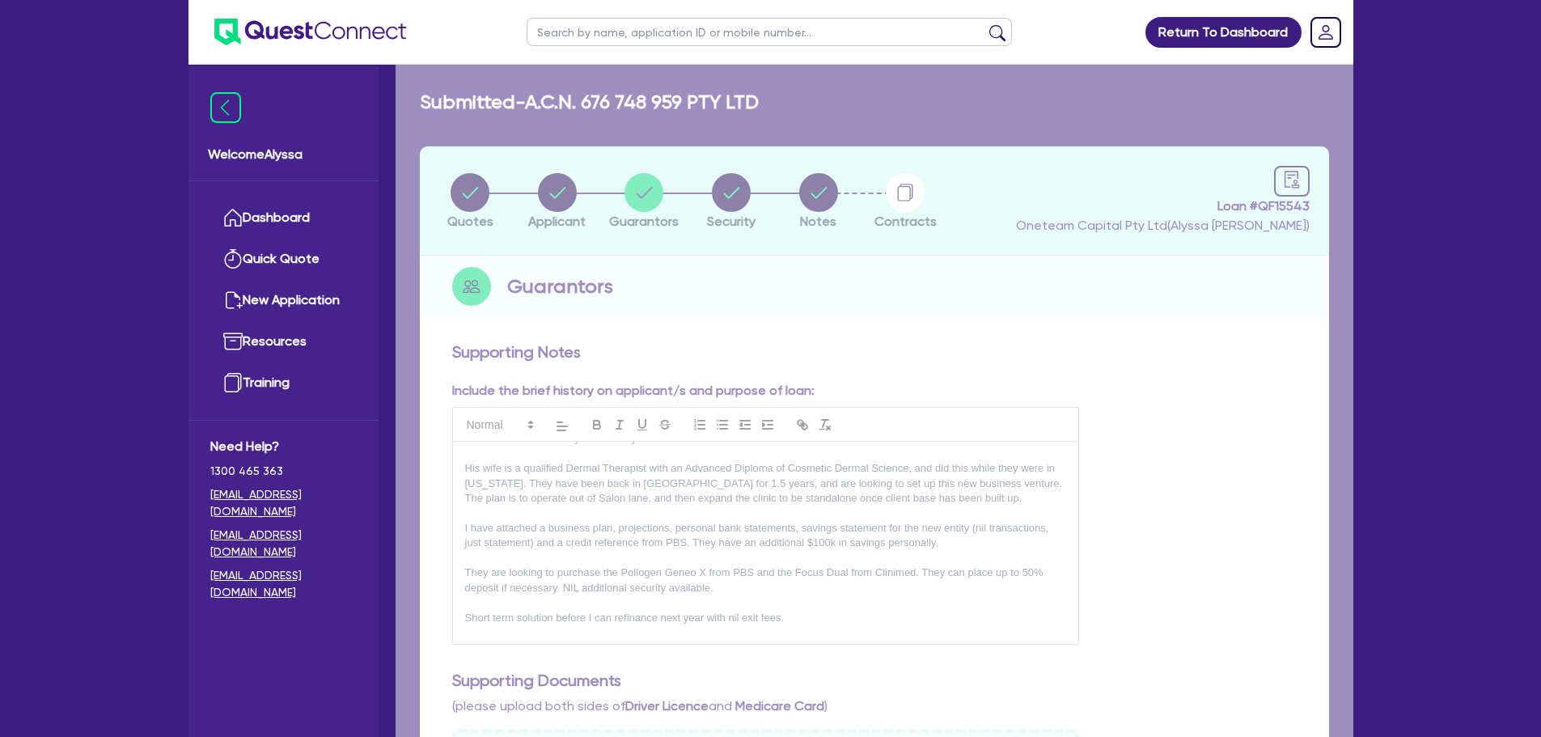
select select "MR"
select select "[GEOGRAPHIC_DATA]"
select select "MARRIED"
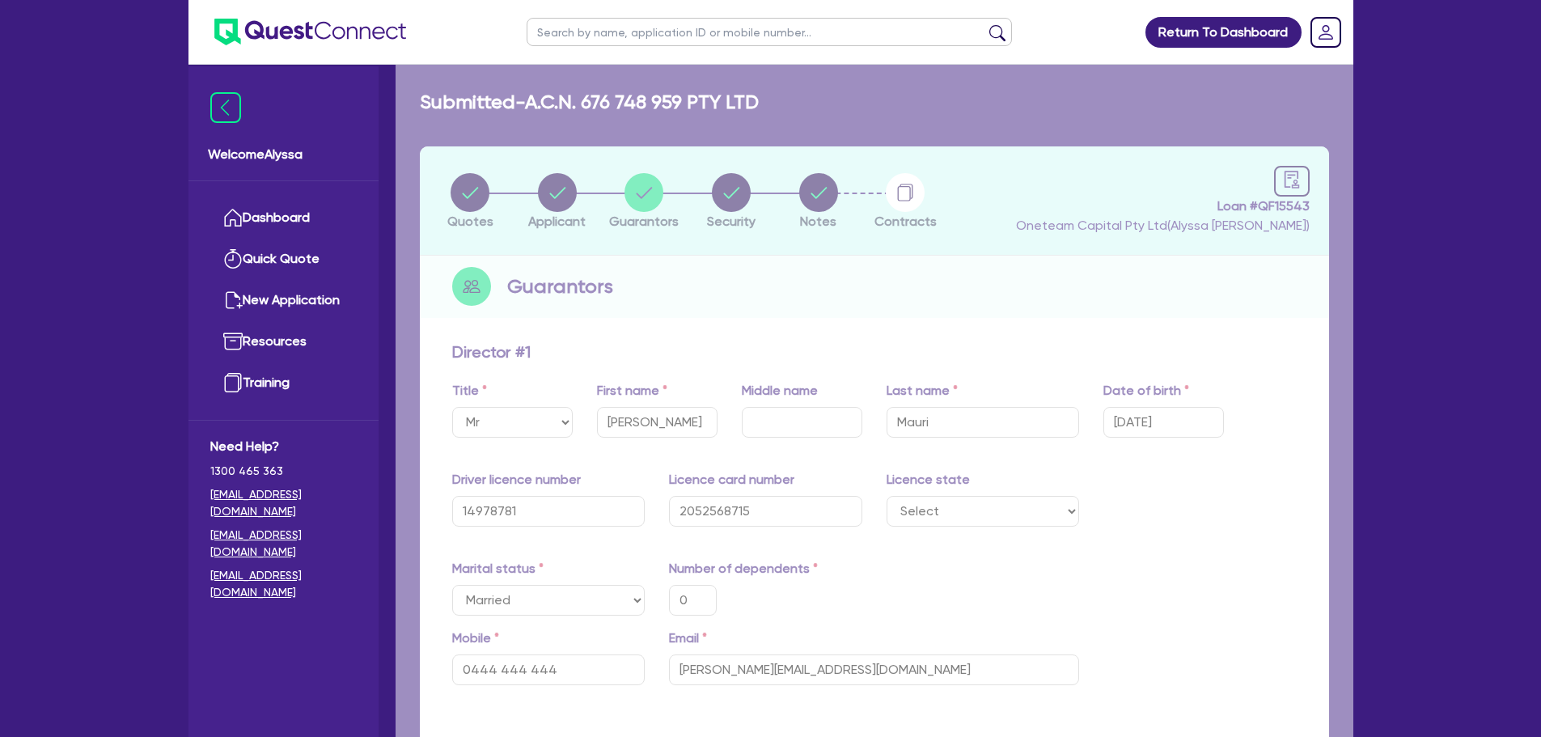
type input "0"
type input "0444 444 444"
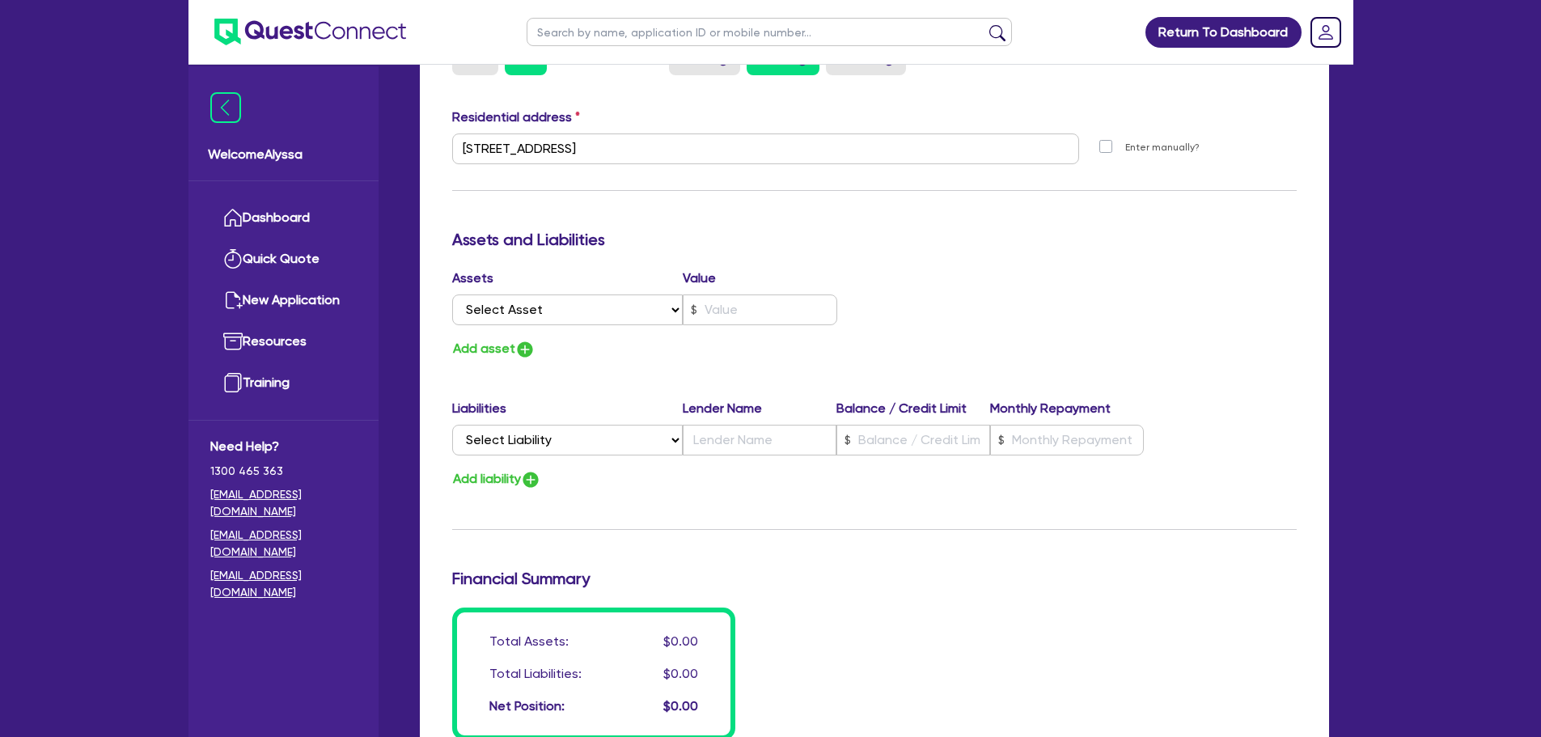
scroll to position [799, 0]
click at [574, 310] on select "Select Asset Cash Property Investment property Vehicle Truck Trailer Equipment …" at bounding box center [567, 309] width 231 height 31
select select "CASH"
click at [452, 294] on select "Select Asset Cash Property Investment property Vehicle Truck Trailer Equipment …" at bounding box center [567, 309] width 231 height 31
type input "0"
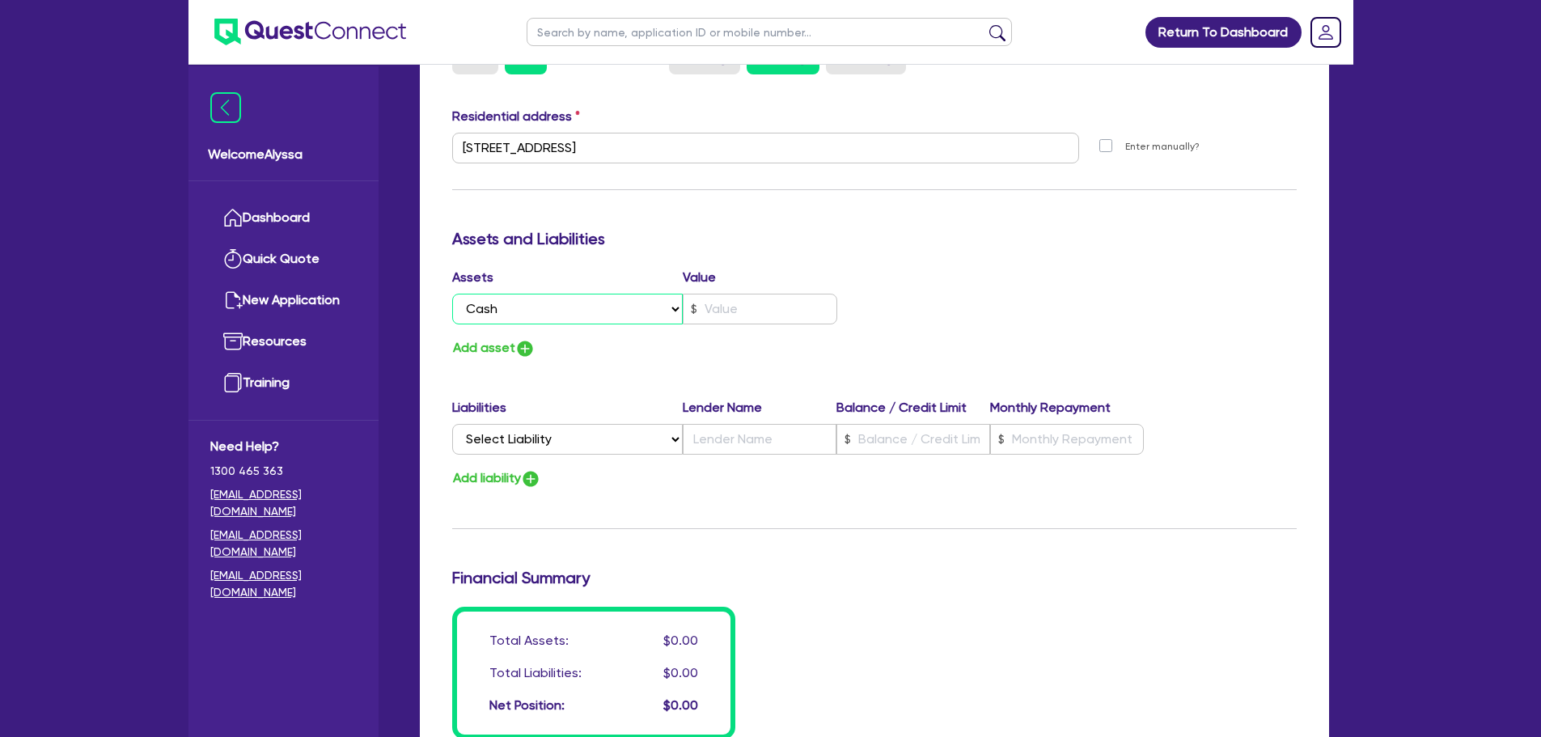
type input "0444 444 444"
click at [723, 310] on input "text" at bounding box center [760, 309] width 155 height 31
type input "0"
type input "0444 444 444"
type input "1"
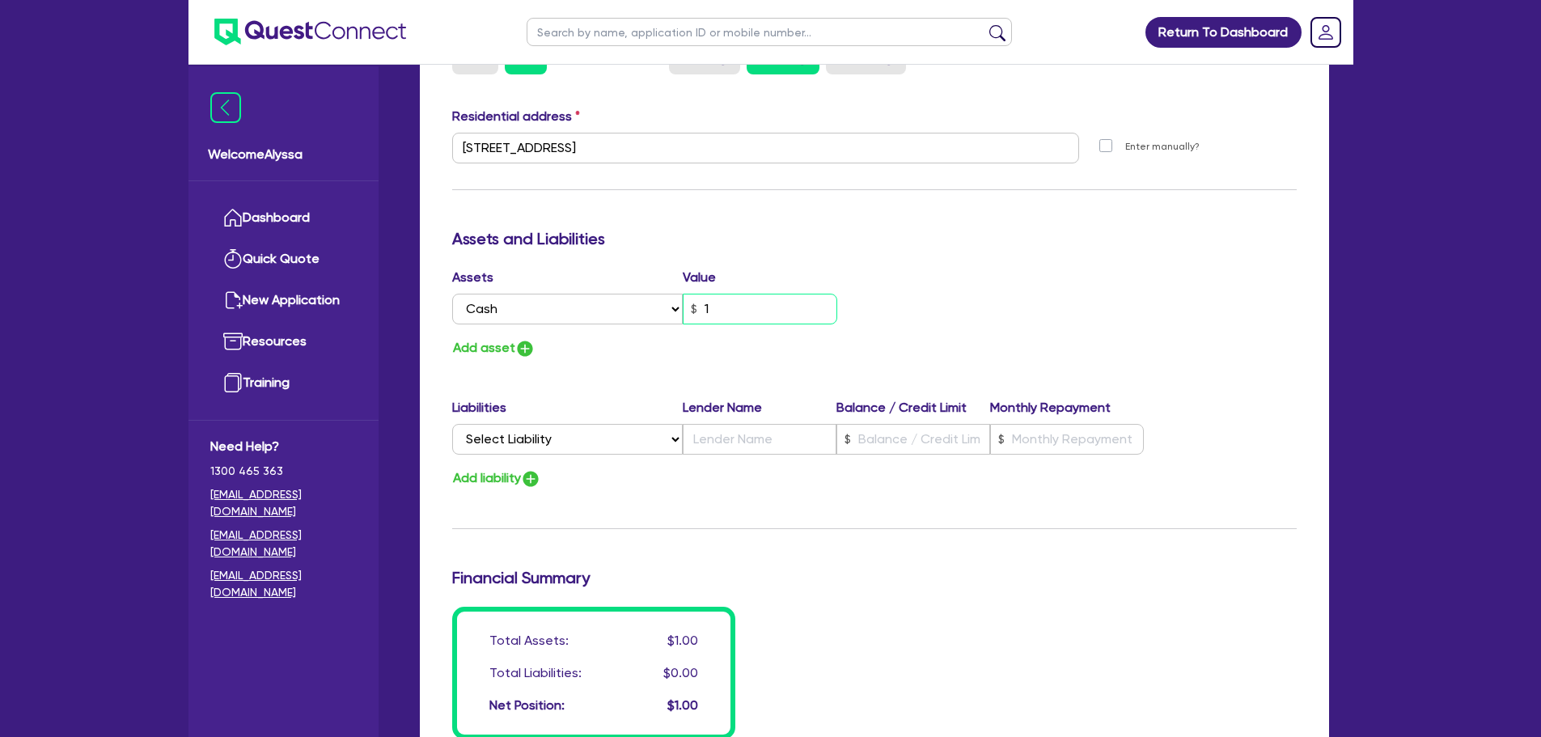
type input "0"
type input "0444 444 444"
type input "15"
type input "0"
type input "0444 444 444"
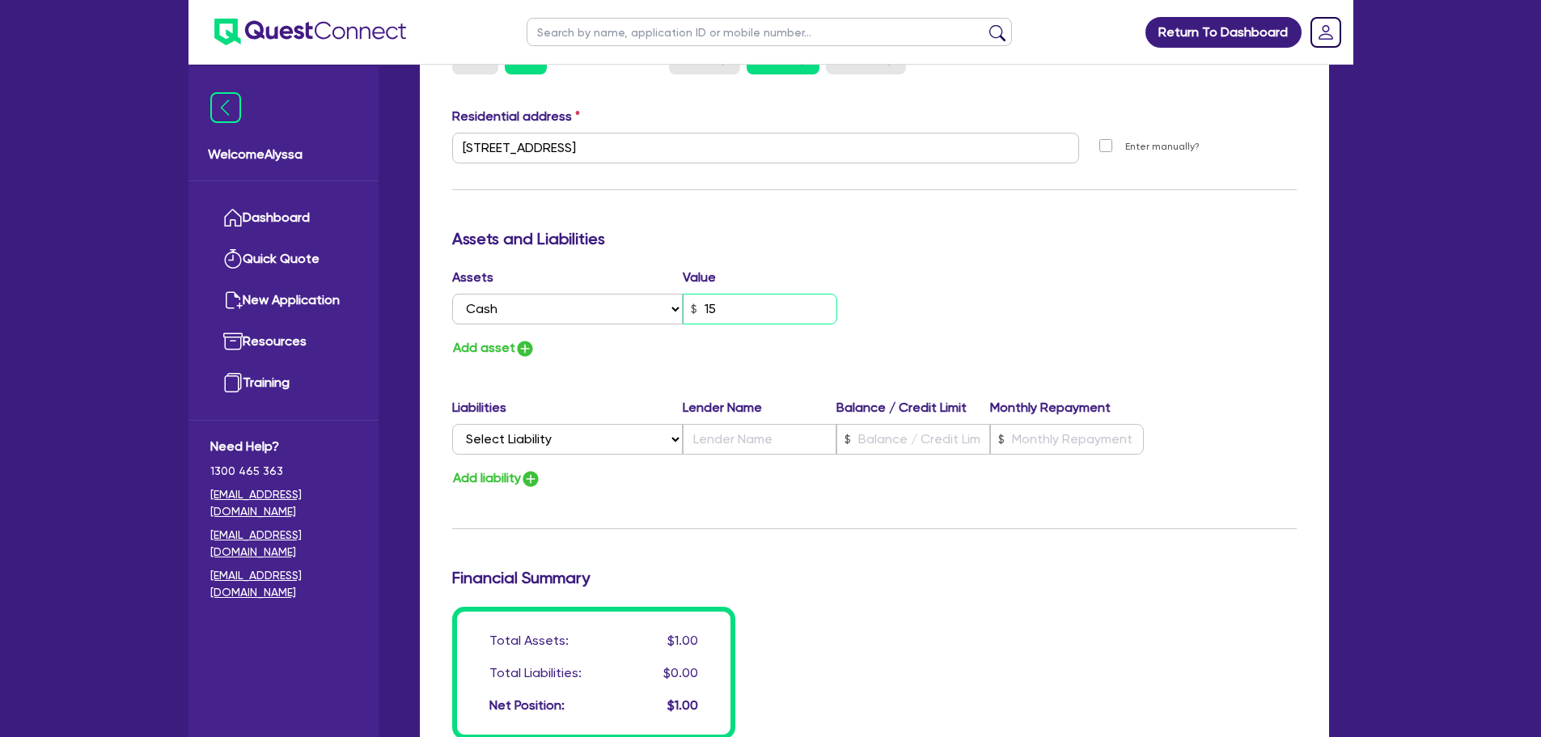
type input "150"
type input "0"
type input "0444 444 444"
type input "1,500"
type input "0"
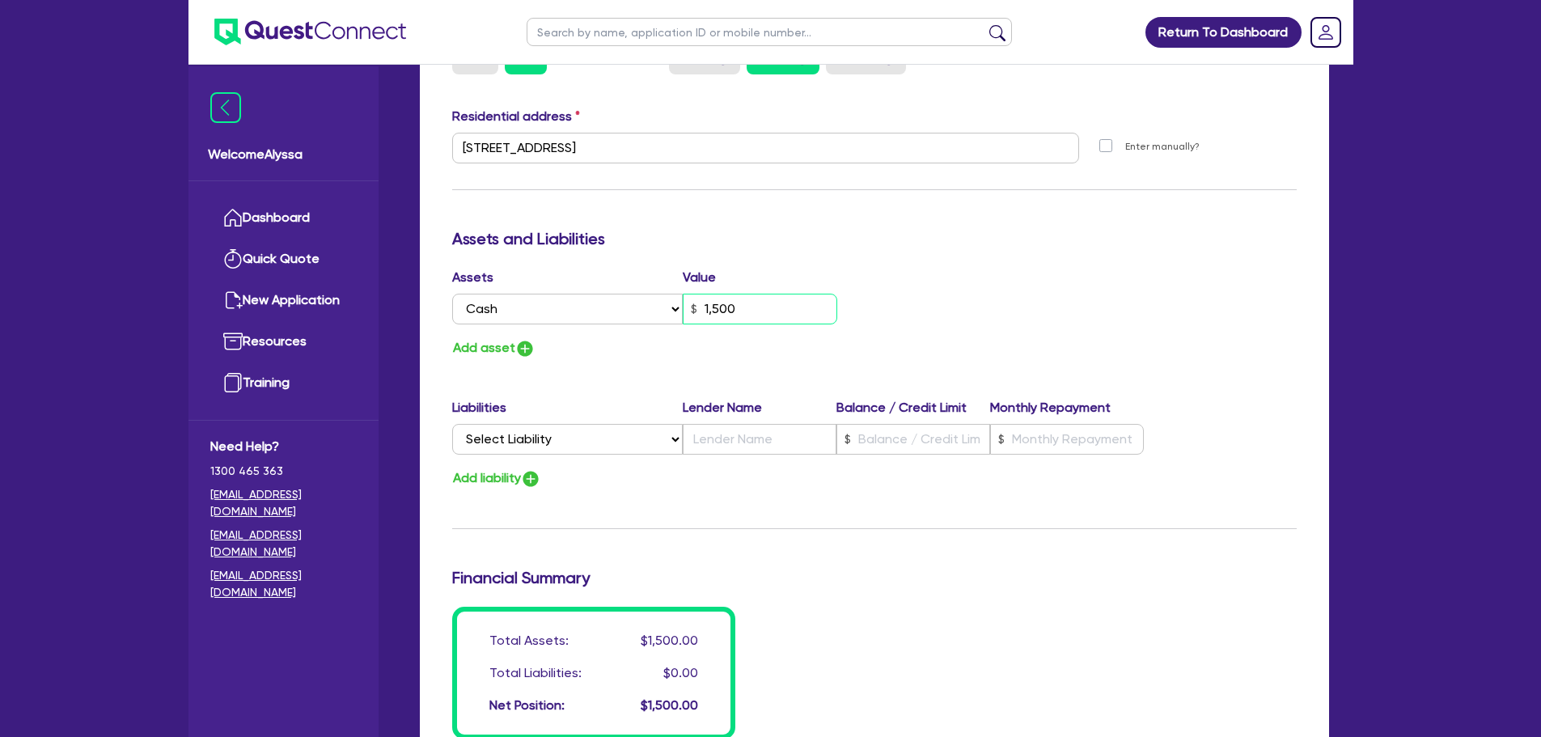
type input "0444 444 444"
type input "15,000"
type input "0"
type input "0444 444 444"
type input "150,000"
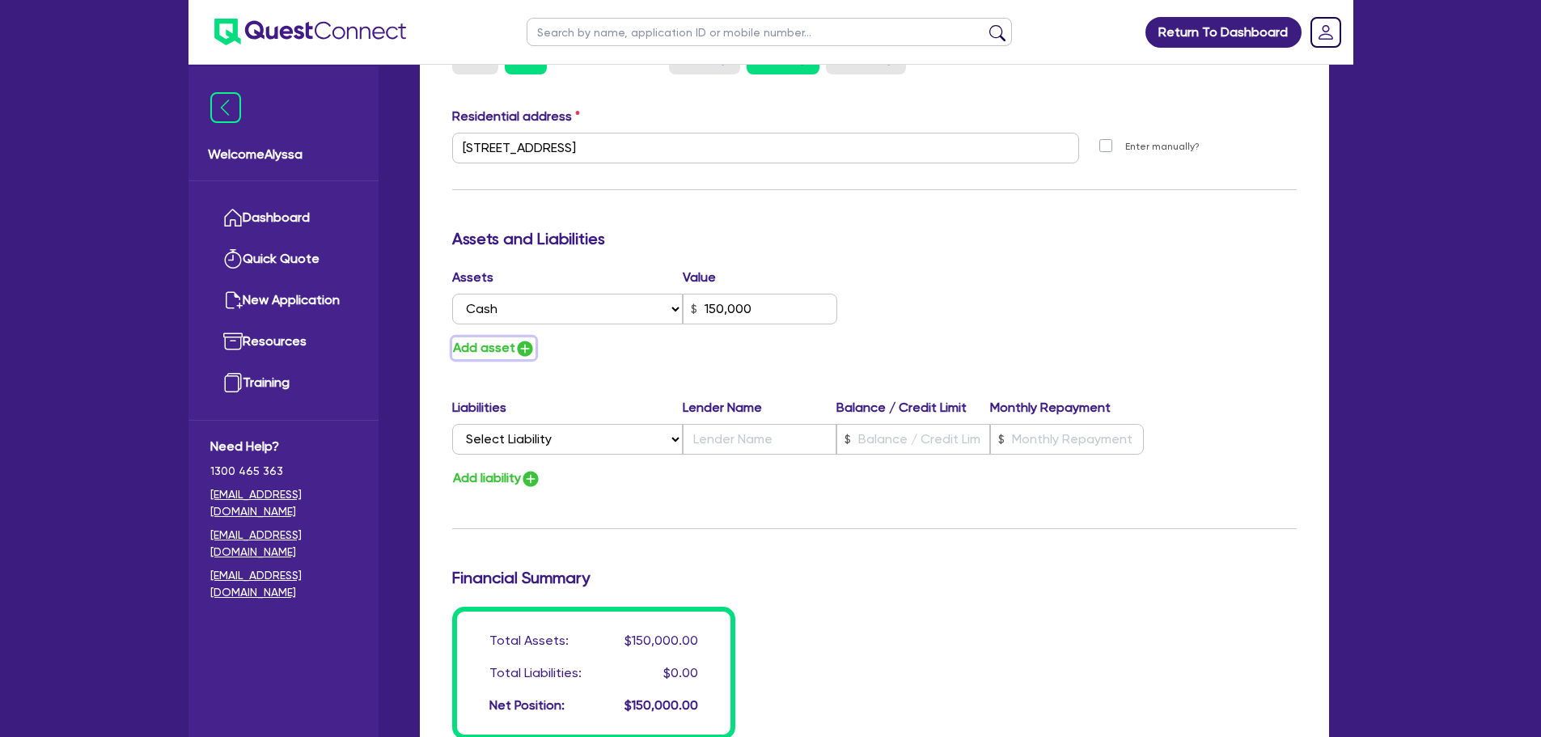
click at [519, 345] on img "button" at bounding box center [524, 348] width 19 height 19
type input "0"
type input "0444 444 444"
type input "150,000"
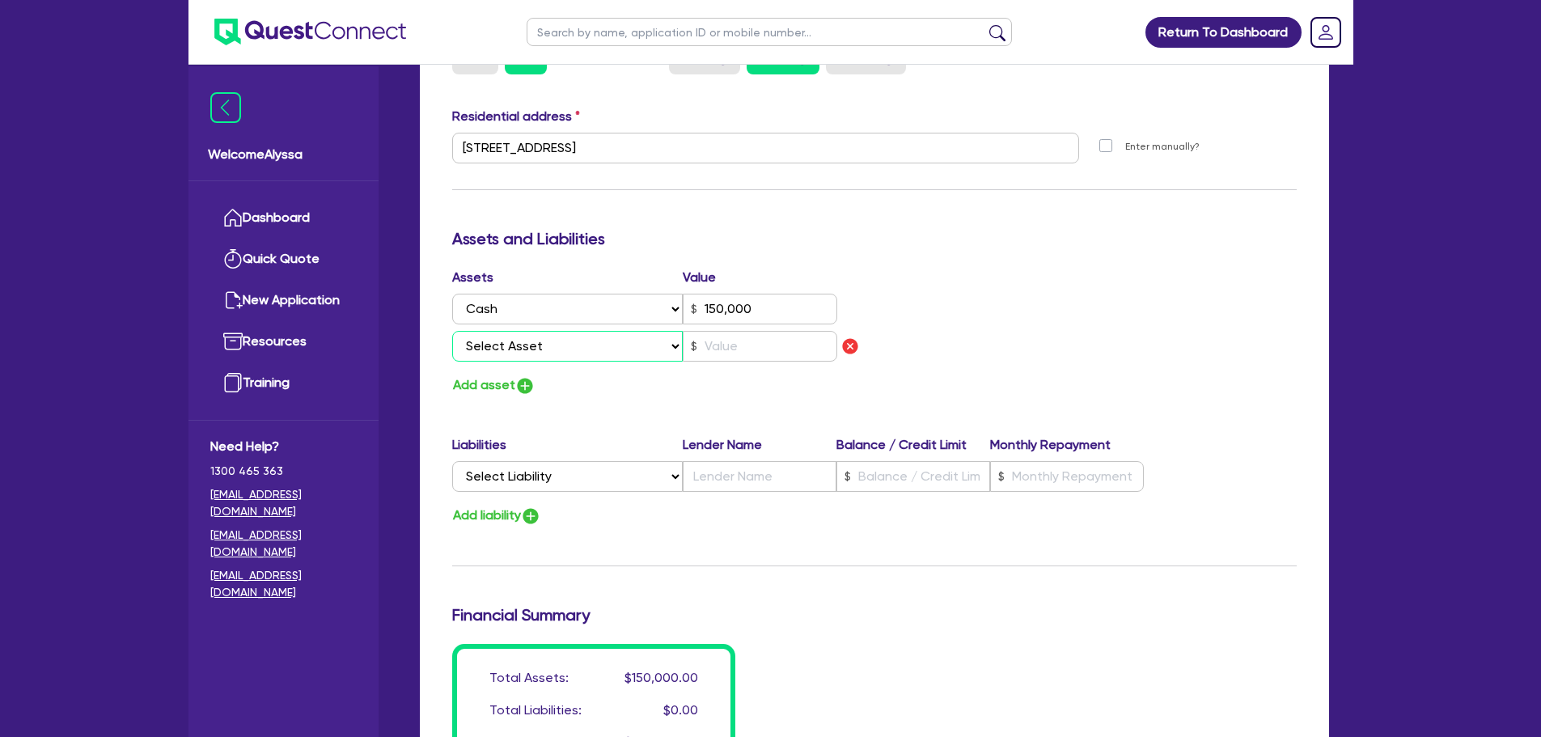
click at [502, 350] on select "Select Asset Cash Property Investment property Vehicle Truck Trailer Equipment …" at bounding box center [567, 346] width 231 height 31
select select "VEHICLE"
click at [452, 331] on select "Select Asset Cash Property Investment property Vehicle Truck Trailer Equipment …" at bounding box center [567, 346] width 231 height 31
type input "0"
type input "0444 444 444"
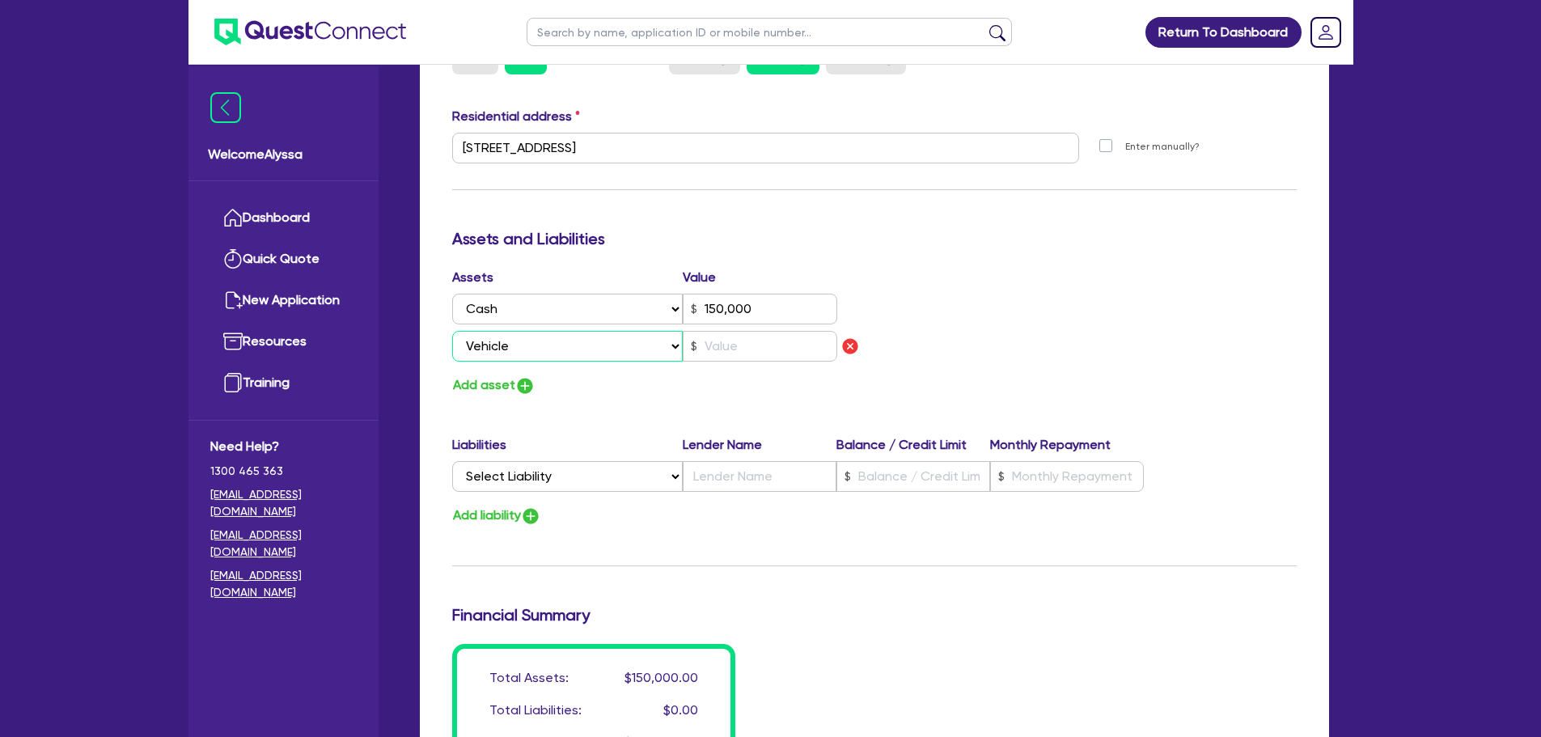
type input "150,000"
type input "0"
type input "0444 444 444"
type input "150,000"
type input "8"
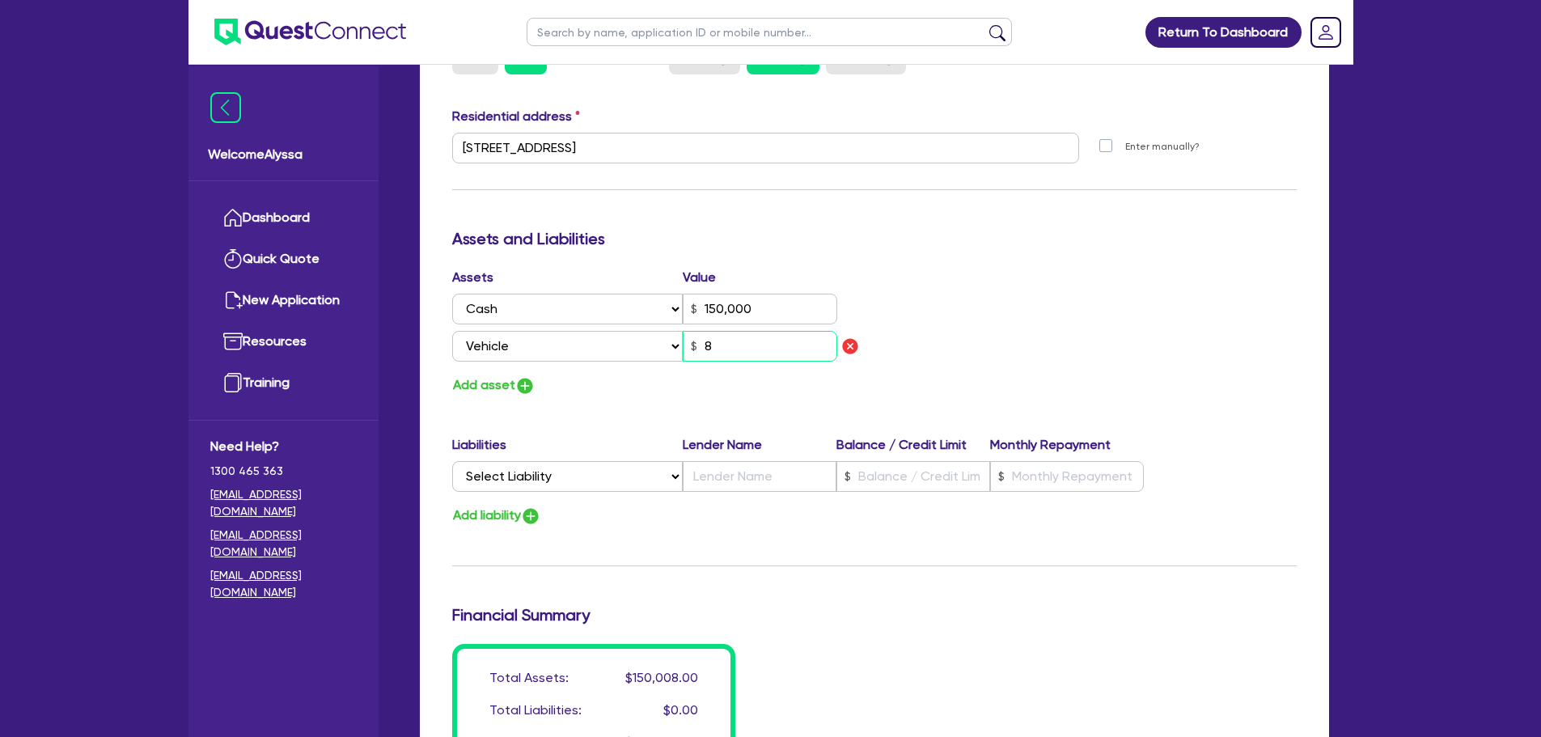
type input "0"
type input "0444 444 444"
type input "150,000"
type input "85"
type input "0"
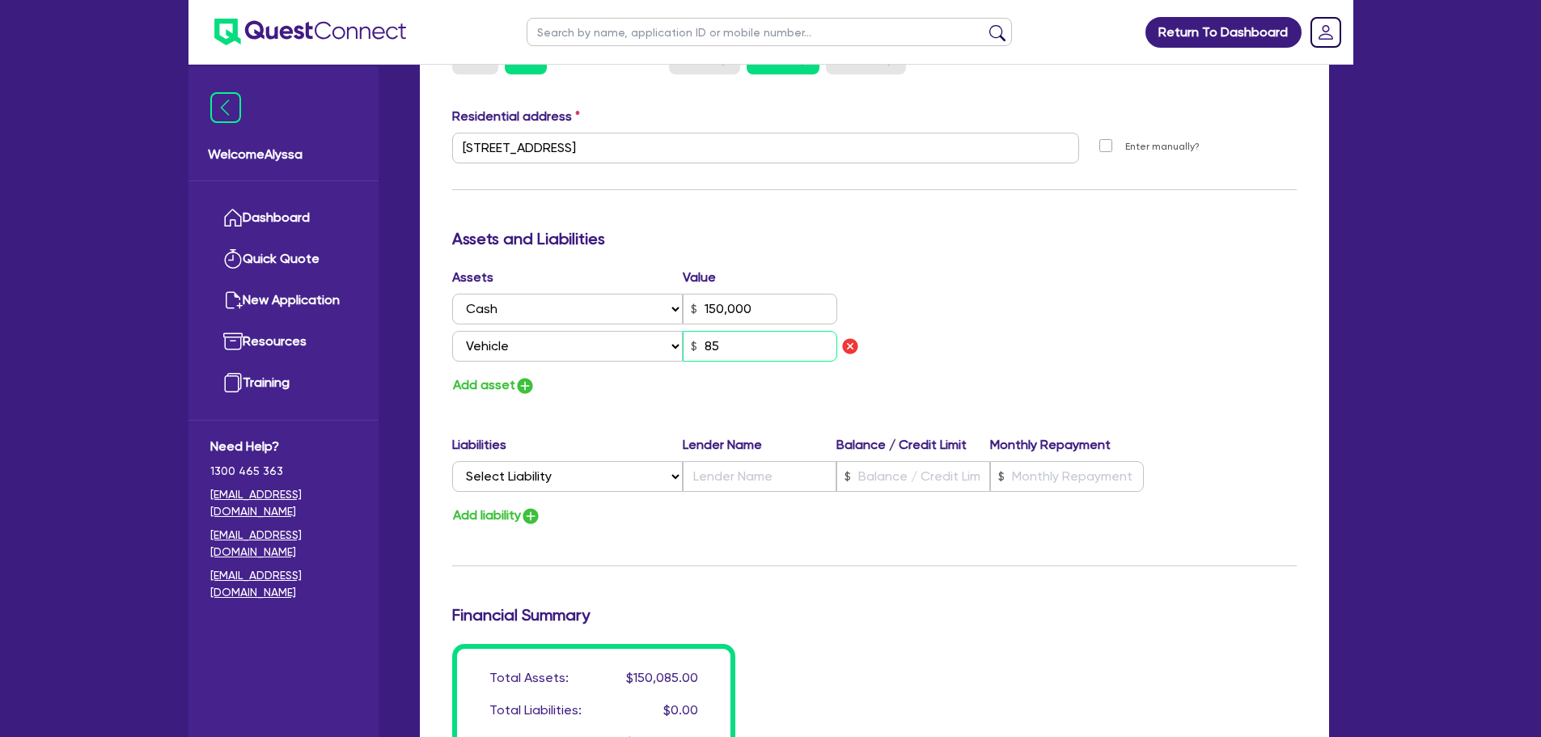
type input "0444 444 444"
type input "150,000"
type input "850"
type input "0"
type input "0444 444 444"
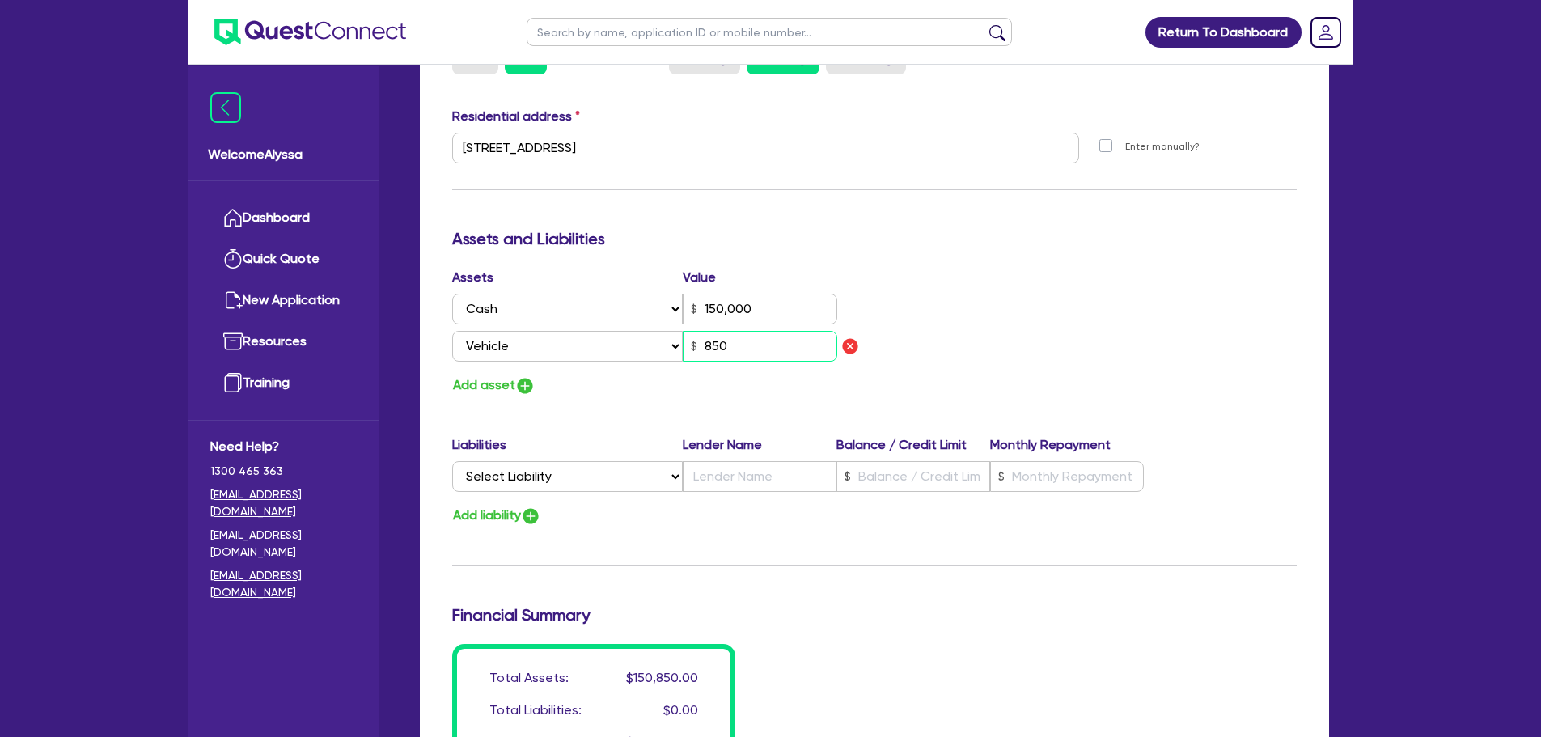
type input "150,000"
type input "8,500"
type input "0"
type input "0444 444 444"
type input "150,000"
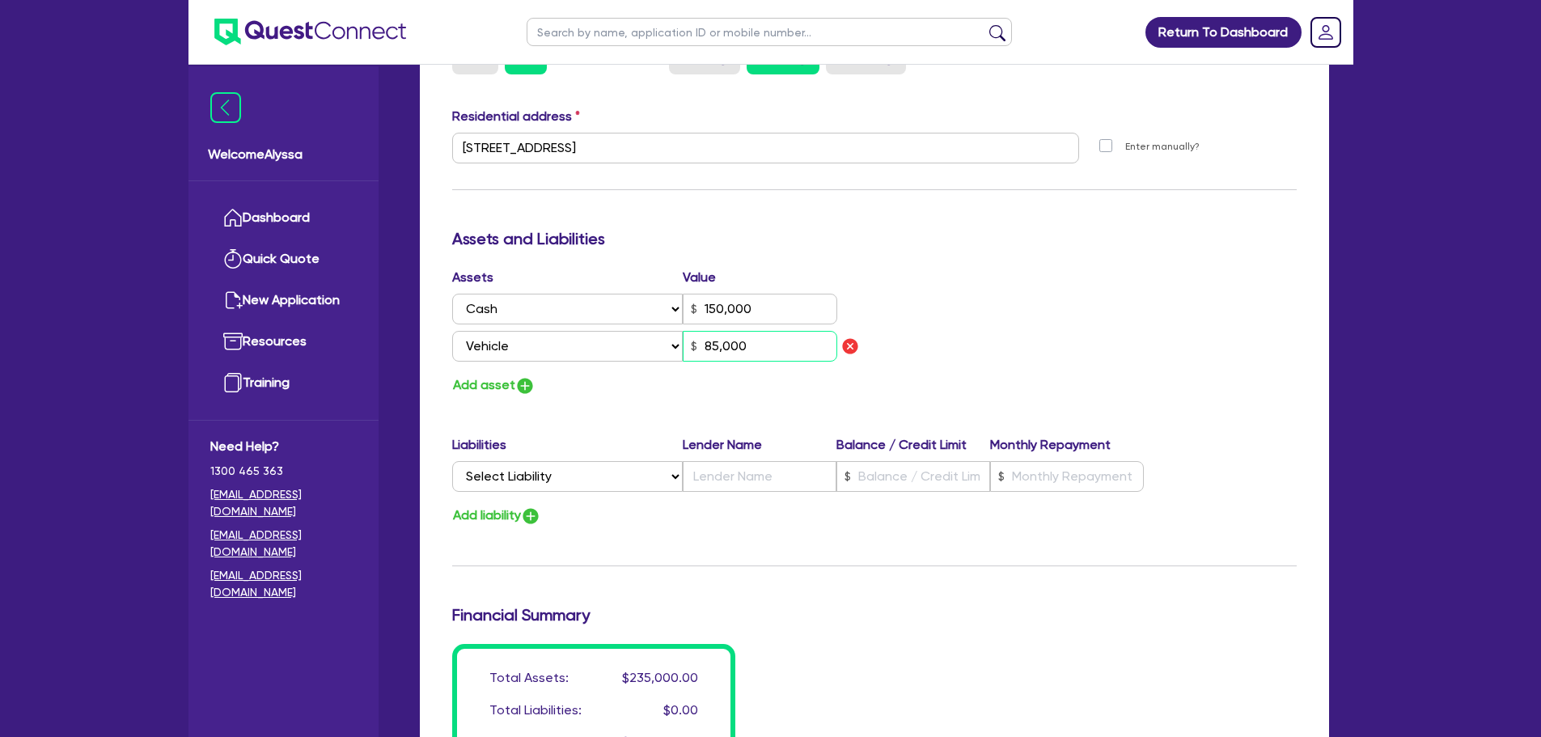
type input "85,000"
click at [516, 491] on select "Select Liability Credit card Mortgage Investment property loan Vehicle loan Tru…" at bounding box center [567, 476] width 231 height 31
select select "VEHICLE_LOAN"
click at [452, 461] on select "Select Liability Credit card Mortgage Investment property loan Vehicle loan Tru…" at bounding box center [567, 476] width 231 height 31
type input "0"
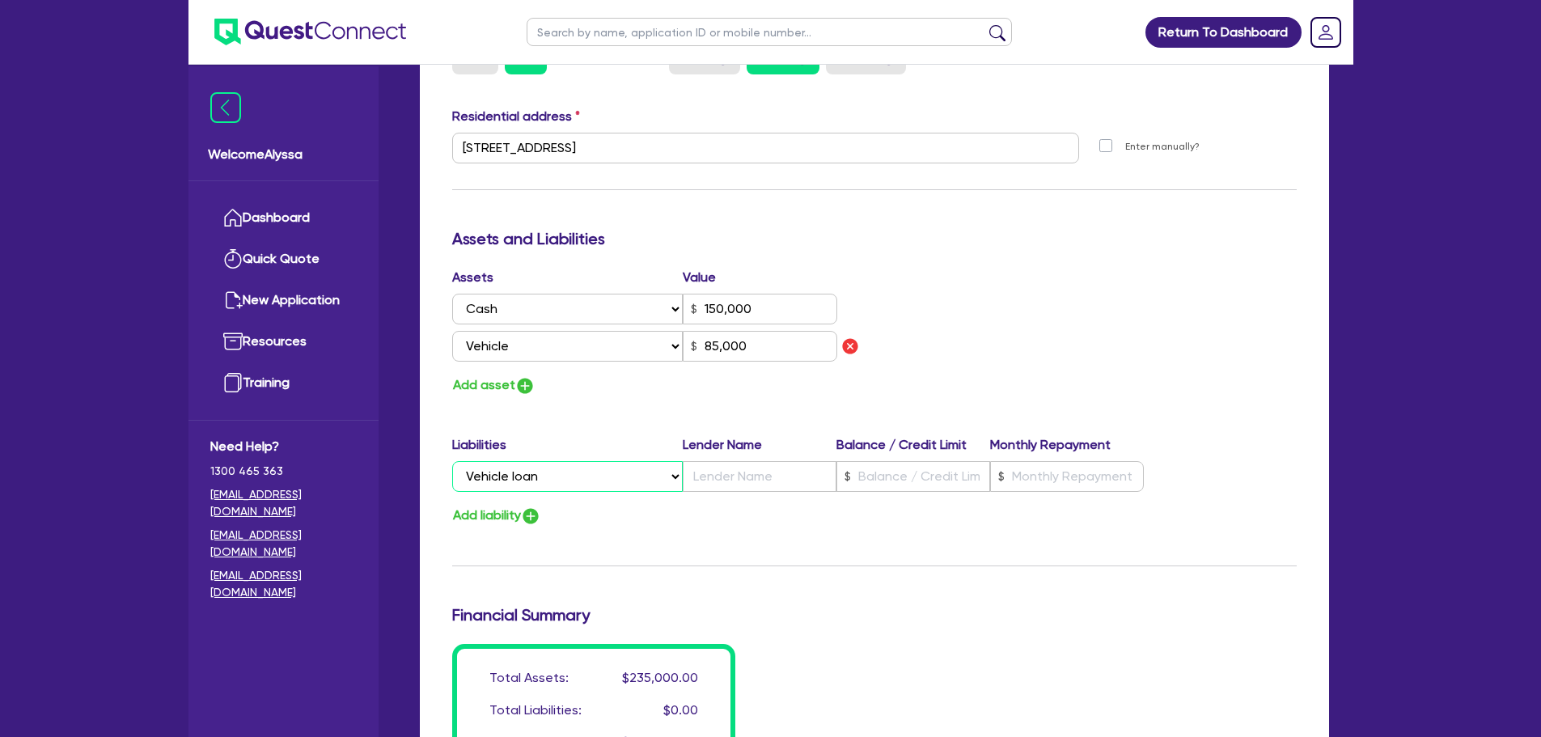
type input "0444 444 444"
type input "150,000"
type input "85,000"
type input "0"
type input "0444 444 444"
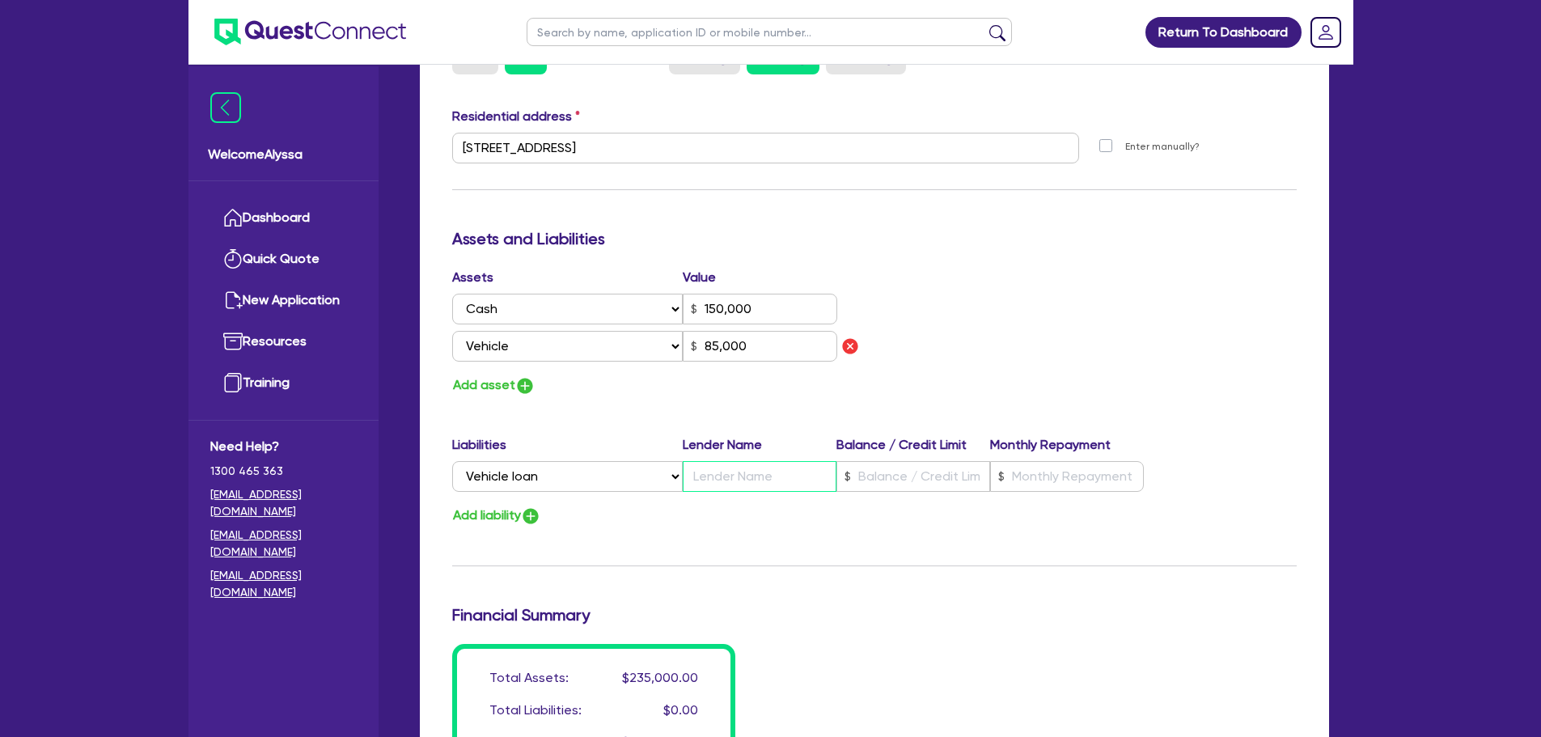
type input "150,000"
type input "V"
type input "85,000"
type input "0"
type input "0444 444 444"
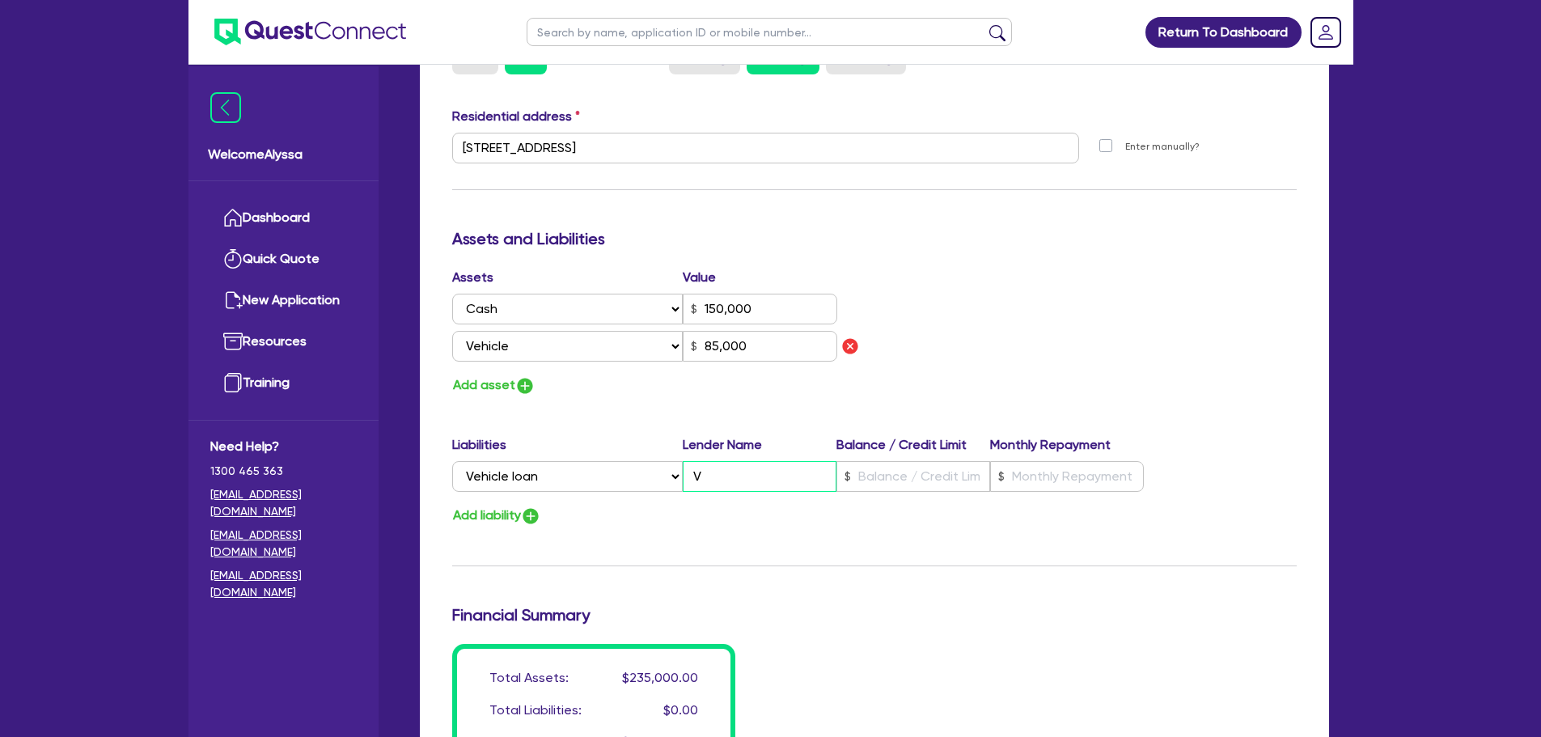
type input "150,000"
type input "VW"
type input "85,000"
type input "0"
type input "0444 444 444"
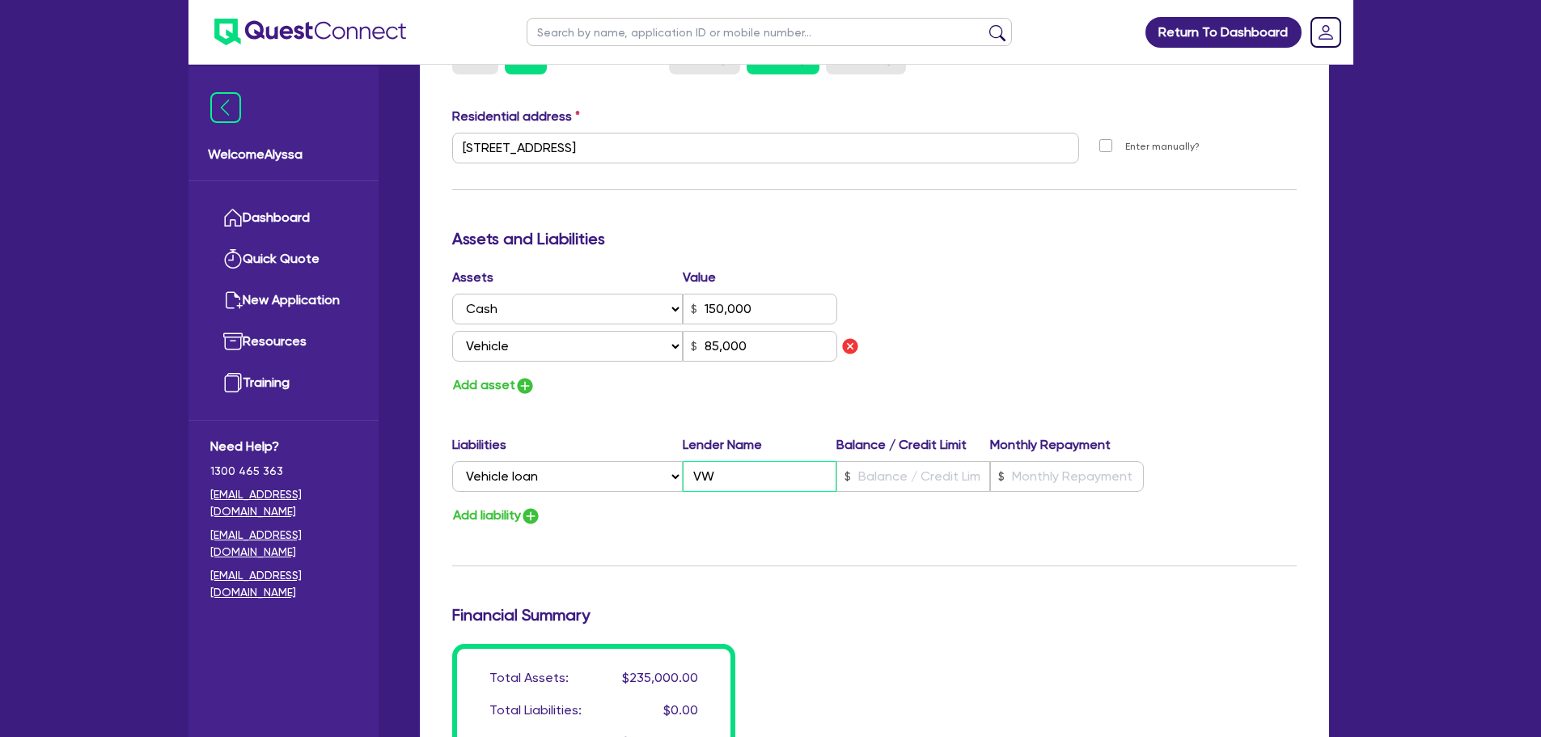
type input "150,000"
type input "VWF"
type input "85,000"
type input "0"
type input "0444 444 444"
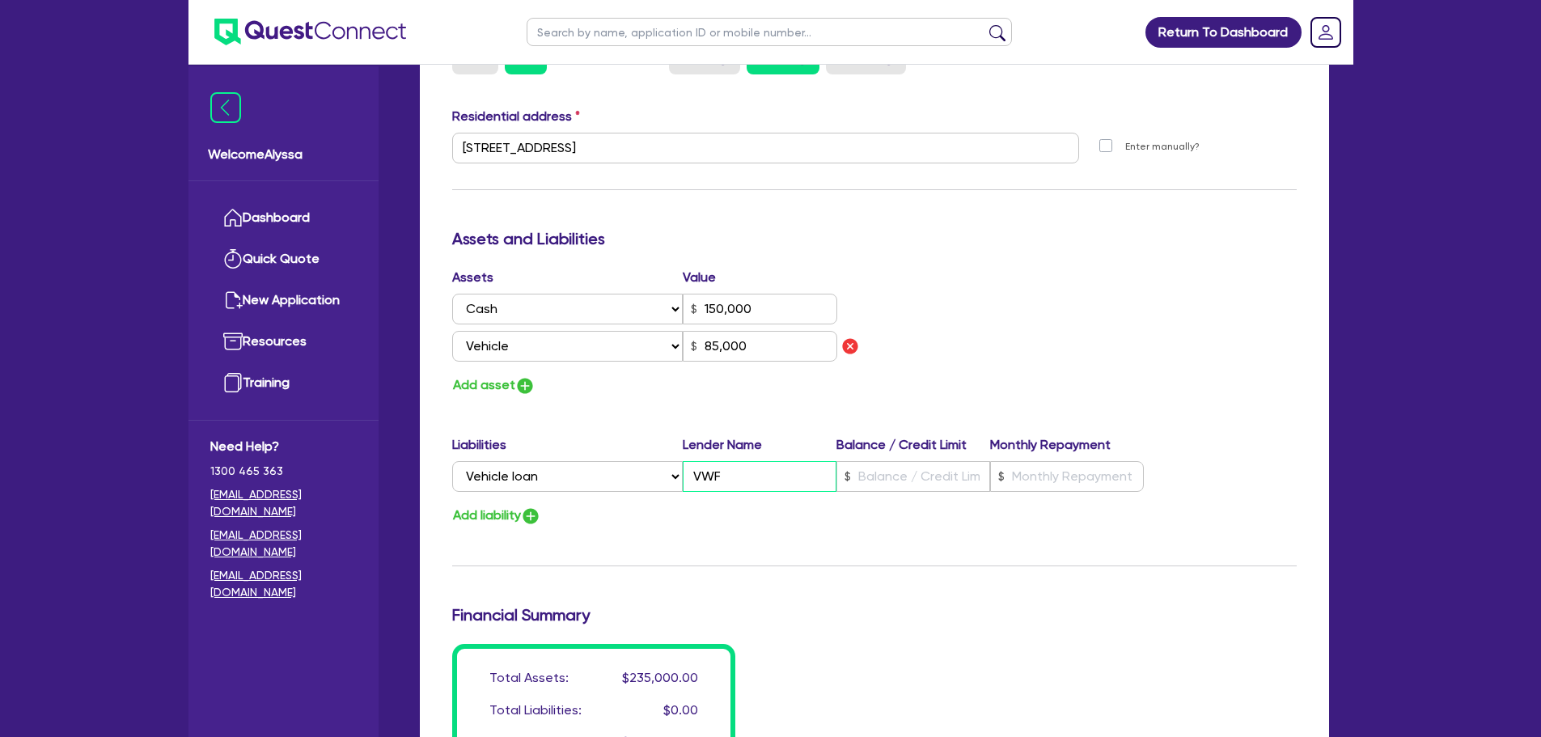
type input "150,000"
type input "VWFS"
type input "85,000"
type input "VWFS"
type input "0"
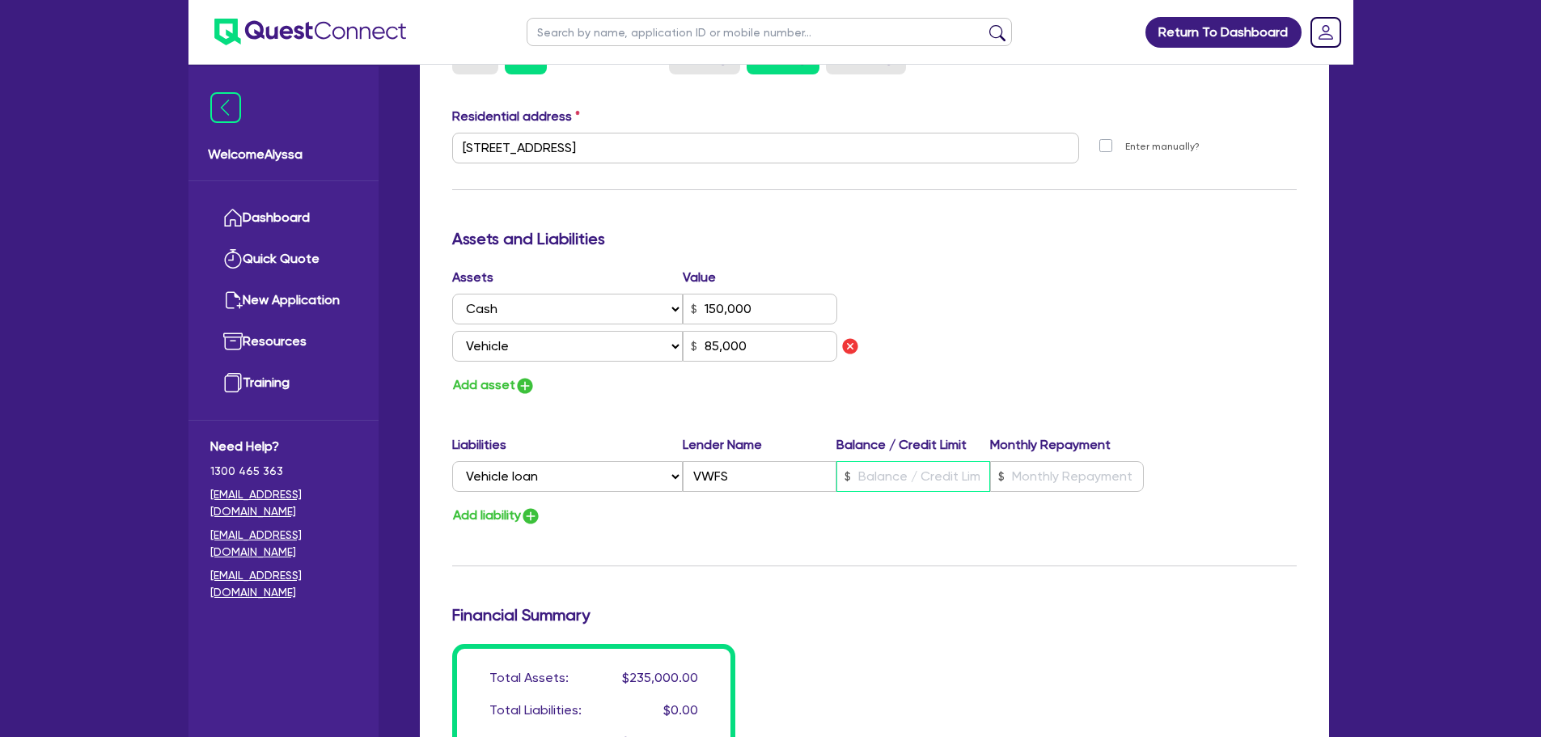
type input "0444 444 444"
type input "150,000"
type input "4"
type input "85,000"
type input "0"
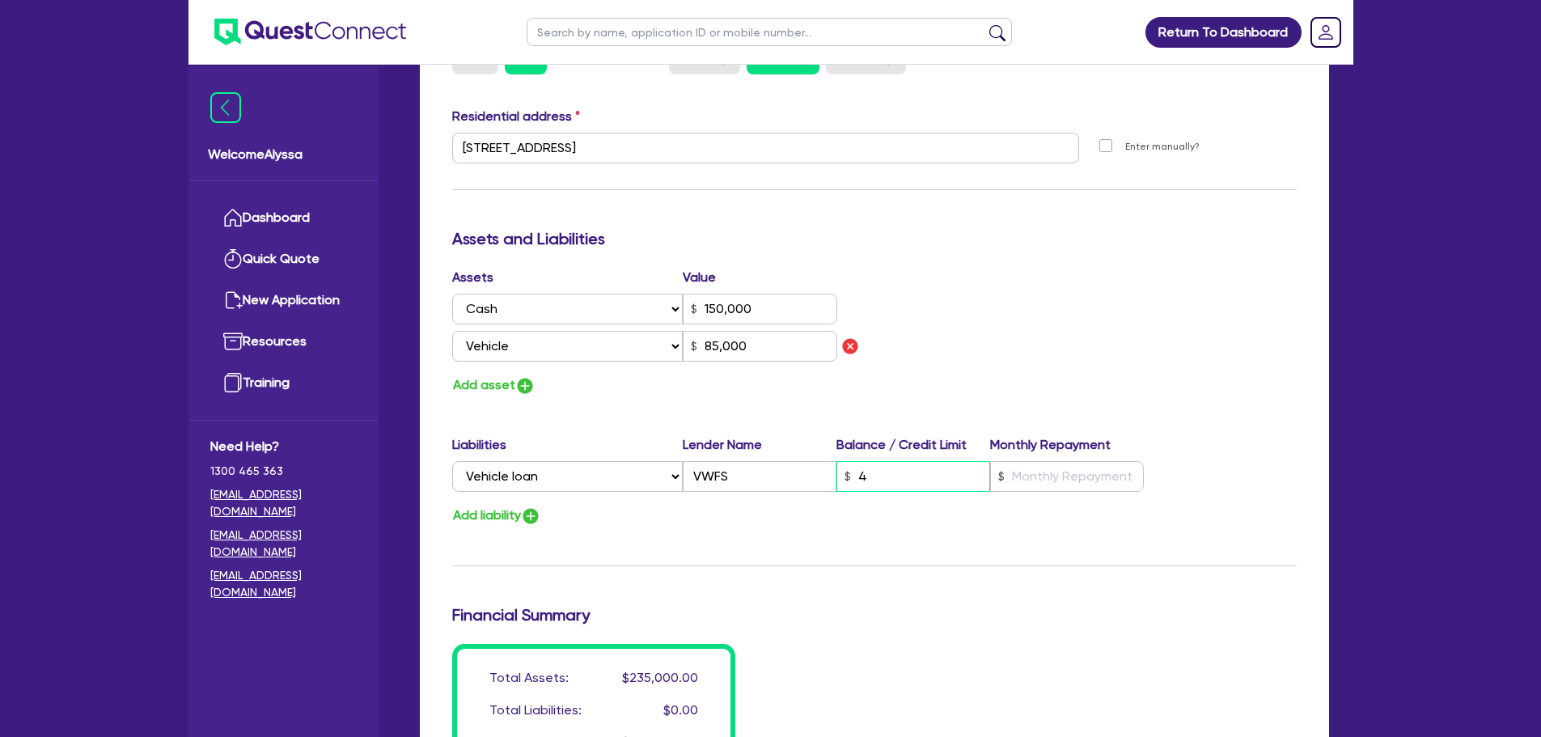
type input "0444 444 444"
type input "150,000"
type input "41"
type input "85,000"
type input "0"
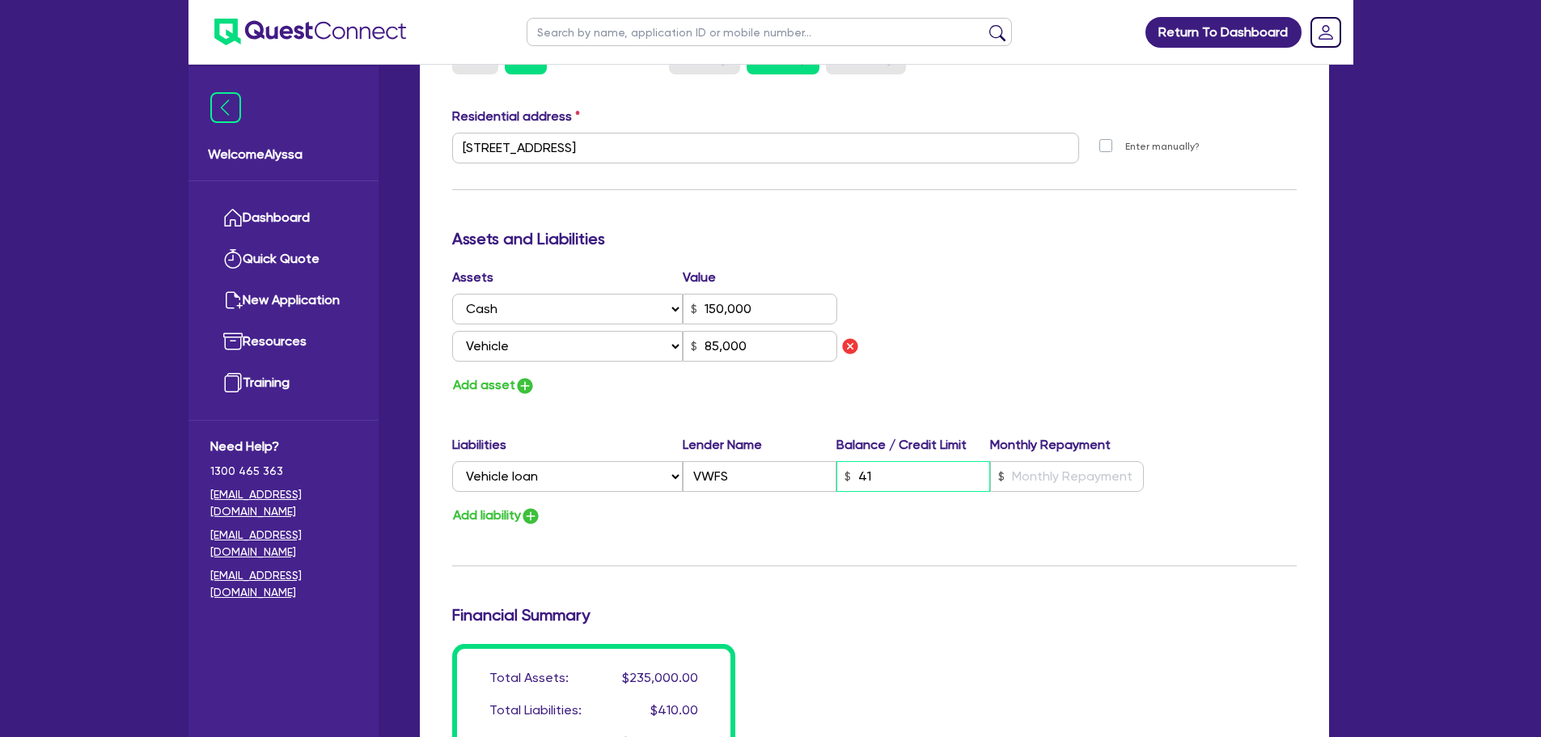
type input "0444 444 444"
type input "150,000"
type input "410"
type input "85,000"
type input "0"
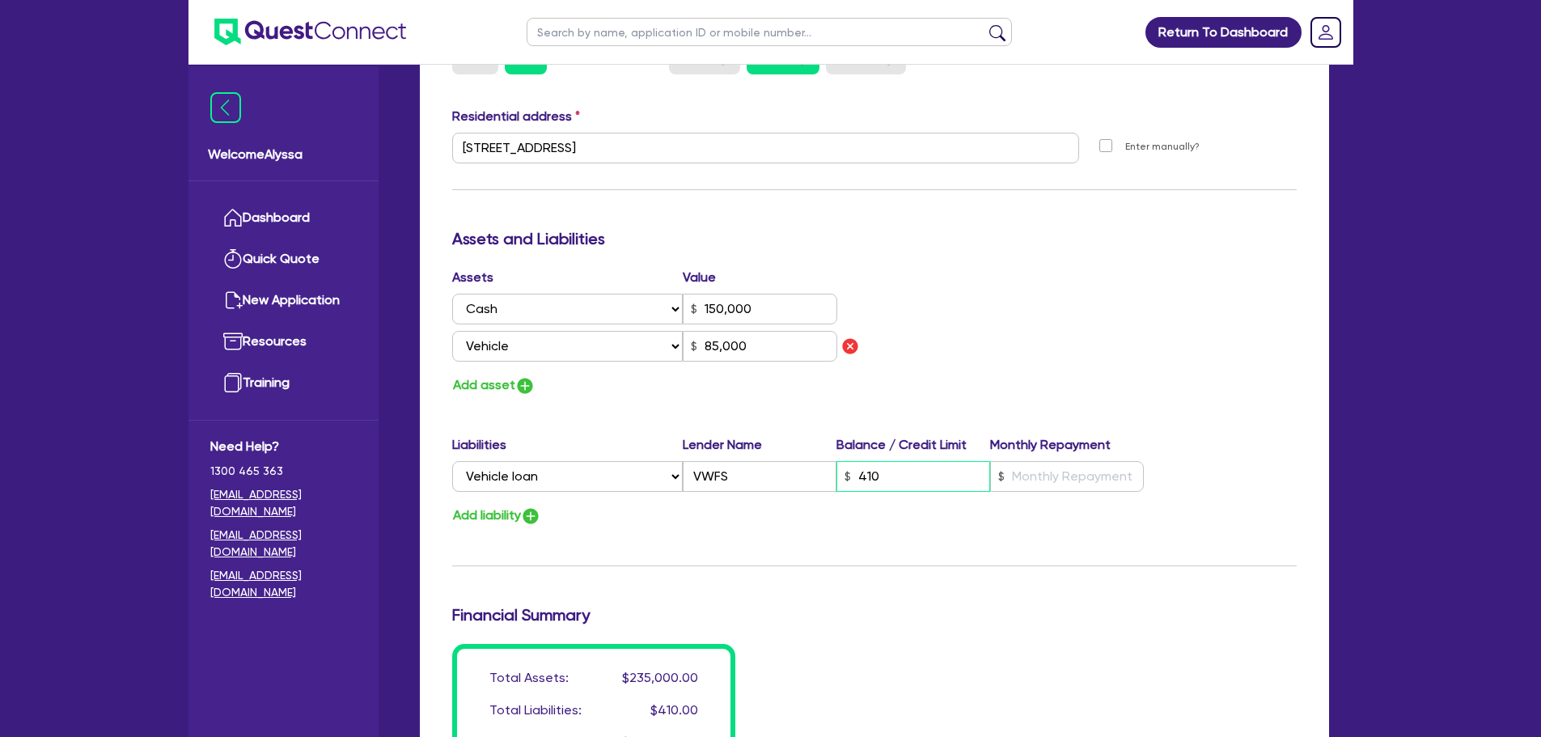
type input "0444 444 444"
type input "150,000"
type input "4,100"
type input "85,000"
type input "0"
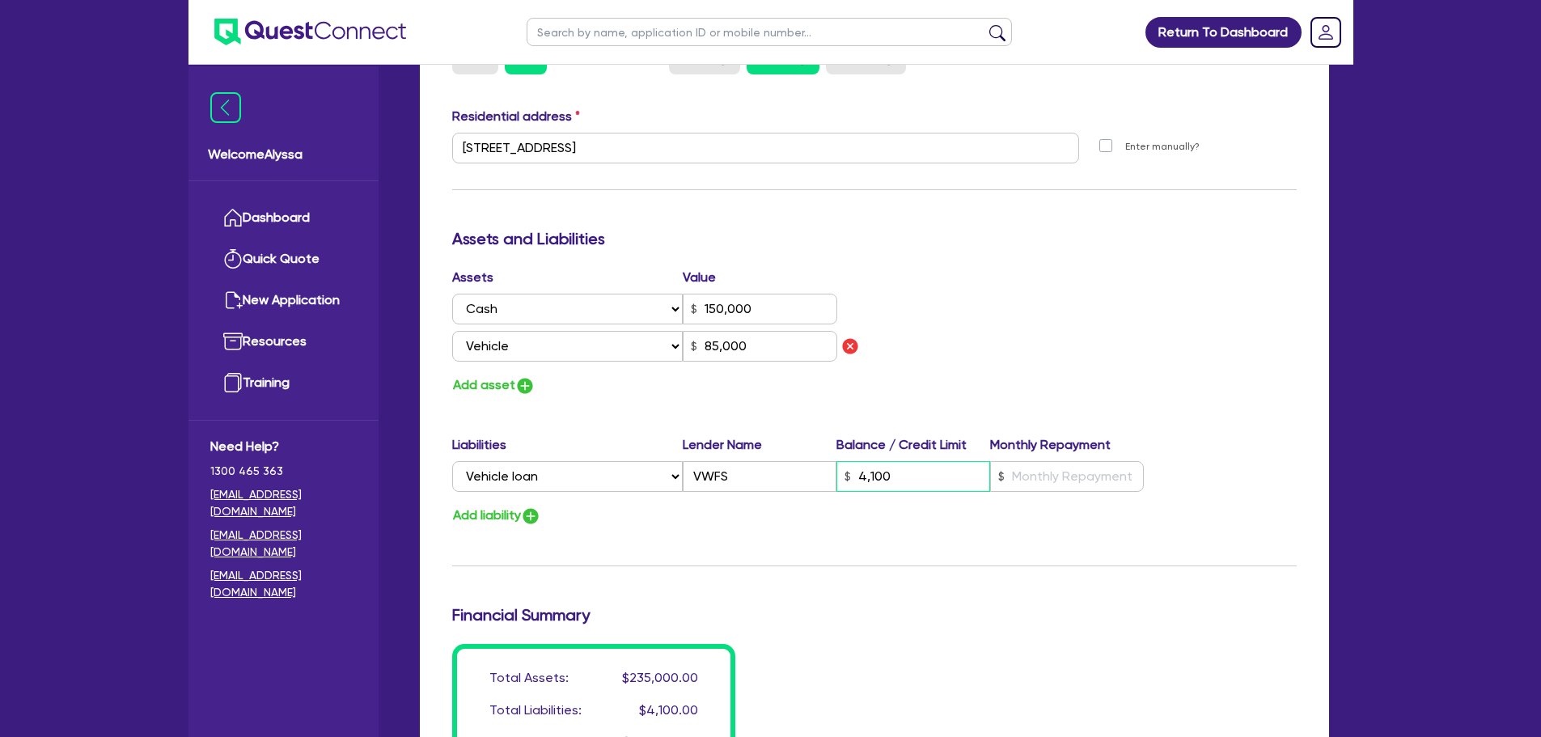
type input "0444 444 444"
type input "150,000"
type input "41,000"
type input "85,000"
type input "41,000"
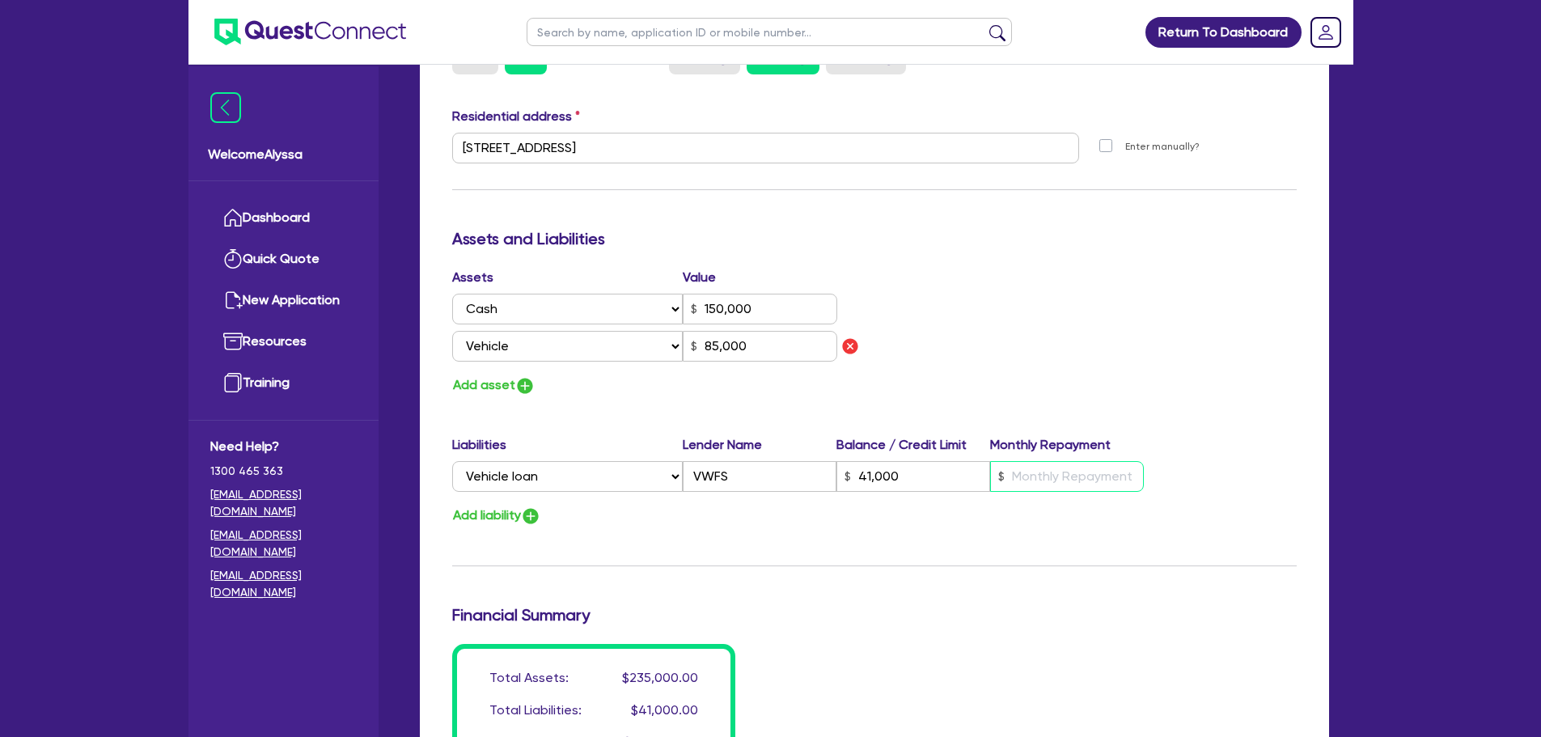
click at [1094, 466] on input "text" at bounding box center [1067, 476] width 154 height 31
type input "0"
type input "0444 444 444"
type input "150,000"
type input "41,000"
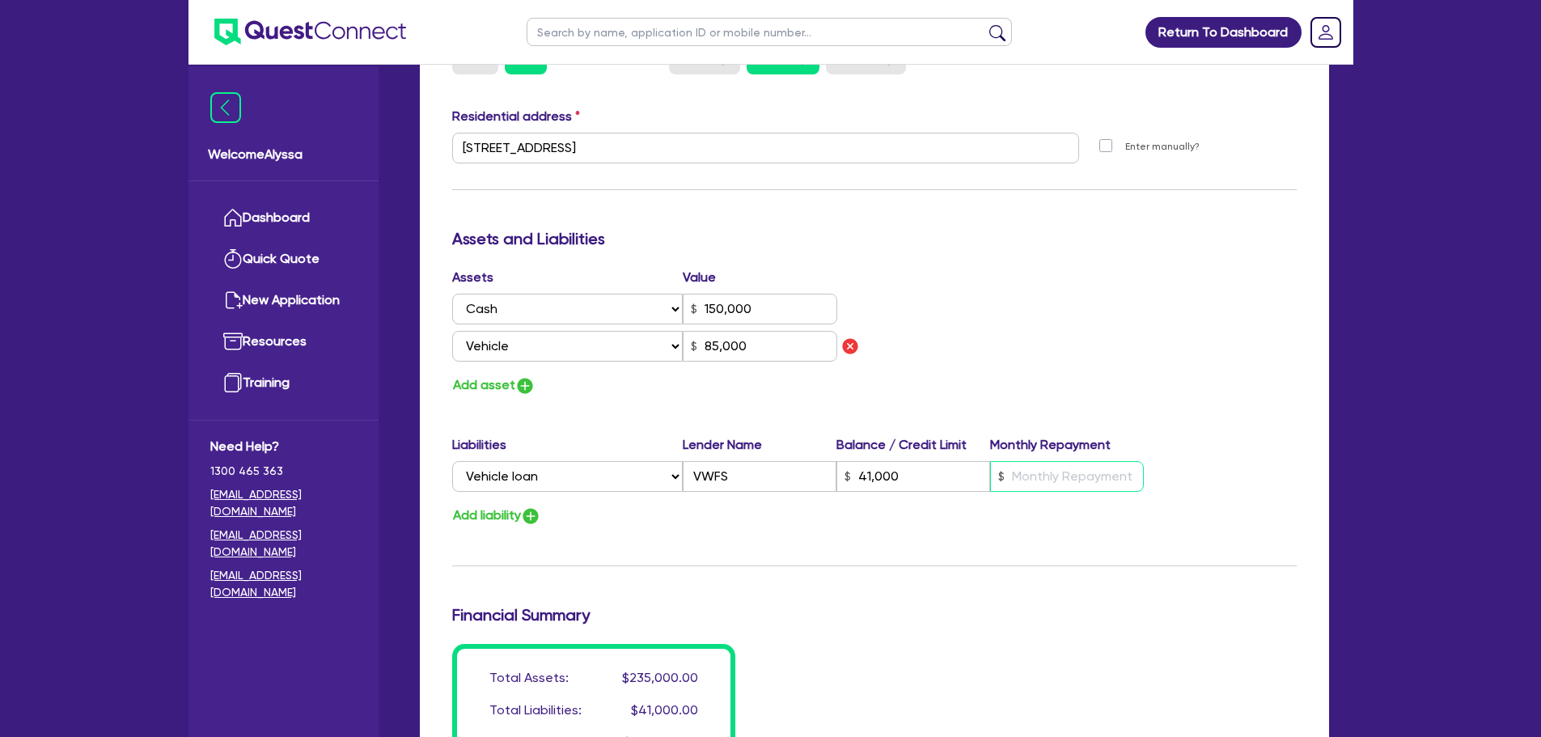
type input "8"
type input "85,000"
type input "0"
type input "0444 444 444"
type input "150,000"
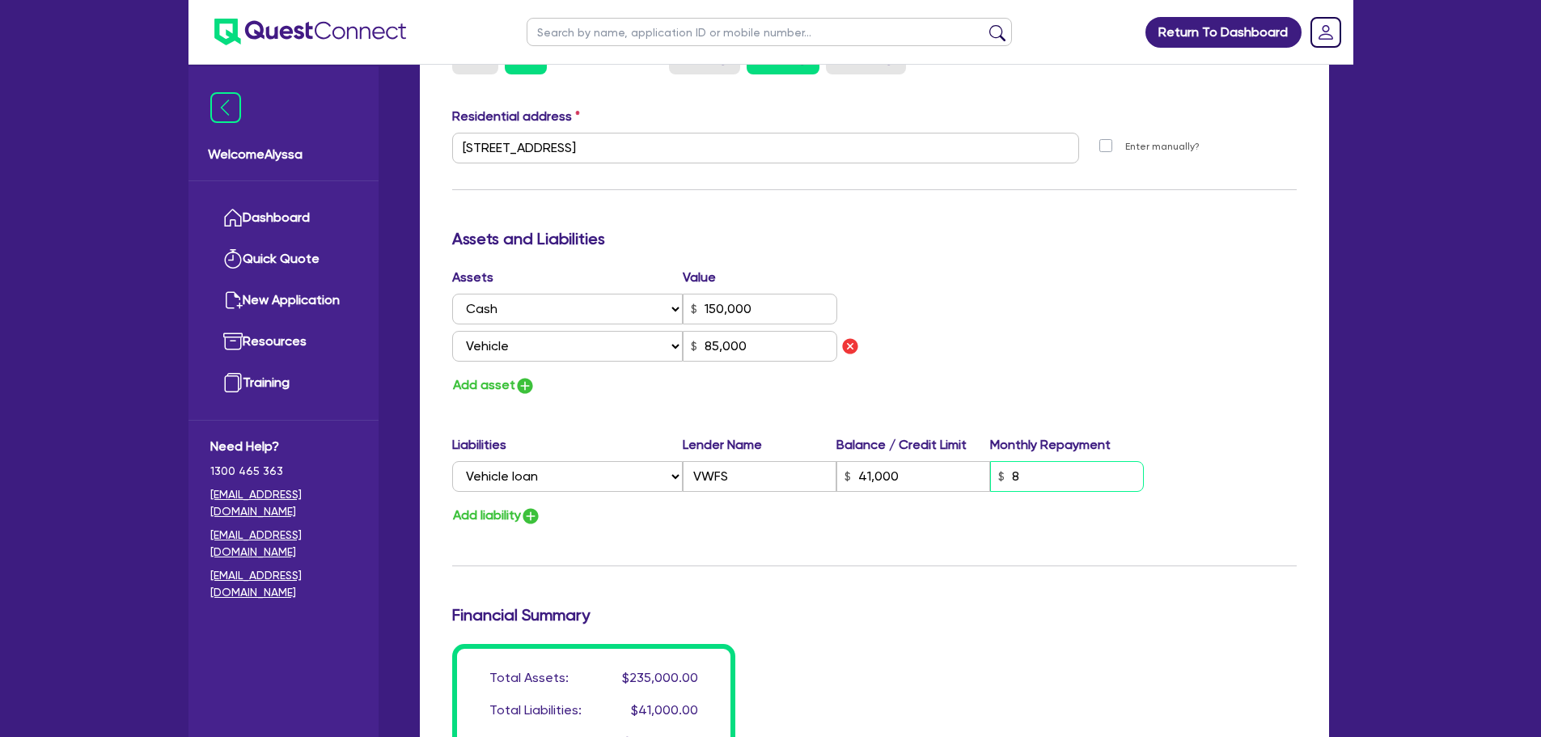
type input "41,000"
type input "88"
type input "85,000"
type input "0"
type input "0444 444 444"
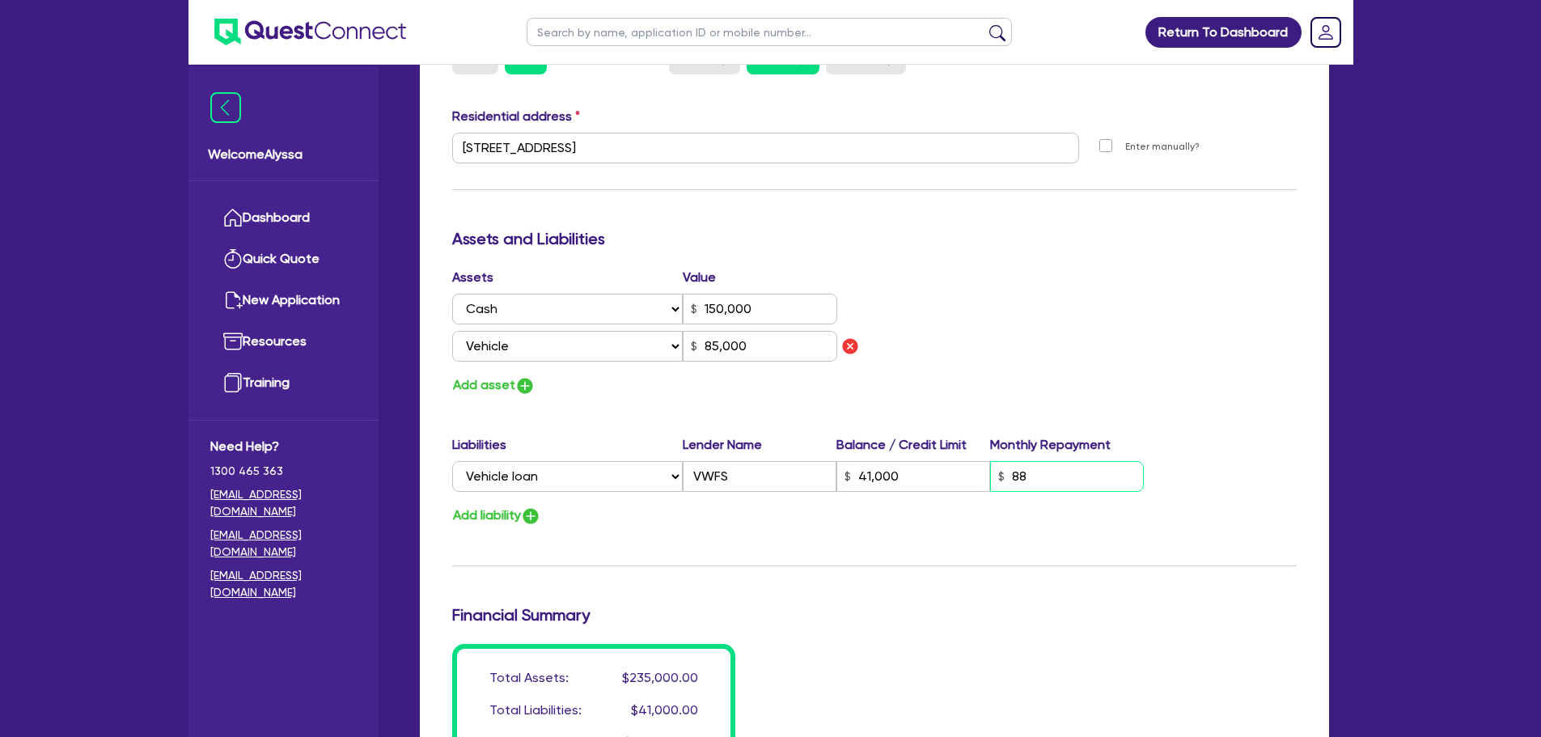
type input "150,000"
type input "41,000"
type input "885"
type input "85,000"
type input "885"
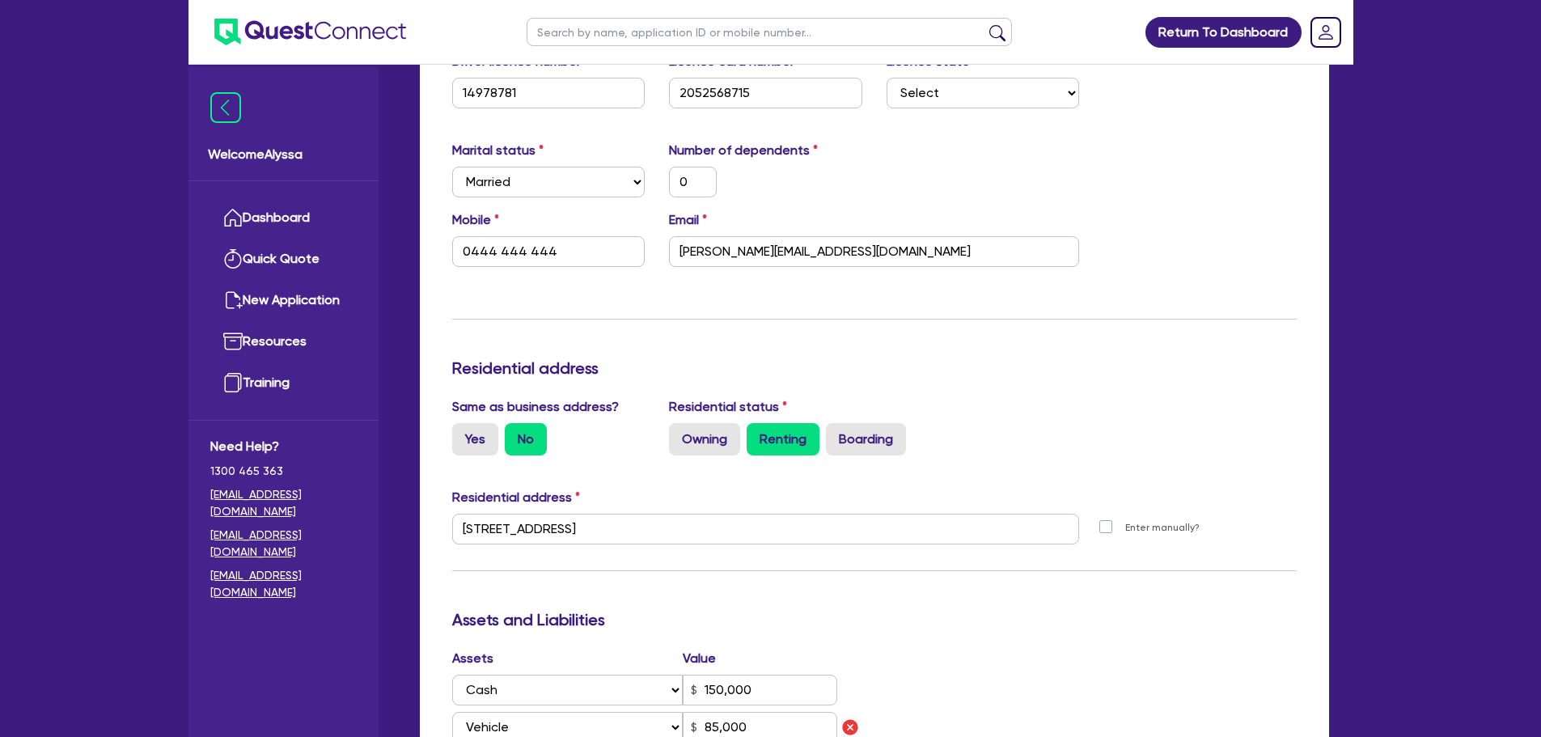
scroll to position [0, 0]
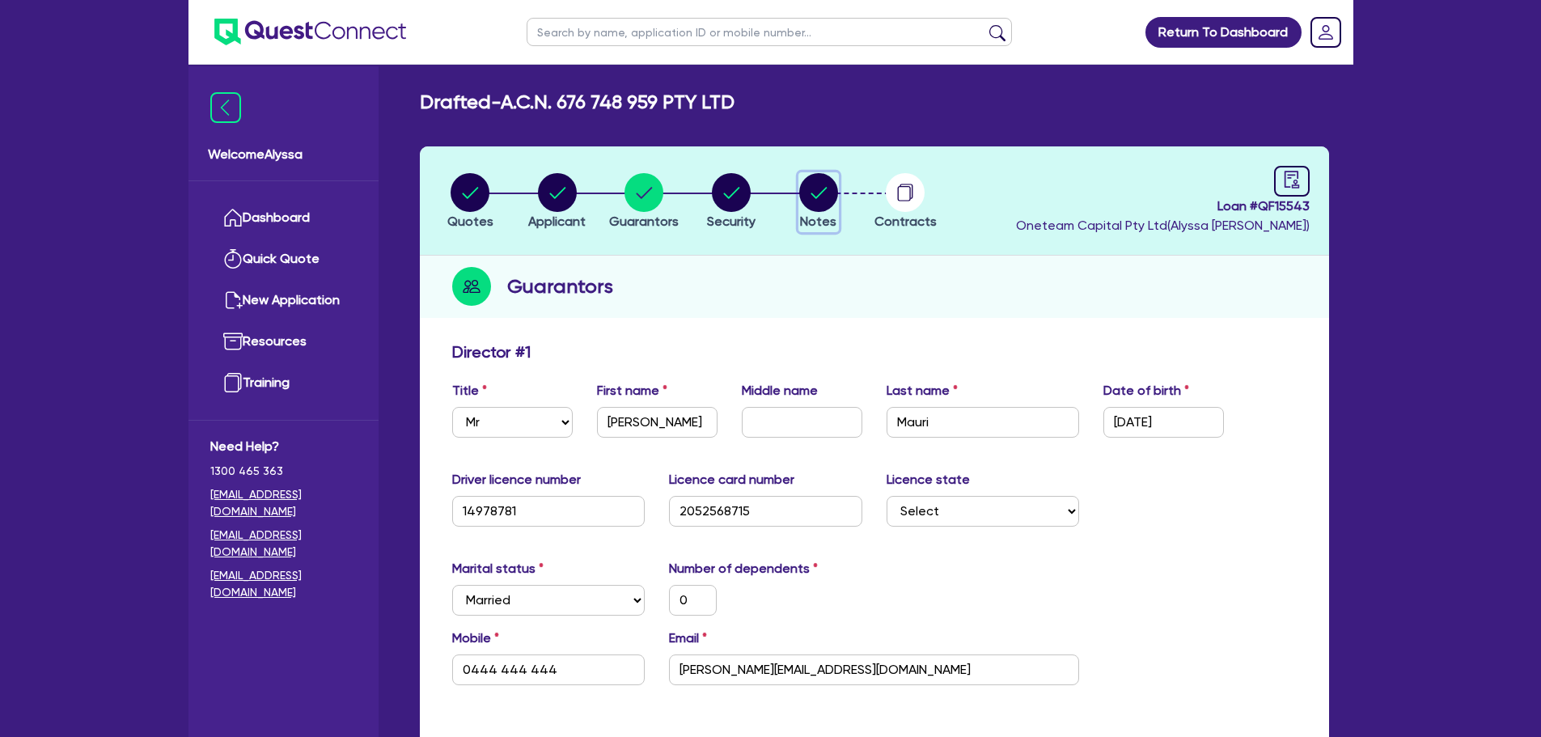
click at [837, 193] on circle "button" at bounding box center [818, 192] width 39 height 39
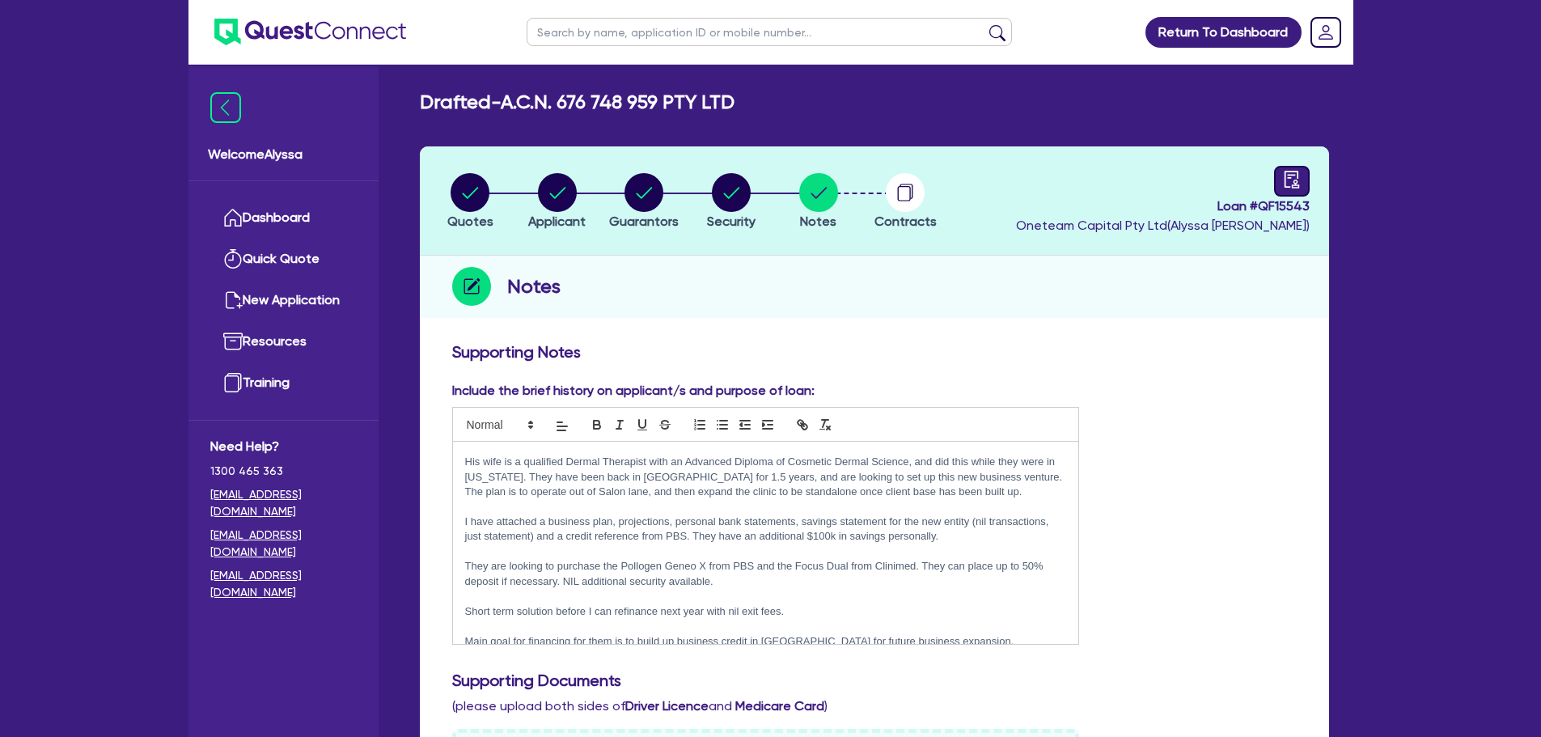
click at [1295, 171] on icon "audit" at bounding box center [1292, 180] width 18 height 18
select select "DRAFTED_AMENDED"
select select "Quest Finance - Own Book"
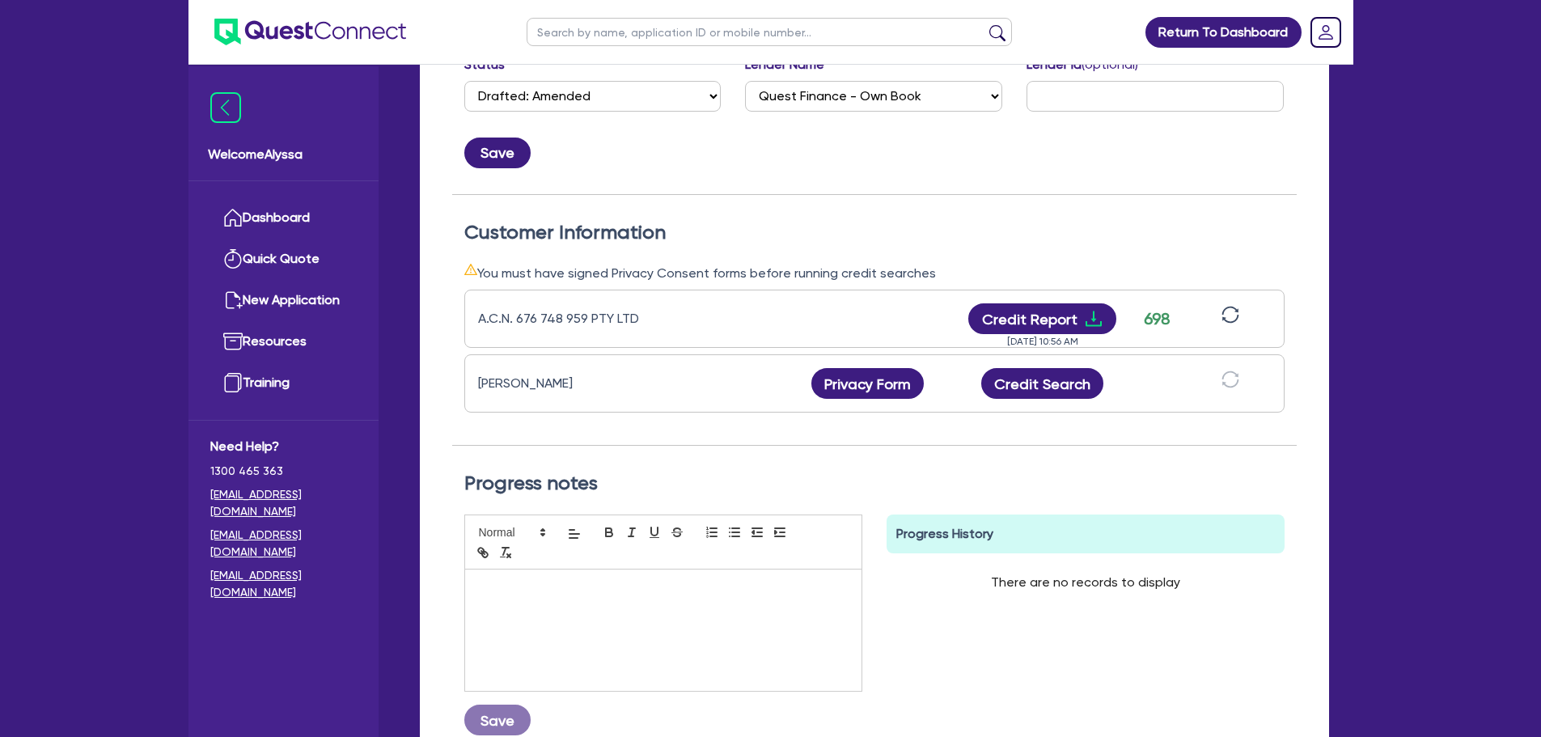
scroll to position [329, 0]
click at [850, 388] on button "Privacy Form" at bounding box center [868, 384] width 113 height 31
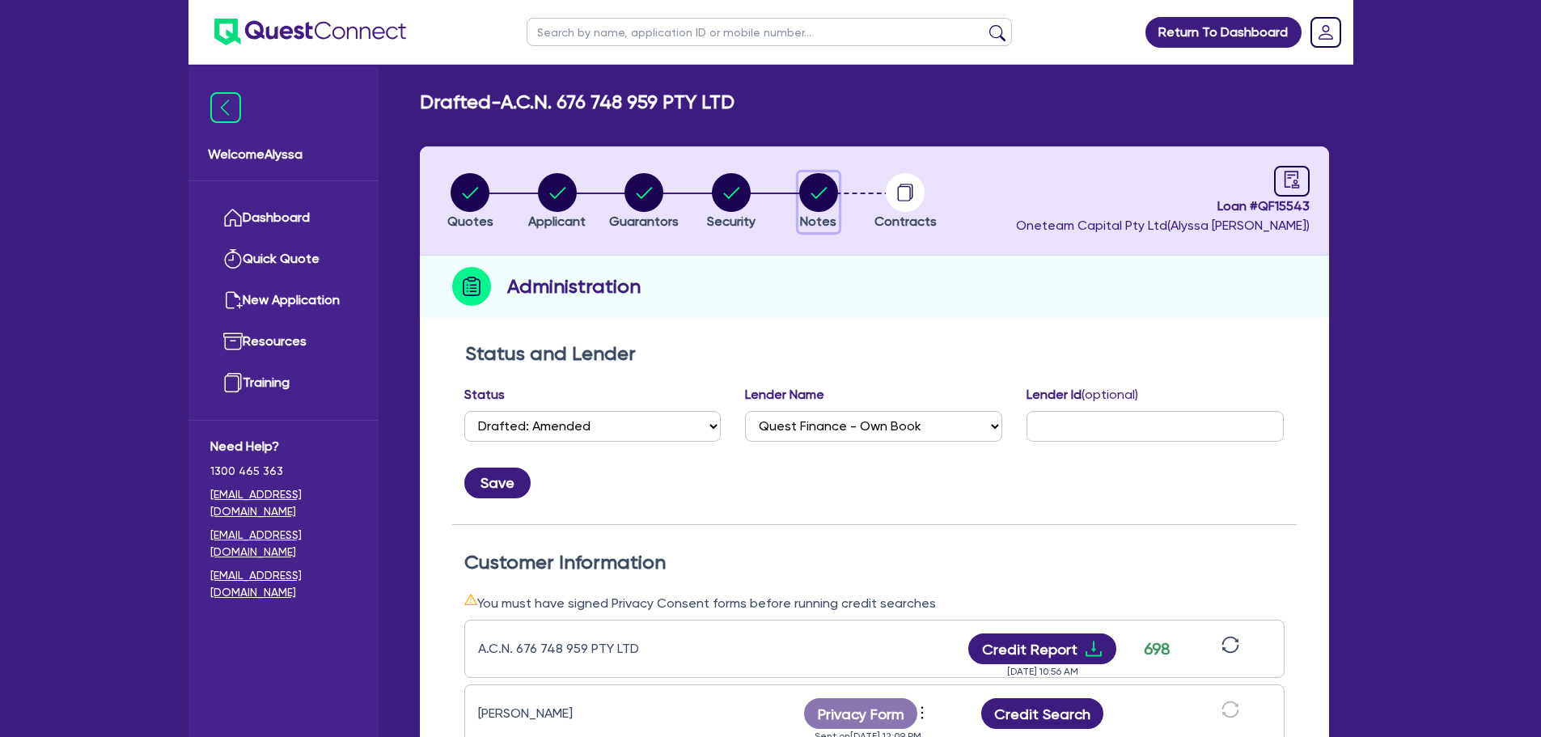
click at [815, 207] on circle "button" at bounding box center [818, 192] width 39 height 39
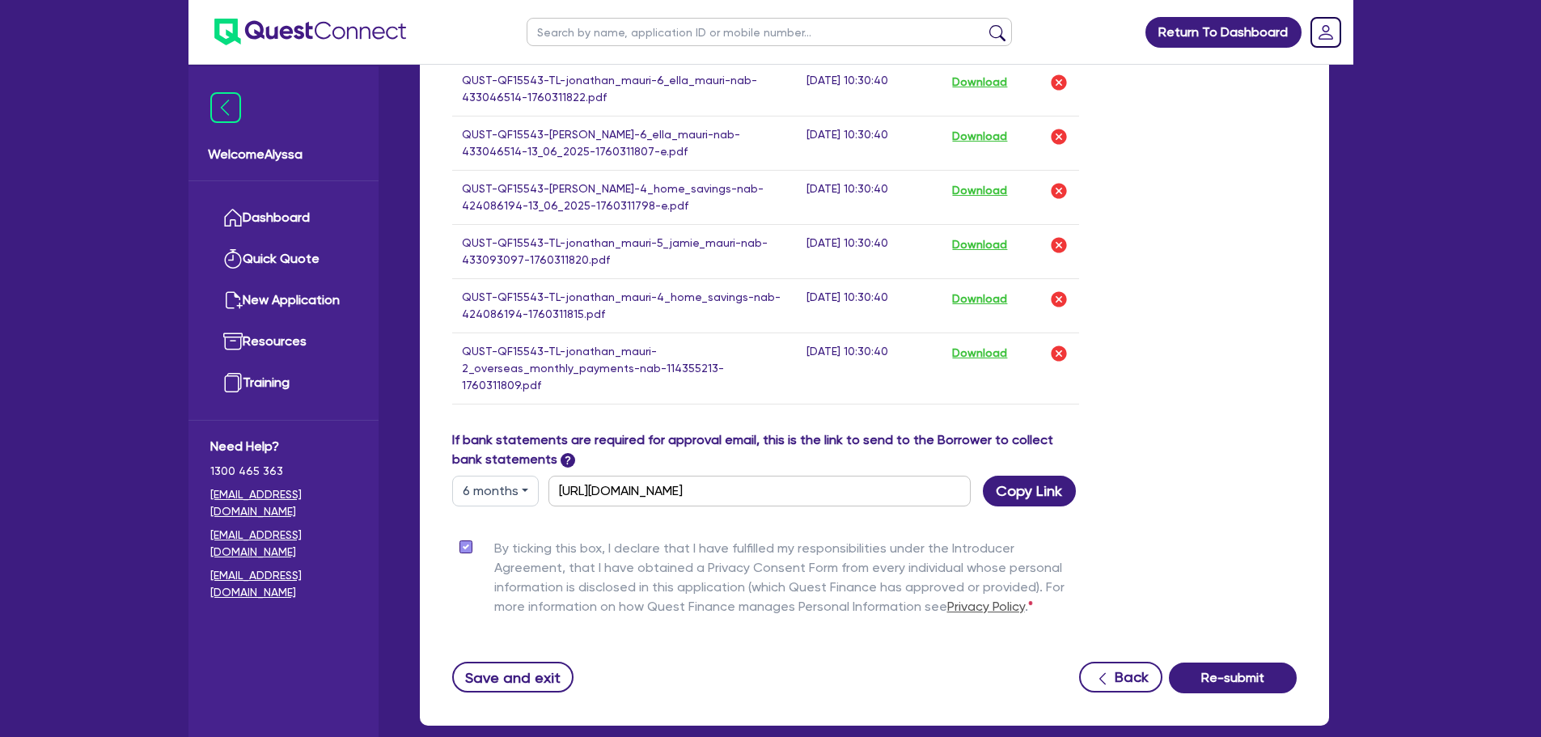
scroll to position [1805, 0]
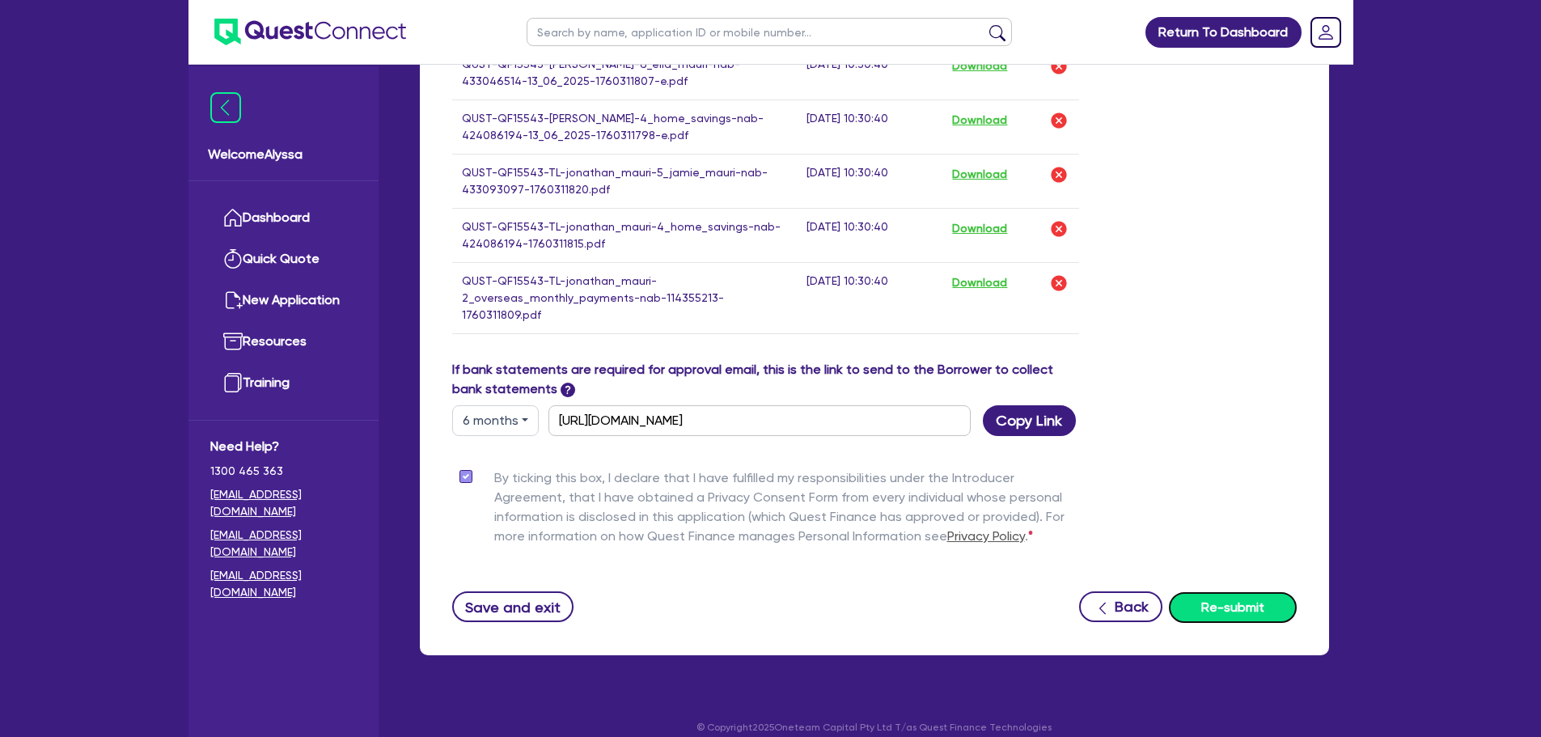
click at [1223, 598] on button "Re-submit" at bounding box center [1233, 607] width 128 height 31
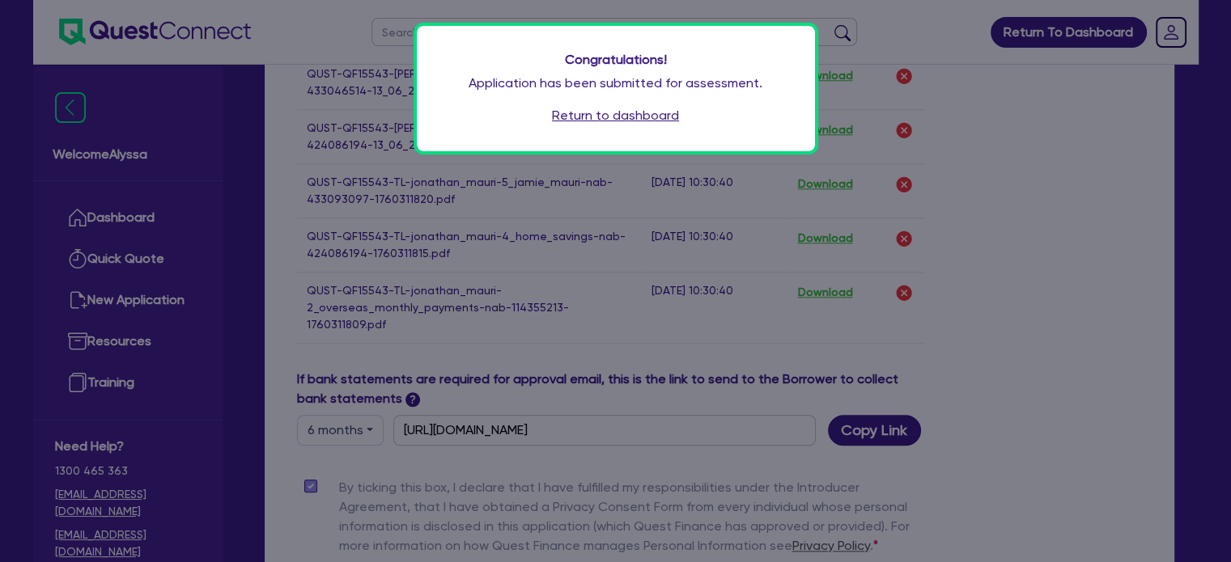
scroll to position [145, 0]
click at [580, 116] on link "Return to dashboard" at bounding box center [615, 115] width 127 height 19
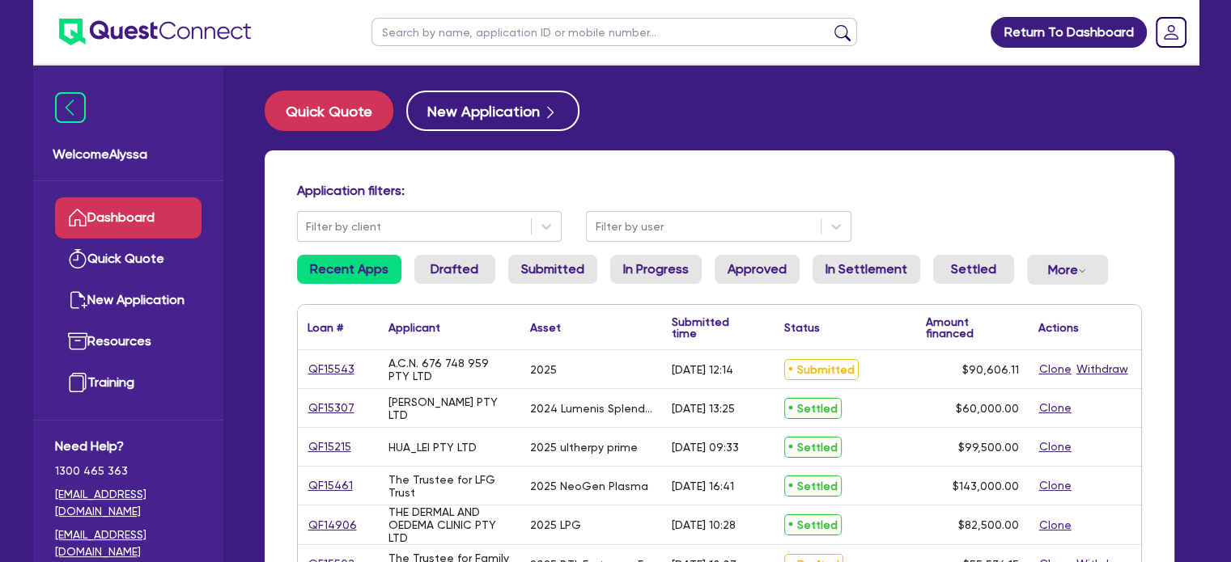
click at [128, 229] on link "Dashboard" at bounding box center [128, 217] width 146 height 41
click at [351, 116] on button "Quick Quote" at bounding box center [329, 111] width 129 height 40
select select "Other"
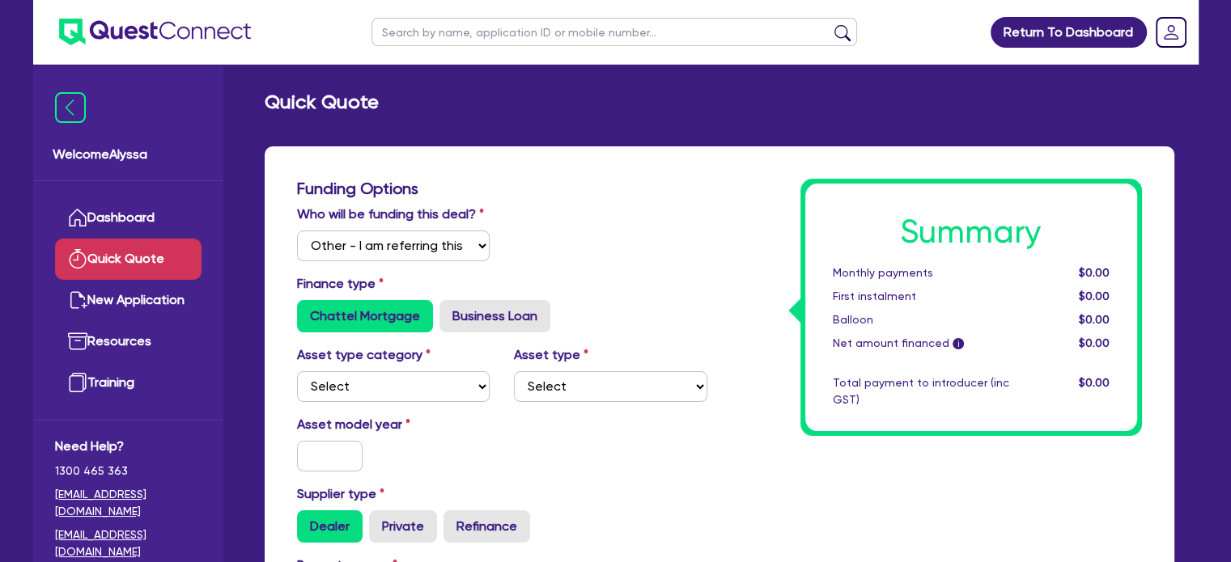
click at [408, 364] on label "Asset type category" at bounding box center [364, 354] width 134 height 19
click at [378, 398] on select "Select Cars and light trucks Primary assets Secondary assets Tertiary assets" at bounding box center [393, 386] width 193 height 31
select select "SECONDARY_ASSETS"
click at [297, 371] on select "Select Cars and light trucks Primary assets Secondary assets Tertiary assets" at bounding box center [393, 386] width 193 height 31
click at [343, 462] on input "text" at bounding box center [330, 456] width 66 height 31
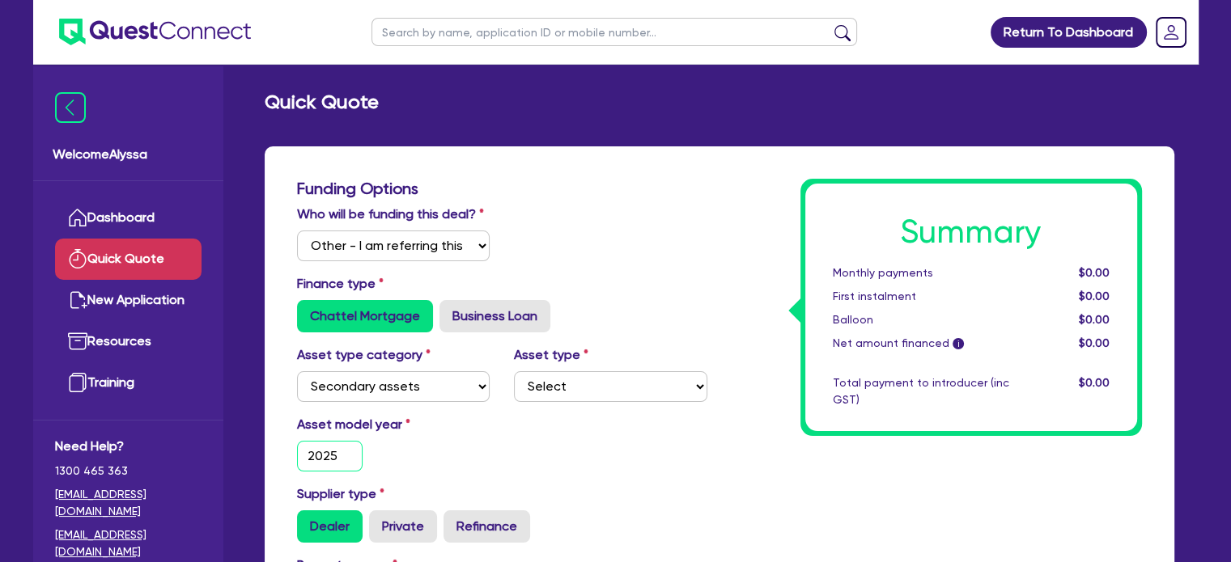
type input "2025"
click at [575, 384] on select "Select Generators and compressors Engineering and toolmaking Woodworking and me…" at bounding box center [610, 386] width 193 height 31
select select "MEDICAL_DENTAL_LABORATORY_EQUIPMENT"
click at [514, 371] on select "Select Generators and compressors Engineering and toolmaking Woodworking and me…" at bounding box center [610, 386] width 193 height 31
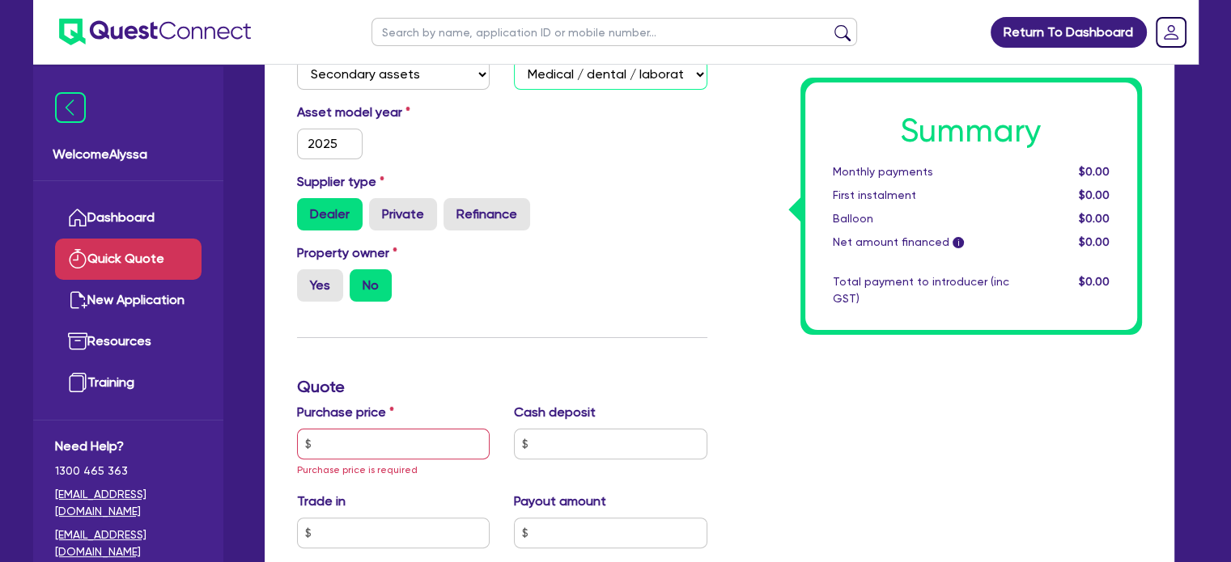
scroll to position [313, 0]
click at [336, 455] on input "text" at bounding box center [393, 443] width 193 height 31
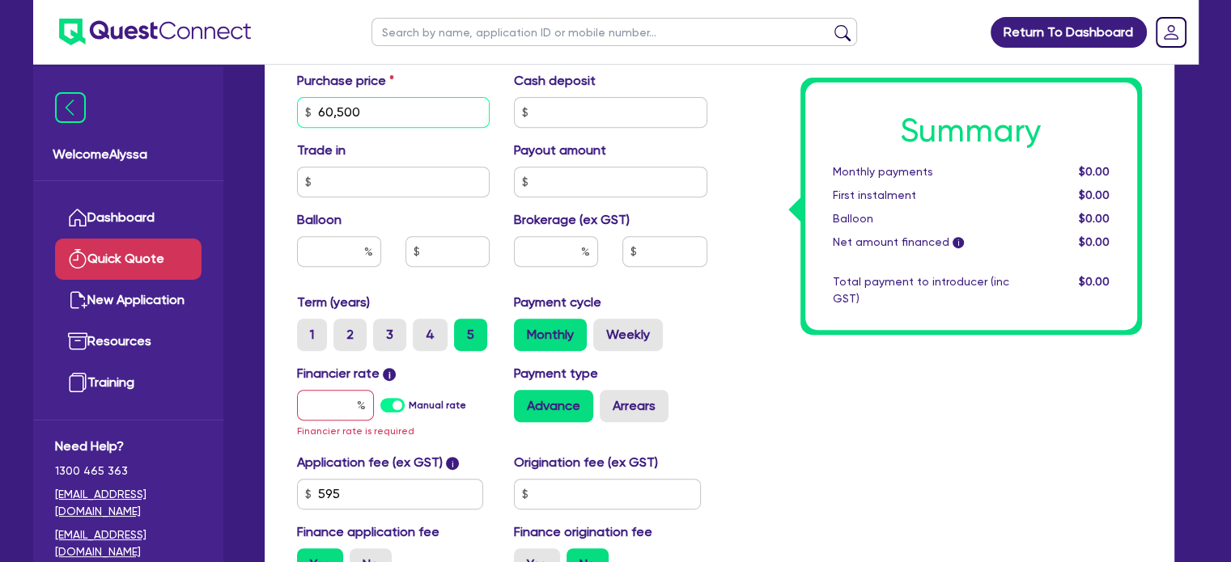
scroll to position [644, 0]
type input "60,500"
click at [343, 405] on input "text" at bounding box center [335, 405] width 77 height 31
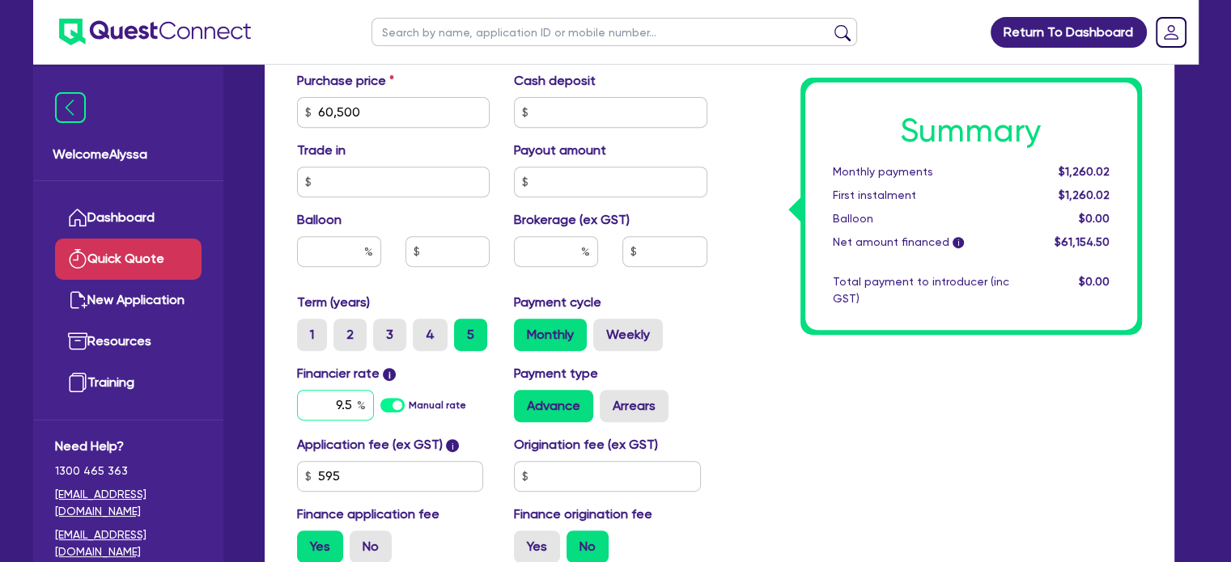
type input "9.5"
click at [553, 248] on input "text" at bounding box center [556, 251] width 84 height 31
type input "4.4"
type input "2,690.8"
click at [757, 379] on div "Summary Monthly payments Calculating... First instalment Calculating... Balloon…" at bounding box center [936, 55] width 435 height 1041
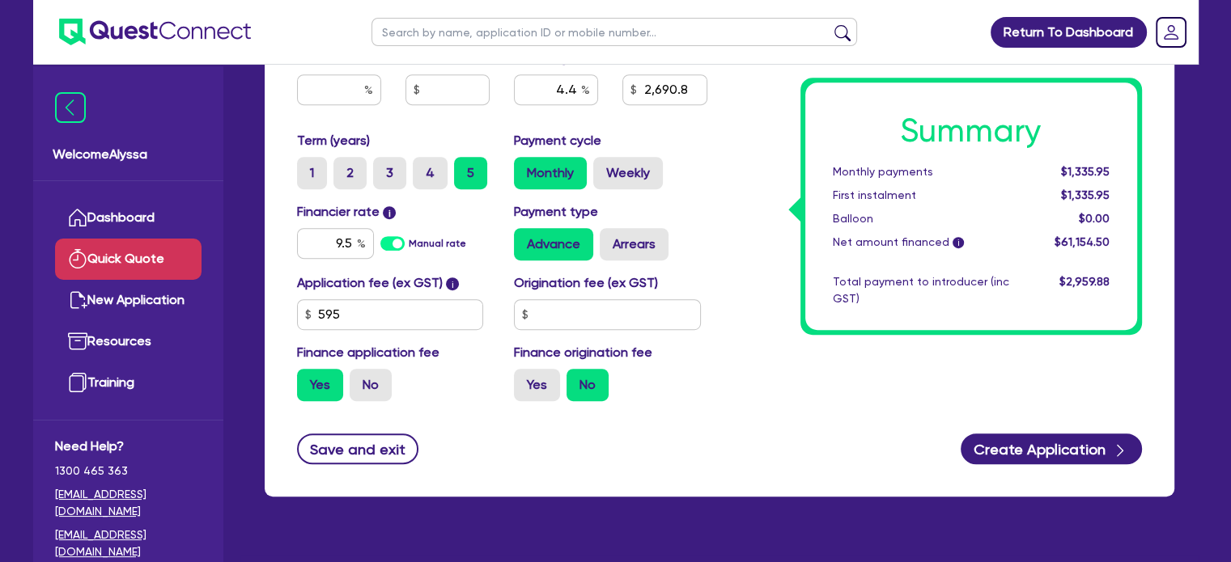
scroll to position [806, 0]
click at [379, 384] on label "No" at bounding box center [371, 385] width 42 height 32
click at [360, 379] on input "No" at bounding box center [355, 374] width 11 height 11
radio input "true"
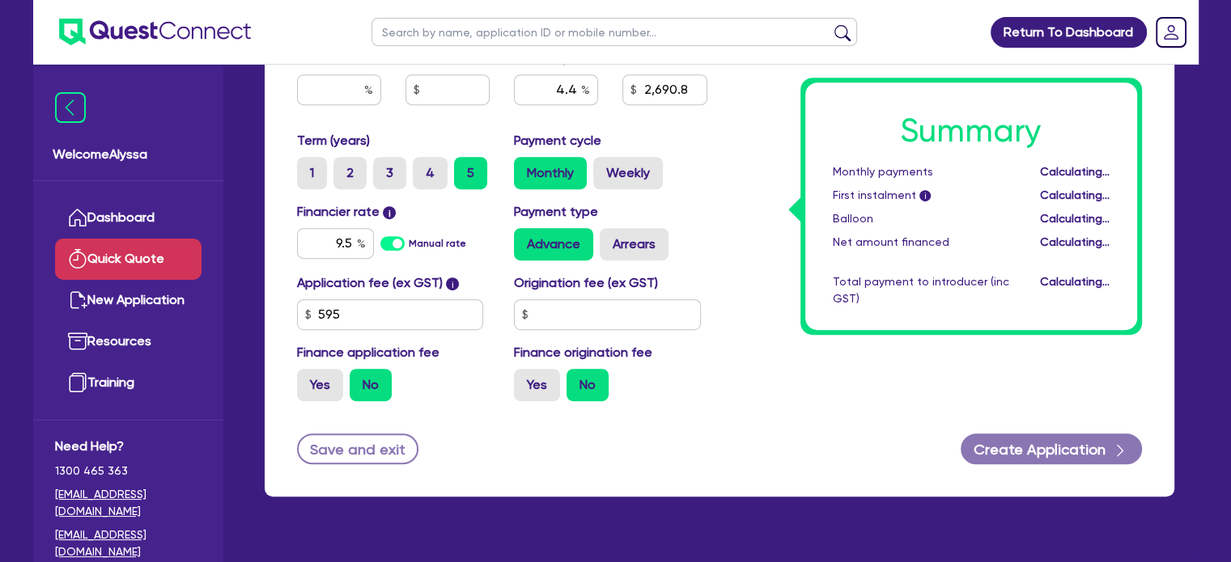
type input "2,662"
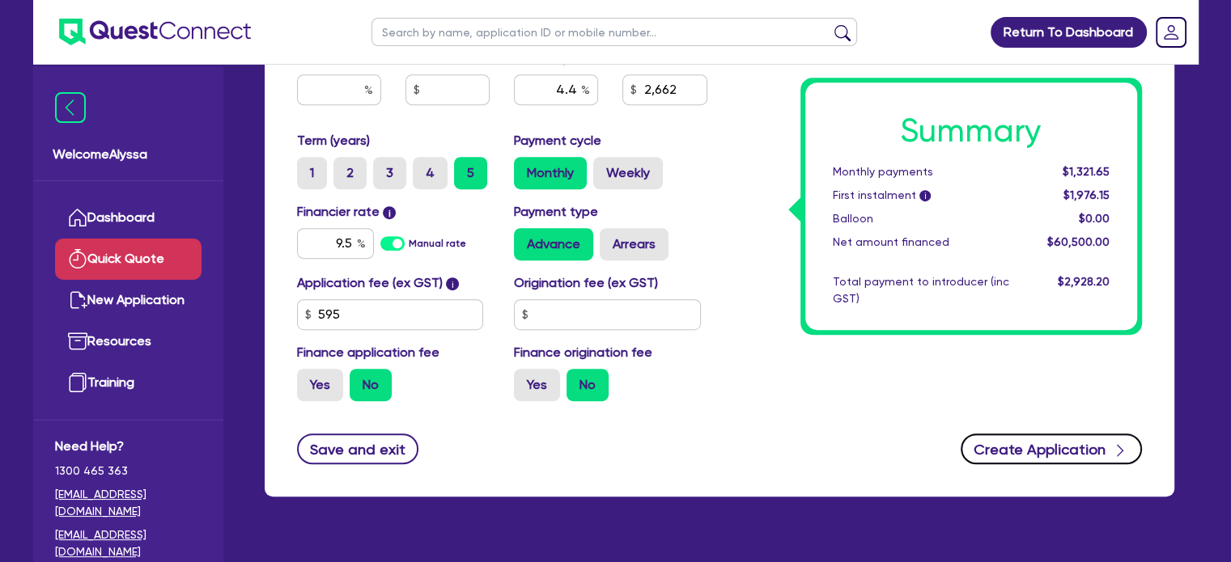
click at [1036, 439] on button "Create Application" at bounding box center [1050, 449] width 181 height 31
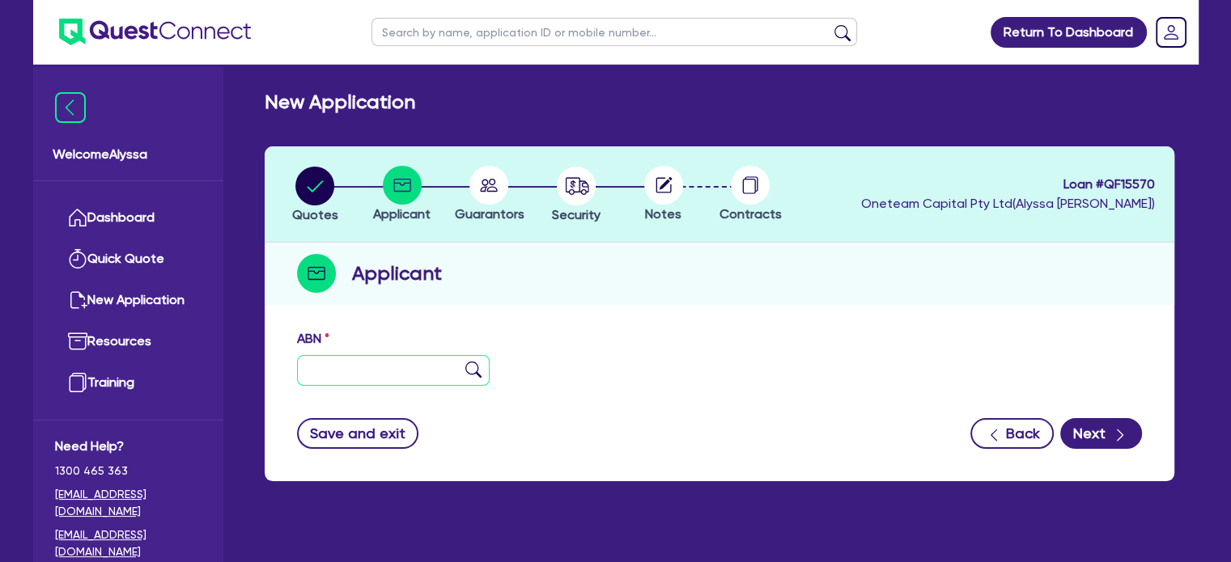
click at [413, 376] on input "text" at bounding box center [393, 370] width 193 height 31
paste input "16 644 584 985"
type input "16 644 584 985"
click at [473, 373] on img at bounding box center [473, 370] width 16 height 16
type input "ISPINE CARE CENTRE PTY LIMITED"
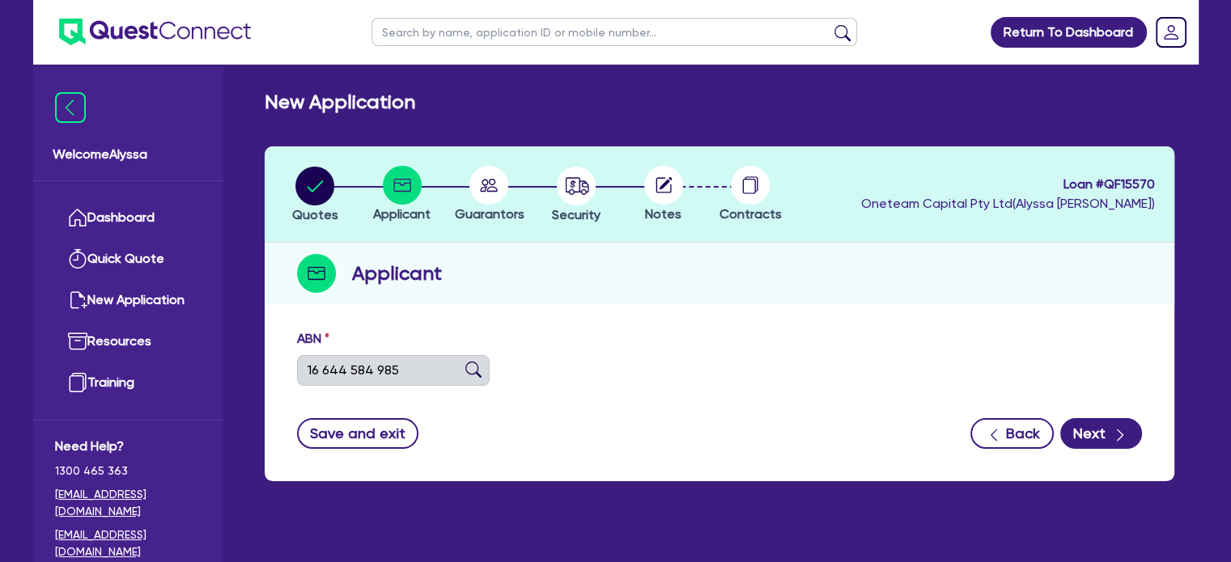
select select "COMPANY"
type input "[DATE]"
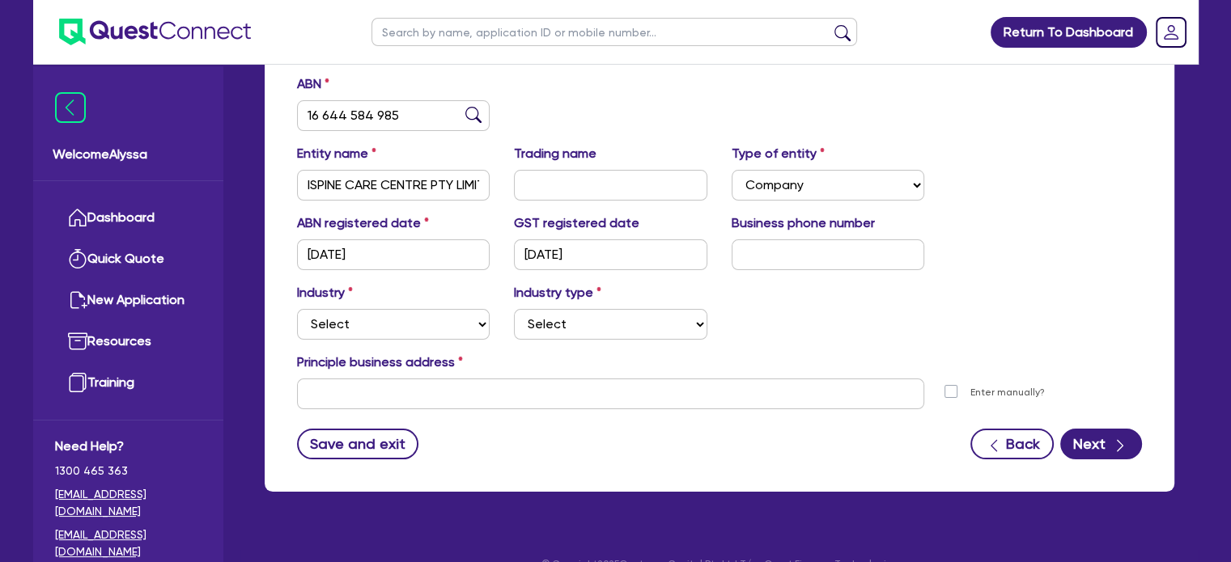
scroll to position [282, 0]
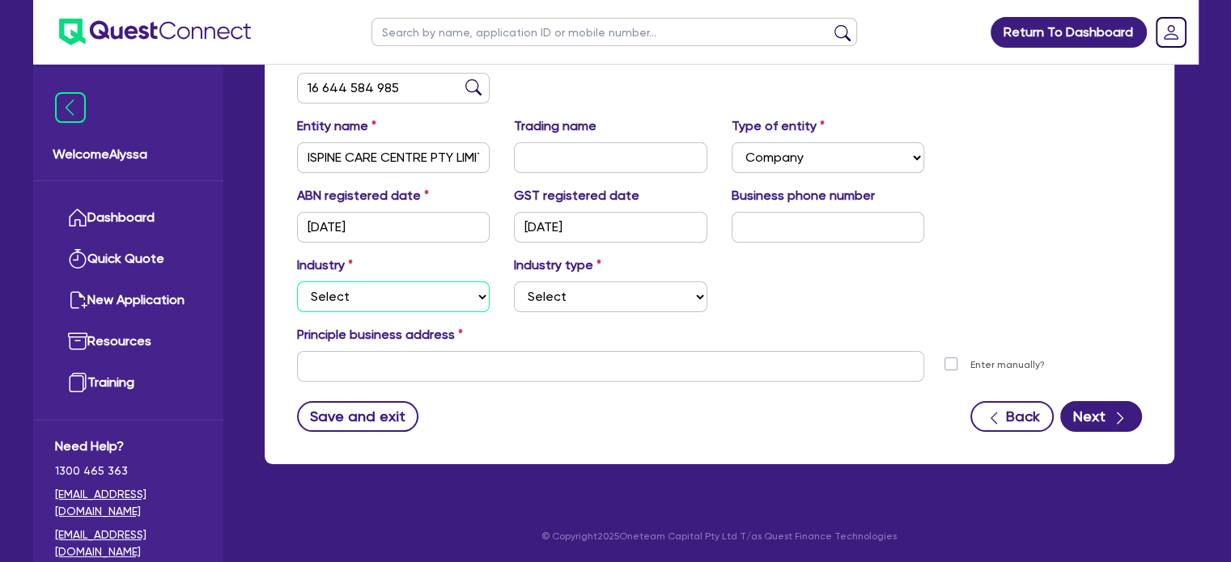
click at [360, 301] on select "Select Accomodation & Food Services Administrative & Support Services Agricultu…" at bounding box center [393, 297] width 193 height 31
select select "HEALTH_BEAUTY"
click at [297, 282] on select "Select Accomodation & Food Services Administrative & Support Services Agricultu…" at bounding box center [393, 297] width 193 height 31
click at [561, 299] on select "Select [MEDICAL_DATA], [MEDICAL_DATA] Services Cosmetics Supplies Day Spas, Hea…" at bounding box center [610, 297] width 193 height 31
select select "GENERAL_PRACTICE_MEDICAL_SERVICES"
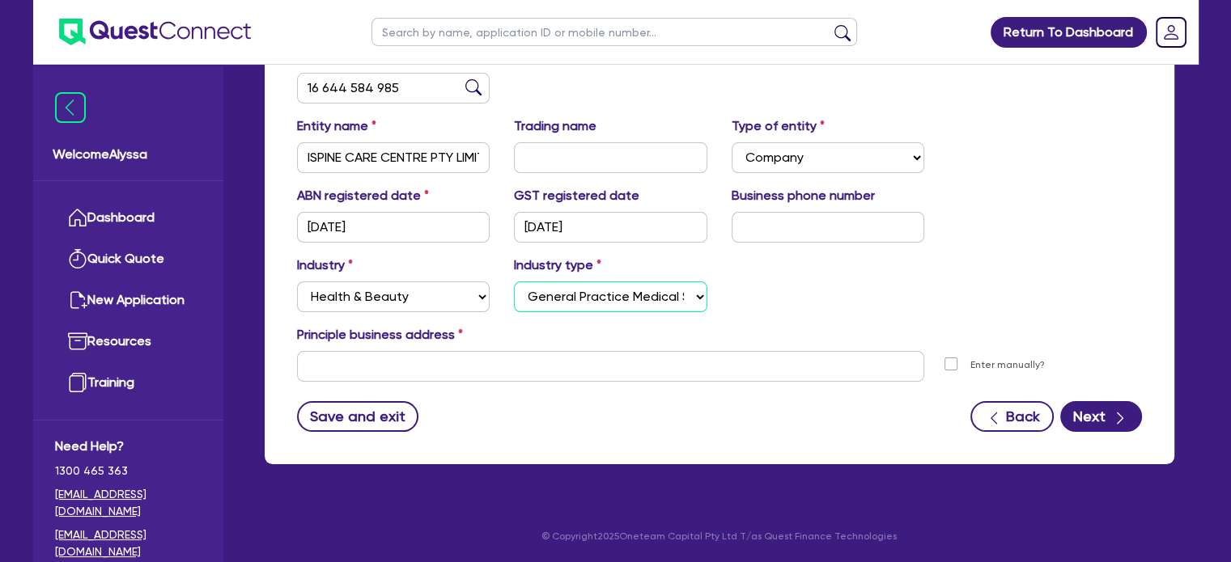
click at [514, 282] on select "Select [MEDICAL_DATA], [MEDICAL_DATA] Services Cosmetics Supplies Day Spas, Hea…" at bounding box center [610, 297] width 193 height 31
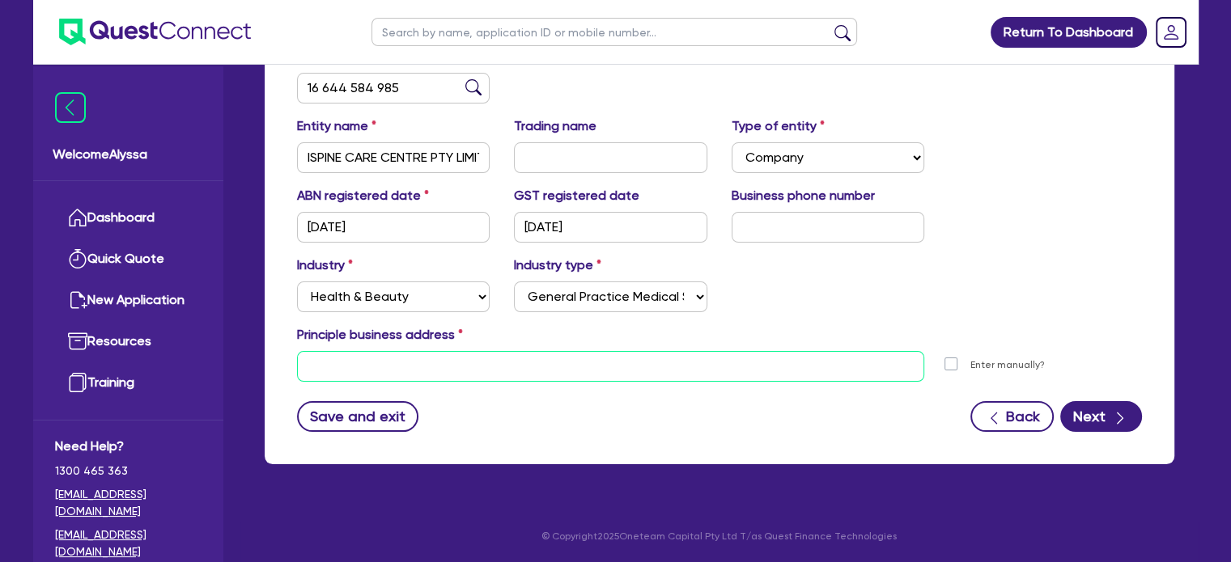
click at [600, 373] on input "text" at bounding box center [611, 366] width 628 height 31
paste input "Suite [STREET_ADDRESS][PERSON_NAME][PERSON_NAME]"
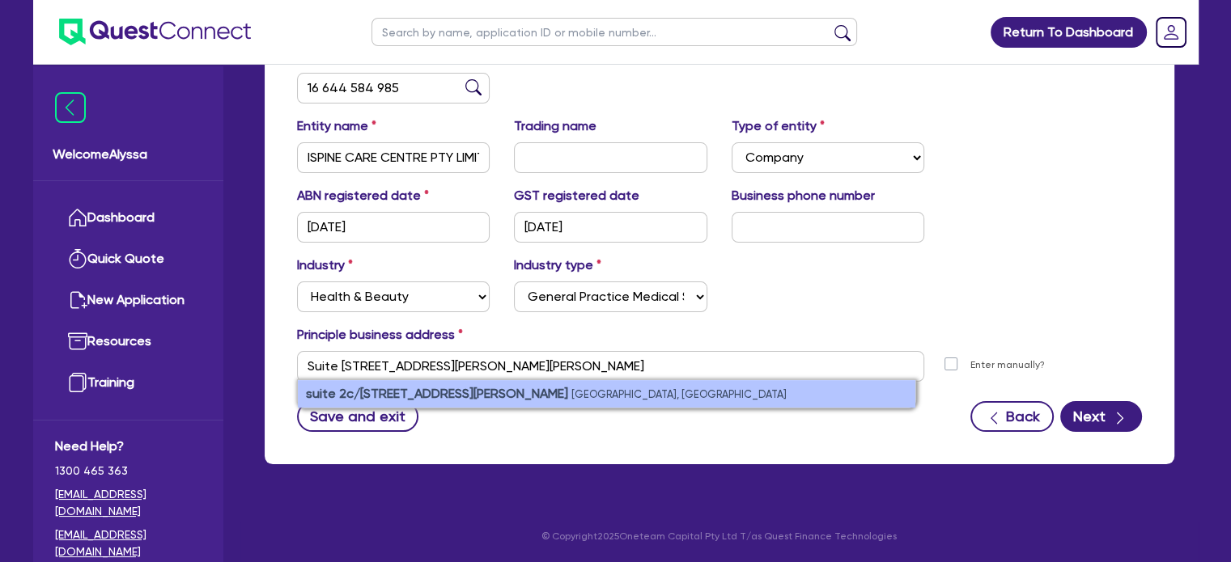
click at [571, 399] on small "[GEOGRAPHIC_DATA], [GEOGRAPHIC_DATA]" at bounding box center [678, 394] width 215 height 12
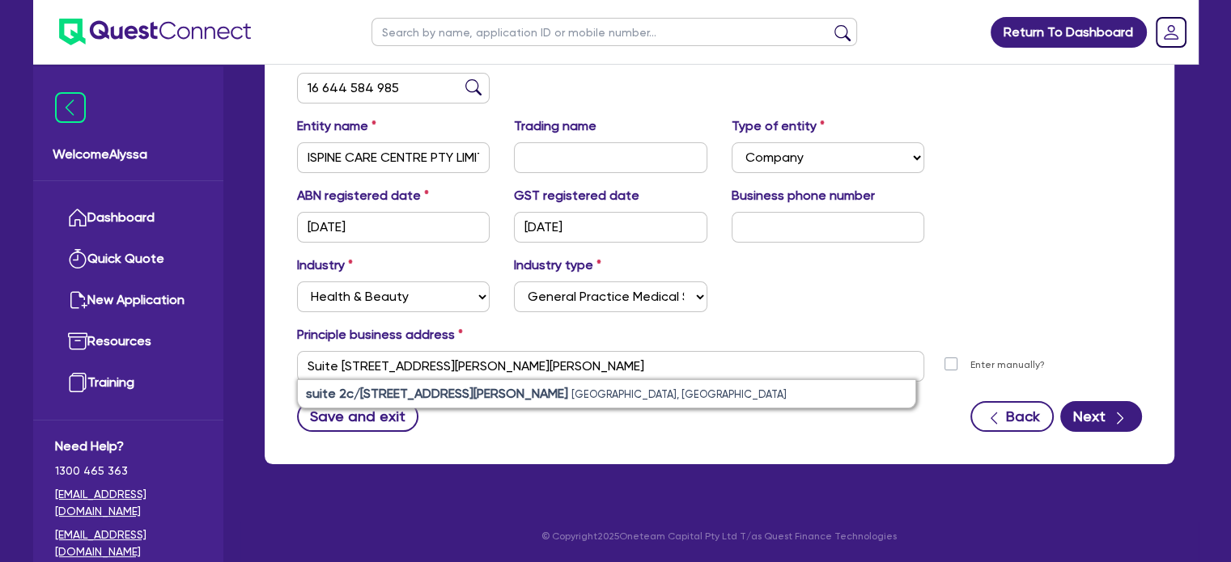
type input "suite 2c [STREET_ADDRESS][PERSON_NAME][PERSON_NAME]"
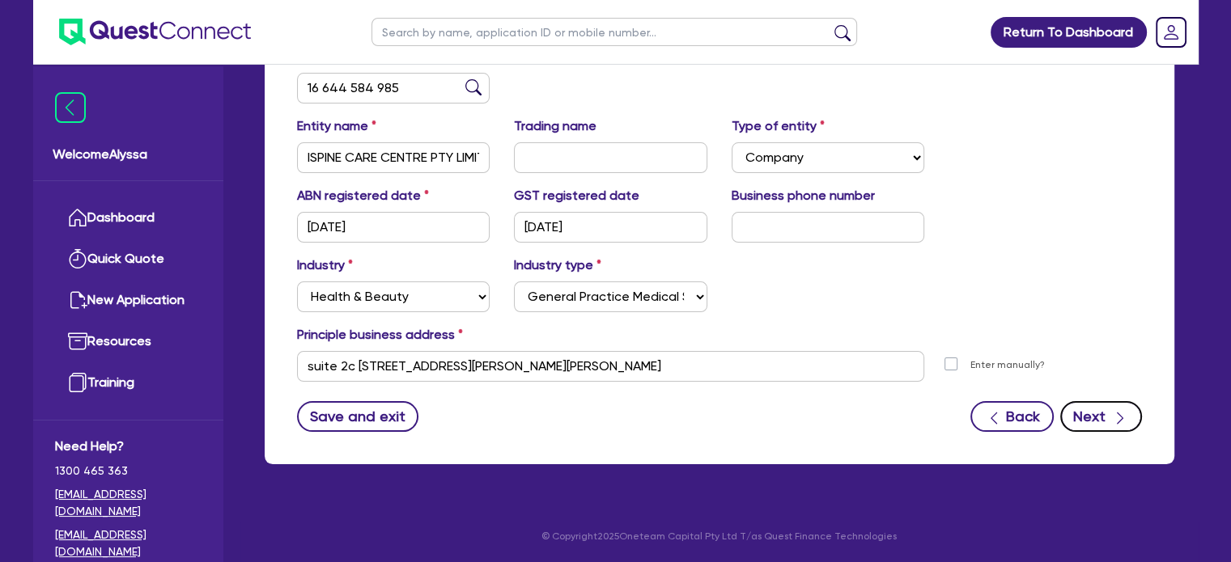
click at [1079, 413] on button "Next" at bounding box center [1101, 416] width 82 height 31
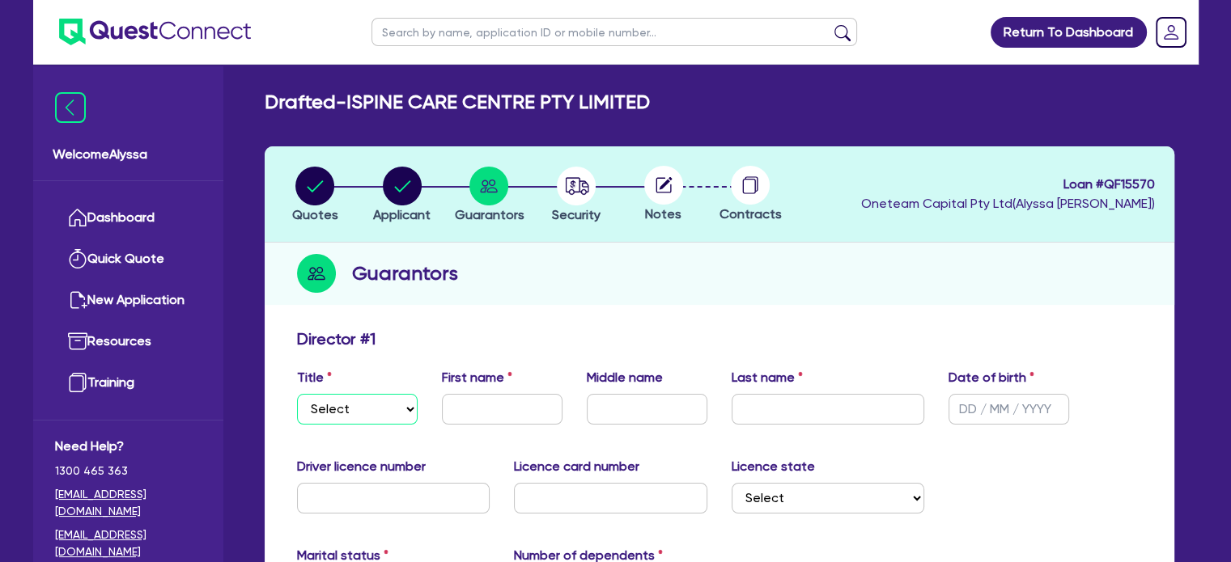
click at [382, 407] on select "Select Mr Mrs Ms Miss Dr" at bounding box center [357, 409] width 121 height 31
select select "DR"
click at [297, 394] on select "Select Mr Mrs Ms Miss Dr" at bounding box center [357, 409] width 121 height 31
click at [482, 407] on input "text" at bounding box center [502, 409] width 121 height 31
type input "Haiyun"
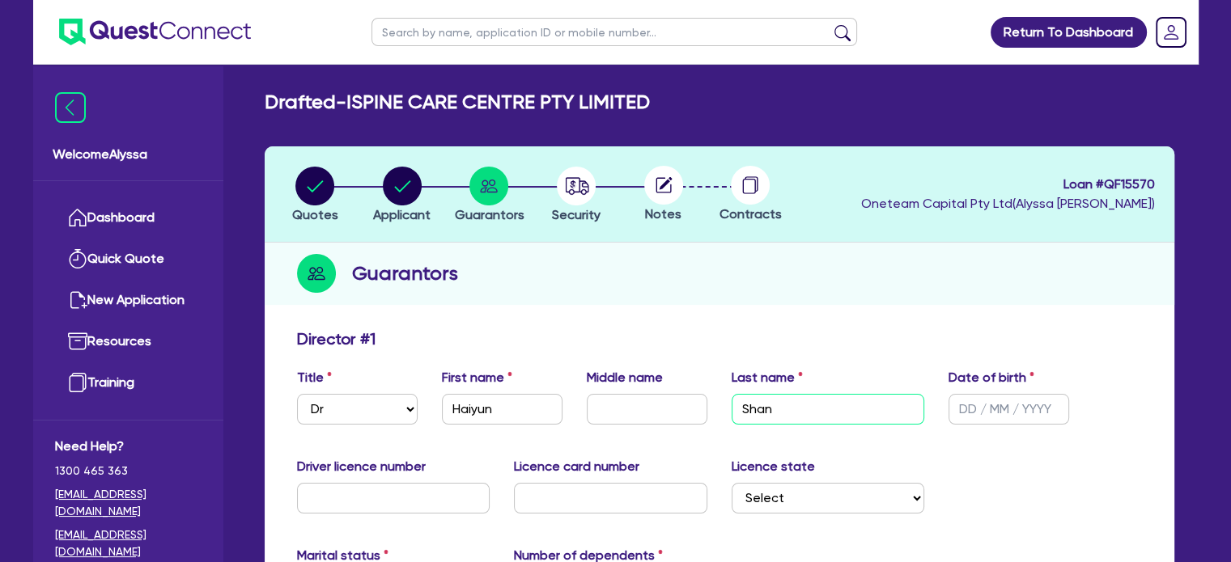
type input "Shan"
click at [973, 407] on input "text" at bounding box center [1008, 409] width 121 height 31
type input "[DATE]"
drag, startPoint x: 395, startPoint y: 508, endPoint x: 264, endPoint y: 495, distance: 131.7
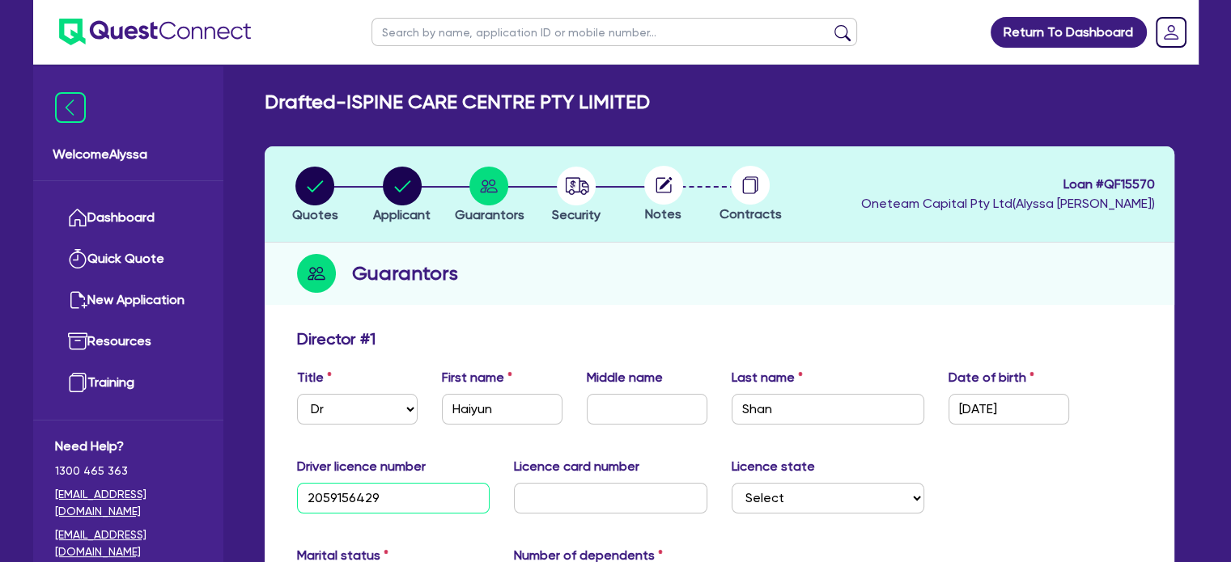
paste input "Suite 2C/14"
type input "Suite 2C/14"
drag, startPoint x: 421, startPoint y: 500, endPoint x: 258, endPoint y: 486, distance: 163.2
type input "13171558"
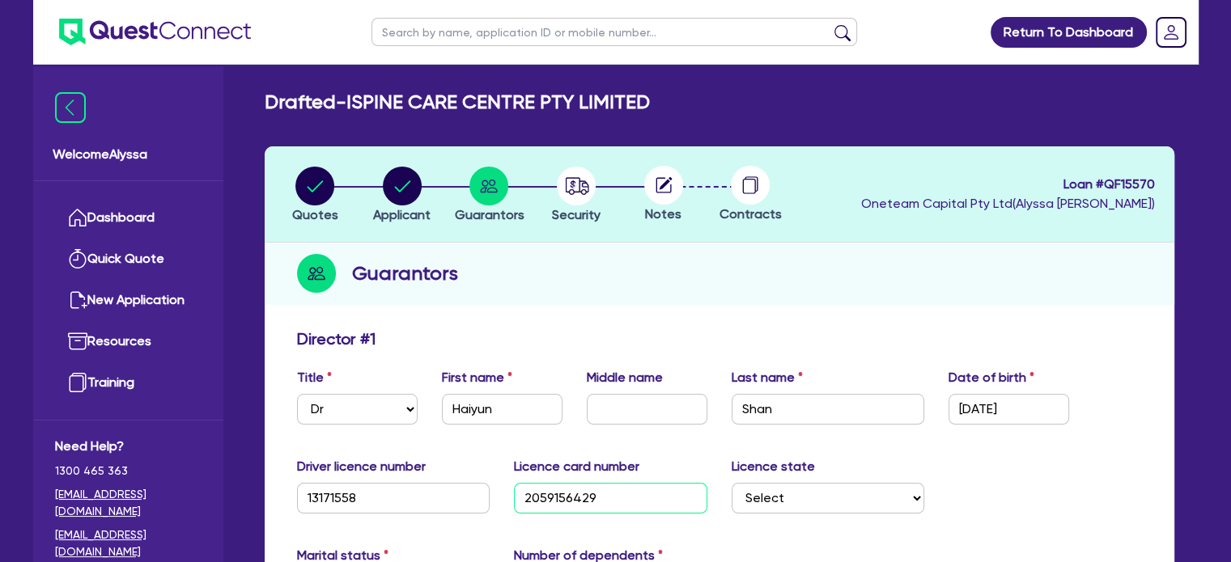
scroll to position [180, 0]
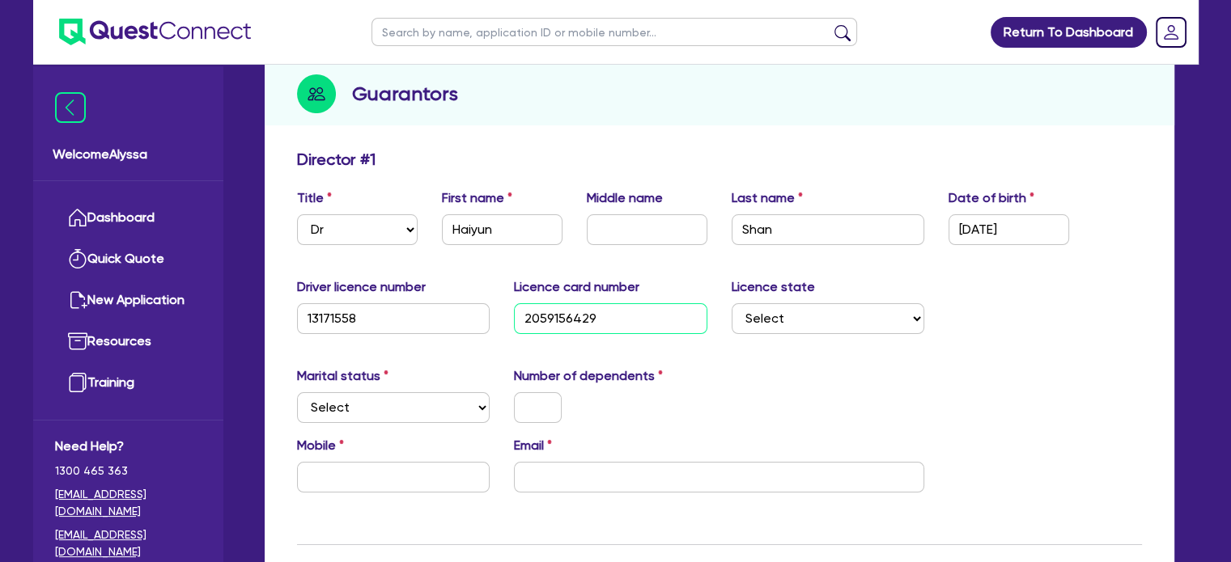
type input "2059156429"
click at [780, 317] on select "Select [GEOGRAPHIC_DATA] [GEOGRAPHIC_DATA] [GEOGRAPHIC_DATA] [GEOGRAPHIC_DATA] …" at bounding box center [827, 318] width 193 height 31
select select "[GEOGRAPHIC_DATA]"
click at [731, 303] on select "Select [GEOGRAPHIC_DATA] [GEOGRAPHIC_DATA] [GEOGRAPHIC_DATA] [GEOGRAPHIC_DATA] …" at bounding box center [827, 318] width 193 height 31
click at [353, 419] on select "Select Single Married De Facto / Partner" at bounding box center [393, 407] width 193 height 31
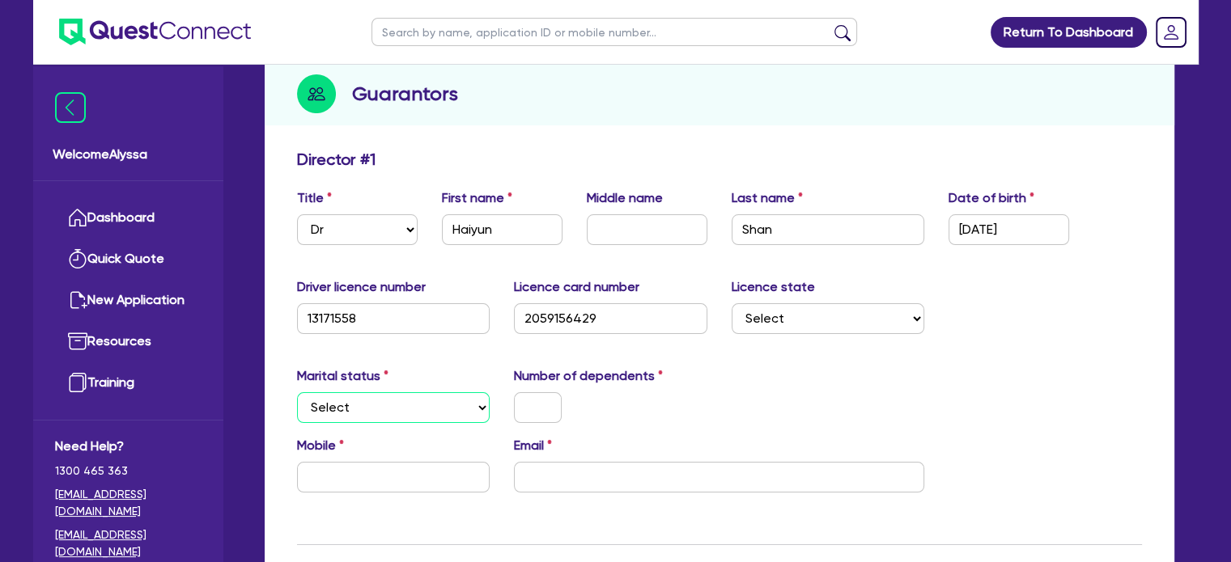
select select "SINGLE"
click at [297, 392] on select "Select Single Married De Facto / Partner" at bounding box center [393, 407] width 193 height 31
click at [543, 407] on input "text" at bounding box center [538, 407] width 48 height 31
click at [506, 494] on div "Mobile Email" at bounding box center [719, 471] width 869 height 70
click at [560, 477] on input "email" at bounding box center [719, 477] width 410 height 31
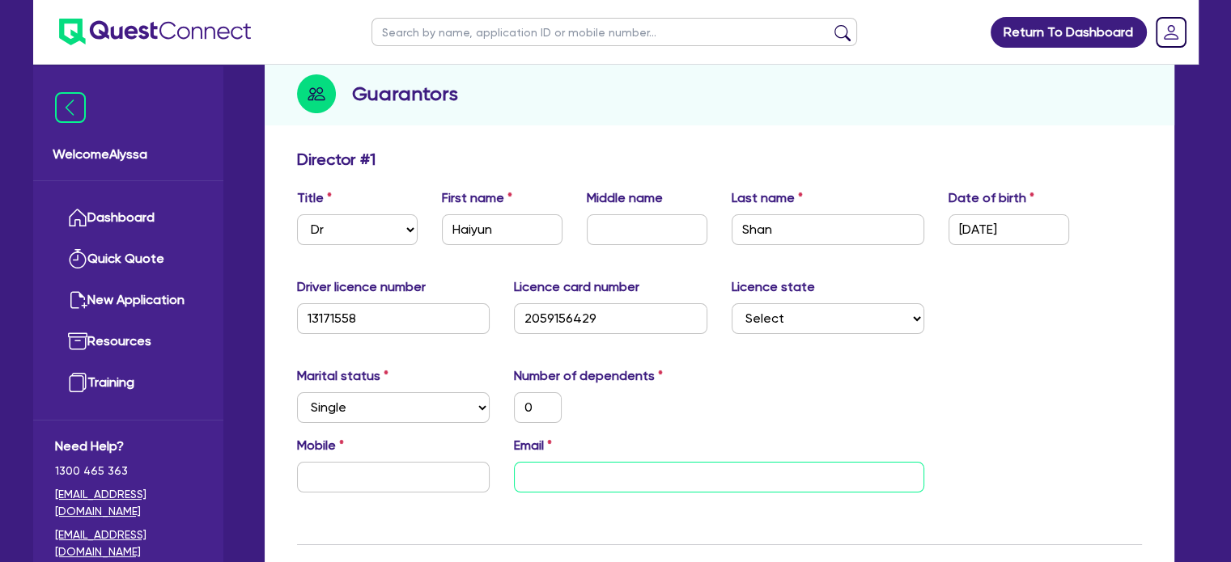
paste input "[EMAIL_ADDRESS][DOMAIN_NAME]"
type input "0"
type input "[EMAIL_ADDRESS][DOMAIN_NAME]"
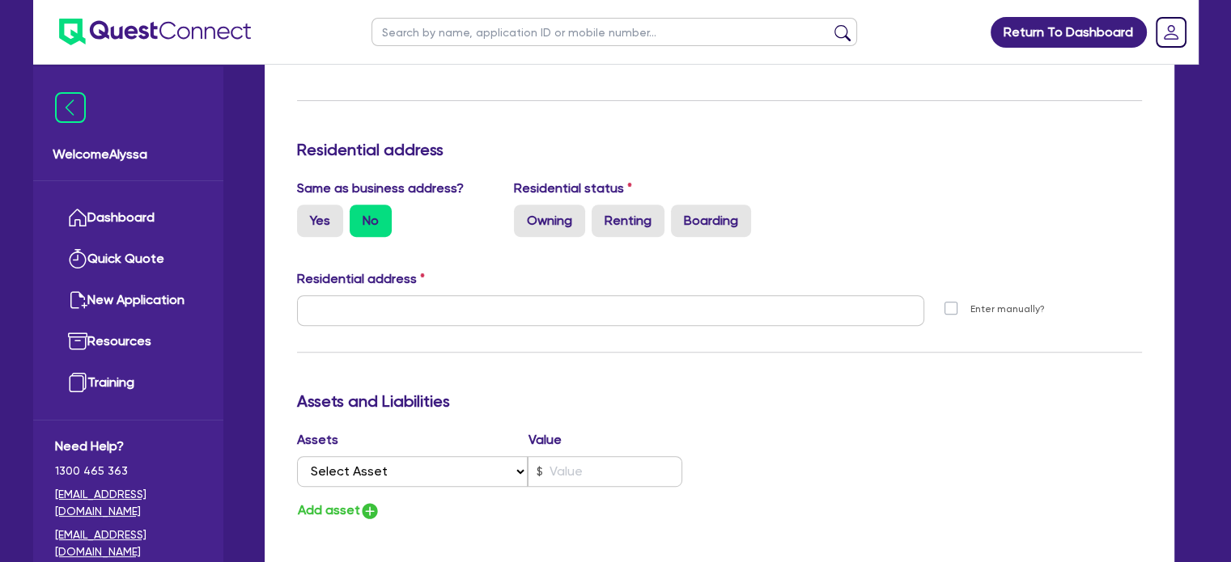
scroll to position [623, 0]
click at [546, 229] on label "Owning" at bounding box center [549, 222] width 71 height 32
click at [524, 216] on input "Owning" at bounding box center [519, 211] width 11 height 11
radio input "true"
type input "0"
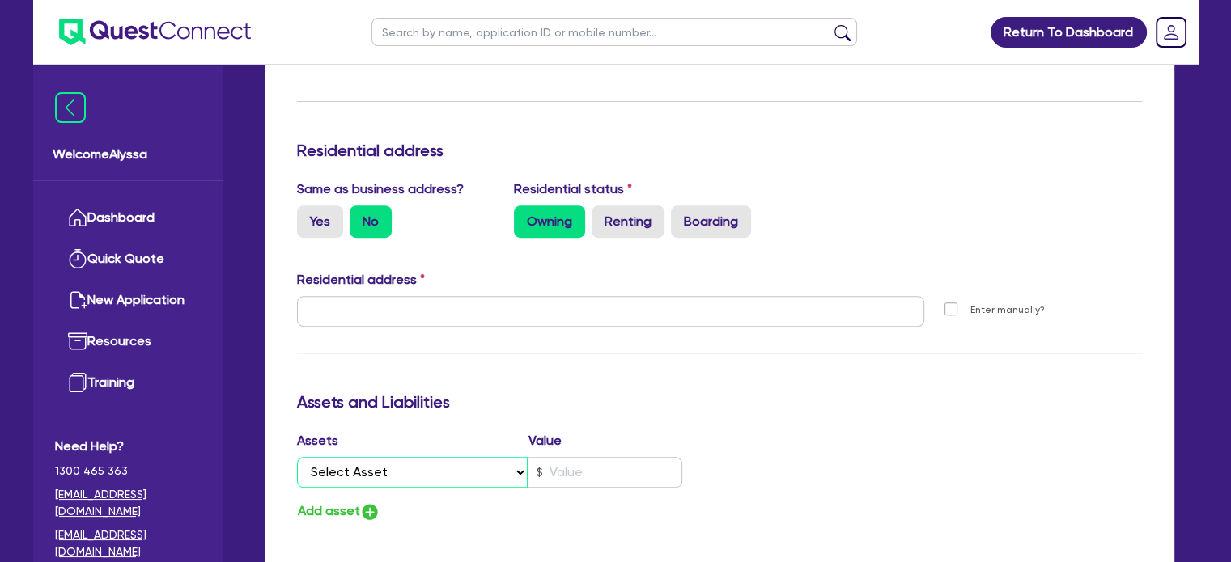
click at [361, 464] on select "Select Asset Cash Property Investment property Vehicle Truck Trailer Equipment …" at bounding box center [412, 472] width 231 height 31
select select "PROPERTY"
click at [297, 457] on select "Select Asset Cash Property Investment property Vehicle Truck Trailer Equipment …" at bounding box center [412, 472] width 231 height 31
click at [557, 464] on input "text" at bounding box center [605, 472] width 155 height 31
type input "0"
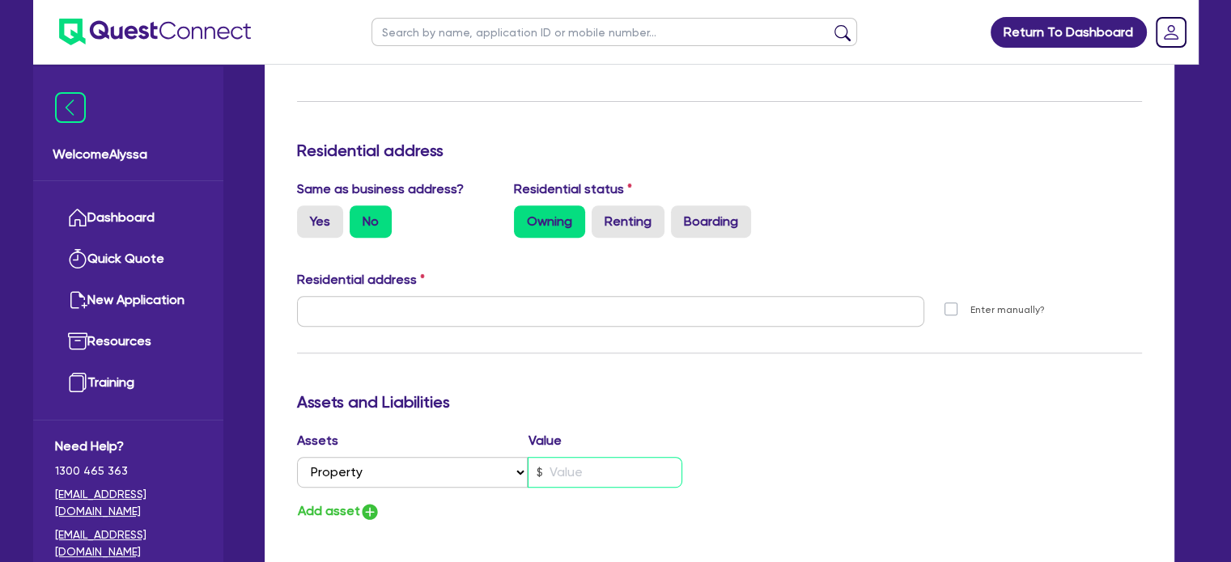
type input "2"
type input "0"
type input "22"
type input "0"
type input "220"
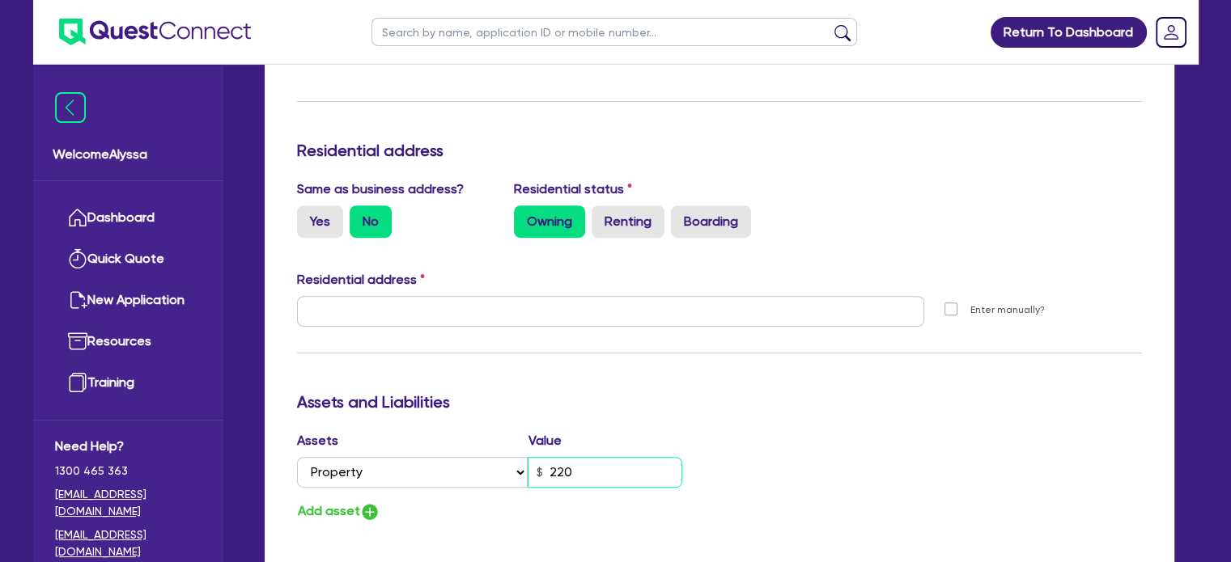
type input "0"
type input "2,200"
type input "0"
type input "22,000"
type input "0"
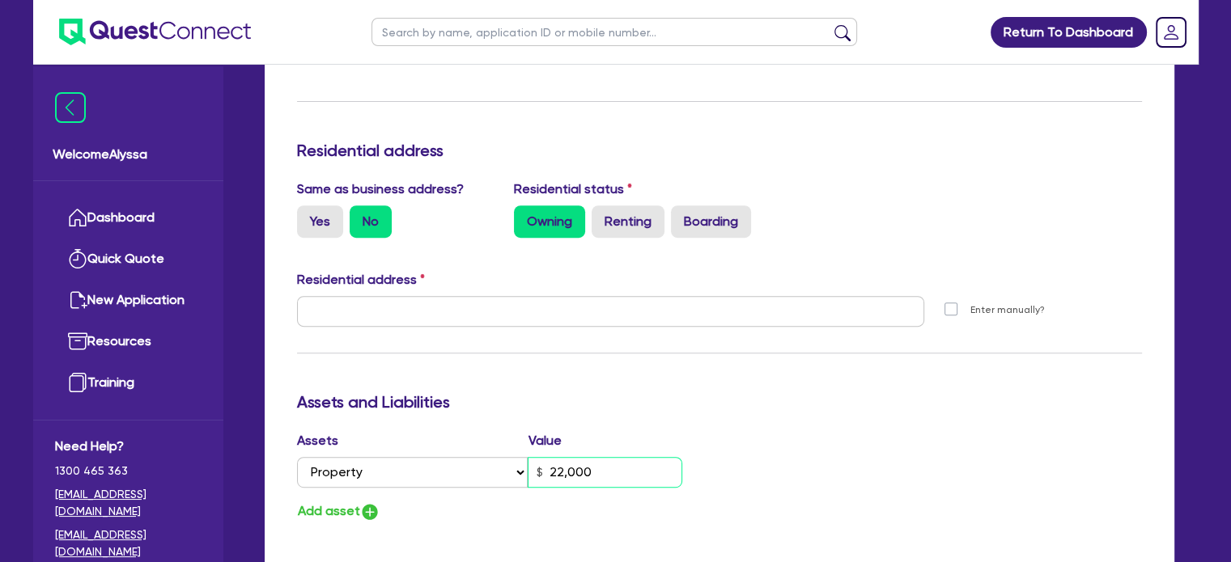
type input "220,000"
type input "0"
type input "2,200,000"
click at [341, 510] on button "Add asset" at bounding box center [338, 512] width 83 height 22
type input "0"
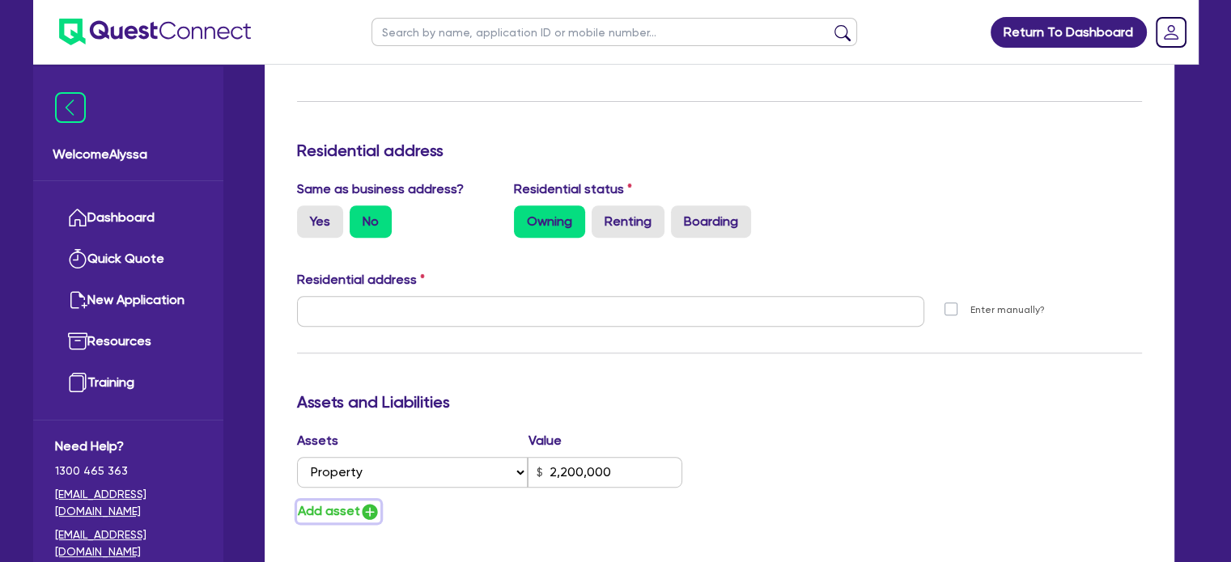
type input "2,200,000"
drag, startPoint x: 356, startPoint y: 509, endPoint x: 312, endPoint y: 507, distance: 43.7
click at [312, 507] on select "Select Asset Cash Property Investment property Vehicle Truck Trailer Equipment …" at bounding box center [412, 509] width 231 height 31
select select "INVESTMENT_PROPERTY"
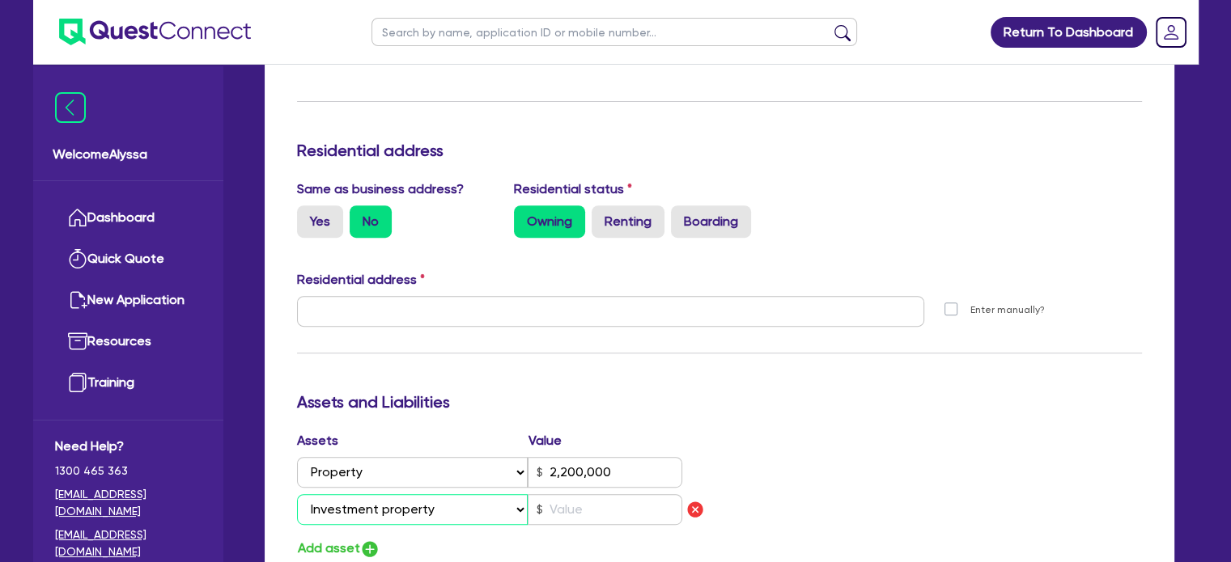
click at [297, 494] on select "Select Asset Cash Property Investment property Vehicle Truck Trailer Equipment …" at bounding box center [412, 509] width 231 height 31
type input "0"
type input "2,200,000"
type input "0"
type input "2,200,000"
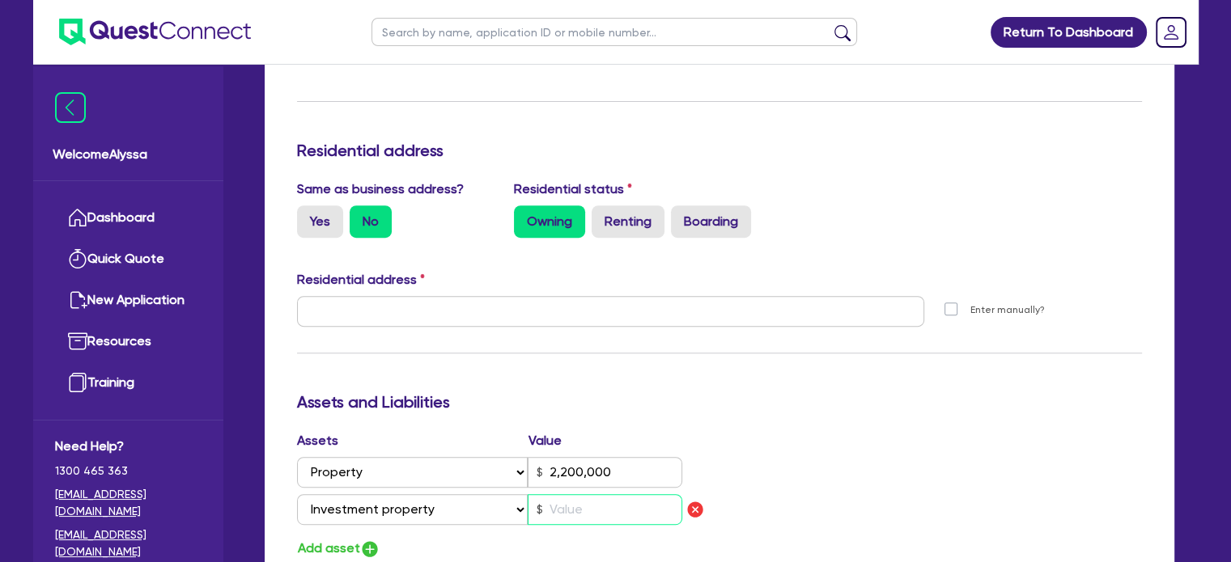
type input "7"
type input "0"
type input "2,200,000"
type input "70"
type input "0"
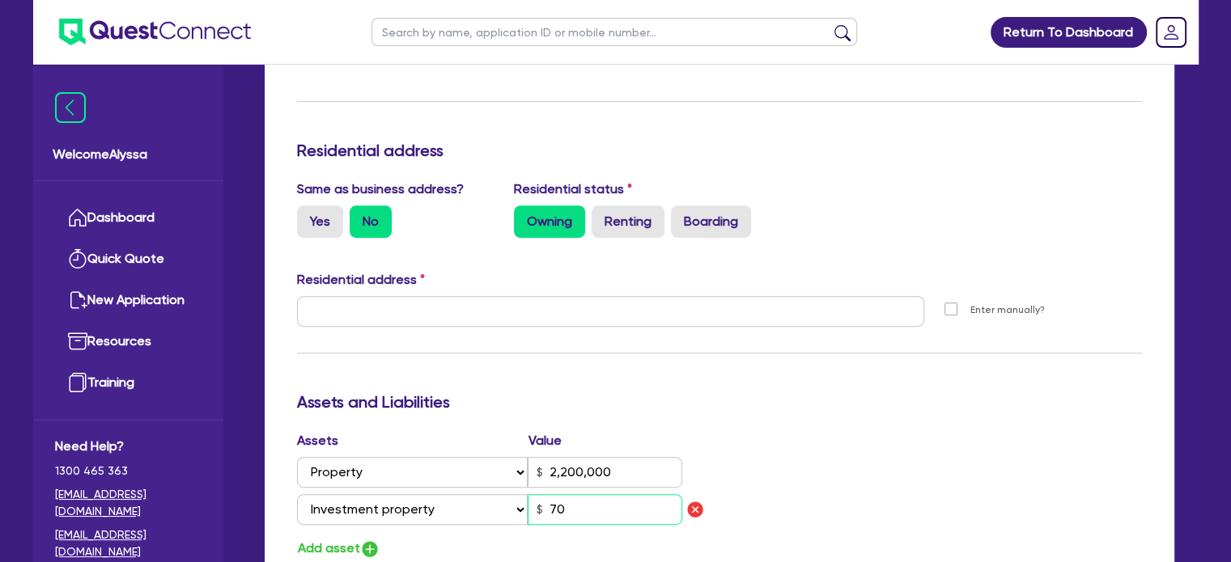
type input "2,200,000"
type input "700"
type input "0"
type input "2,200,000"
type input "7,000"
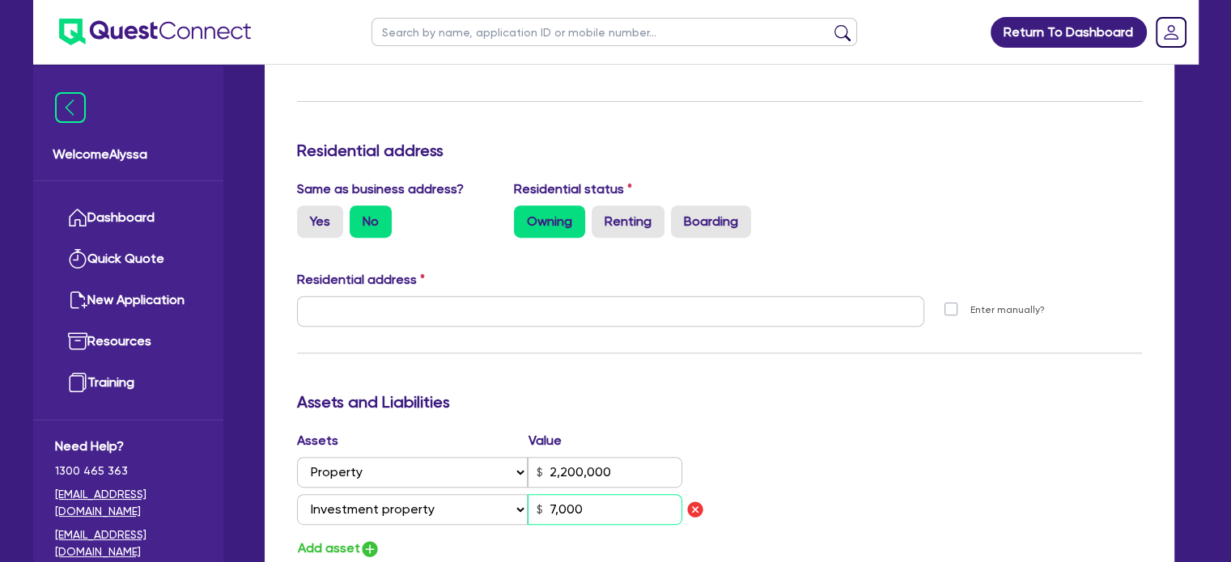
type input "0"
type input "2,200,000"
type input "70,000"
type input "0"
type input "2,200,000"
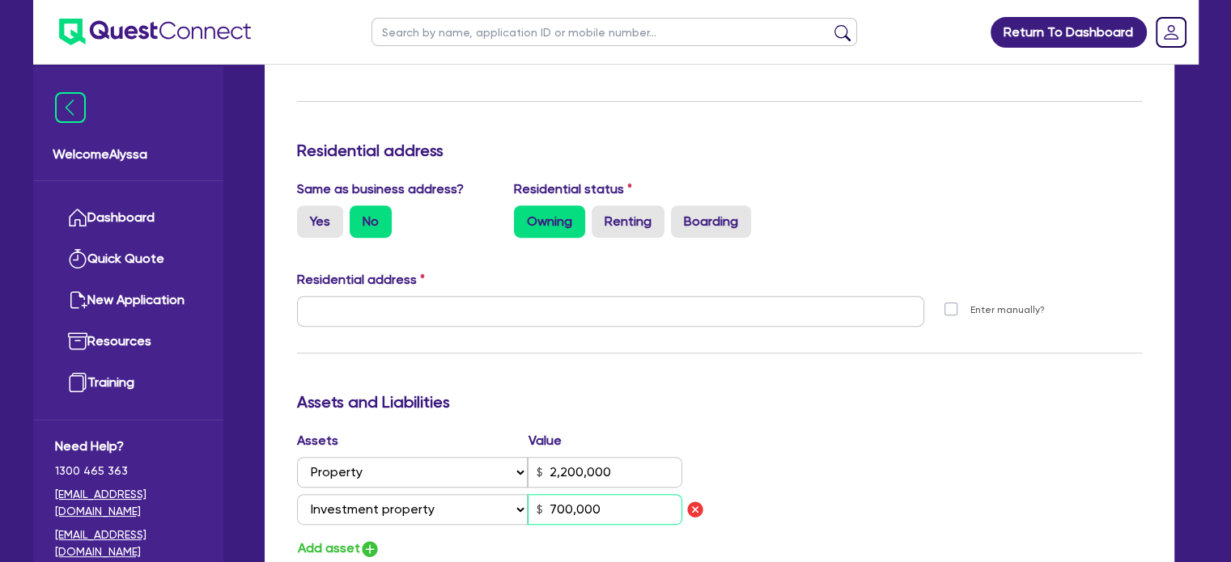
type input "700,000"
click at [454, 404] on h3 "Assets and Liabilities" at bounding box center [719, 401] width 845 height 19
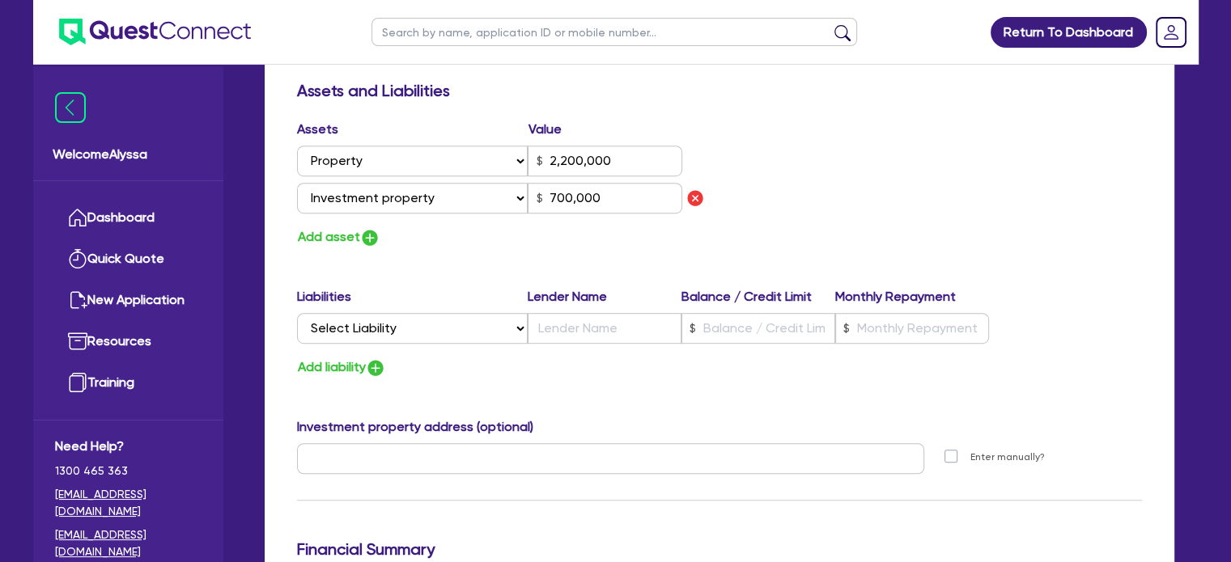
scroll to position [935, 0]
click at [394, 329] on select "Select Liability Credit card Mortgage Investment property loan Vehicle loan Tru…" at bounding box center [412, 327] width 231 height 31
select select "MORTGAGE"
click at [297, 312] on select "Select Liability Credit card Mortgage Investment property loan Vehicle loan Tru…" at bounding box center [412, 327] width 231 height 31
type input "0"
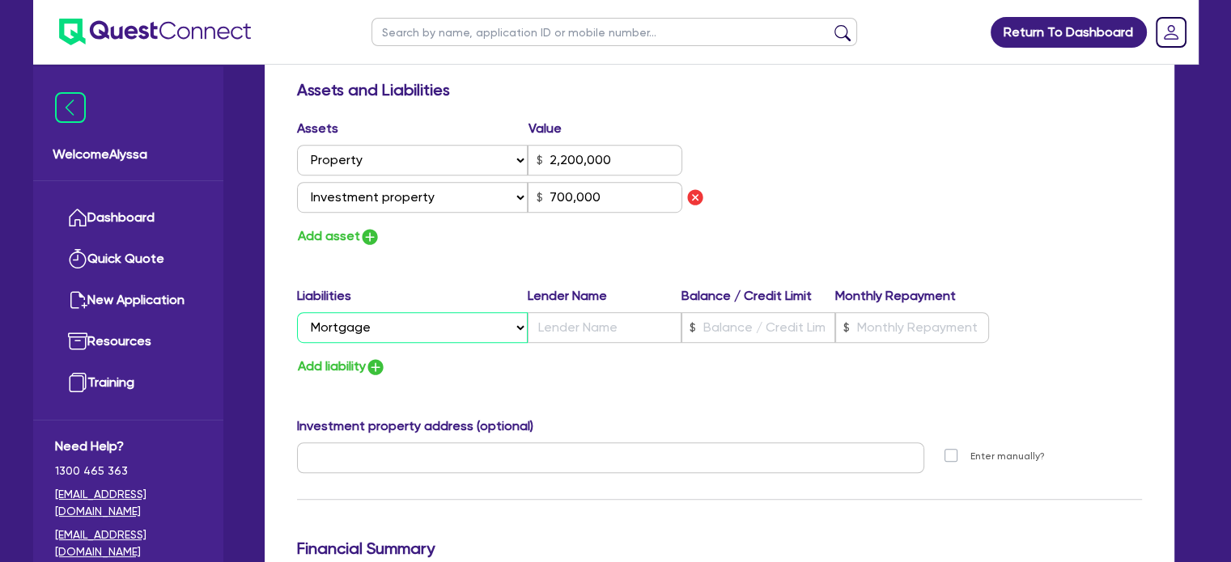
type input "2,200,000"
type input "700,000"
click at [593, 329] on input "text" at bounding box center [605, 327] width 154 height 31
type input "0"
type input "2,200,000"
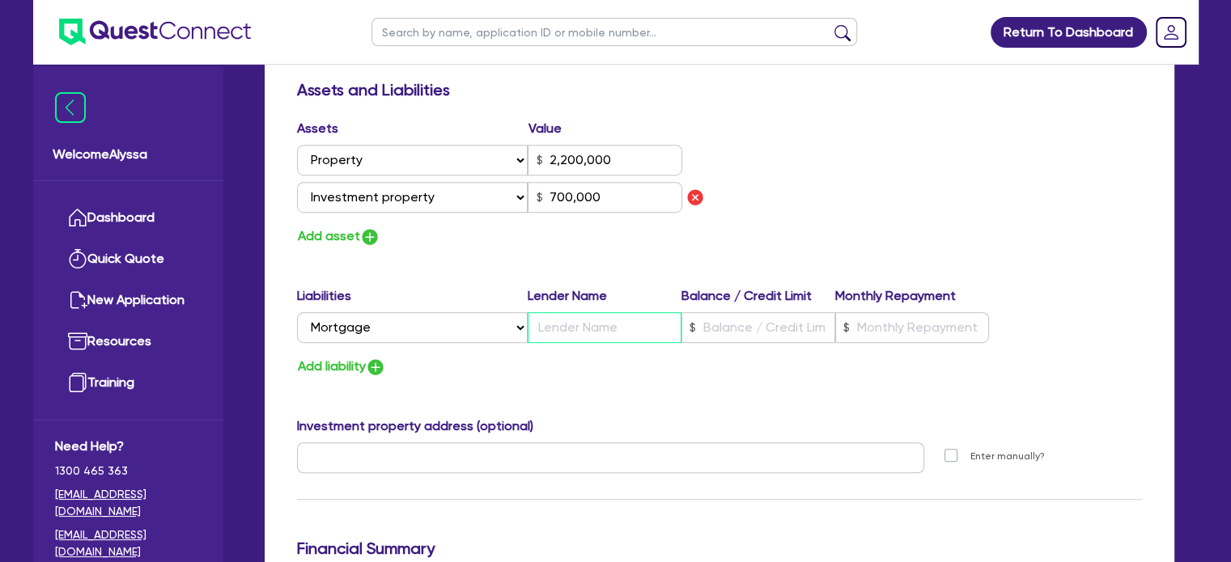
type input "t"
type input "700,000"
type input "0"
type input "2,200,000"
type input "tb"
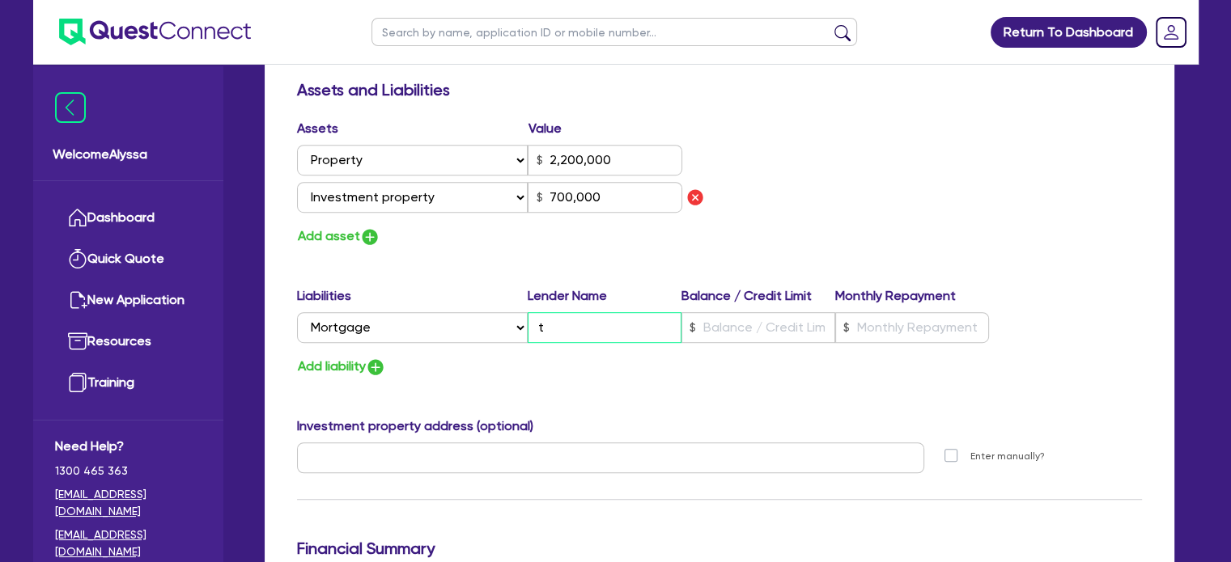
type input "700,000"
type input "0"
type input "2,200,000"
type input "tbc"
type input "700,000"
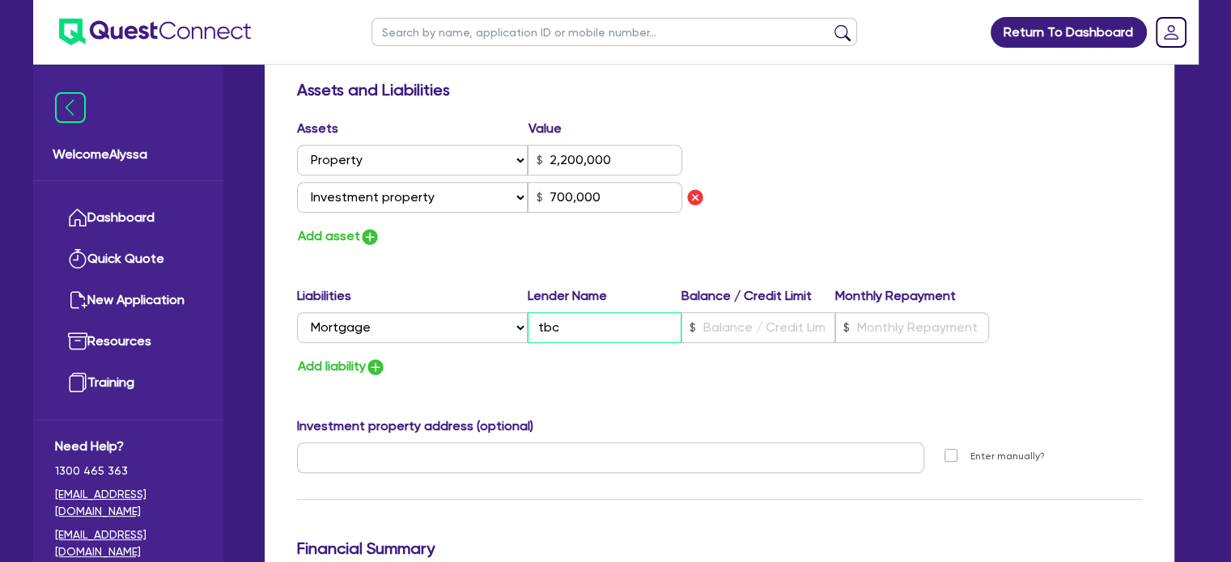
type input "tbc"
type input "0"
type input "2,200,000"
type input "1"
type input "700,000"
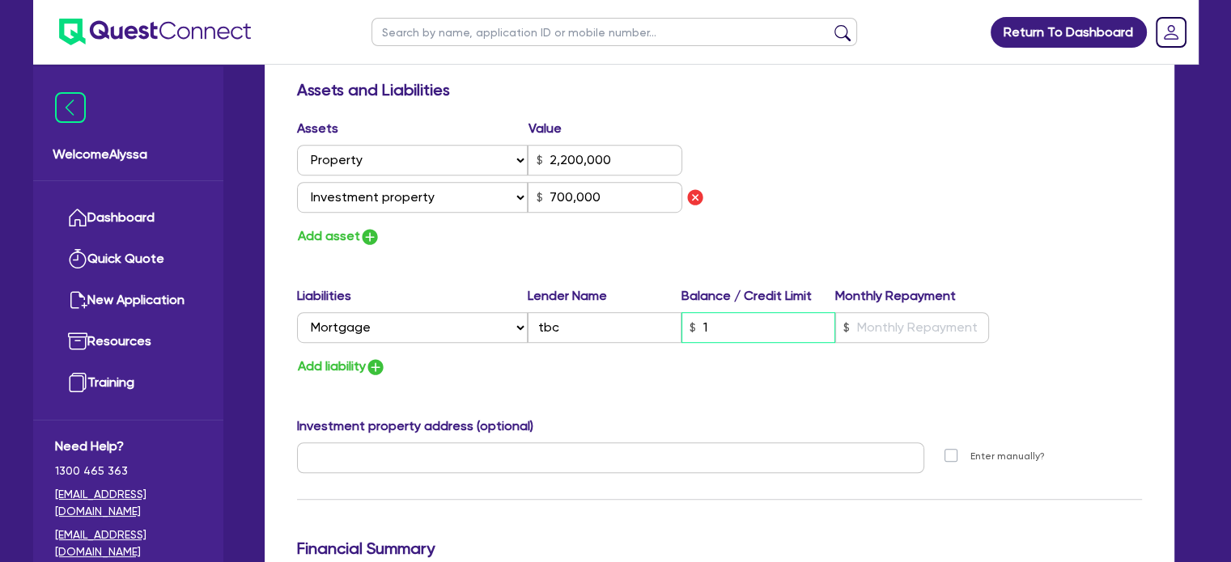
type input "1"
click at [706, 330] on input "1" at bounding box center [758, 327] width 154 height 31
type input "0"
type input "2,200,000"
type input "10"
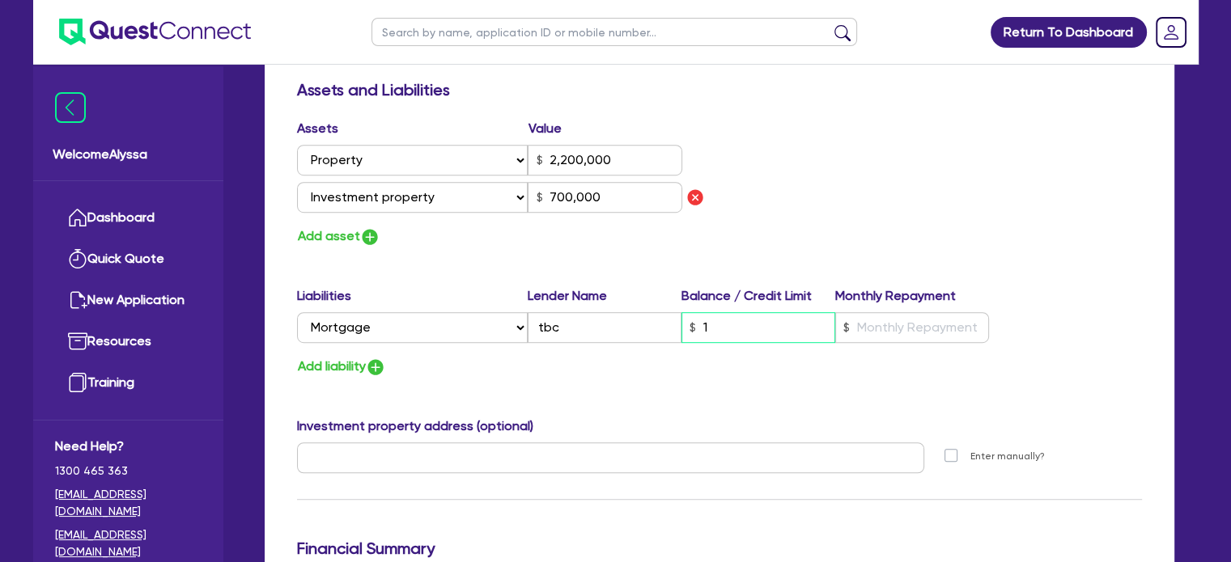
type input "700,000"
type input "0"
type input "2,200,000"
type input "100"
type input "700,000"
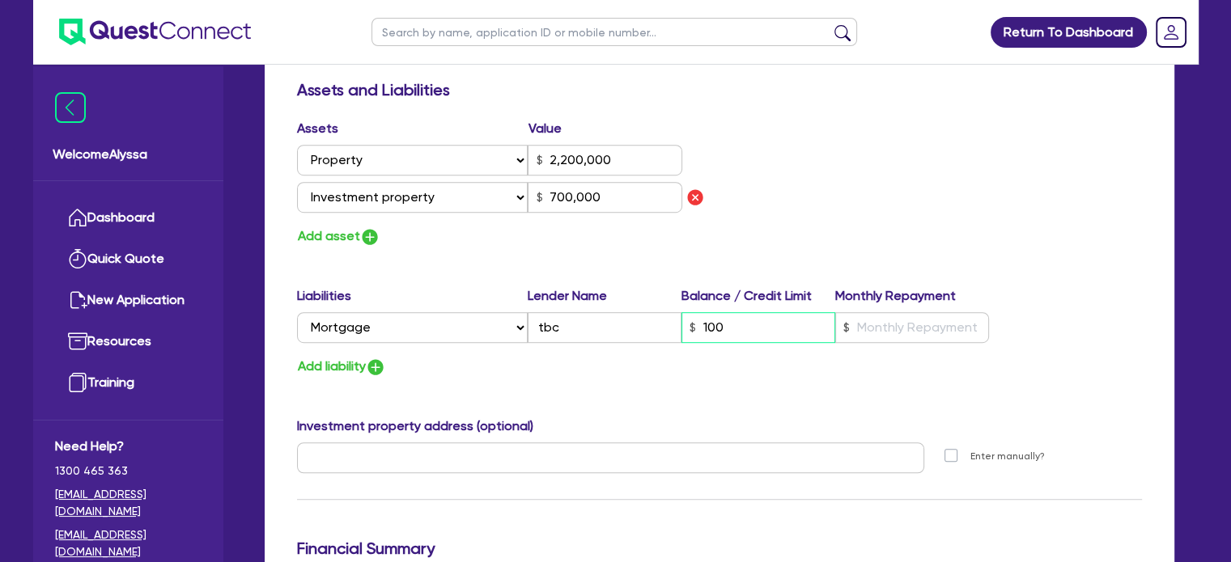
type input "0"
type input "2,200,000"
type input "1,000"
type input "700,000"
type input "0"
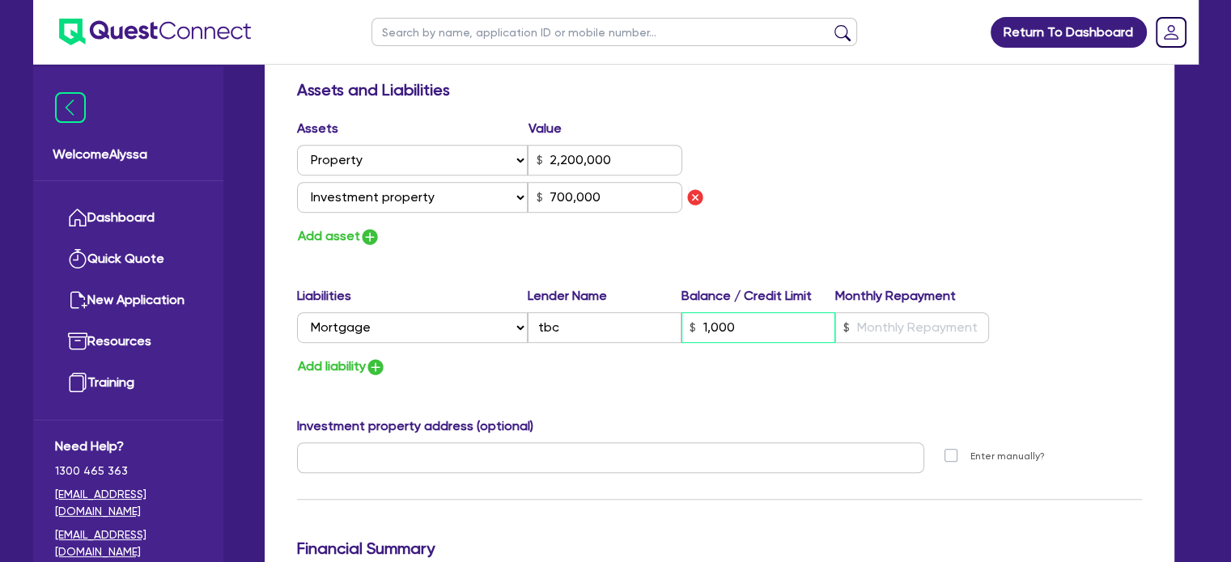
type input "2,200,000"
type input "10,000"
type input "700,000"
type input "0"
type input "2,200,000"
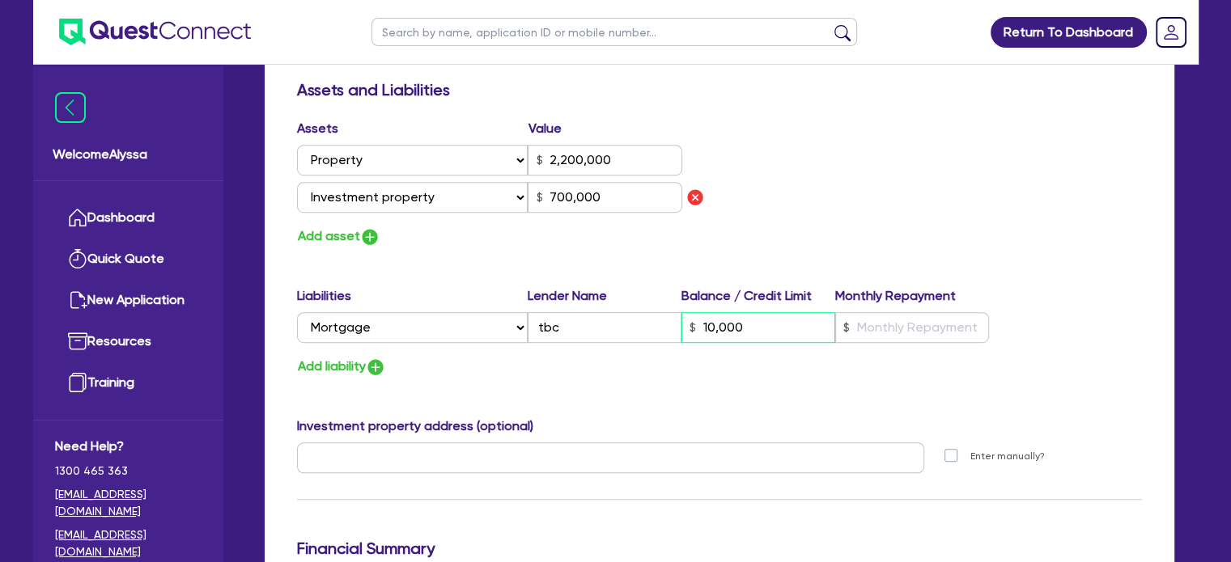
type input "100,000"
type input "700,000"
type input "0"
type input "2,200,000"
type input "1,000,000"
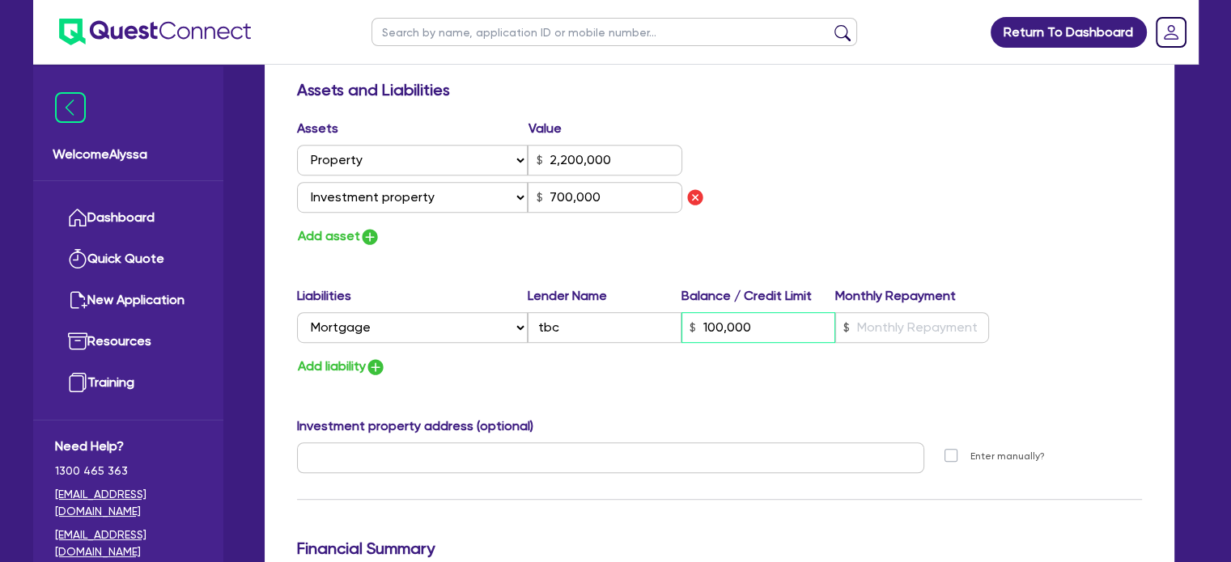
type input "700,000"
type input "1,000,000"
type input "0"
type input "2,200,000"
type input "1,000,000"
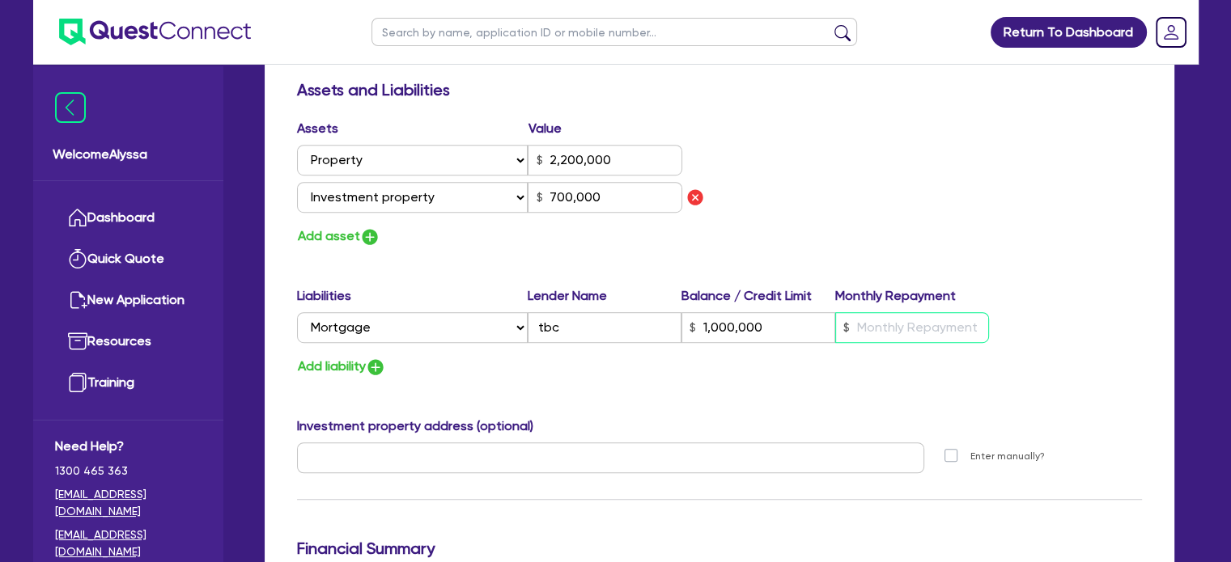
type input "1"
type input "700,000"
type input "1"
click at [867, 202] on div "Assets Value Select Asset Cash Property Investment property Vehicle Truck Trail…" at bounding box center [719, 183] width 869 height 129
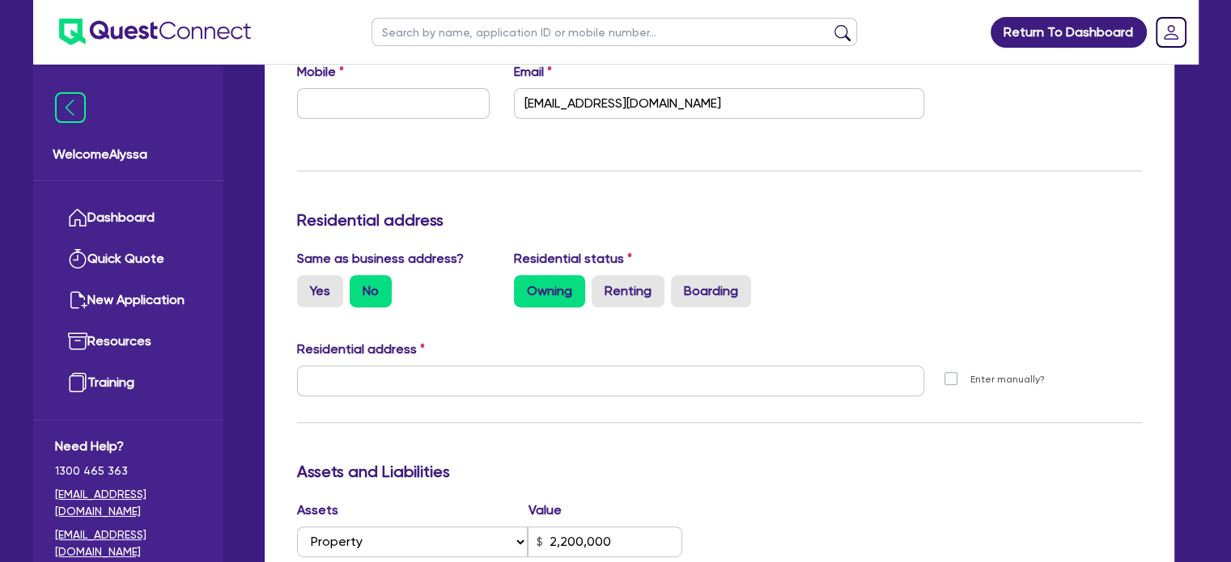
scroll to position [536, 0]
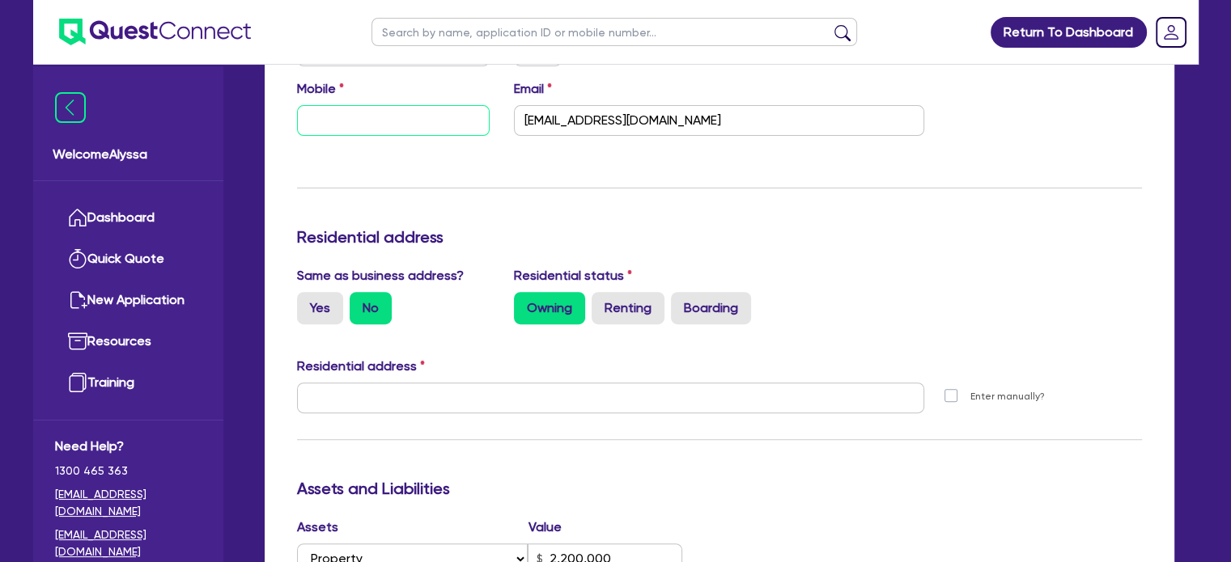
click at [384, 124] on input "text" at bounding box center [393, 120] width 193 height 31
paste input "0422 023 722"
type input "0"
type input "0422 023 722"
type input "2,200,000"
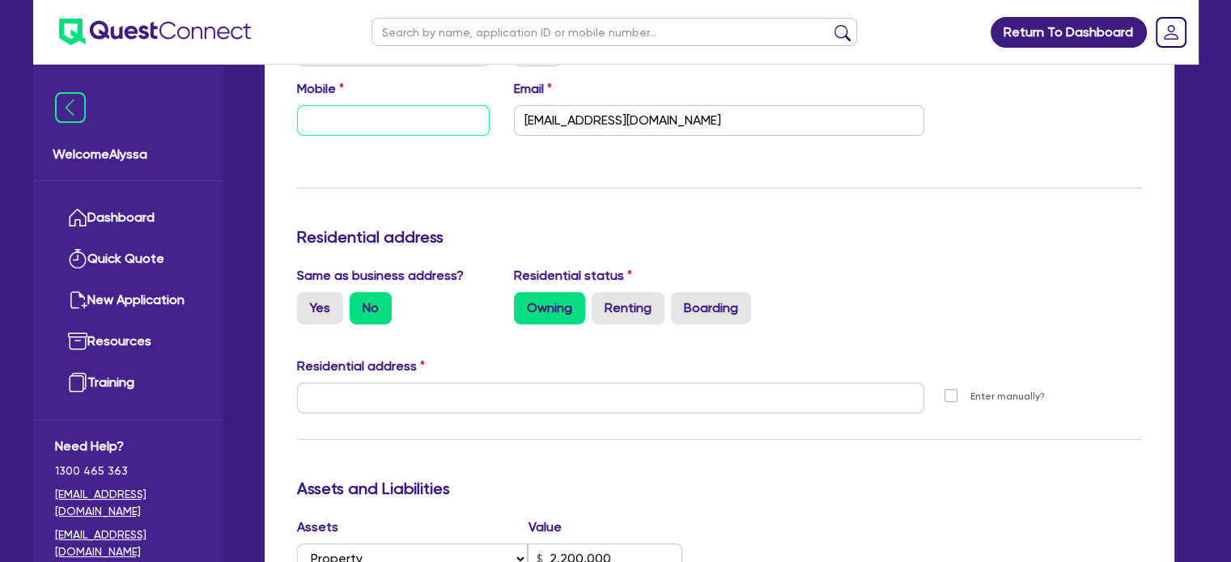
type input "1,000,000"
type input "700,000"
type input "0422 023 722"
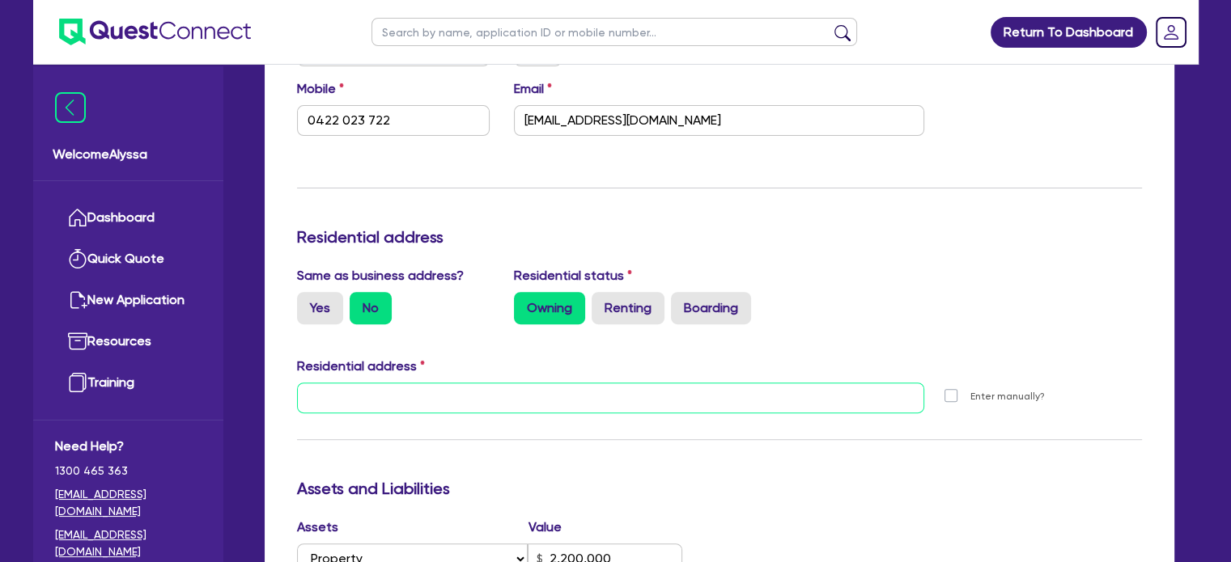
click at [665, 401] on input "text" at bounding box center [611, 398] width 628 height 31
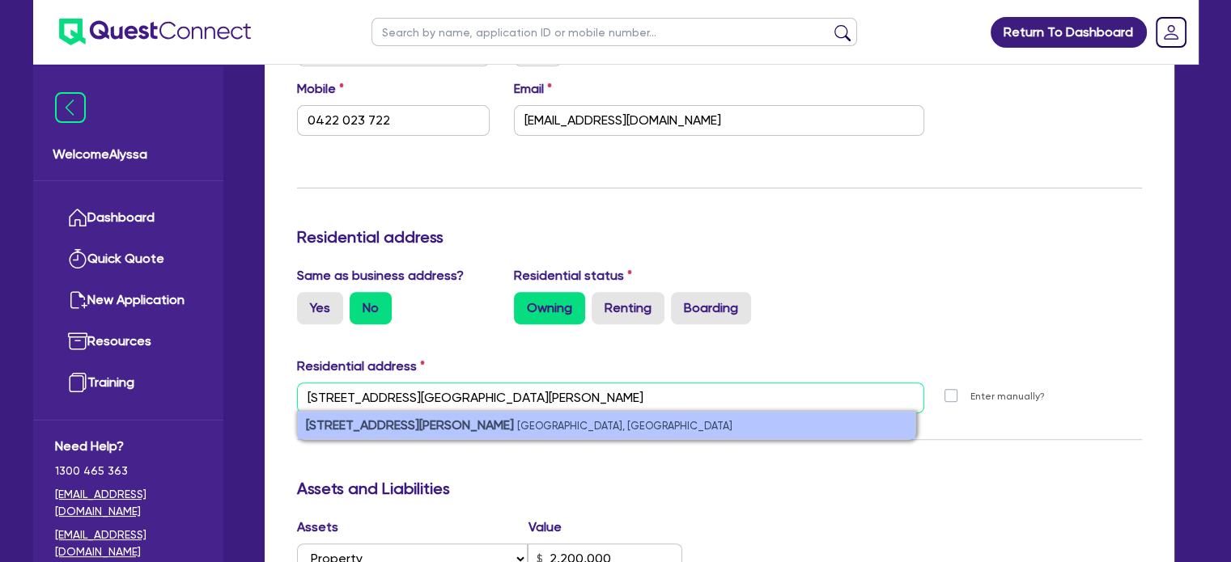
type input "[STREET_ADDRESS][GEOGRAPHIC_DATA][PERSON_NAME]"
click at [599, 423] on li "[STREET_ADDRESS][PERSON_NAME]" at bounding box center [606, 426] width 617 height 28
type input "0"
type input "0422 023 722"
type input "[STREET_ADDRESS][PERSON_NAME]"
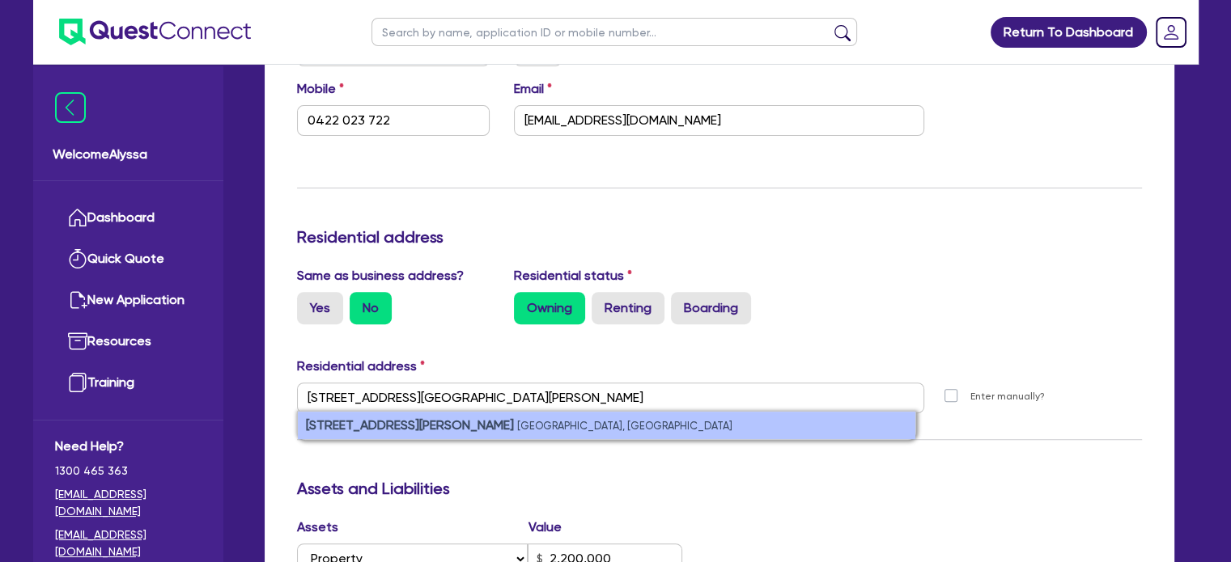
type input "2,200,000"
type input "1,000,000"
type input "700,000"
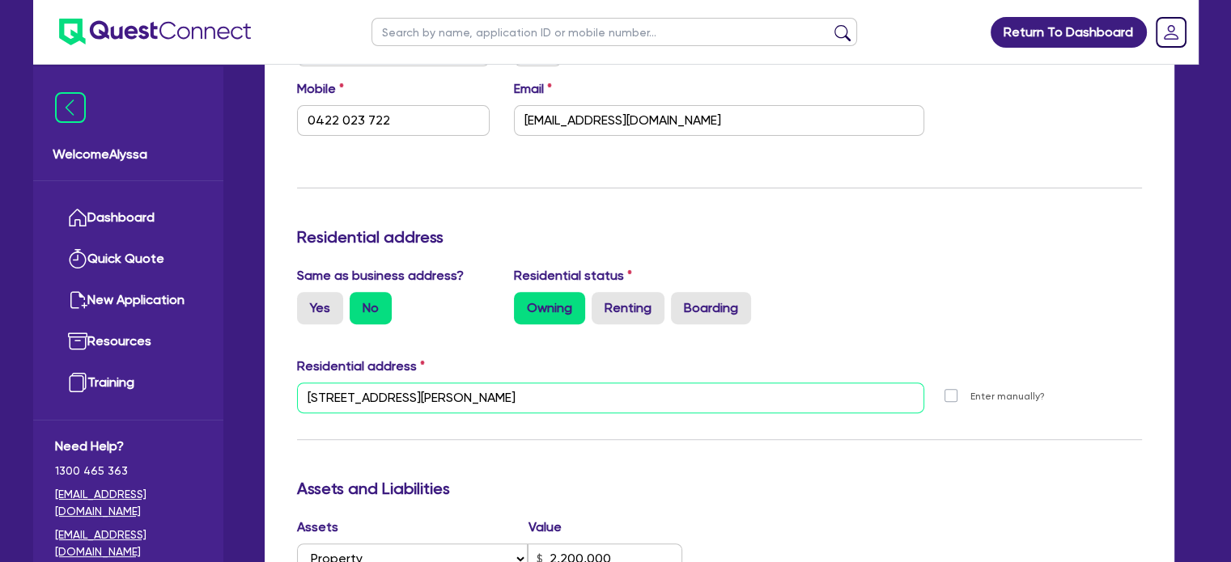
drag, startPoint x: 625, startPoint y: 407, endPoint x: 261, endPoint y: 392, distance: 365.2
click at [261, 392] on div "Quotes Applicant [GEOGRAPHIC_DATA] Security Notes Contracts Loan # QF15570 Onet…" at bounding box center [719, 495] width 934 height 1770
